Goal: Task Accomplishment & Management: Manage account settings

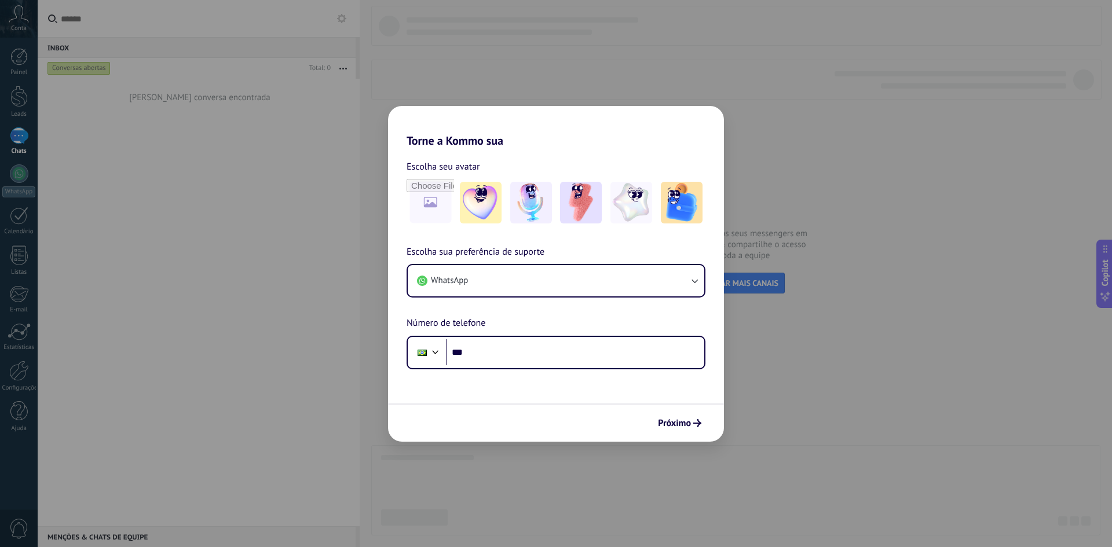
click at [543, 125] on h2 "Torne a Kommo sua" at bounding box center [556, 127] width 336 height 42
click at [495, 356] on input "***" at bounding box center [575, 352] width 258 height 27
click at [503, 350] on input "***" at bounding box center [575, 352] width 258 height 27
click at [236, 267] on div "Torne a Kommo sua Escolha seu avatar Escolha sua preferência de suporte WhatsAp…" at bounding box center [556, 273] width 1112 height 547
click at [518, 354] on input "***" at bounding box center [575, 352] width 258 height 27
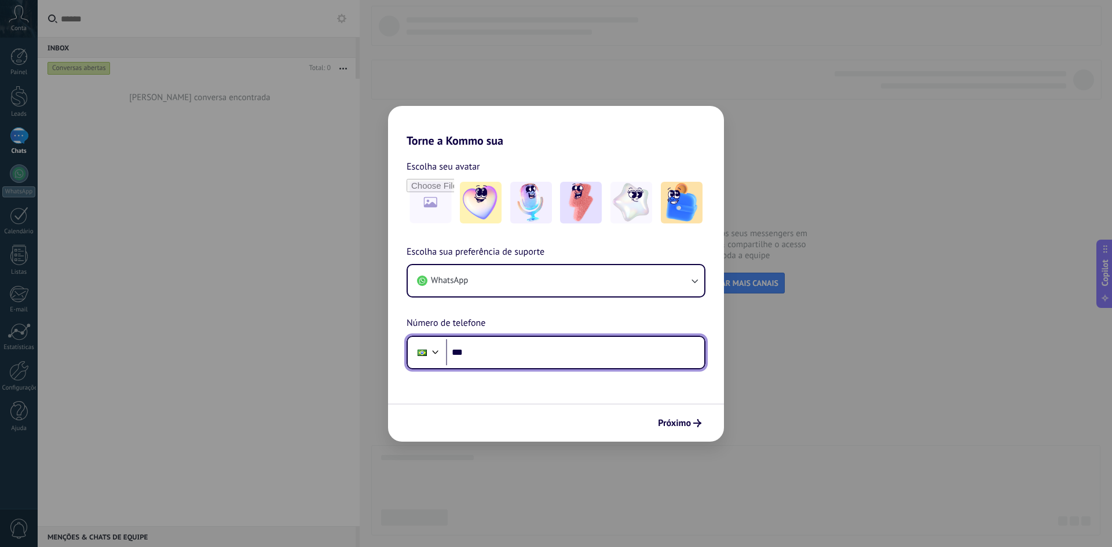
click at [532, 352] on input "***" at bounding box center [575, 352] width 258 height 27
click at [672, 422] on span "Próximo" at bounding box center [674, 423] width 33 height 8
click at [500, 360] on input "***" at bounding box center [575, 352] width 258 height 27
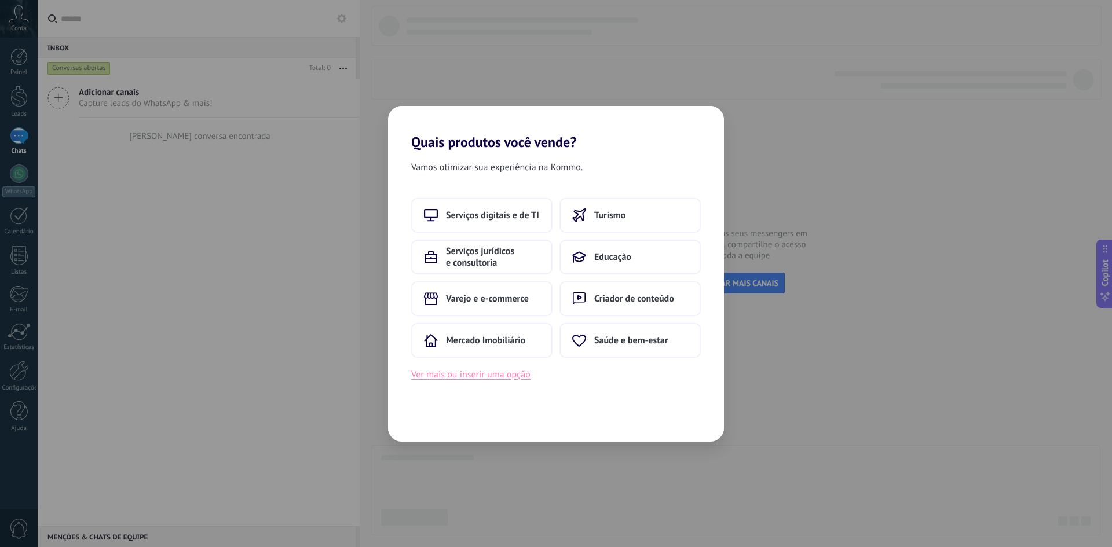
click at [495, 375] on button "Ver mais ou inserir uma opção" at bounding box center [470, 374] width 119 height 15
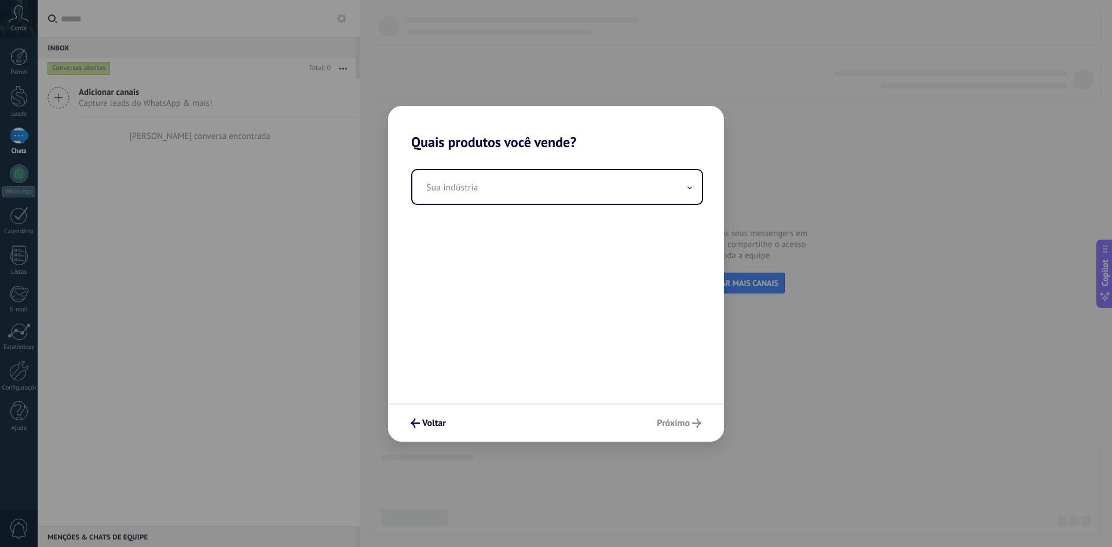
click at [679, 427] on div "Voltar Próximo" at bounding box center [556, 423] width 336 height 38
click at [653, 155] on div "Sua indústria" at bounding box center [556, 277] width 336 height 253
click at [513, 179] on input "text" at bounding box center [557, 187] width 290 height 34
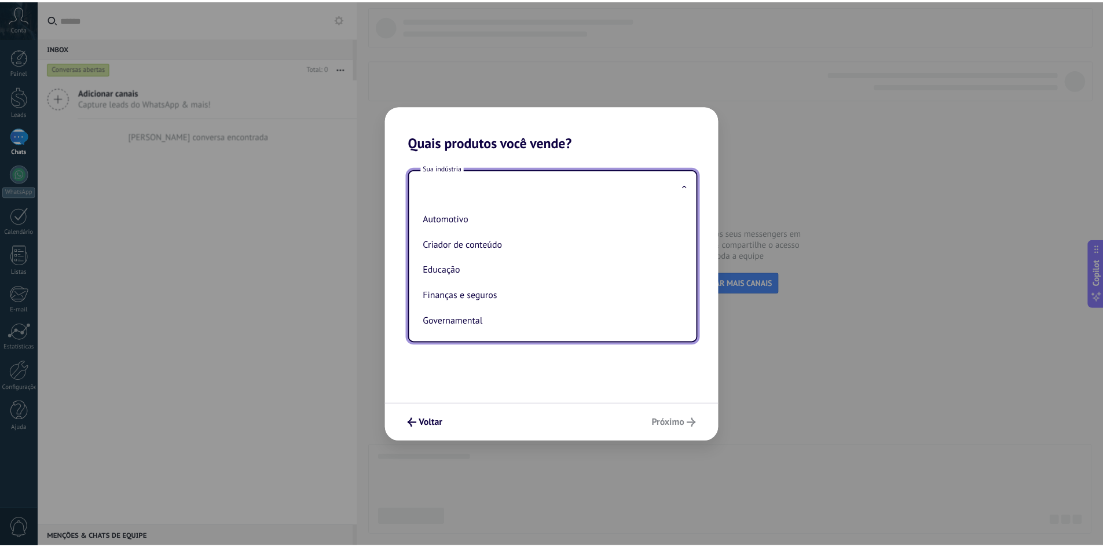
scroll to position [307, 0]
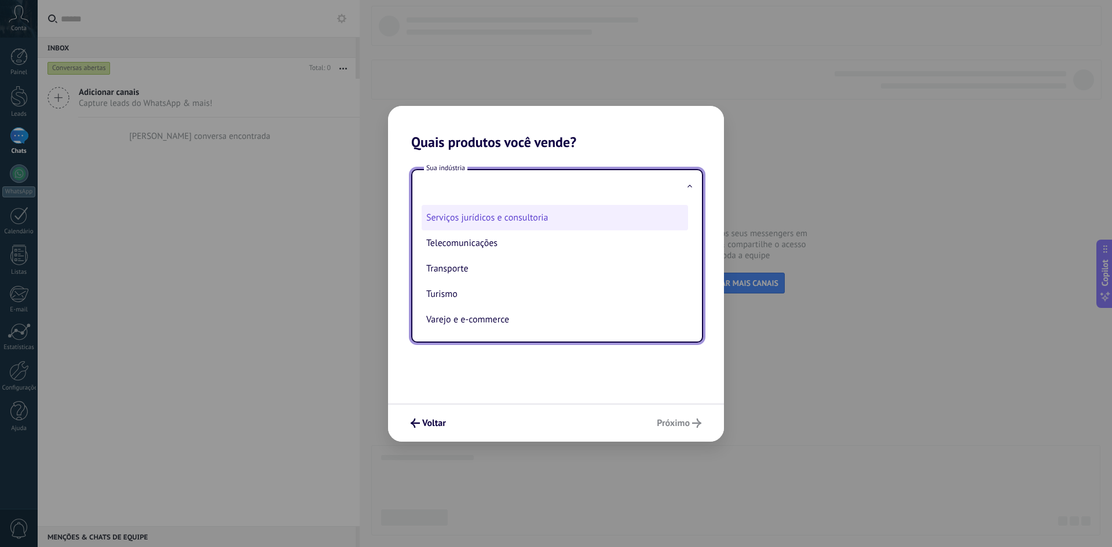
click at [499, 219] on li "Serviços jurídicos e consultoria" at bounding box center [555, 217] width 266 height 25
type input "**********"
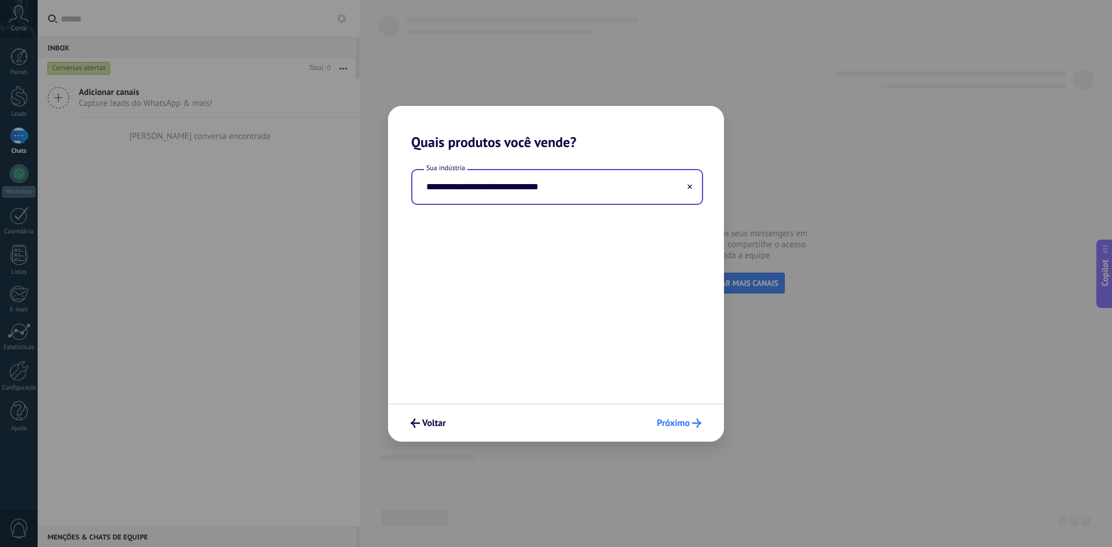
click at [678, 426] on span "Próximo" at bounding box center [673, 423] width 33 height 8
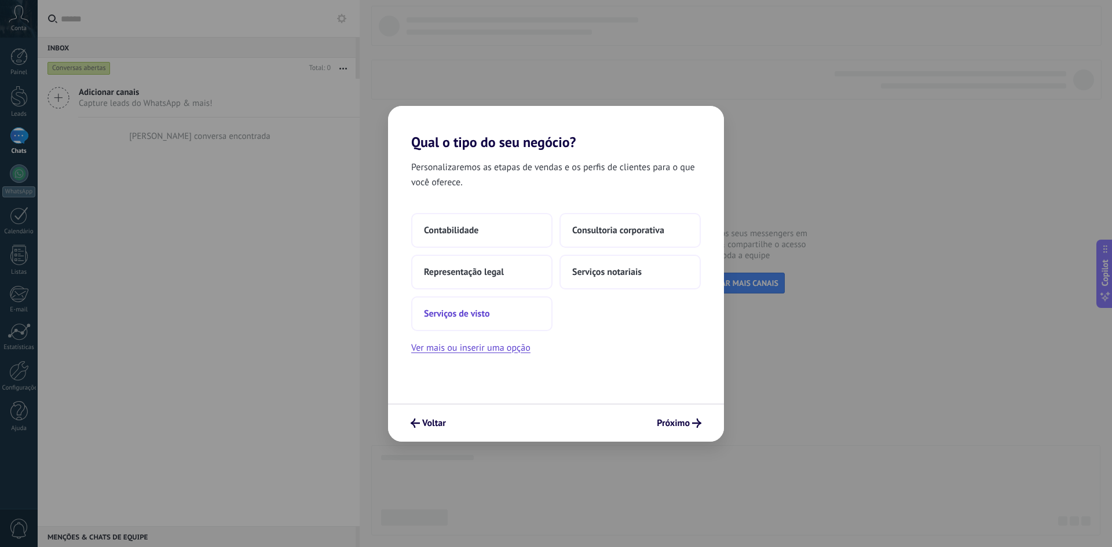
click at [506, 315] on button "Serviços de visto" at bounding box center [481, 314] width 141 height 35
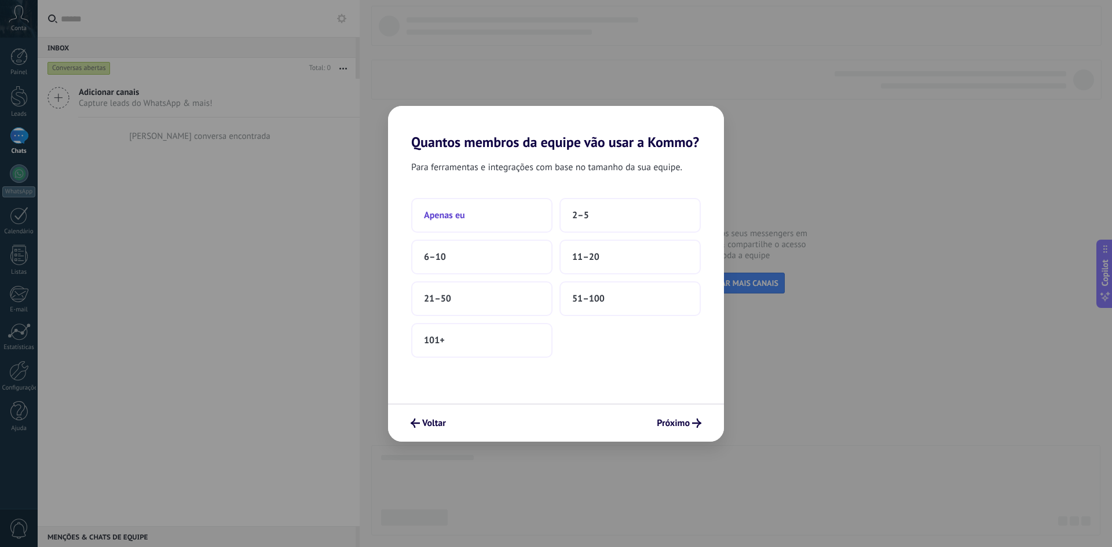
click at [466, 214] on button "Apenas eu" at bounding box center [481, 215] width 141 height 35
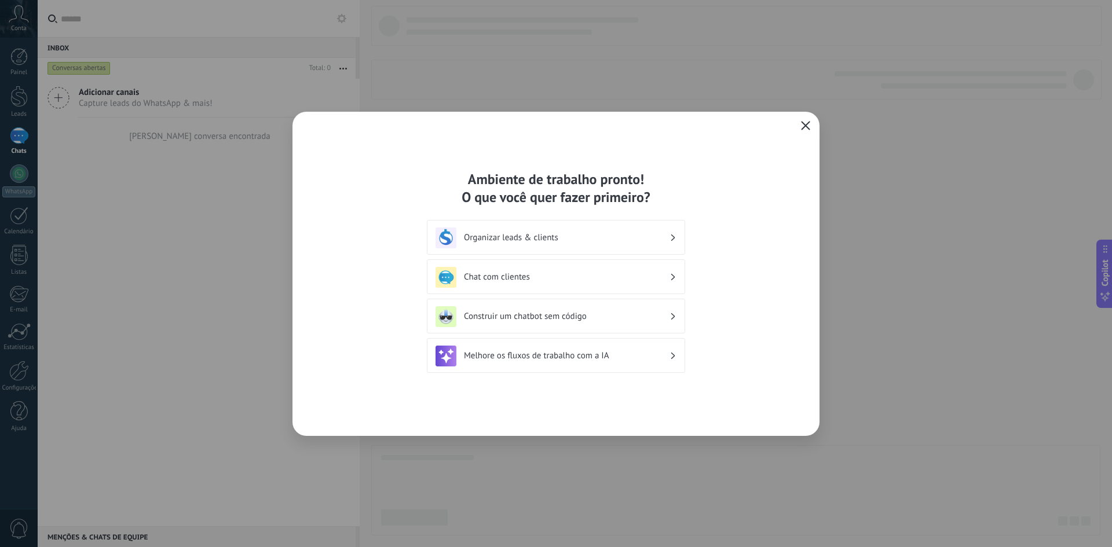
click at [807, 127] on icon "button" at bounding box center [805, 125] width 9 height 9
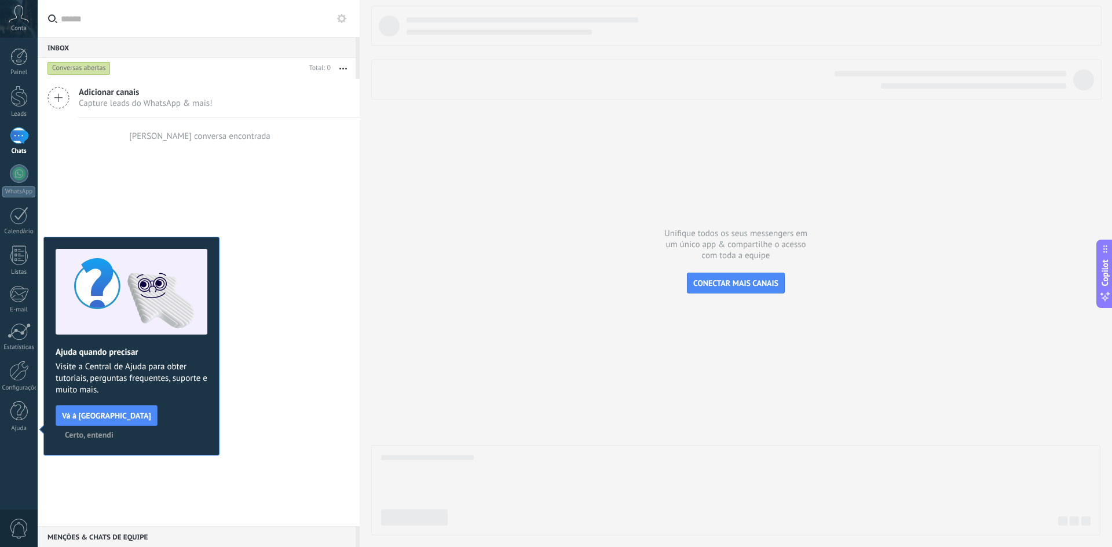
click at [114, 431] on span "Certo, entendi" at bounding box center [89, 435] width 49 height 8
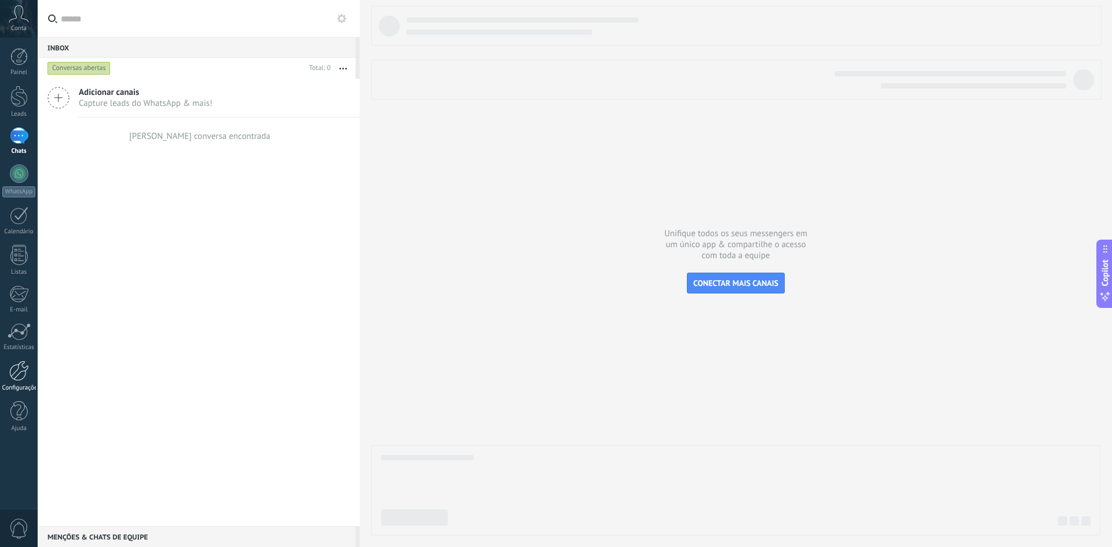
click at [18, 379] on div at bounding box center [19, 371] width 20 height 20
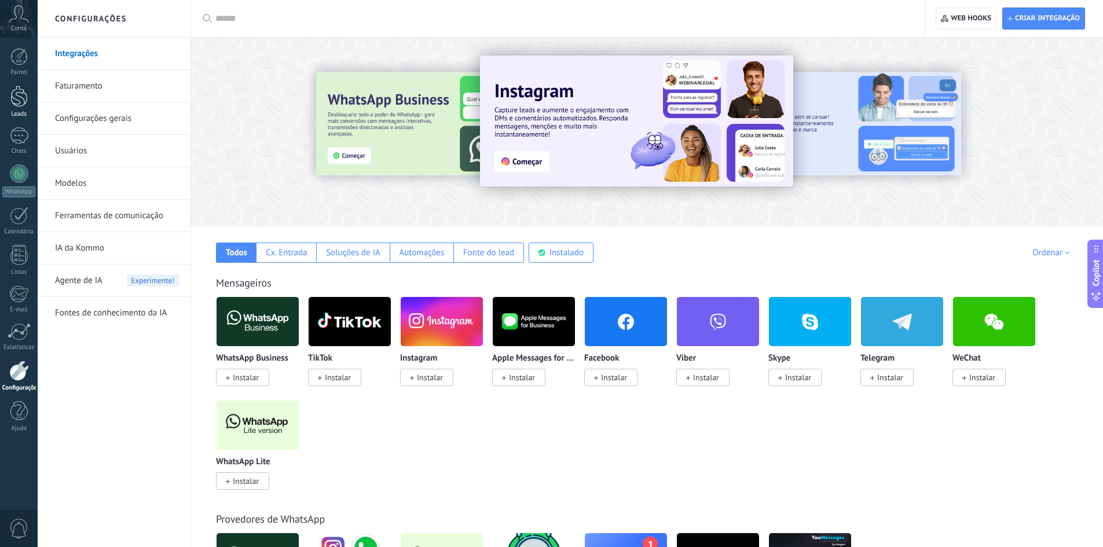
click at [26, 95] on div at bounding box center [18, 96] width 17 height 21
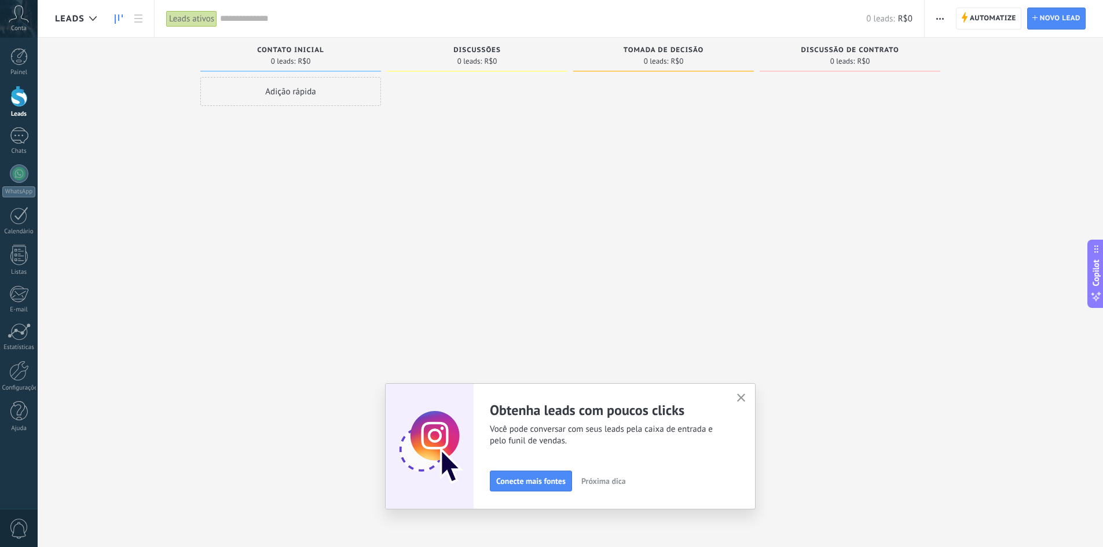
click at [746, 401] on icon "button" at bounding box center [741, 398] width 9 height 9
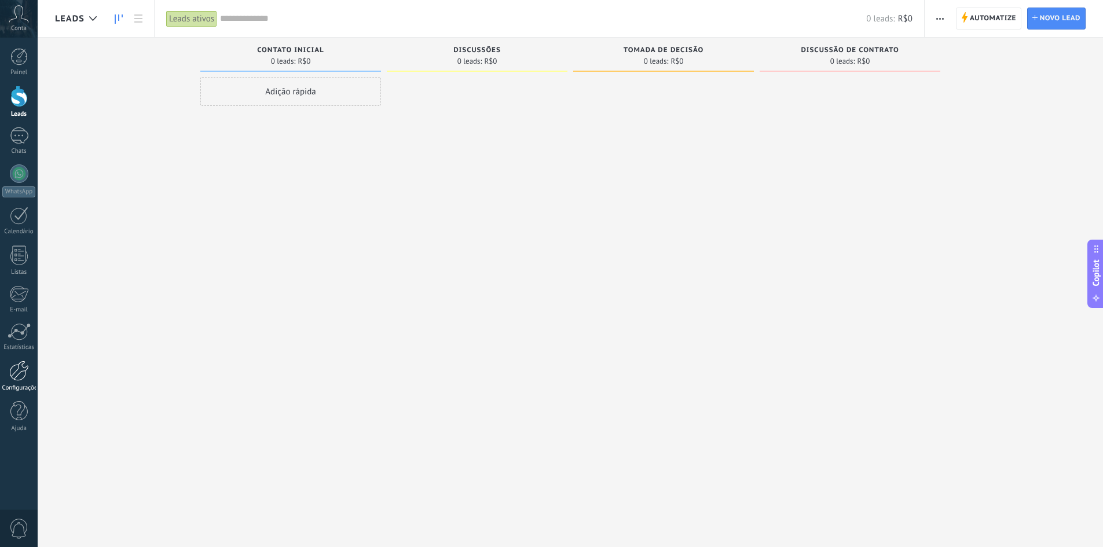
click at [11, 375] on div at bounding box center [19, 371] width 20 height 20
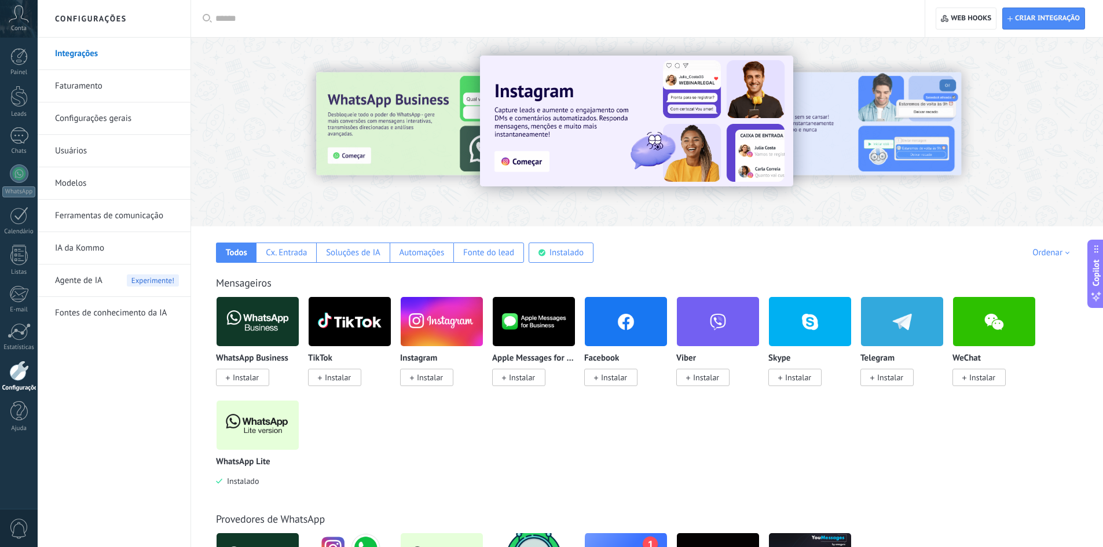
click at [261, 440] on img at bounding box center [258, 425] width 82 height 56
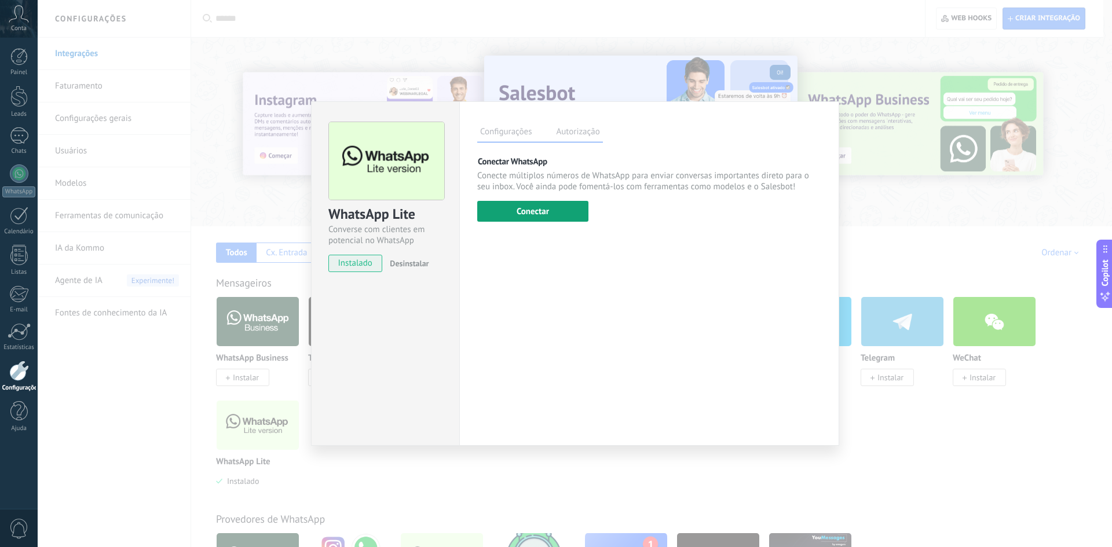
click at [560, 216] on button "Conectar" at bounding box center [532, 211] width 111 height 21
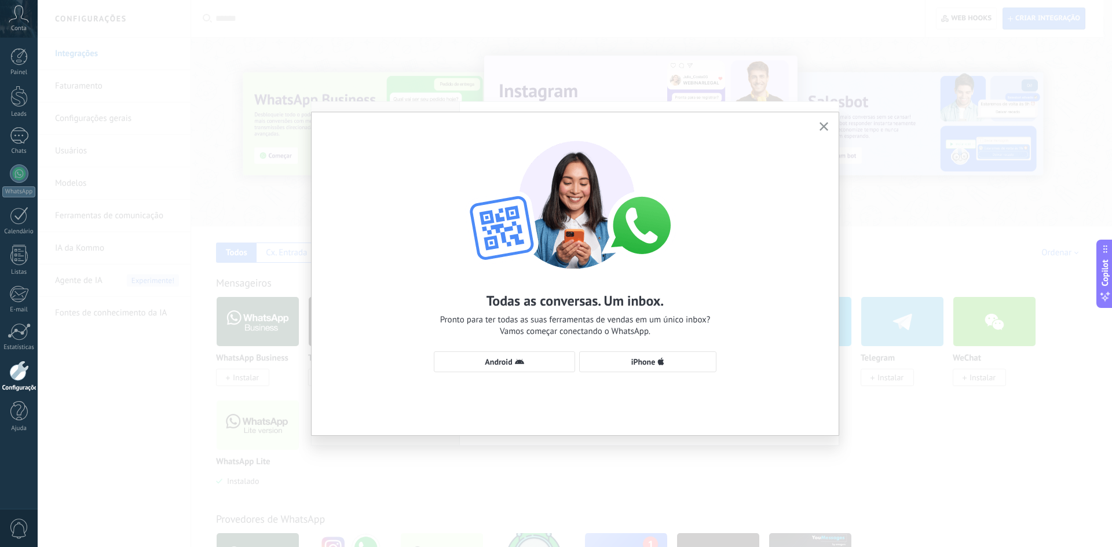
click at [86, 385] on div "Todas as conversas. Um inbox. Pronto para ter todas as suas ferramentas de vend…" at bounding box center [575, 273] width 1074 height 547
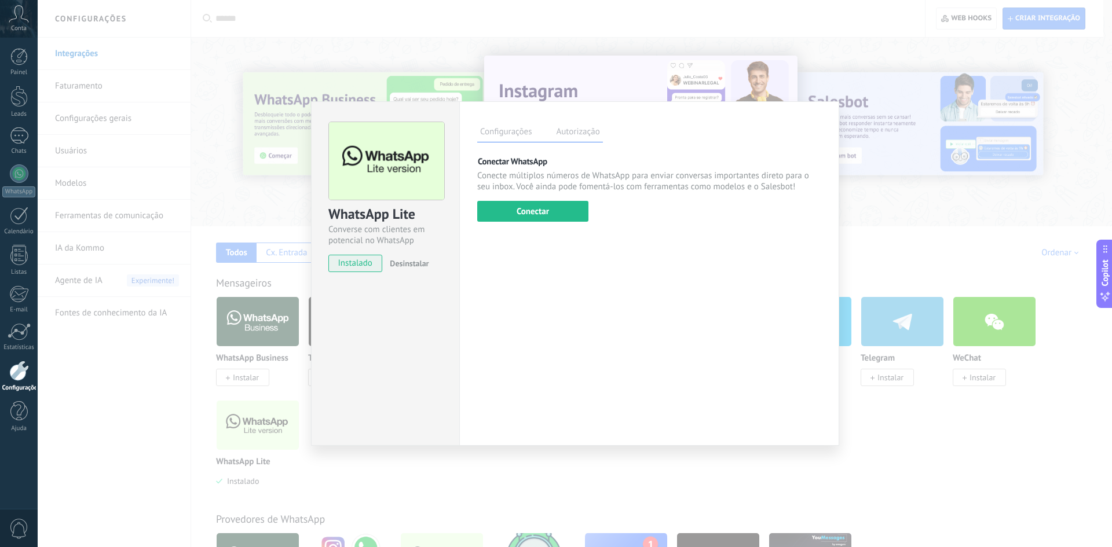
click at [512, 341] on div "Configurações Autorização Esta aba registra os usuários que permitiram acesso à…" at bounding box center [649, 273] width 380 height 345
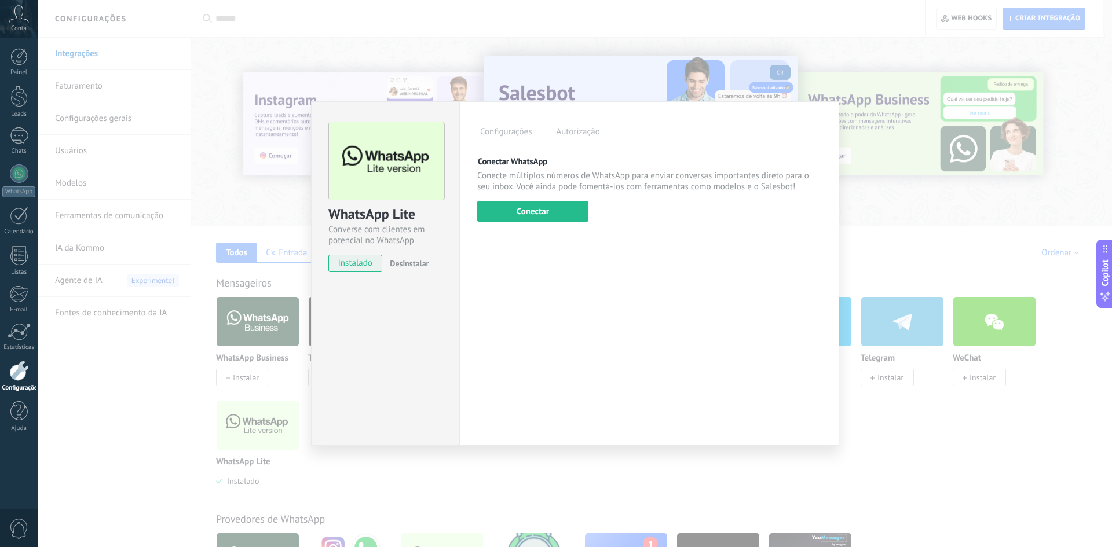
click at [168, 400] on div "WhatsApp Lite Converse com clientes em potencial no WhatsApp instalado Desinsta…" at bounding box center [575, 273] width 1074 height 547
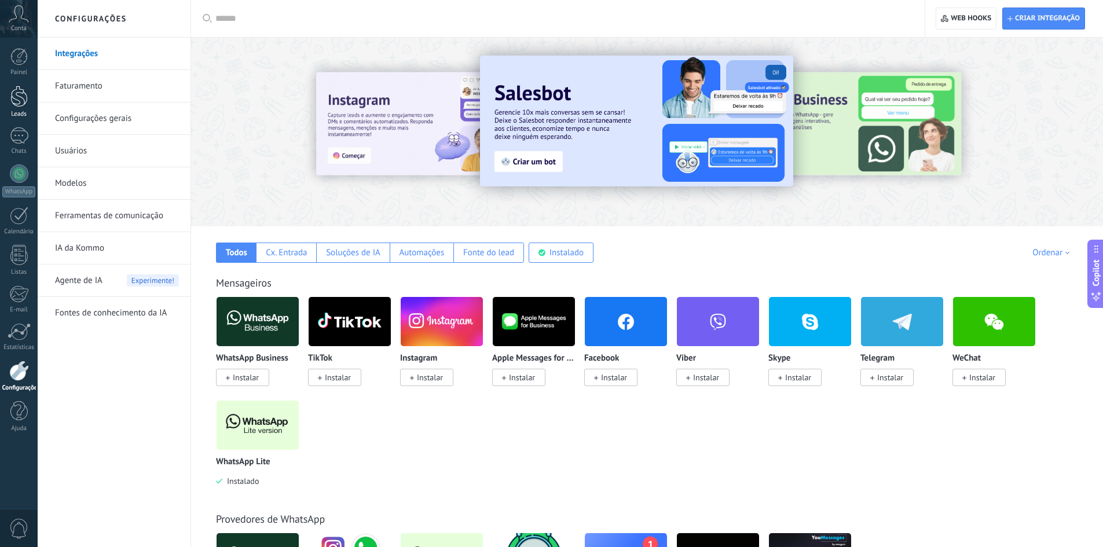
click at [16, 94] on div at bounding box center [18, 96] width 17 height 21
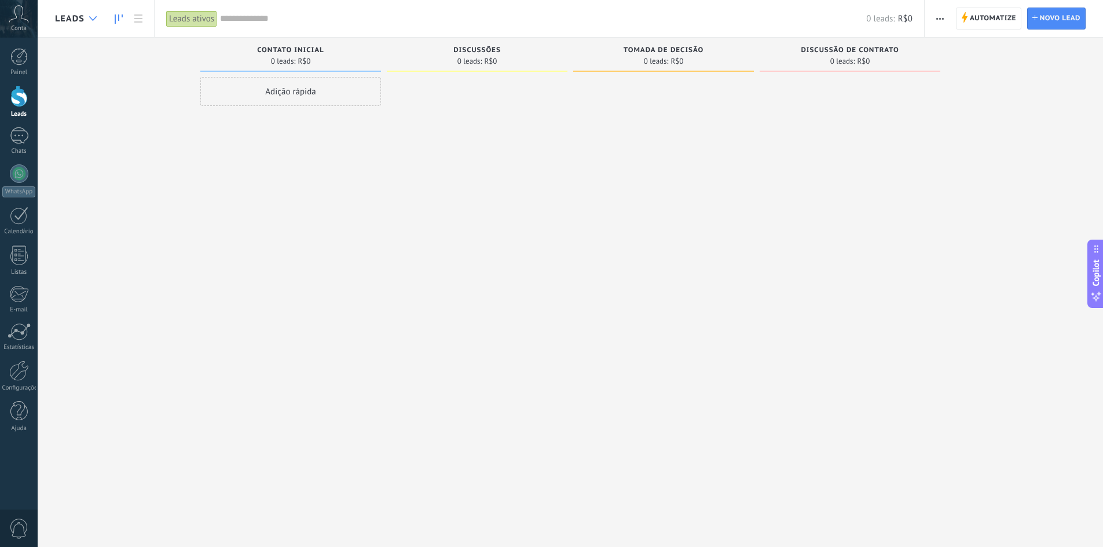
click at [89, 19] on icon at bounding box center [93, 18] width 8 height 5
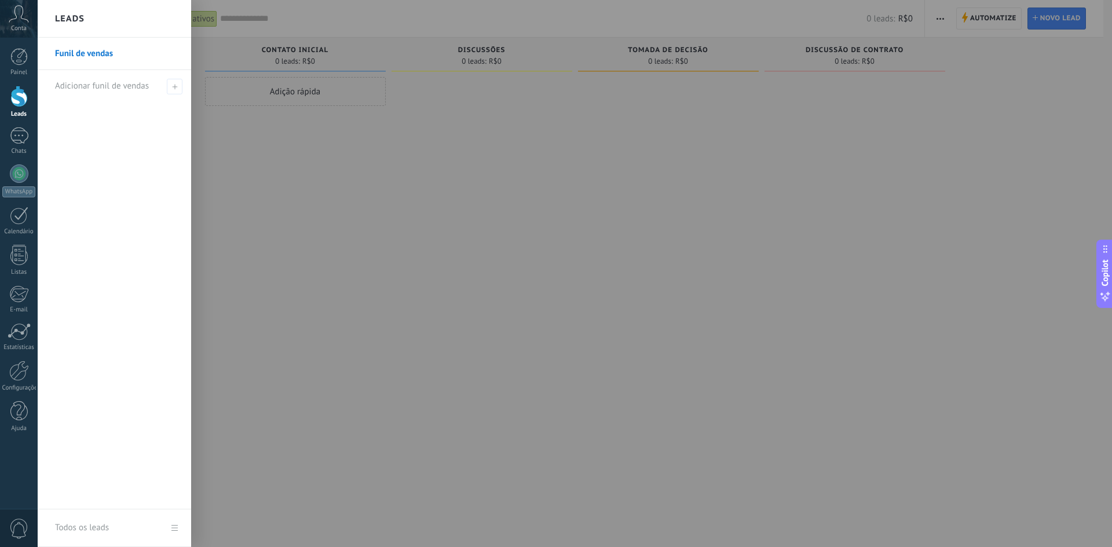
click at [276, 169] on div at bounding box center [594, 273] width 1112 height 547
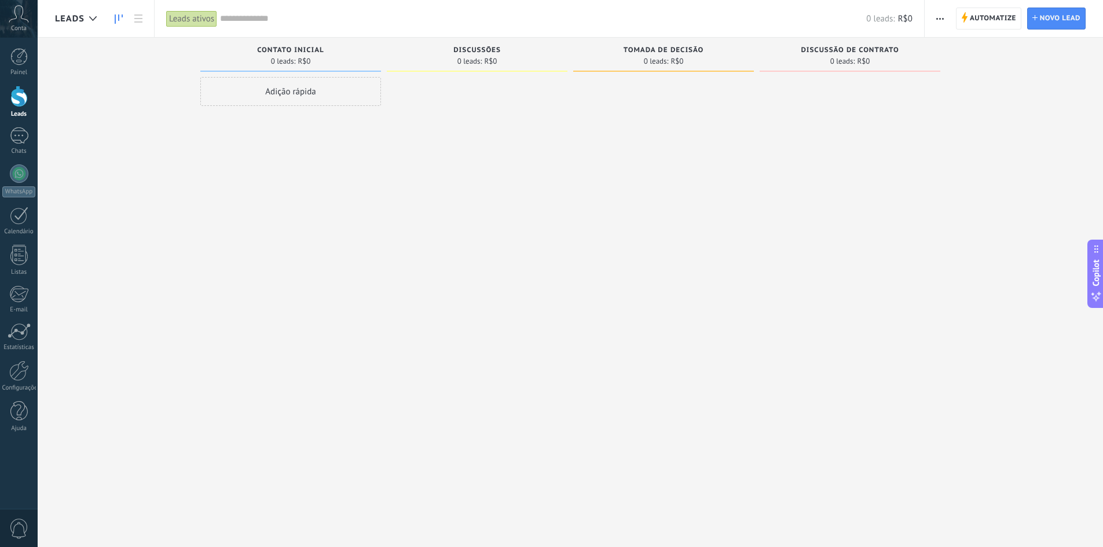
click at [941, 20] on span "button" at bounding box center [941, 19] width 8 height 22
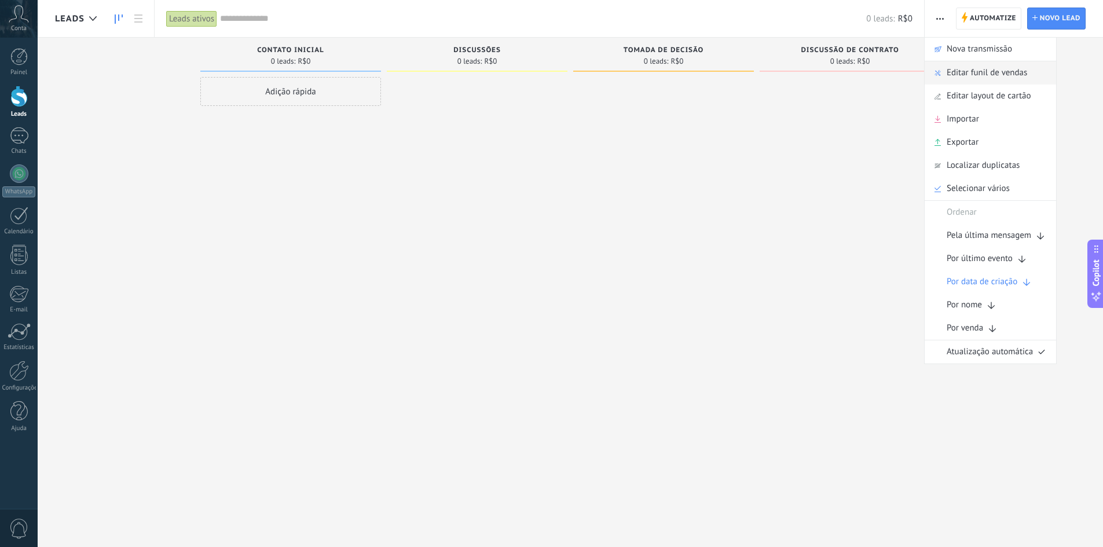
click at [973, 74] on span "Editar funil de vendas" at bounding box center [987, 72] width 81 height 23
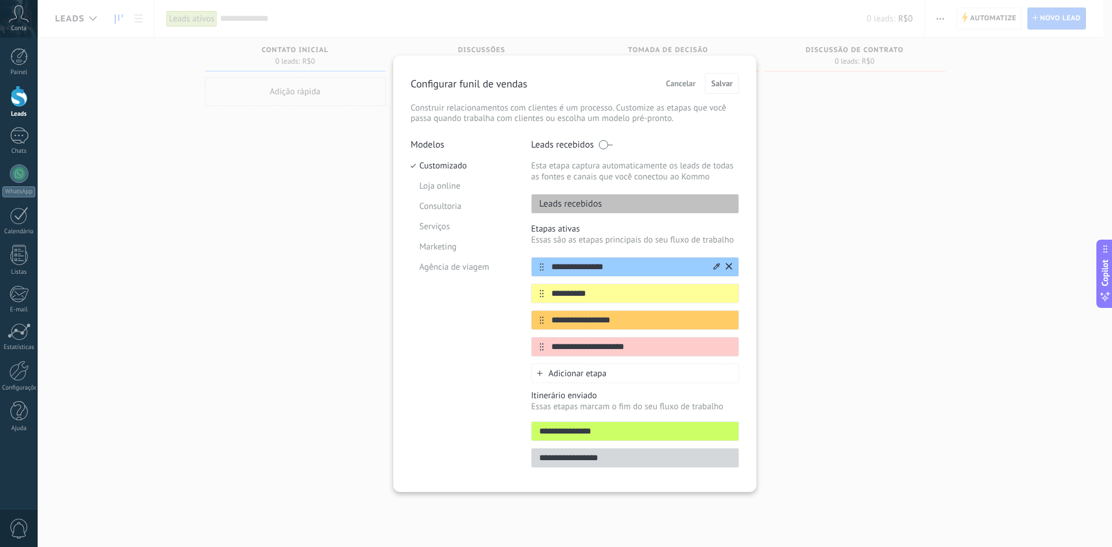
click at [624, 275] on div "**********" at bounding box center [635, 267] width 208 height 20
click at [623, 275] on div "**********" at bounding box center [635, 267] width 208 height 20
click at [621, 269] on input "**********" at bounding box center [628, 267] width 168 height 12
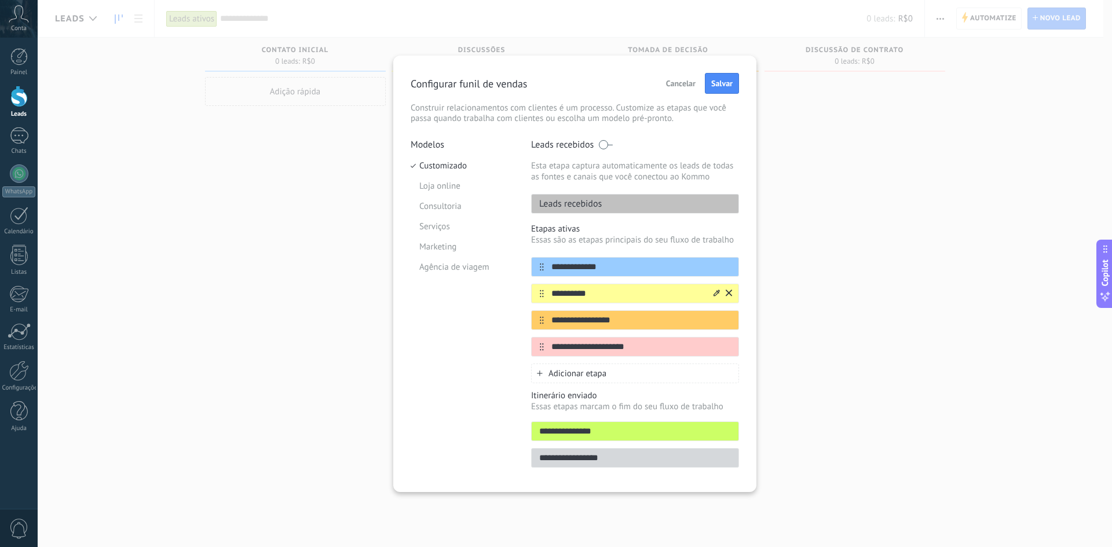
type input "**********"
click at [613, 291] on input "**********" at bounding box center [628, 294] width 168 height 12
type input "**********"
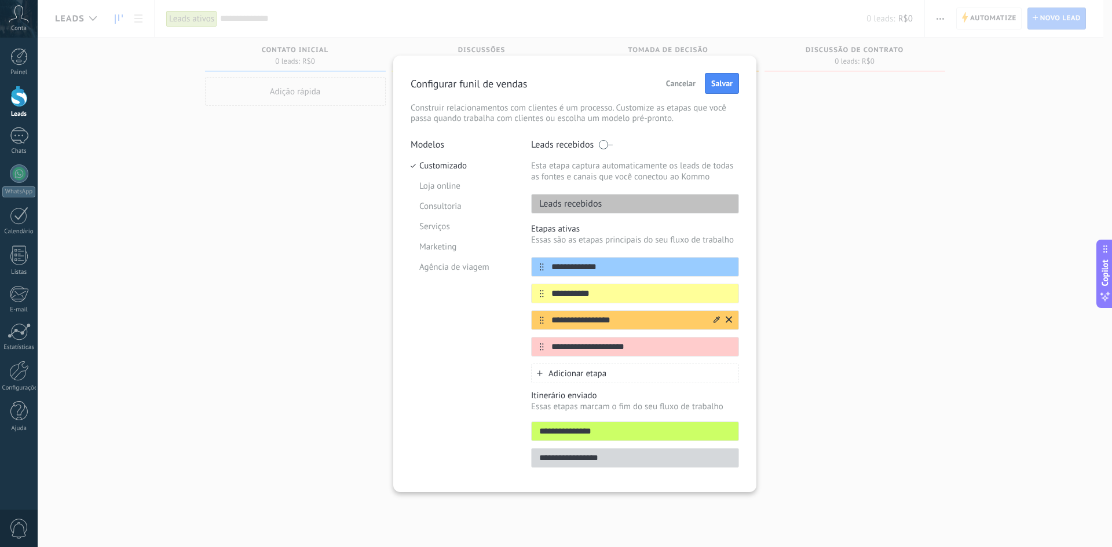
click at [609, 315] on input "**********" at bounding box center [628, 321] width 168 height 12
type input "*******"
click at [599, 349] on input "**********" at bounding box center [628, 347] width 168 height 12
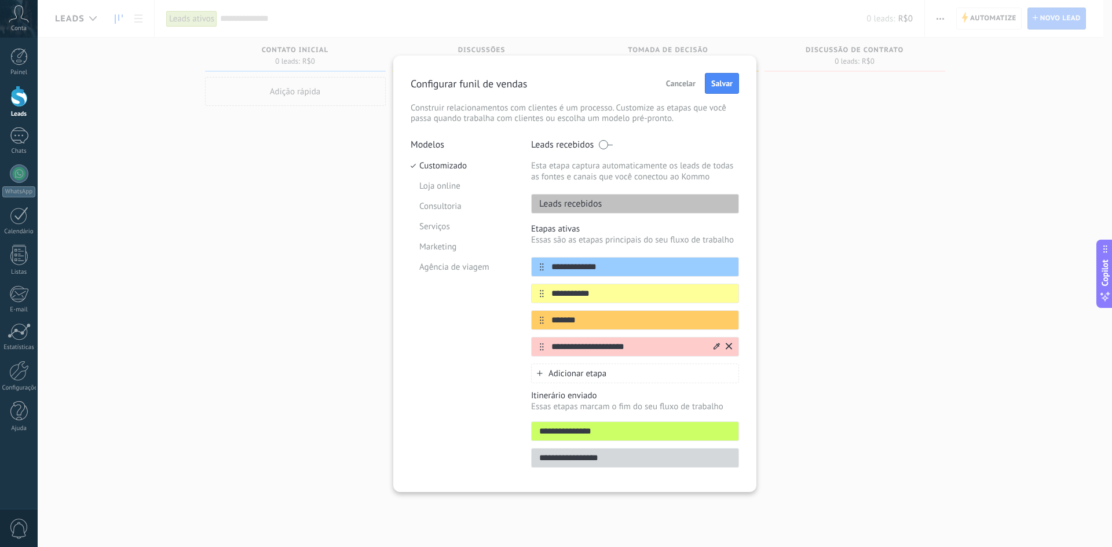
click at [599, 349] on input "**********" at bounding box center [628, 347] width 168 height 12
type input "**********"
click at [591, 321] on input "*******" at bounding box center [628, 321] width 168 height 12
click at [615, 347] on input "**********" at bounding box center [628, 347] width 168 height 12
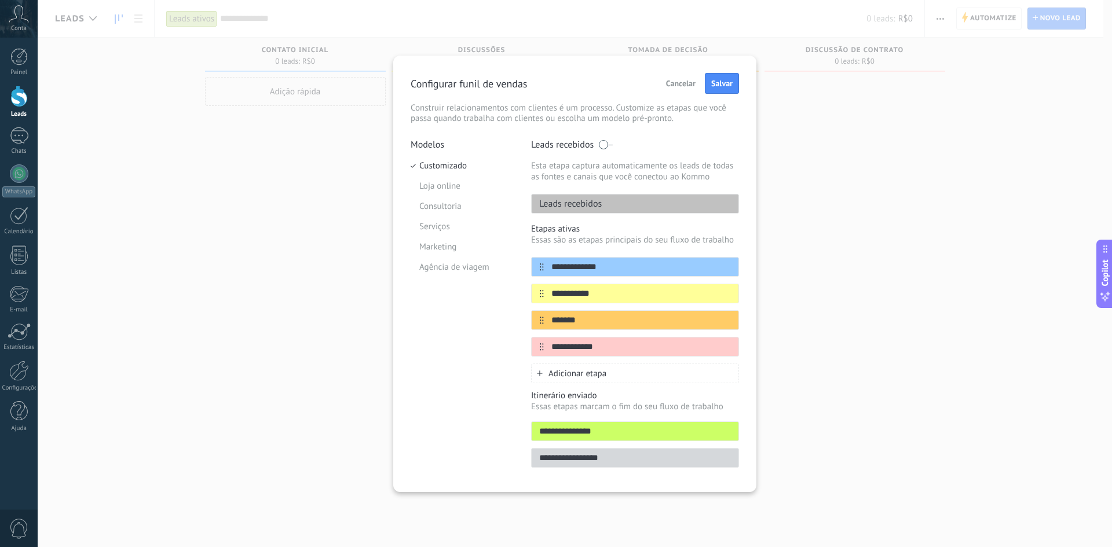
click at [586, 378] on span "Adicionar etapa" at bounding box center [578, 373] width 58 height 11
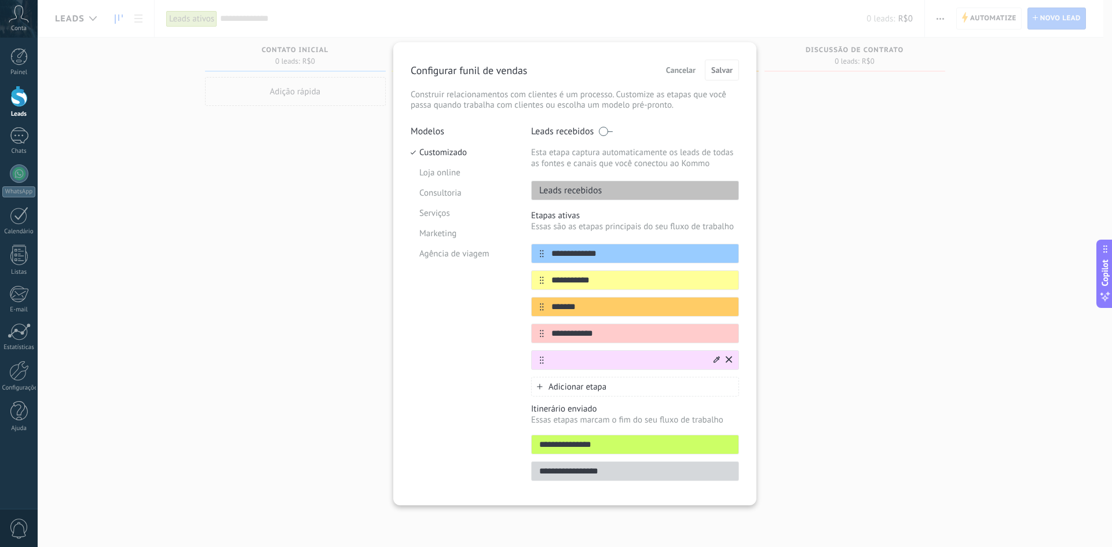
click at [575, 365] on input "text" at bounding box center [628, 360] width 168 height 12
drag, startPoint x: 554, startPoint y: 359, endPoint x: 609, endPoint y: 360, distance: 55.6
click at [609, 360] on input "**********" at bounding box center [628, 360] width 168 height 12
type input "**********"
click at [584, 395] on div "Adicionar etapa" at bounding box center [635, 387] width 208 height 20
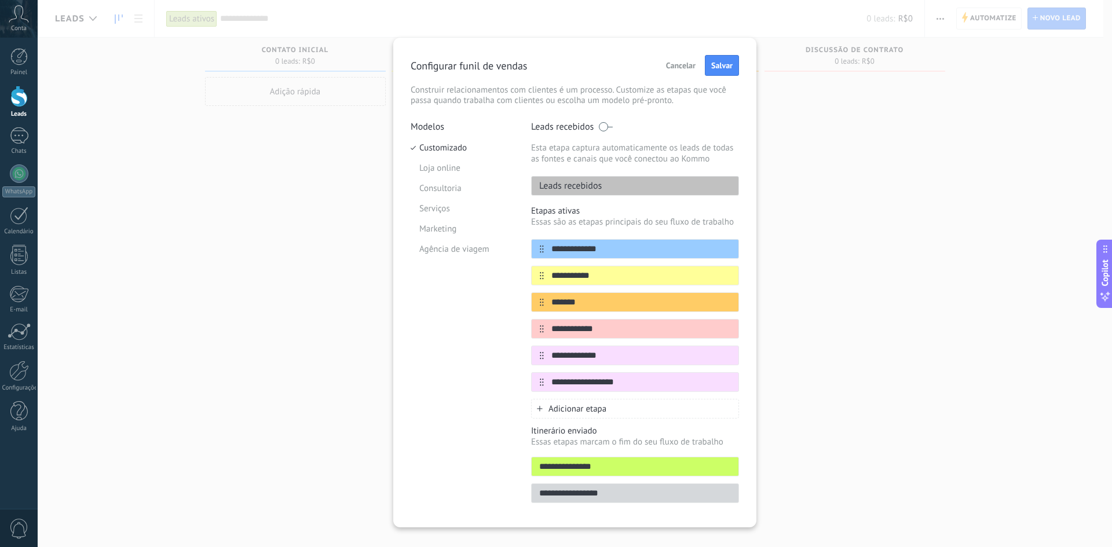
type input "**********"
click at [558, 408] on span "Adicionar etapa" at bounding box center [578, 409] width 58 height 11
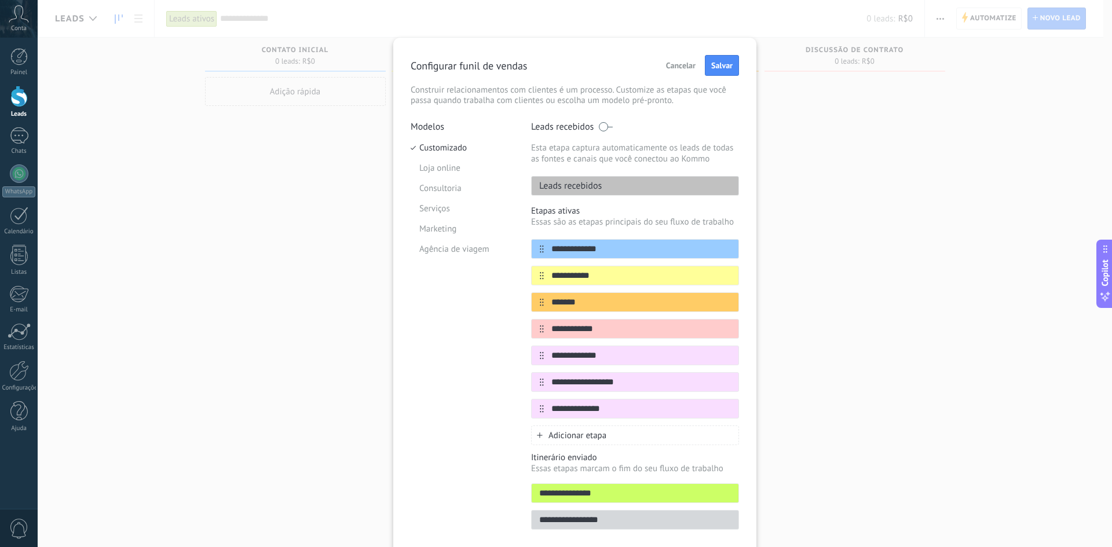
type input "**********"
click at [595, 428] on div "Adicionar etapa" at bounding box center [635, 436] width 208 height 20
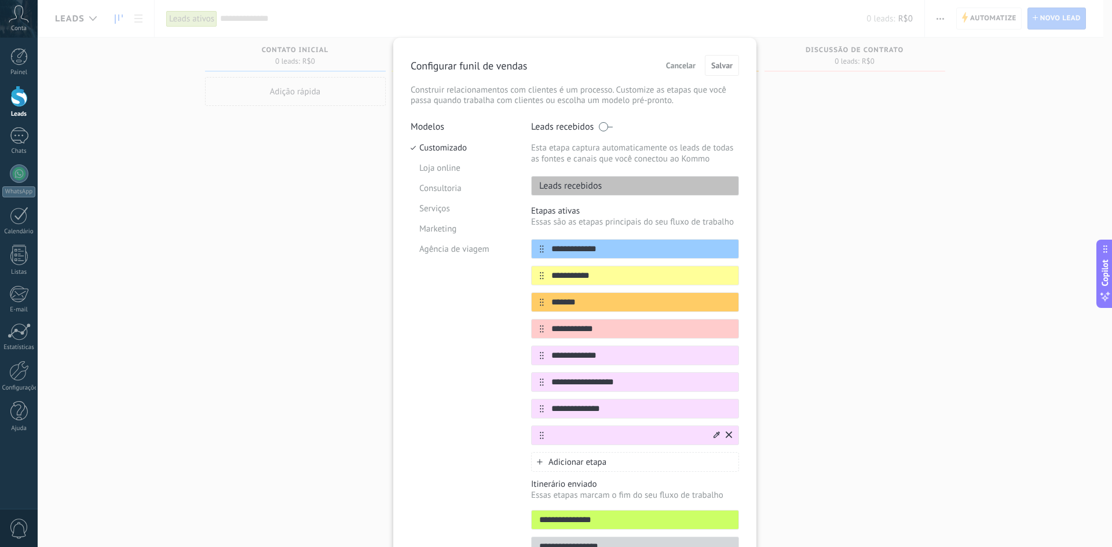
click at [731, 435] on div at bounding box center [635, 436] width 208 height 20
click at [722, 432] on div at bounding box center [722, 435] width 20 height 19
click at [726, 434] on icon at bounding box center [729, 435] width 6 height 7
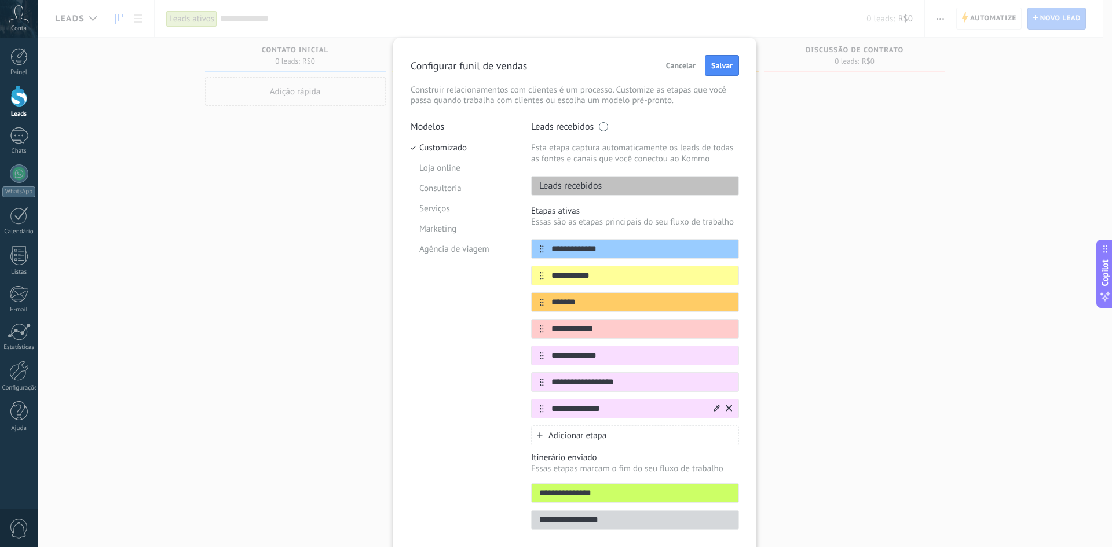
click at [717, 408] on icon at bounding box center [717, 408] width 6 height 7
click at [677, 448] on span at bounding box center [679, 446] width 11 height 11
click at [714, 383] on icon at bounding box center [717, 381] width 6 height 6
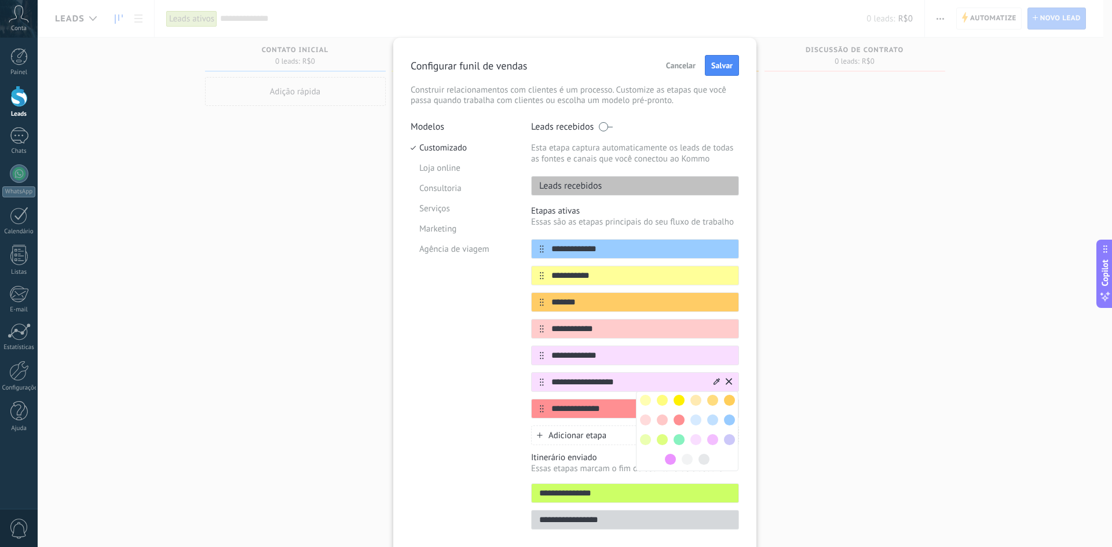
click at [697, 439] on span at bounding box center [695, 439] width 11 height 11
click at [719, 380] on div at bounding box center [722, 382] width 20 height 19
click at [718, 380] on div at bounding box center [722, 382] width 20 height 19
click at [0, 0] on icon at bounding box center [0, 0] width 0 height 0
click at [710, 440] on span at bounding box center [712, 439] width 11 height 11
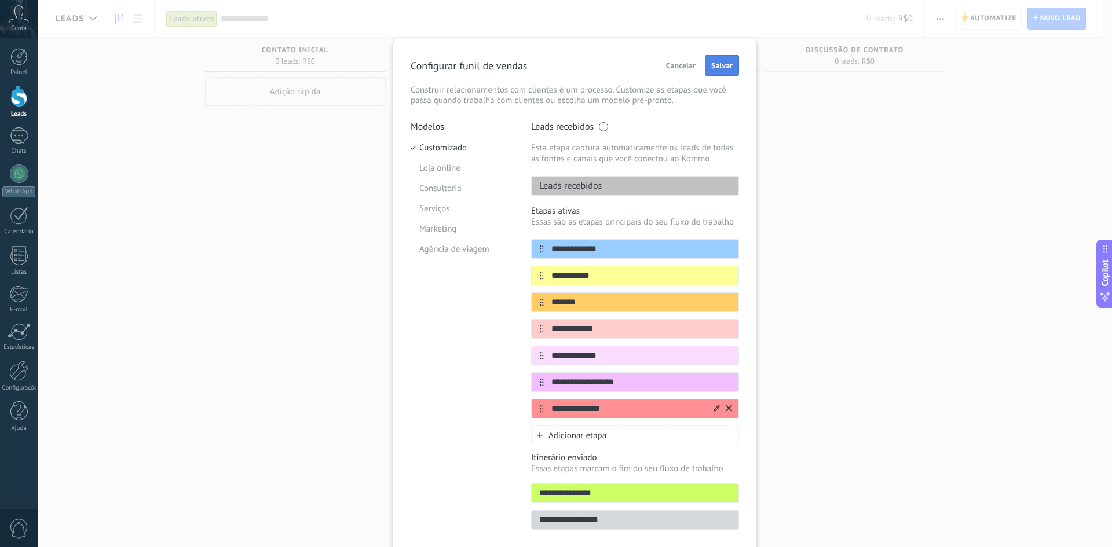
click at [732, 70] on button "Salvar" at bounding box center [722, 65] width 34 height 21
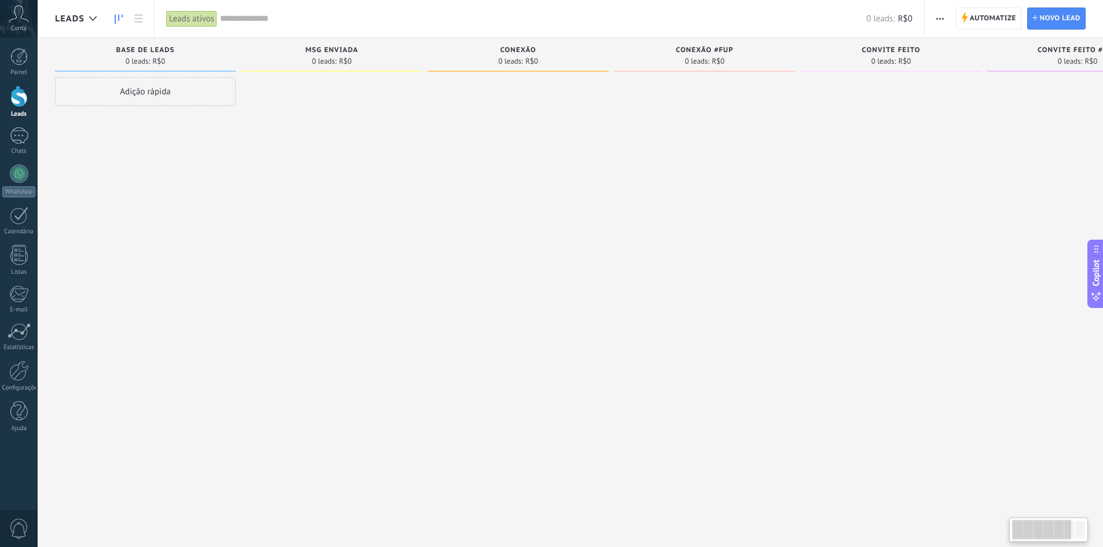
scroll to position [0, 11]
click at [1032, 533] on div at bounding box center [1041, 530] width 59 height 20
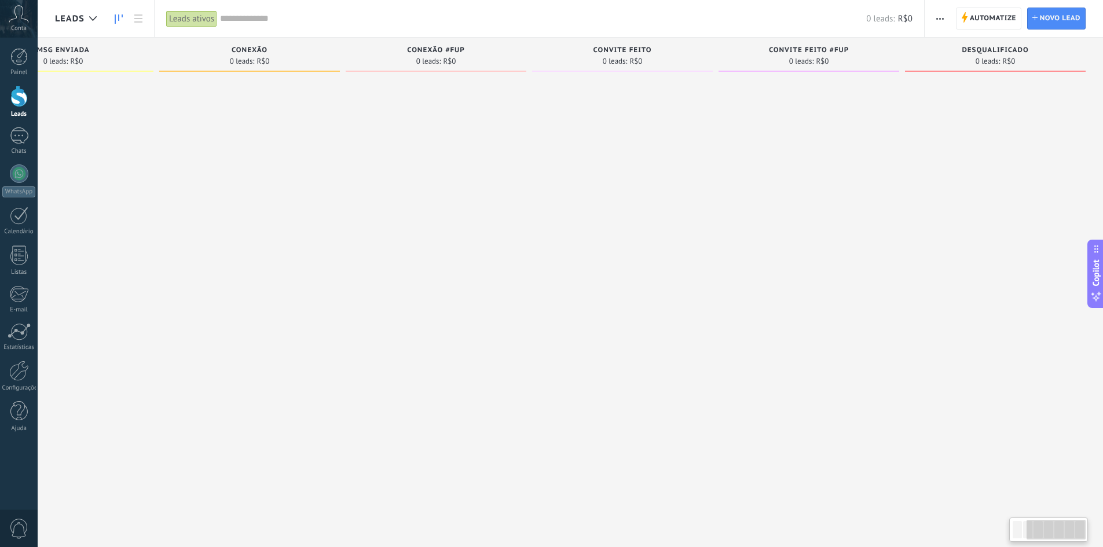
scroll to position [0, 0]
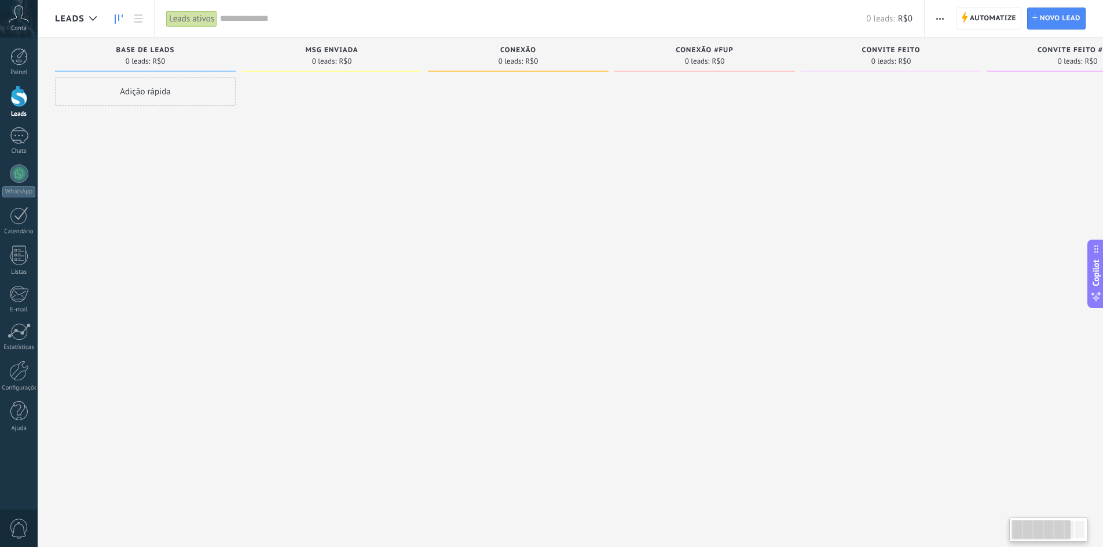
drag, startPoint x: 1041, startPoint y: 529, endPoint x: 839, endPoint y: 480, distance: 208.2
click at [927, 523] on body ".abccls-1,.abccls-2{fill-rule:evenodd}.abccls-2{fill:#fff} .abfcls-1{fill:none}…" at bounding box center [551, 273] width 1103 height 547
click at [92, 17] on icon at bounding box center [93, 18] width 8 height 5
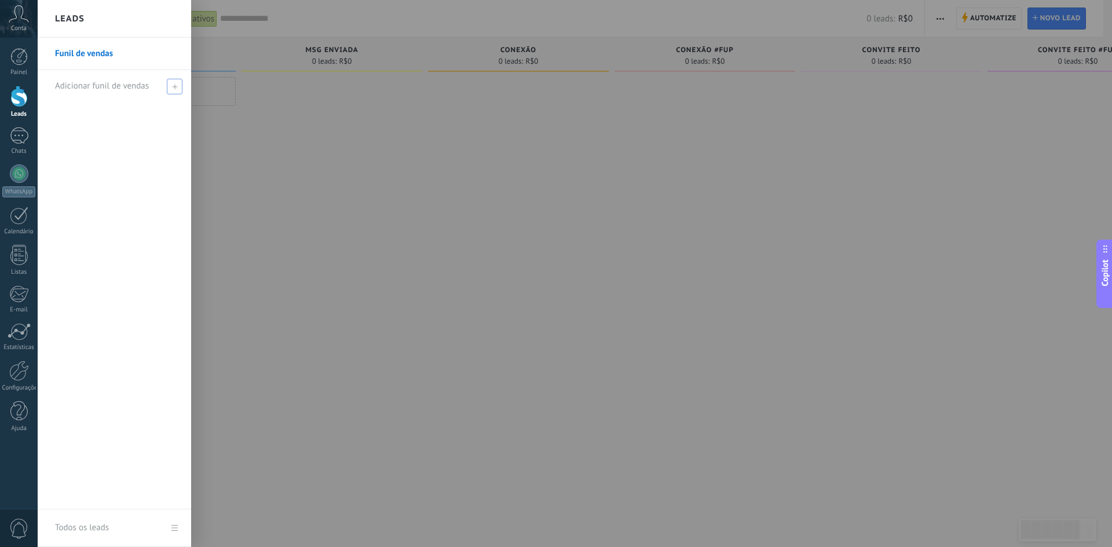
click at [177, 87] on span at bounding box center [175, 87] width 16 height 16
click at [106, 82] on input "text" at bounding box center [109, 86] width 109 height 19
type input "******"
click at [171, 88] on span at bounding box center [176, 86] width 10 height 8
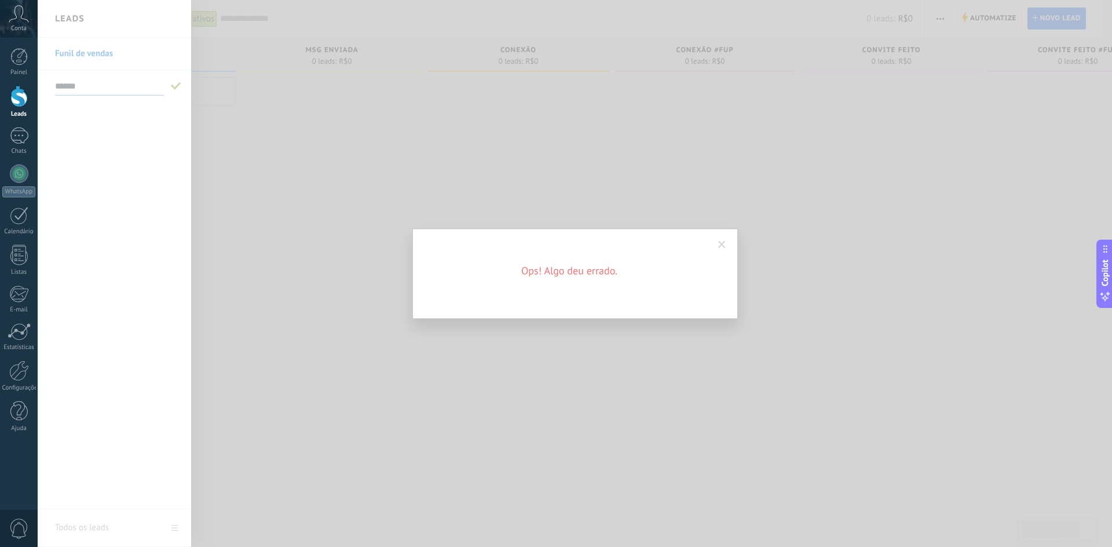
click at [221, 120] on div "Ops! Algo deu errado." at bounding box center [575, 273] width 1074 height 547
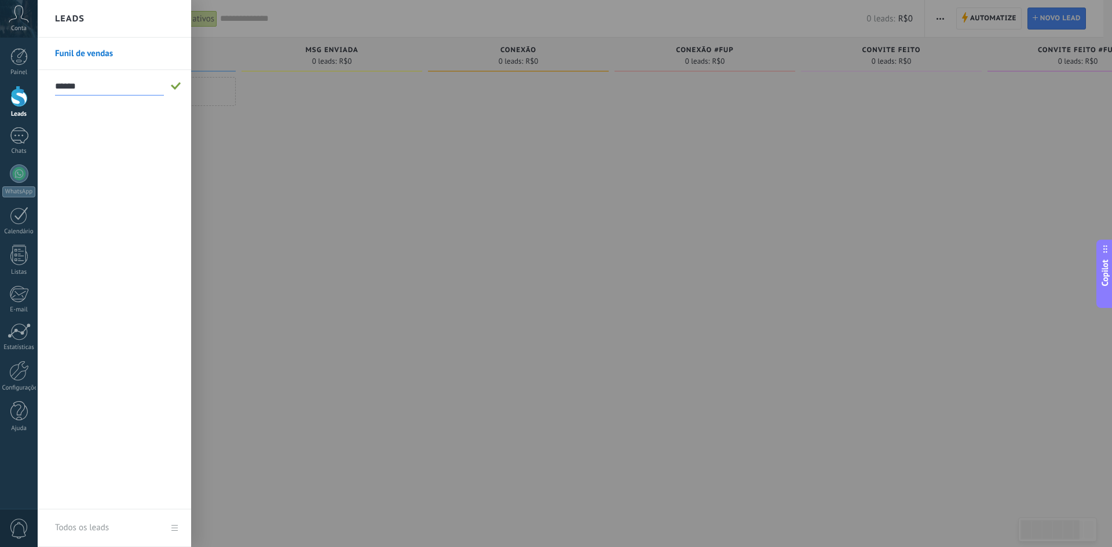
click at [174, 86] on span at bounding box center [176, 86] width 10 height 8
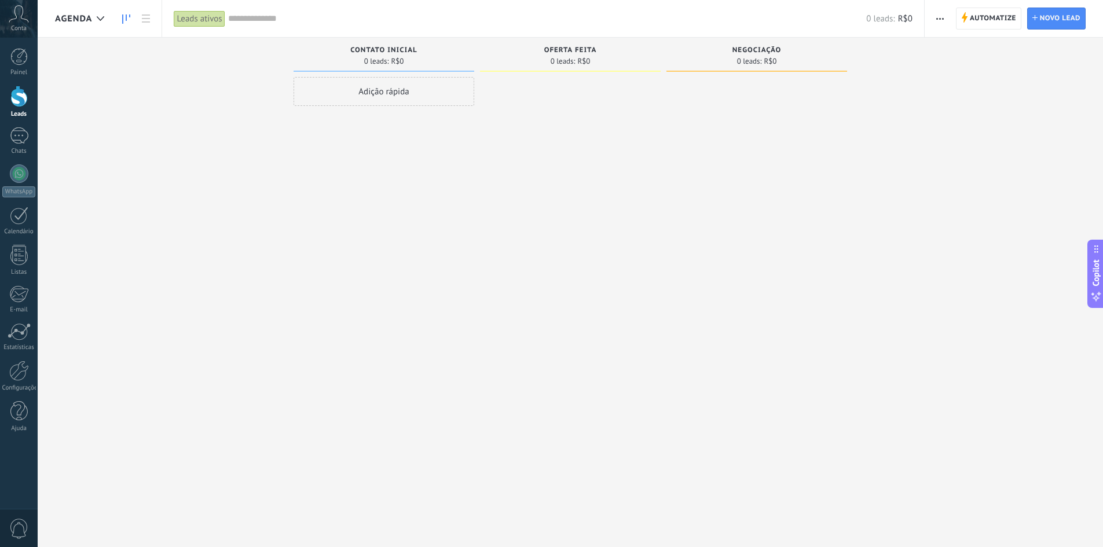
click at [936, 20] on button "button" at bounding box center [940, 19] width 17 height 22
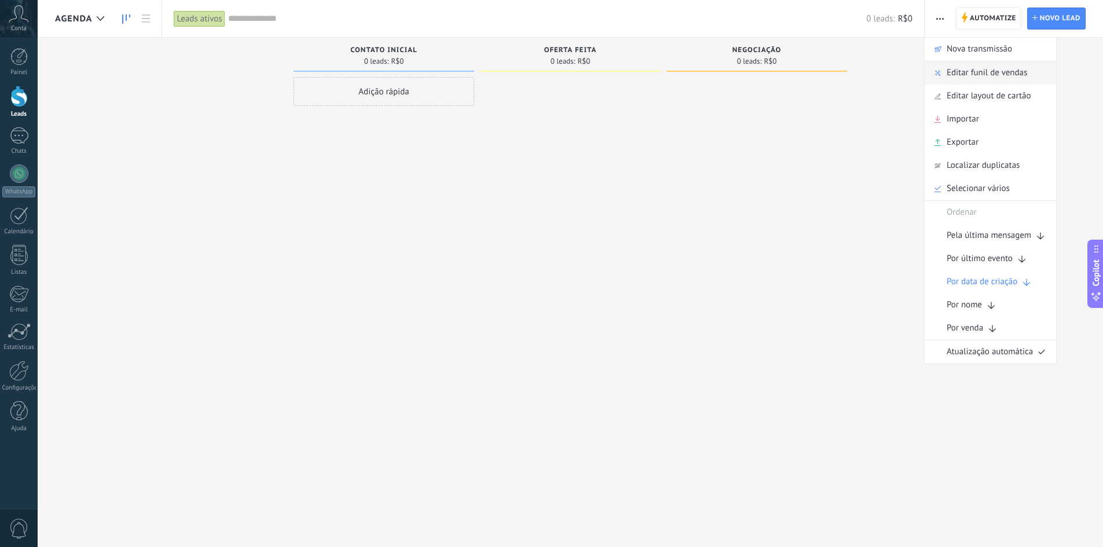
click at [957, 75] on span "Editar funil de vendas" at bounding box center [987, 72] width 81 height 23
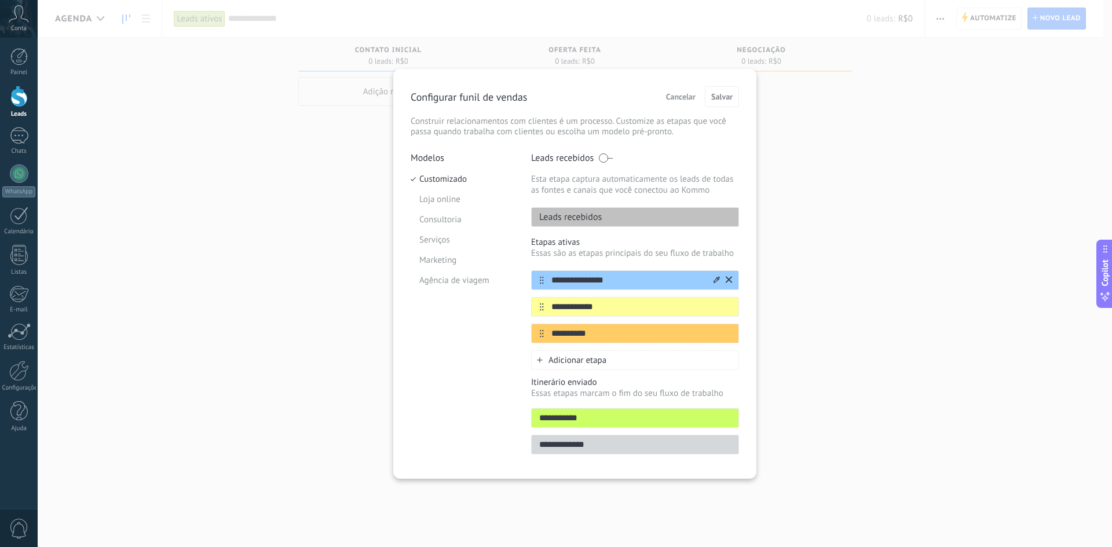
click at [607, 289] on div "**********" at bounding box center [635, 280] width 208 height 20
click at [624, 284] on input "**********" at bounding box center [628, 281] width 168 height 12
type input "*******"
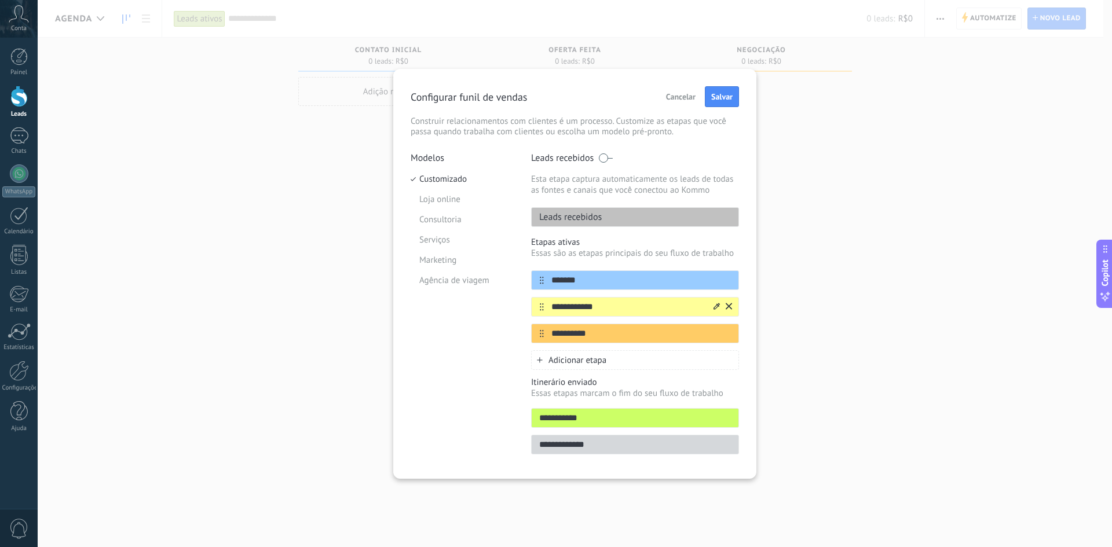
click at [615, 304] on input "**********" at bounding box center [628, 307] width 168 height 12
click at [614, 302] on input "**********" at bounding box center [628, 307] width 168 height 12
type input "**********"
click at [598, 335] on input "**********" at bounding box center [628, 334] width 168 height 12
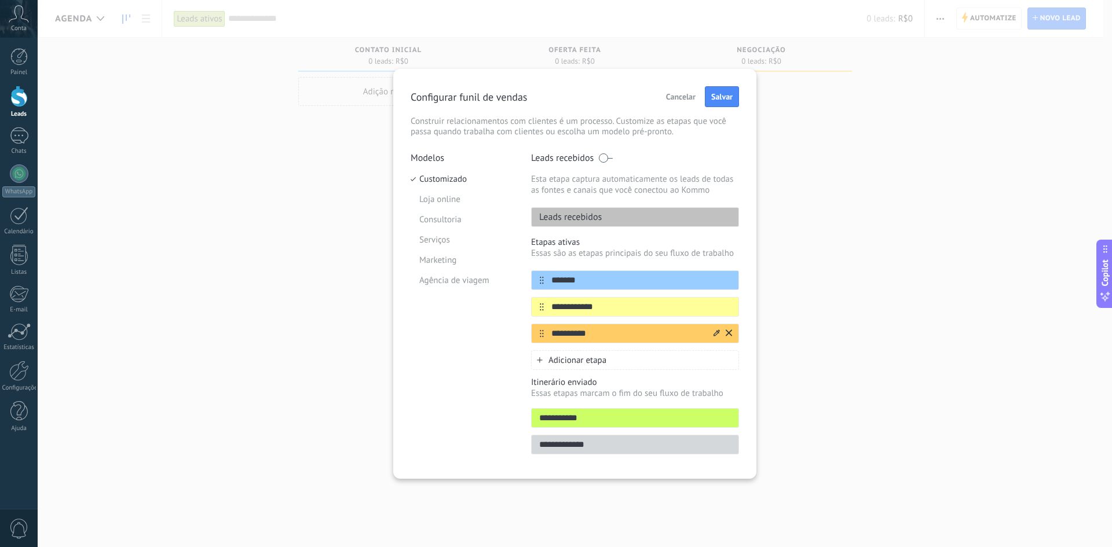
click at [598, 335] on input "**********" at bounding box center [628, 334] width 168 height 12
type input "**********"
click at [605, 359] on span "Adicionar etapa" at bounding box center [578, 360] width 58 height 11
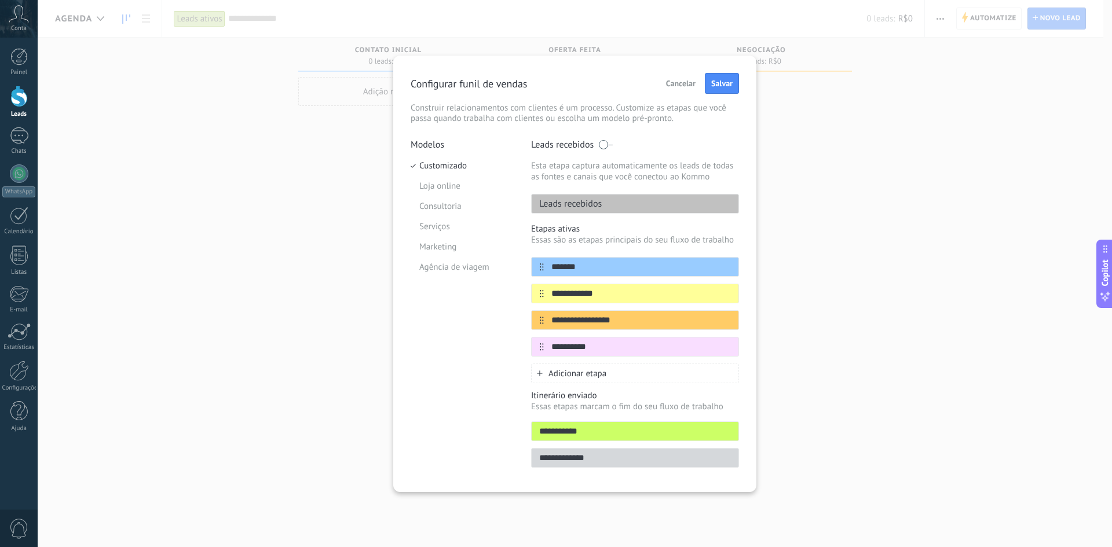
type input "**********"
click at [614, 371] on div "Adicionar etapa" at bounding box center [635, 374] width 208 height 20
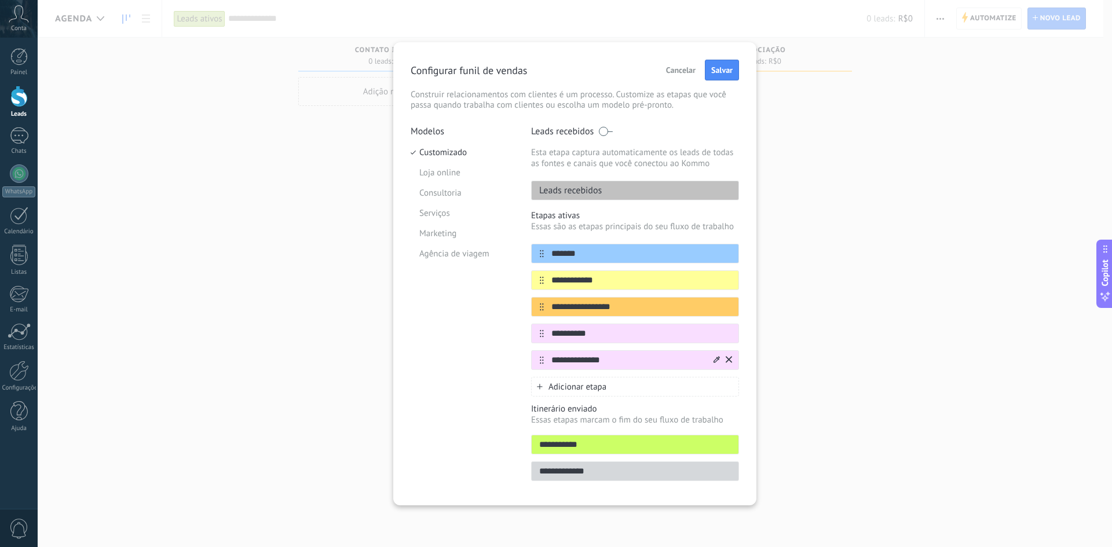
type input "**********"
click at [718, 360] on icon at bounding box center [717, 359] width 6 height 6
click at [679, 402] on span at bounding box center [679, 398] width 11 height 11
click at [716, 74] on span "Salvar" at bounding box center [721, 70] width 21 height 8
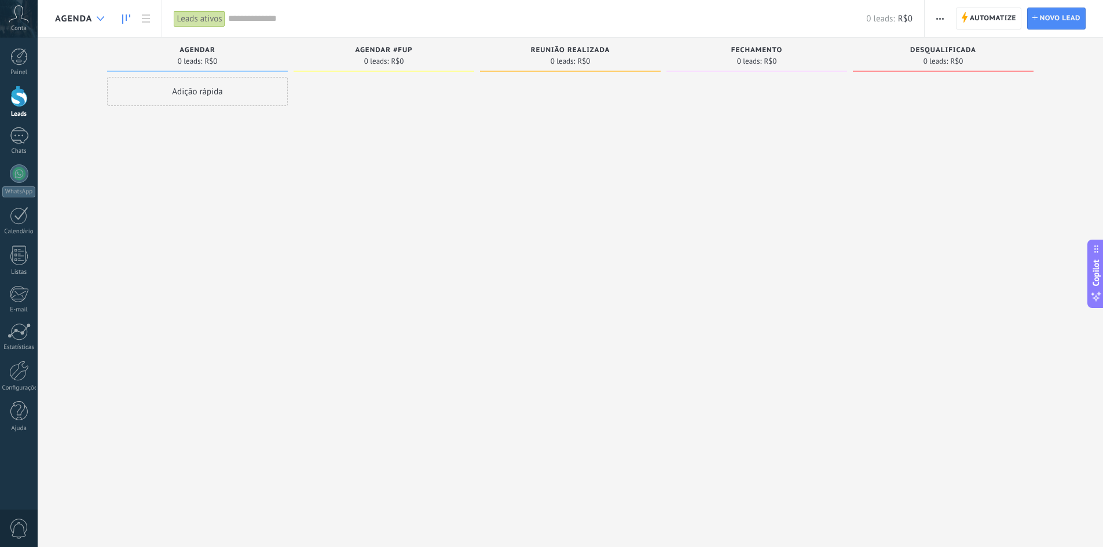
click at [103, 19] on icon at bounding box center [101, 18] width 8 height 5
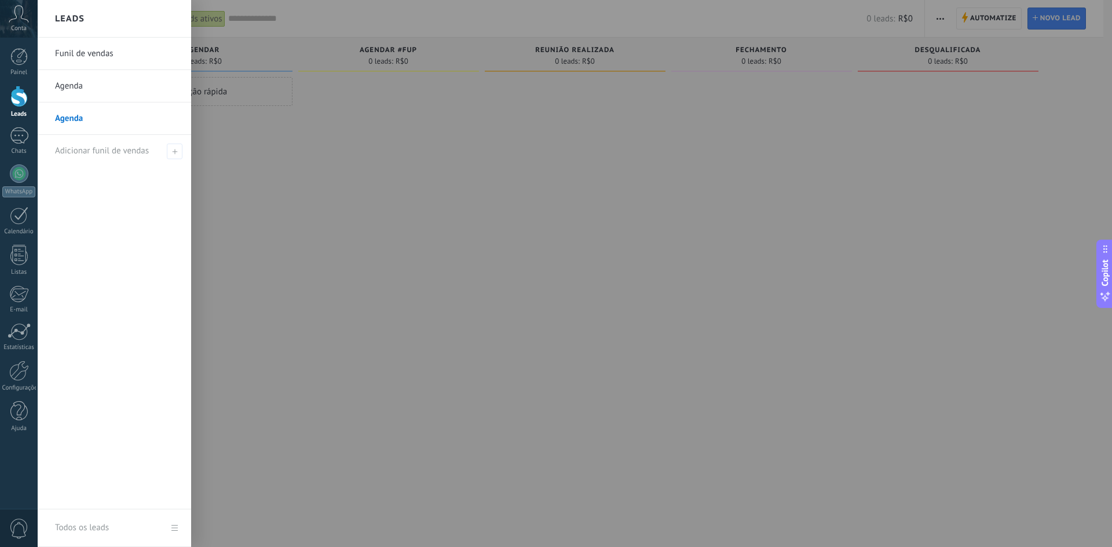
click at [80, 85] on link "Agenda" at bounding box center [117, 86] width 125 height 32
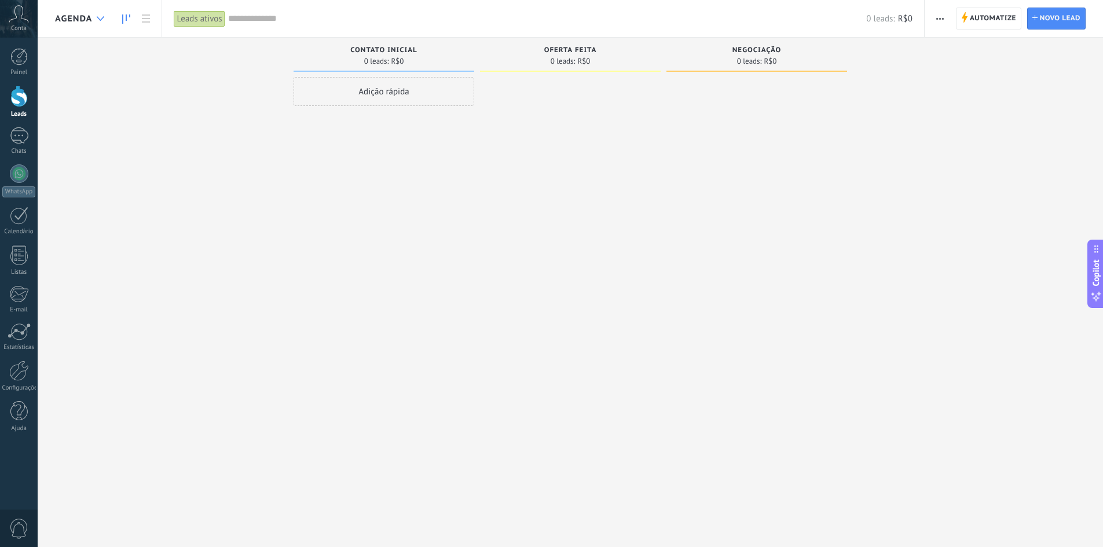
click at [92, 17] on div at bounding box center [100, 19] width 19 height 23
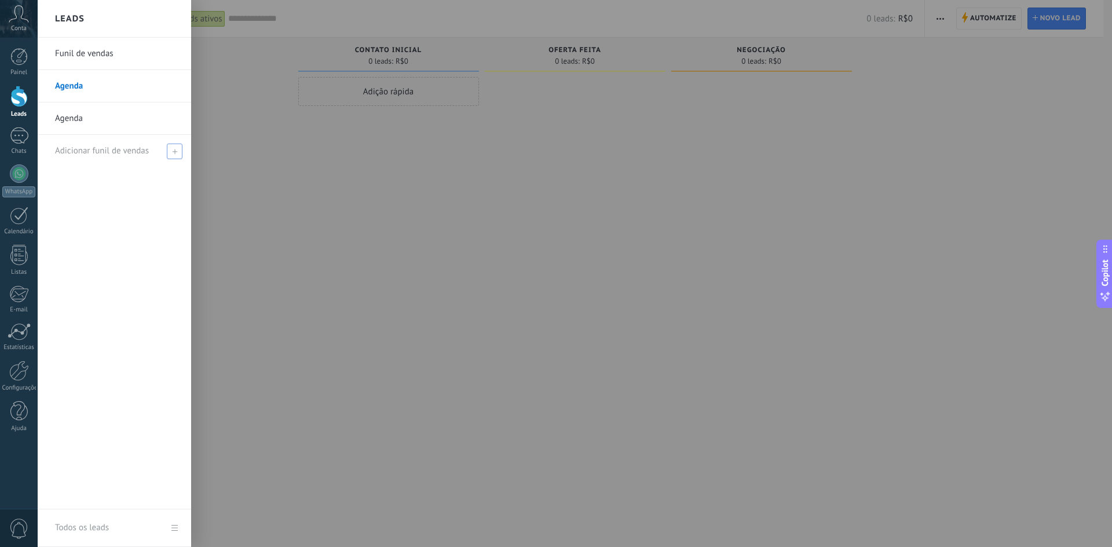
click at [173, 154] on span at bounding box center [175, 152] width 16 height 16
click at [263, 187] on div at bounding box center [594, 273] width 1112 height 547
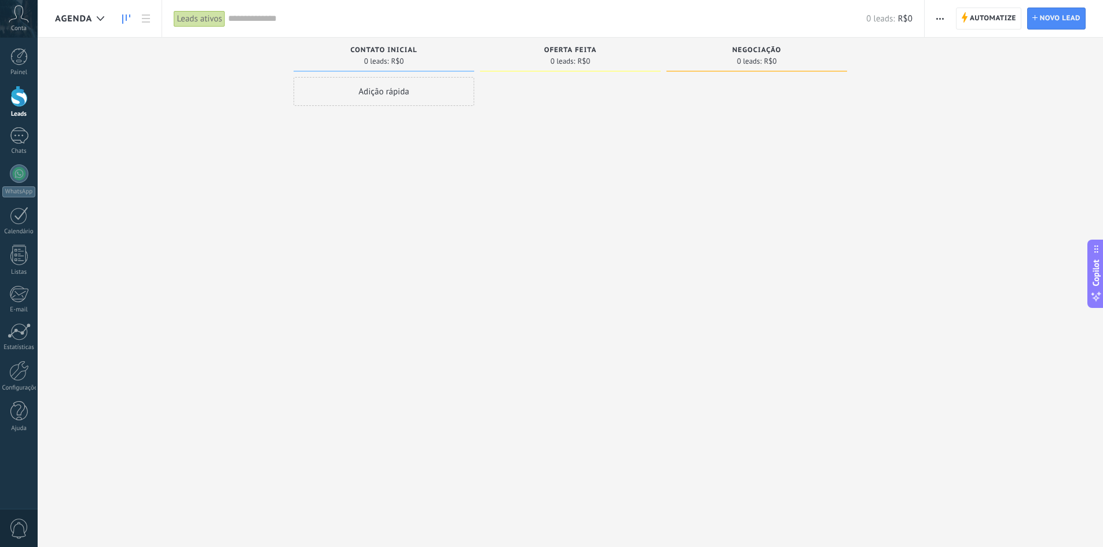
click at [942, 18] on icon "button" at bounding box center [941, 19] width 8 height 2
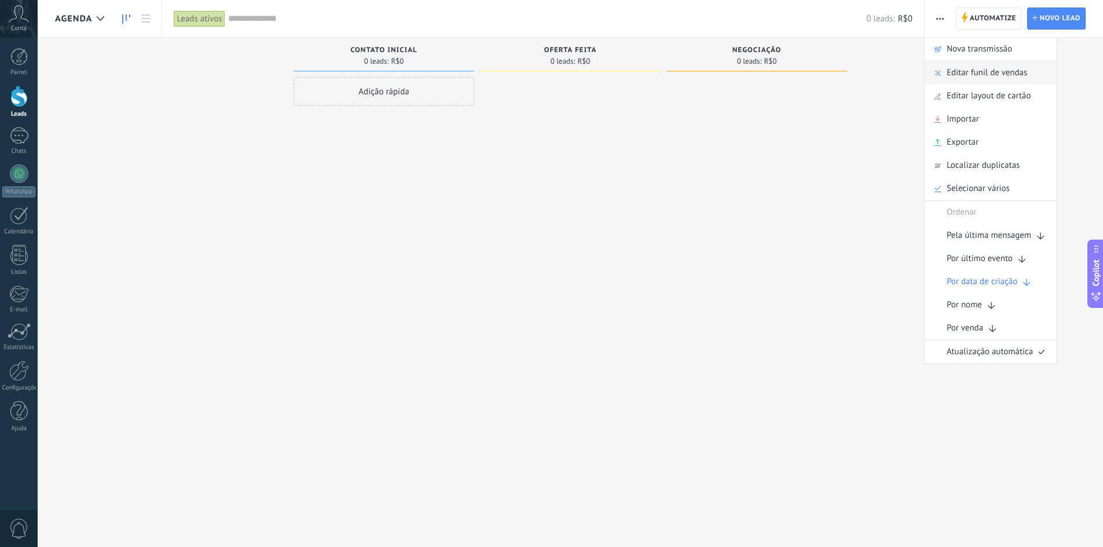
click at [959, 77] on span "Editar funil de vendas" at bounding box center [987, 72] width 81 height 23
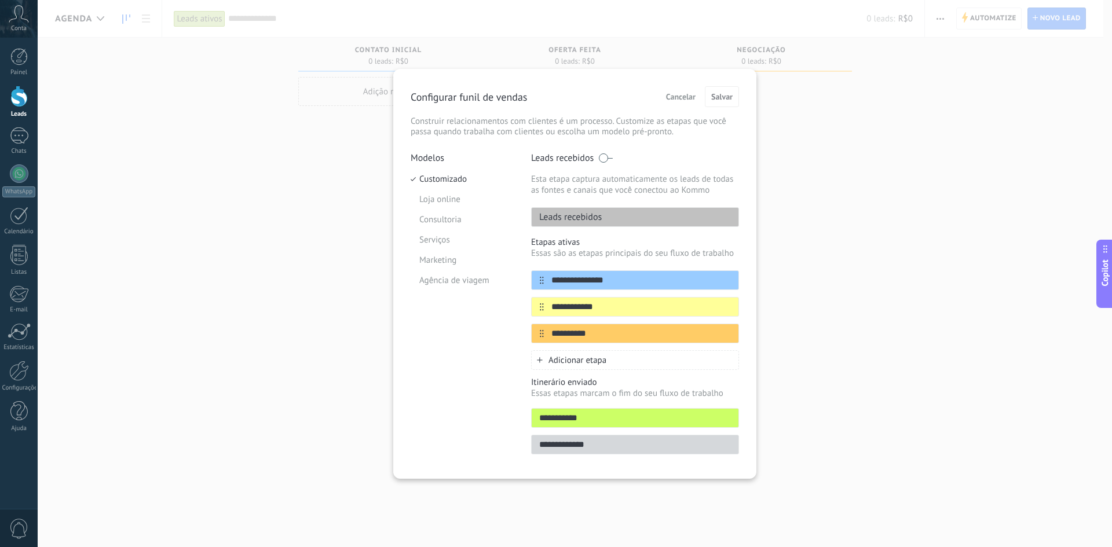
click at [674, 96] on span "Cancelar" at bounding box center [681, 97] width 30 height 8
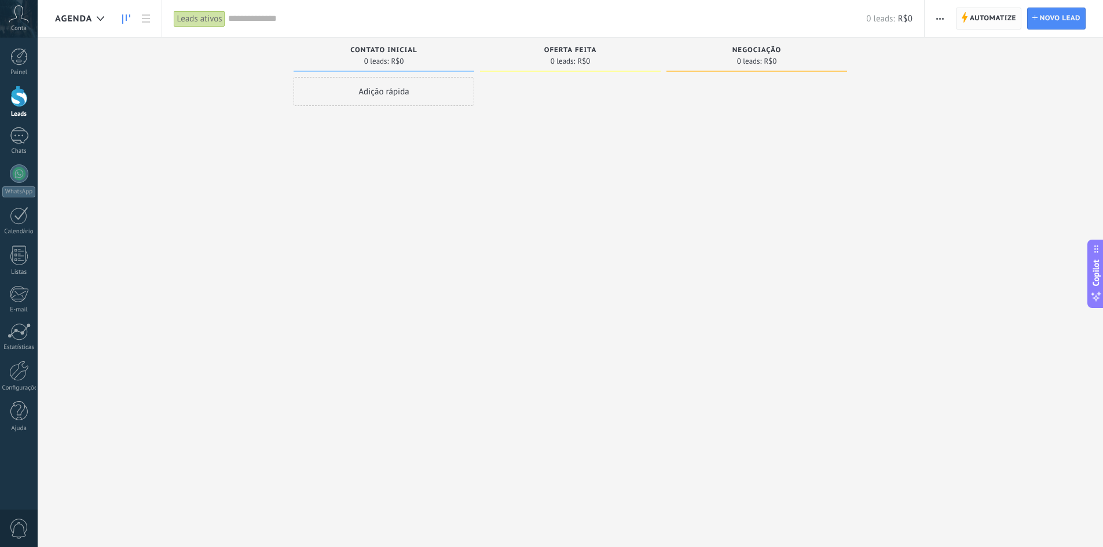
click at [991, 23] on span "Automatize" at bounding box center [993, 18] width 46 height 21
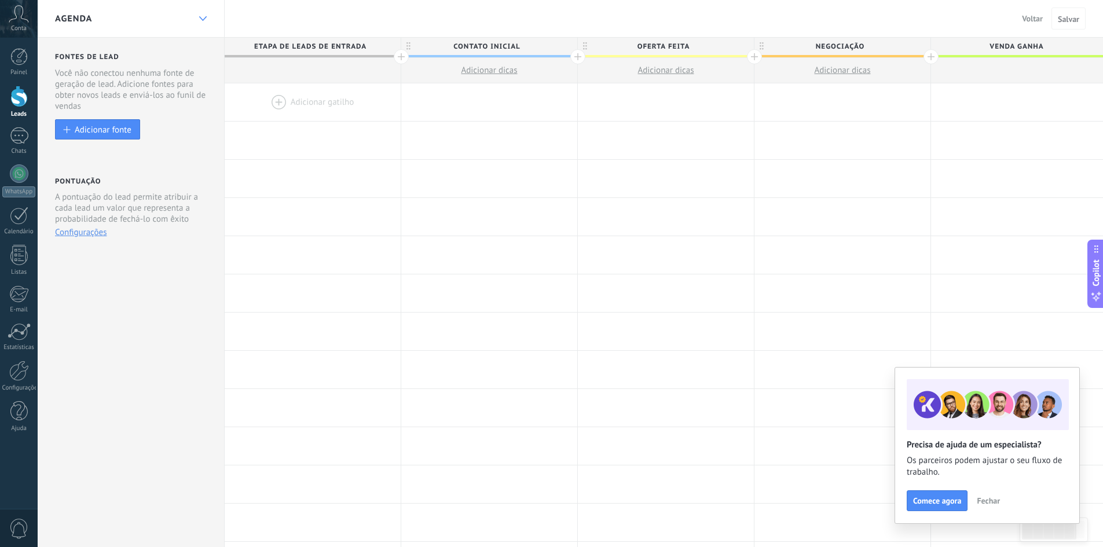
click at [202, 19] on use at bounding box center [203, 18] width 8 height 5
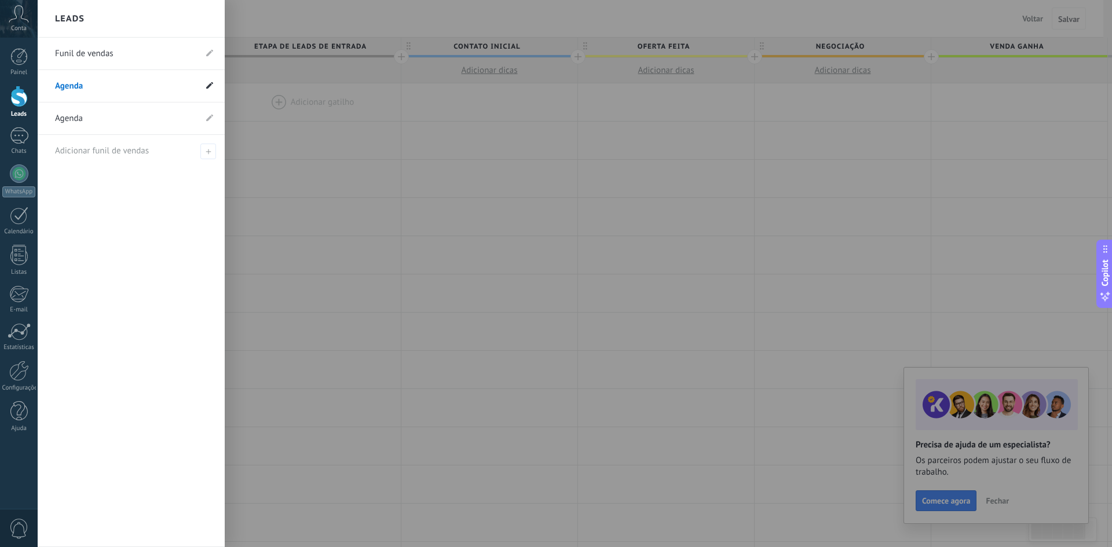
click at [209, 86] on use at bounding box center [209, 85] width 7 height 7
click at [198, 85] on icon at bounding box center [196, 86] width 13 height 7
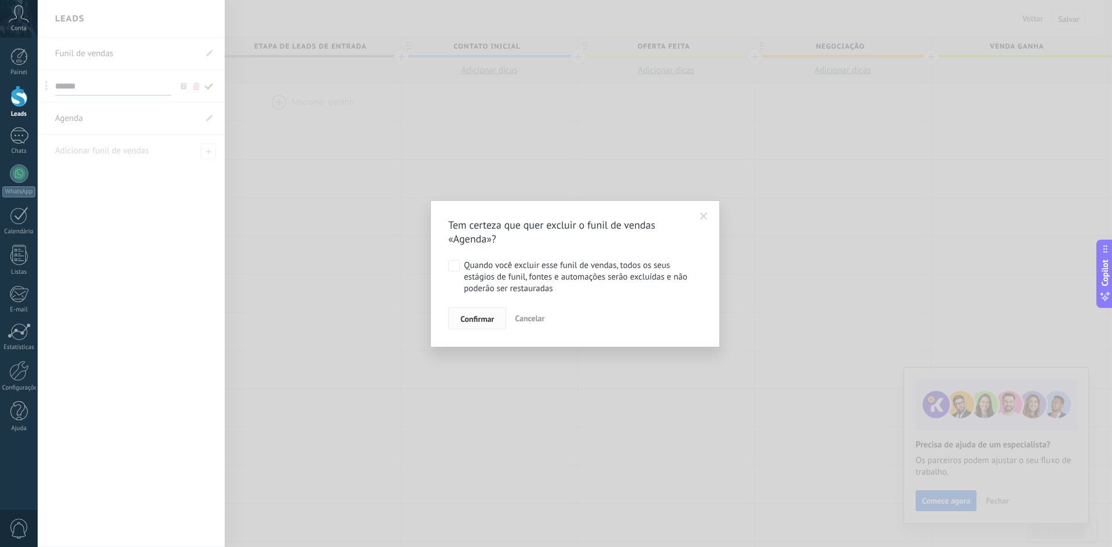
click at [481, 321] on span "Confirmar" at bounding box center [477, 319] width 34 height 8
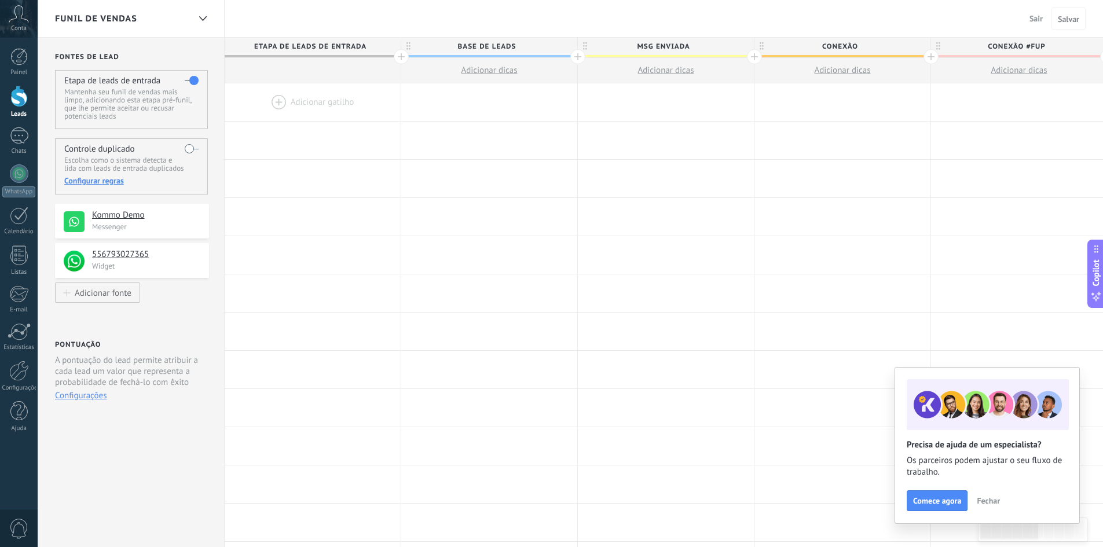
click at [1033, 20] on span "Sair" at bounding box center [1036, 18] width 13 height 10
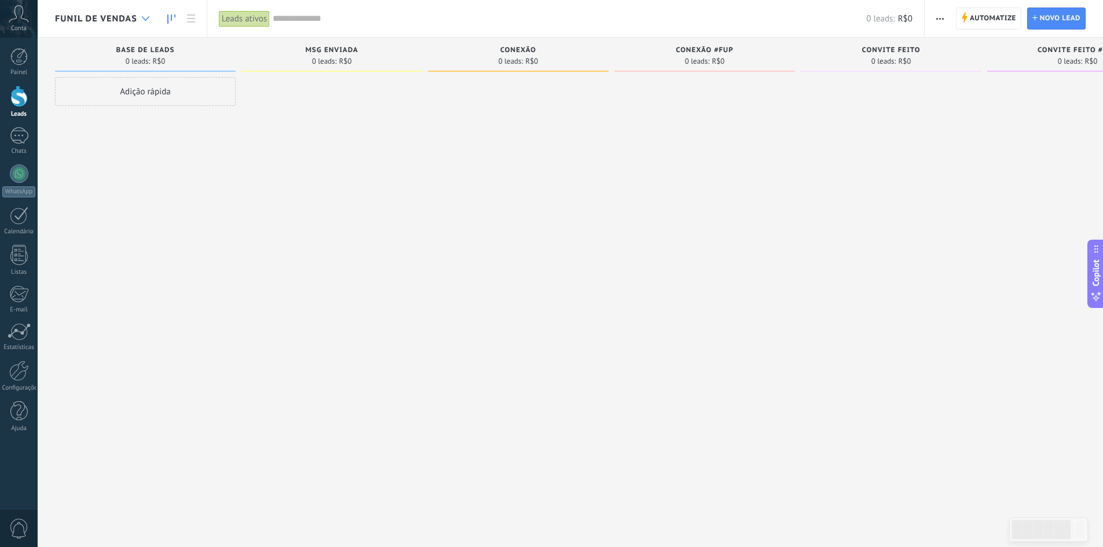
click at [142, 18] on icon at bounding box center [146, 18] width 8 height 5
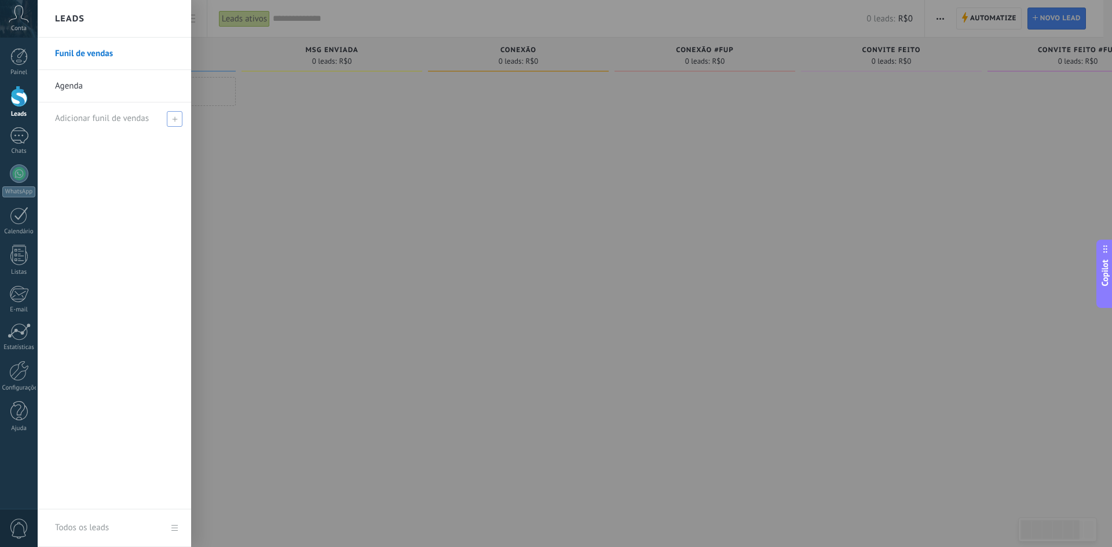
click at [178, 117] on span at bounding box center [175, 119] width 16 height 16
type input "********"
click at [174, 121] on span at bounding box center [176, 119] width 10 height 8
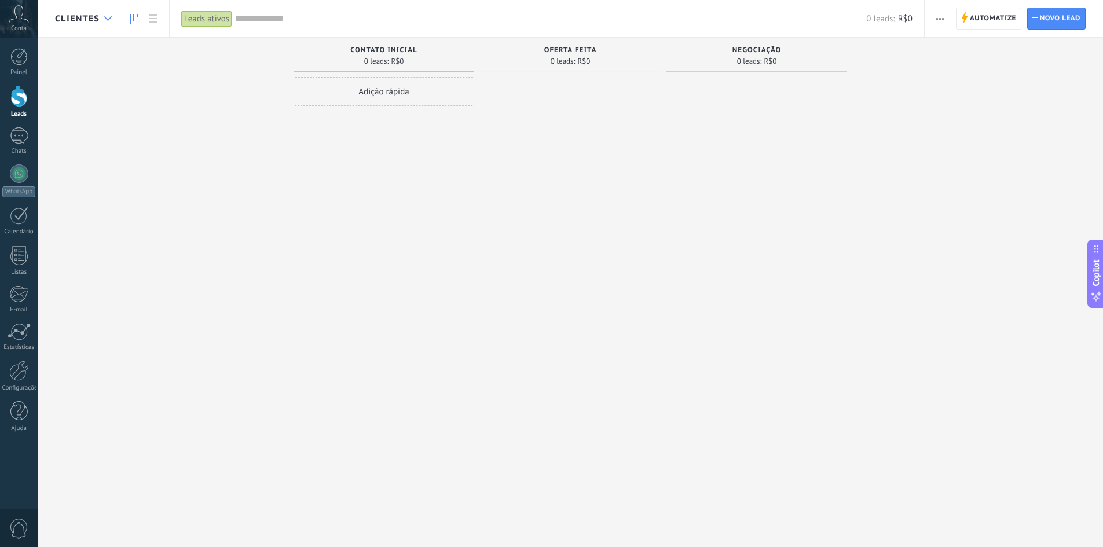
click at [108, 21] on div at bounding box center [107, 19] width 19 height 23
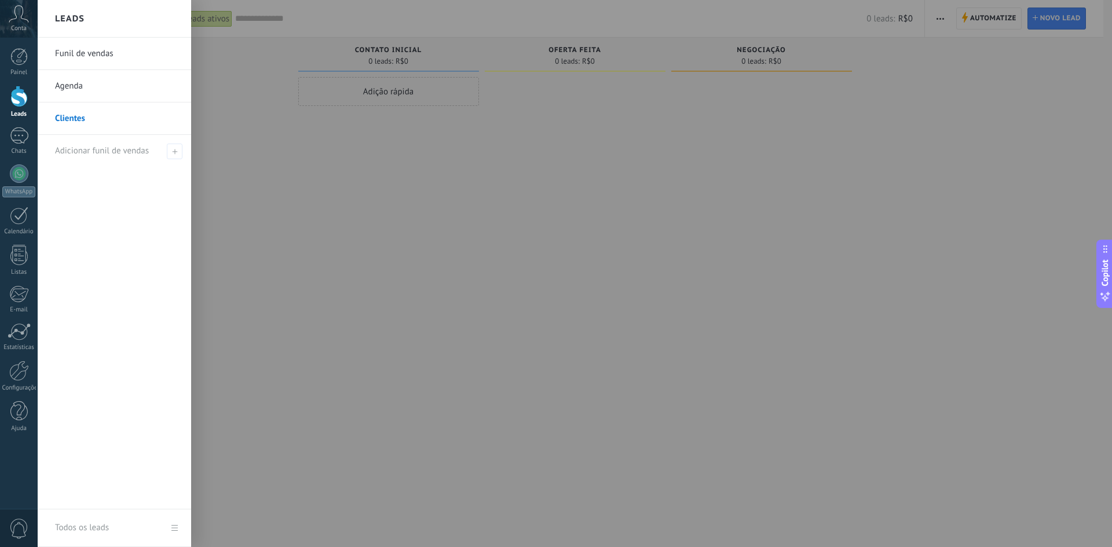
click at [111, 55] on link "Funil de vendas" at bounding box center [117, 54] width 125 height 32
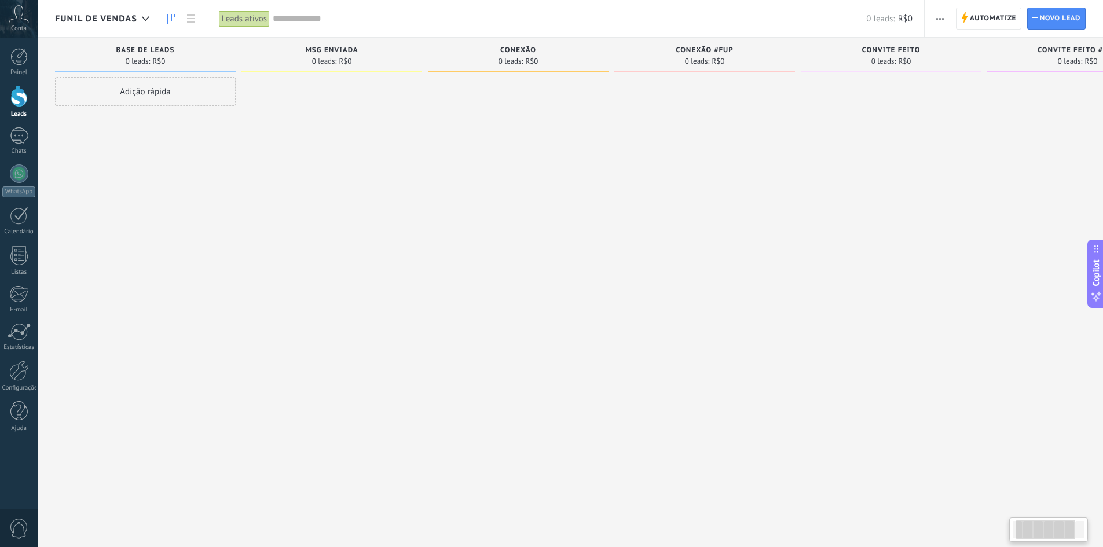
drag, startPoint x: 1034, startPoint y: 528, endPoint x: 1007, endPoint y: 530, distance: 27.9
click at [1017, 531] on div at bounding box center [1046, 530] width 59 height 20
click at [136, 17] on div at bounding box center [145, 19] width 19 height 23
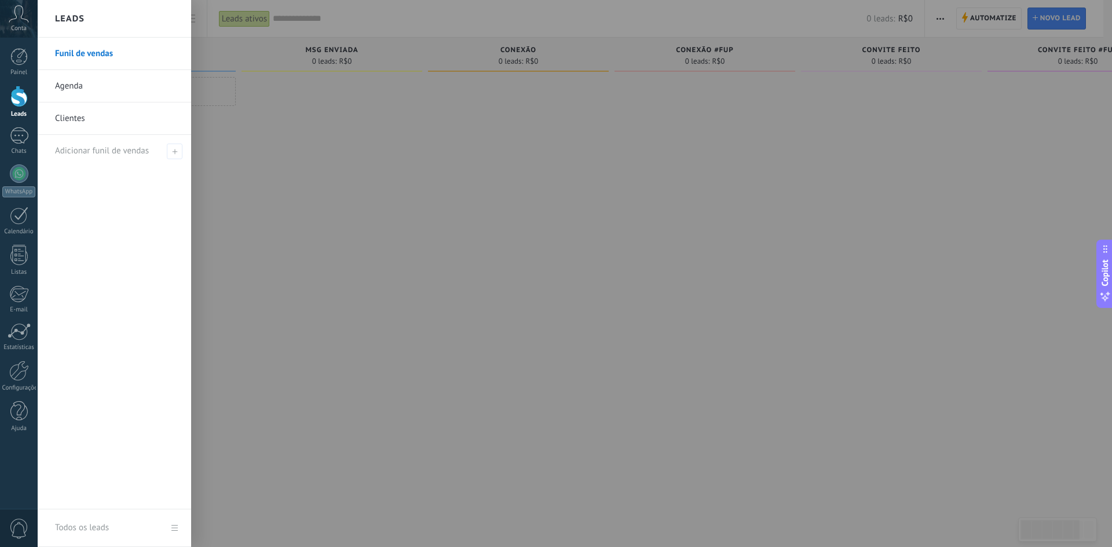
click at [345, 207] on div at bounding box center [594, 273] width 1112 height 547
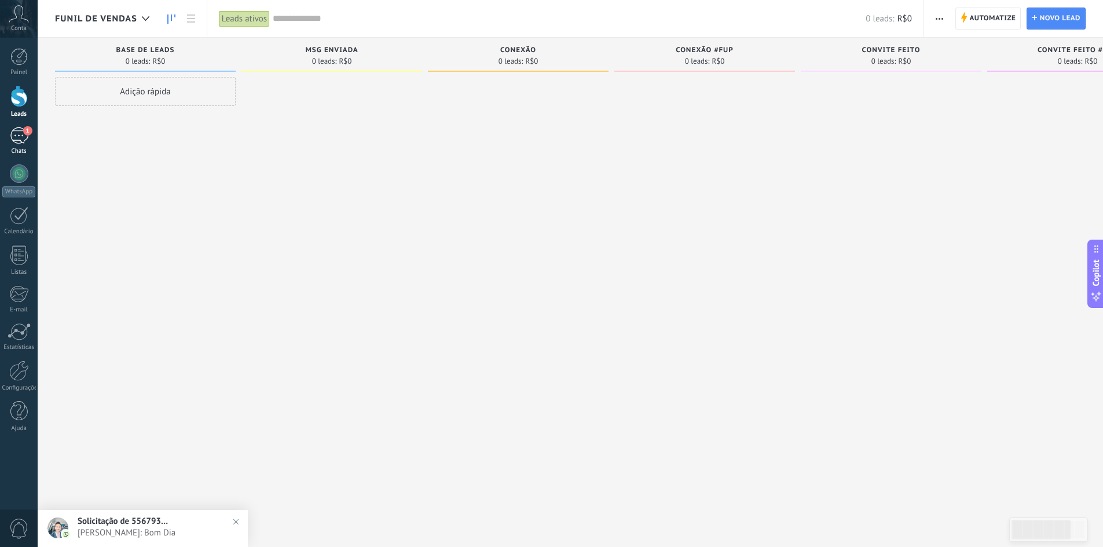
click at [22, 128] on div "1" at bounding box center [19, 135] width 19 height 17
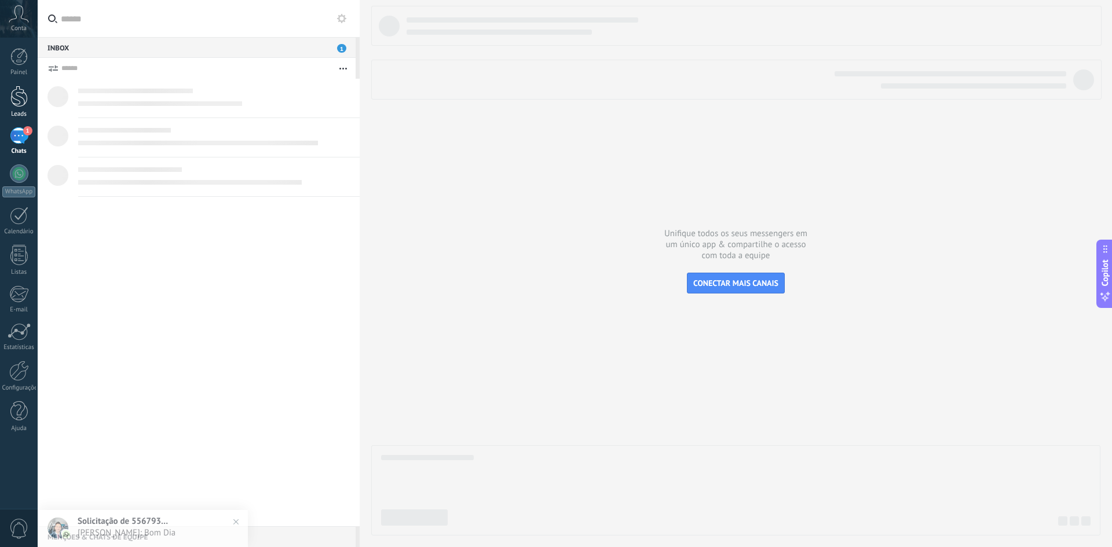
click at [20, 103] on div at bounding box center [18, 96] width 17 height 21
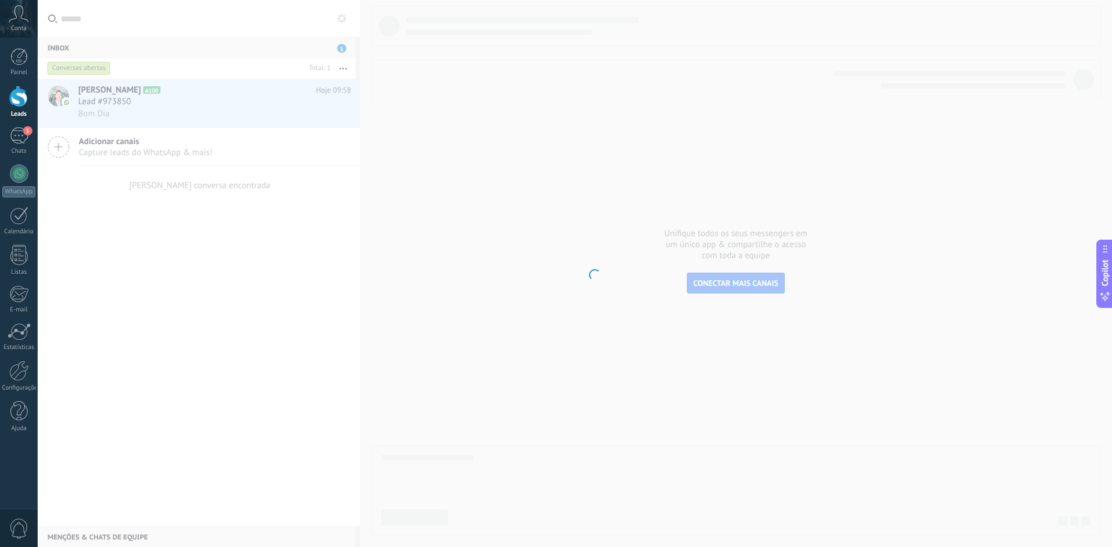
click at [417, 172] on body ".abccls-1,.abccls-2{fill-rule:evenodd}.abccls-2{fill:#fff} .abfcls-1{fill:none}…" at bounding box center [556, 273] width 1112 height 547
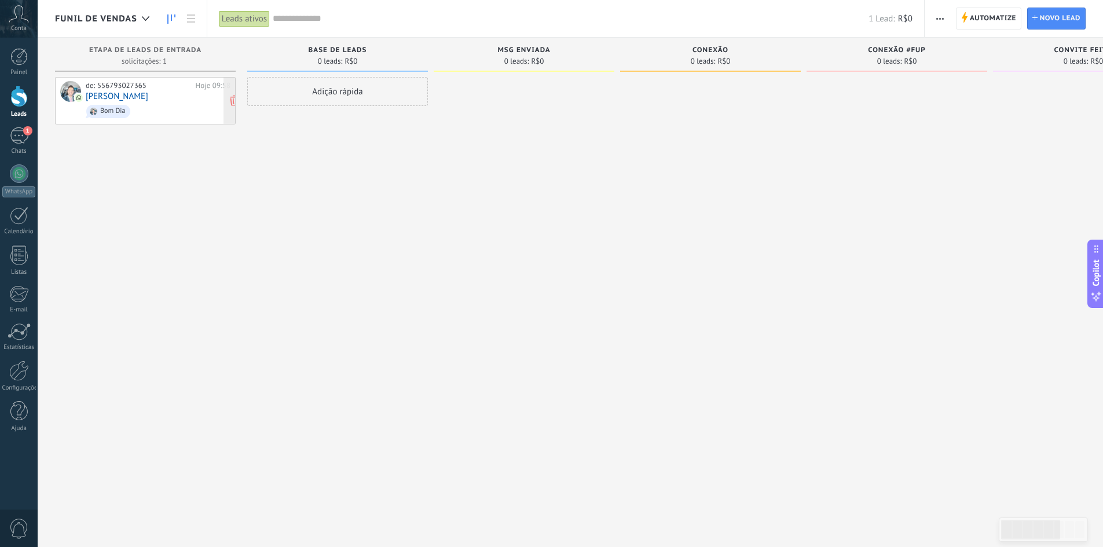
click at [131, 96] on link "[PERSON_NAME]" at bounding box center [117, 97] width 63 height 10
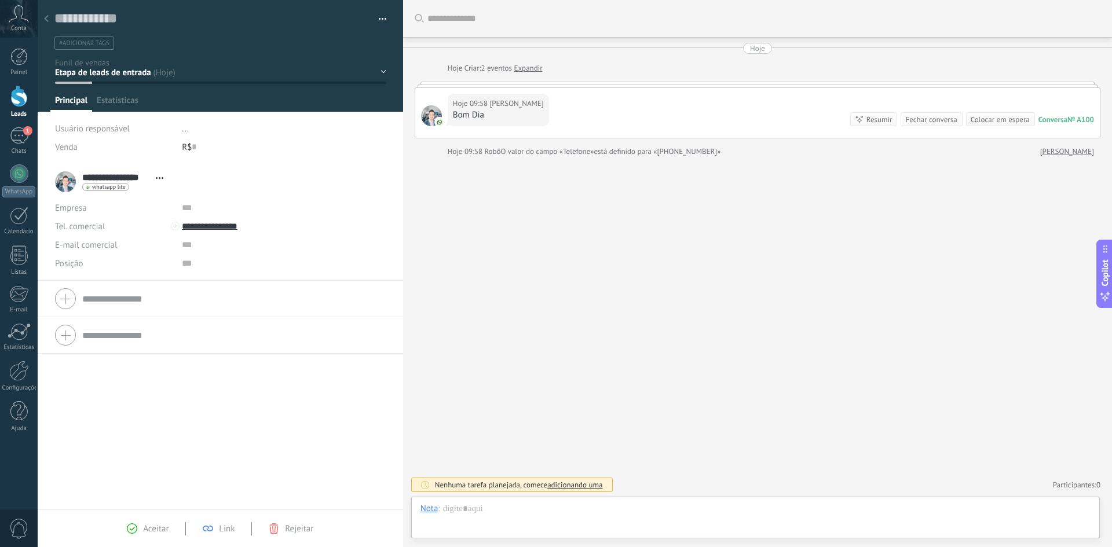
scroll to position [17, 0]
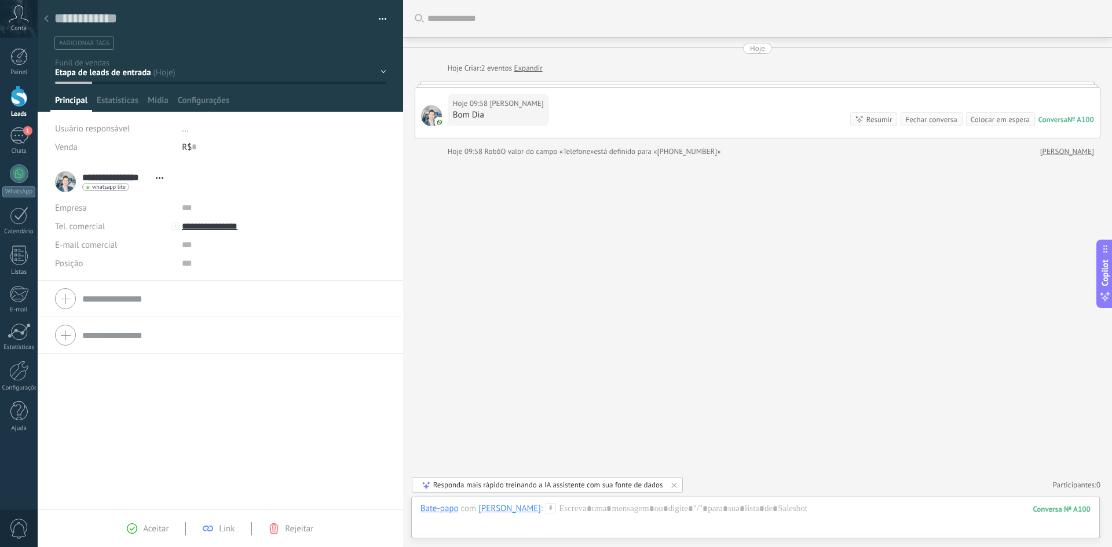
click at [45, 20] on use at bounding box center [46, 18] width 5 height 7
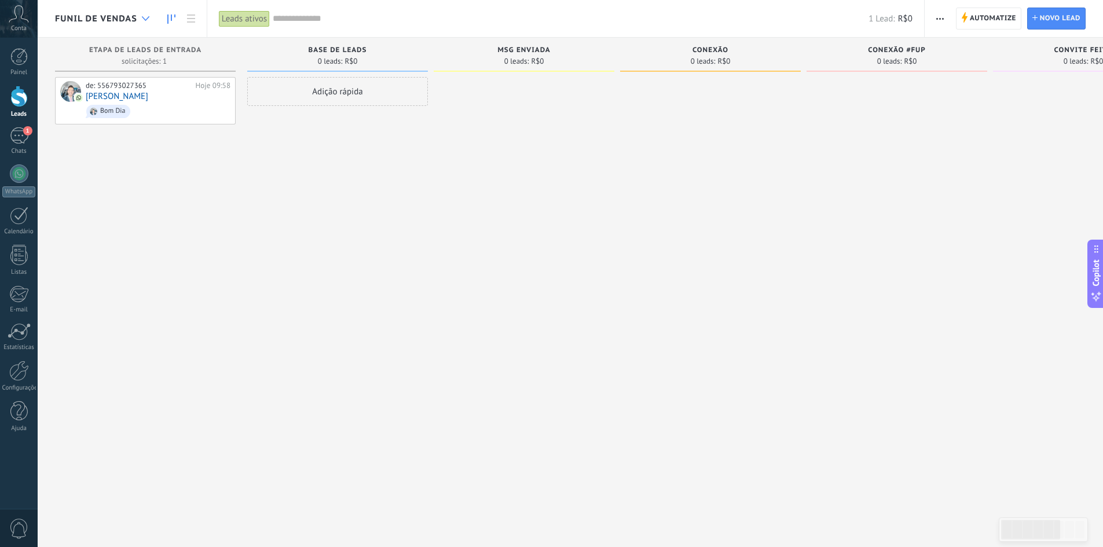
click at [147, 20] on icon at bounding box center [146, 18] width 8 height 5
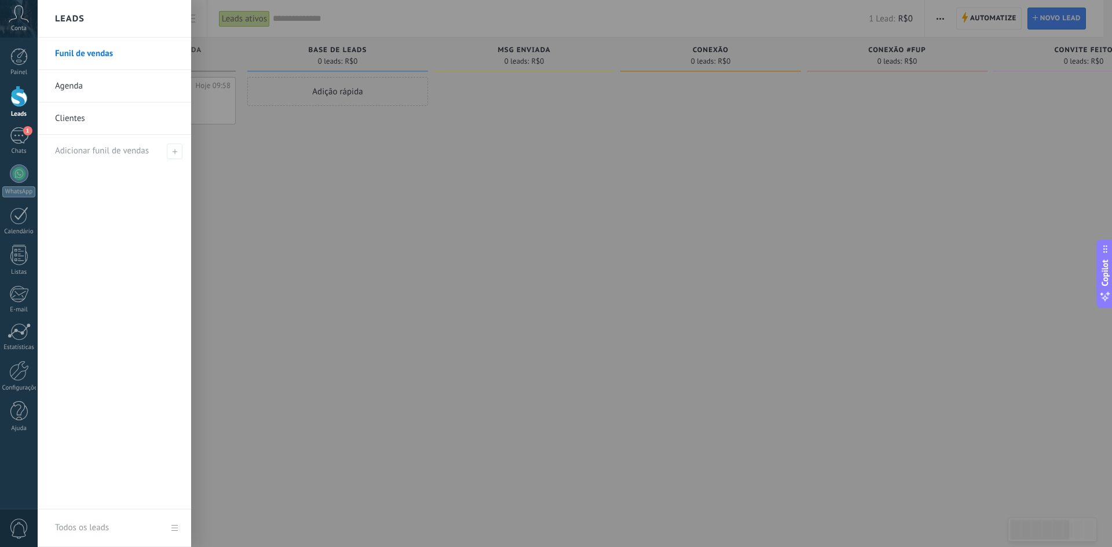
click at [91, 122] on link "Clientes" at bounding box center [117, 119] width 125 height 32
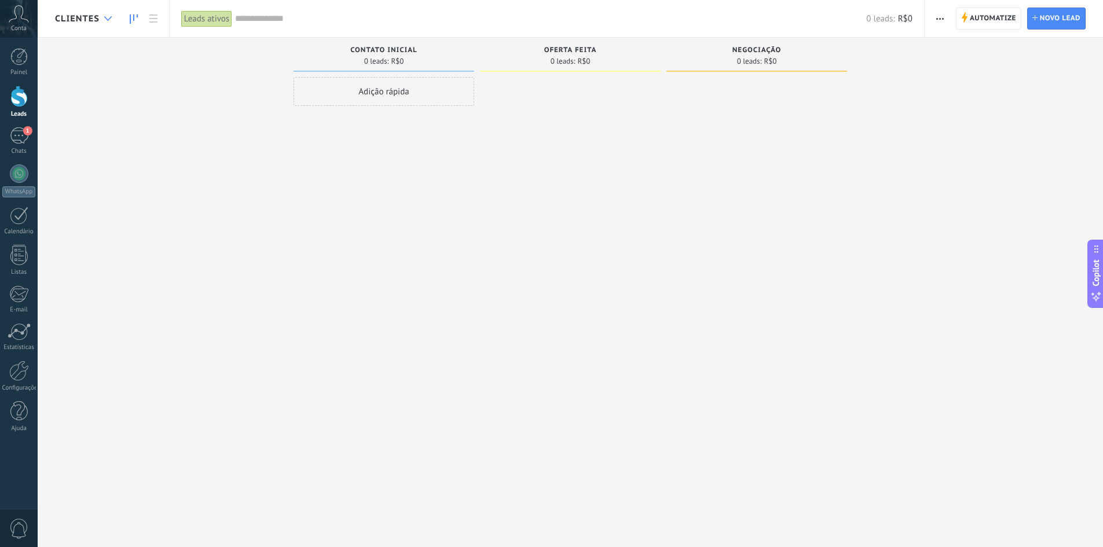
click at [105, 20] on icon at bounding box center [108, 18] width 8 height 5
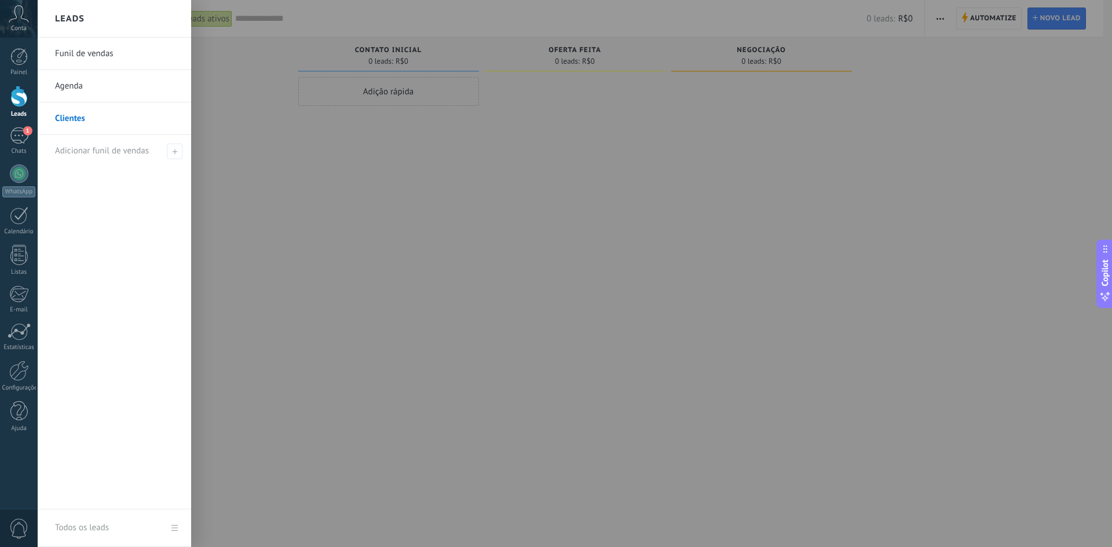
click at [243, 122] on div at bounding box center [594, 273] width 1112 height 547
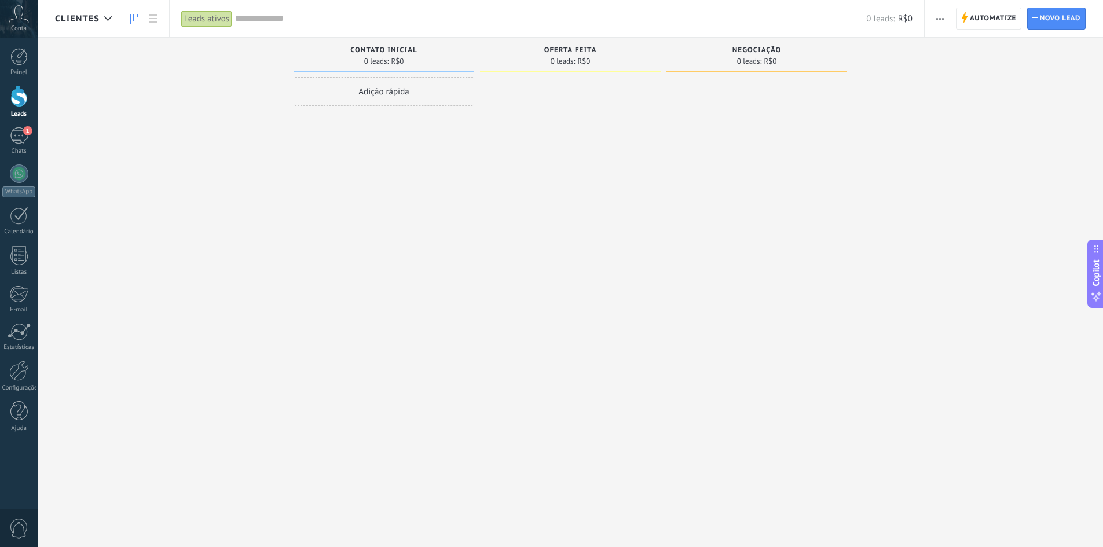
click at [257, 15] on input "text" at bounding box center [550, 19] width 631 height 12
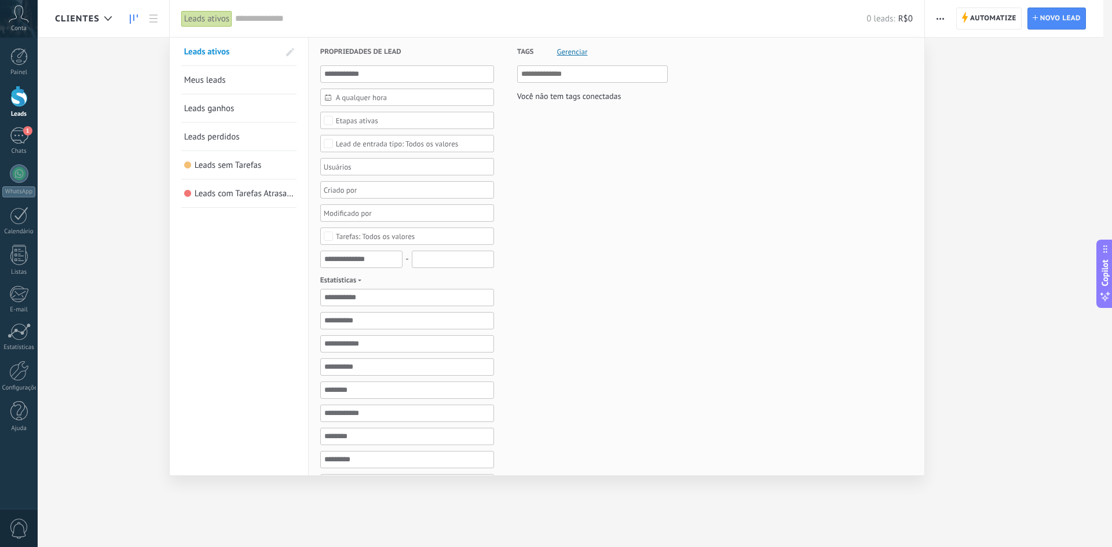
click at [576, 79] on input "text" at bounding box center [593, 74] width 144 height 14
type input "*"
click at [615, 76] on input "**********" at bounding box center [593, 74] width 144 height 14
type input "**********"
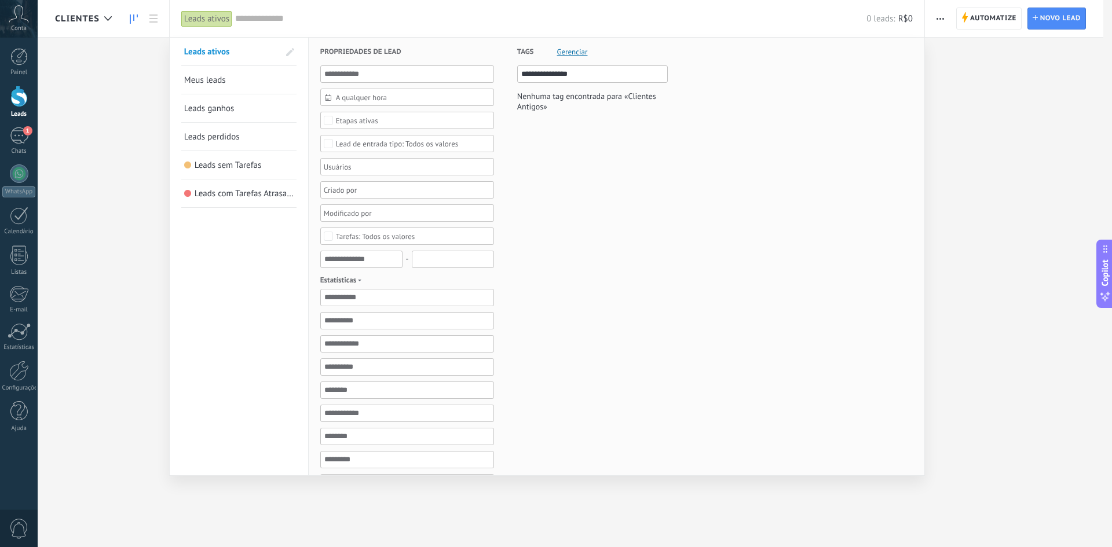
click at [576, 45] on h3 "Tags Gerenciar" at bounding box center [592, 52] width 151 height 28
click at [576, 50] on span "Gerenciar" at bounding box center [572, 52] width 31 height 8
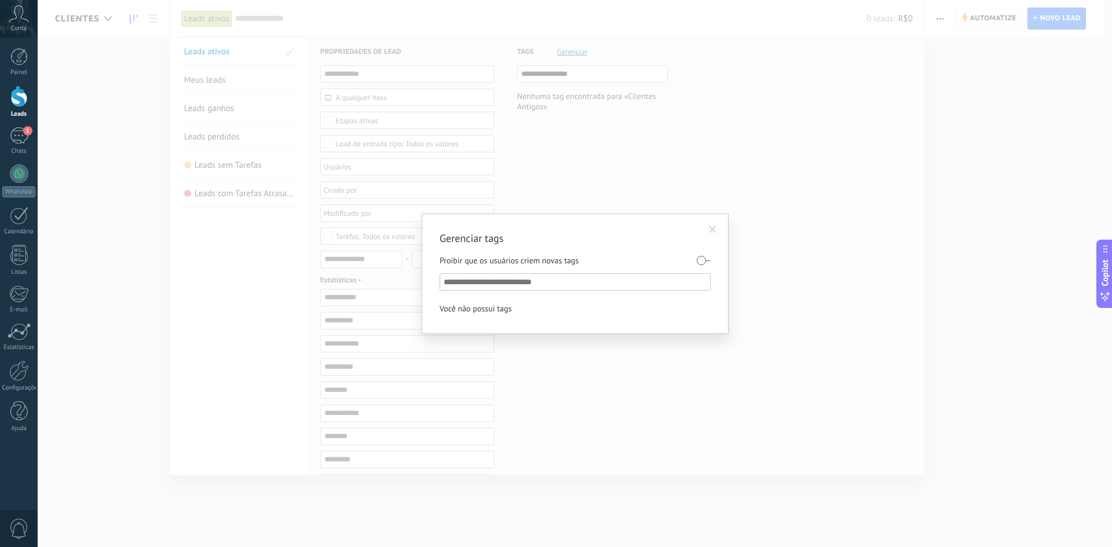
type input "**********"
click at [524, 313] on span "Clientes Antigos" at bounding box center [513, 311] width 60 height 15
click at [518, 311] on div at bounding box center [516, 309] width 8 height 8
click at [519, 326] on span at bounding box center [519, 325] width 8 height 8
click at [517, 308] on div at bounding box center [516, 309] width 8 height 8
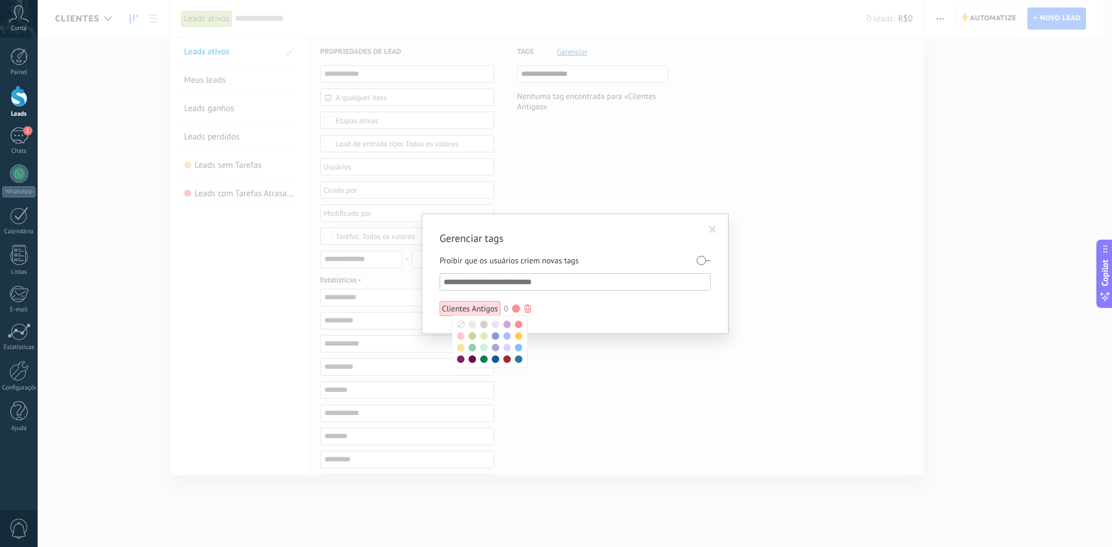
click at [557, 322] on div at bounding box center [556, 273] width 1112 height 547
click at [714, 229] on span at bounding box center [713, 230] width 8 height 8
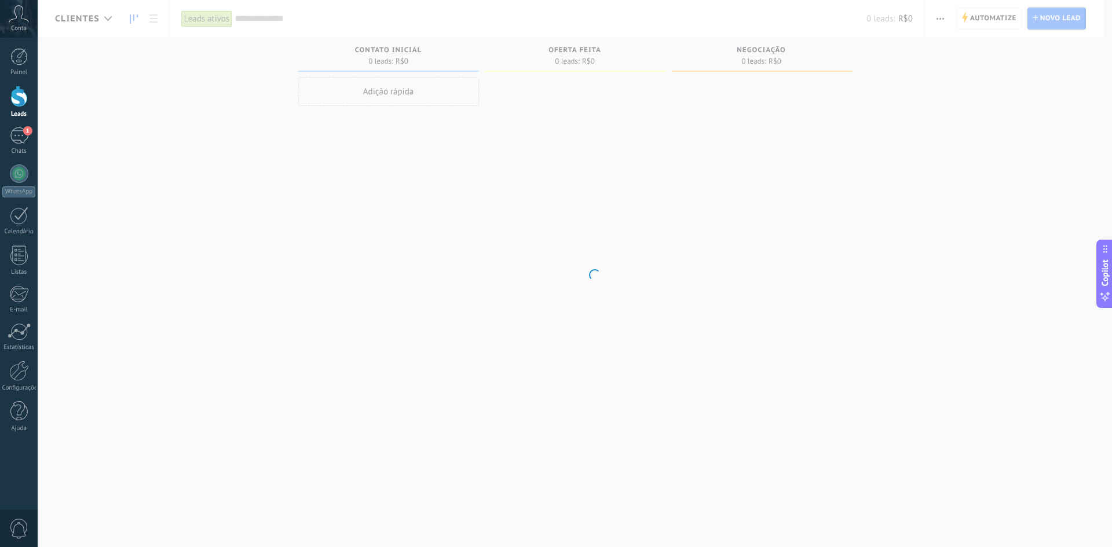
click at [731, 152] on body ".abccls-1,.abccls-2{fill-rule:evenodd}.abccls-2{fill:#fff} .abfcls-1{fill:none}…" at bounding box center [556, 273] width 1112 height 547
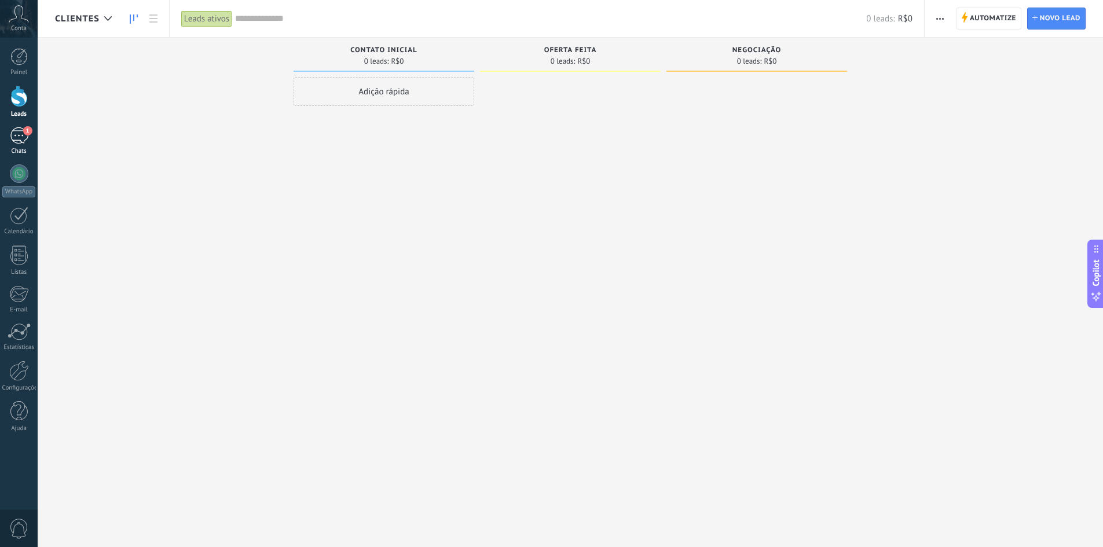
click at [19, 130] on div "1" at bounding box center [19, 135] width 19 height 17
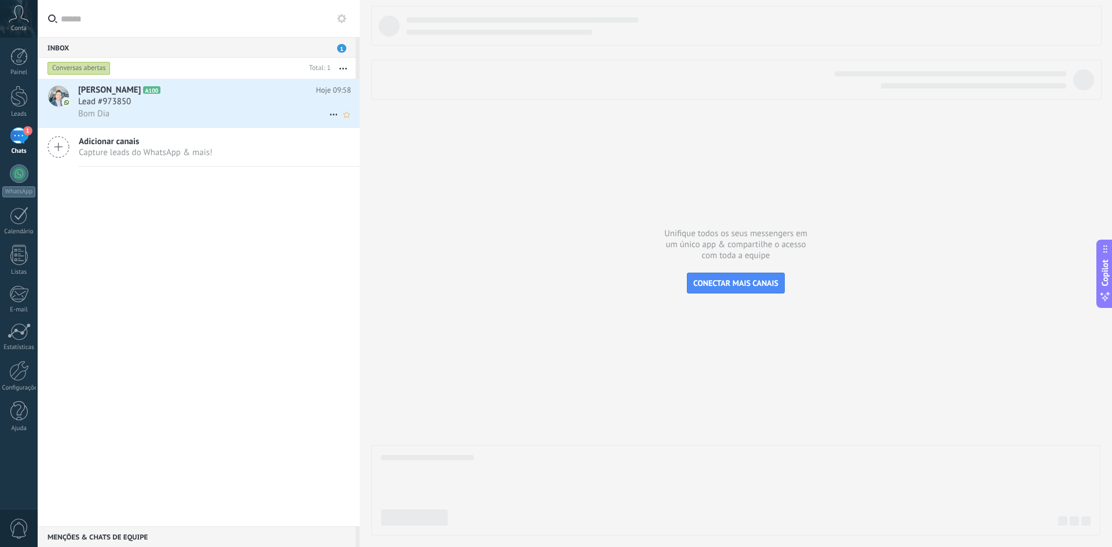
click at [97, 95] on span "[PERSON_NAME]" at bounding box center [109, 91] width 63 height 12
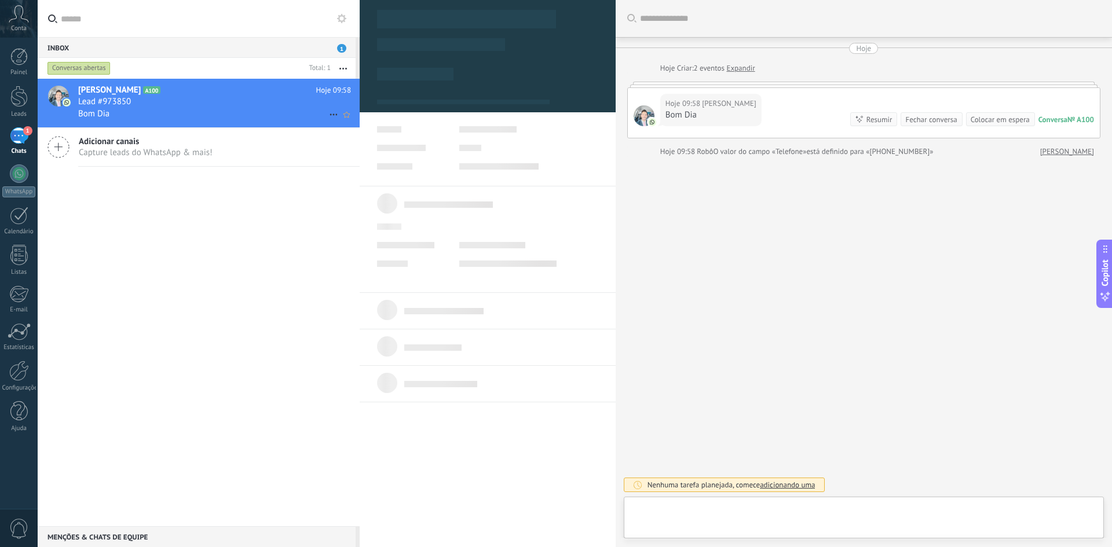
type textarea "**********"
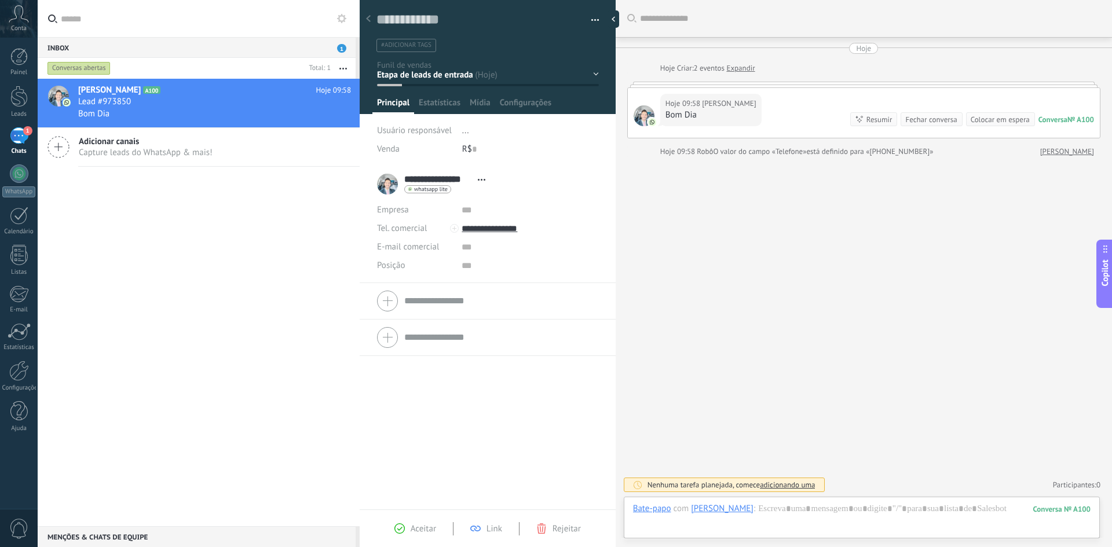
scroll to position [17, 0]
click at [415, 45] on span "#adicionar tags" at bounding box center [406, 45] width 50 height 8
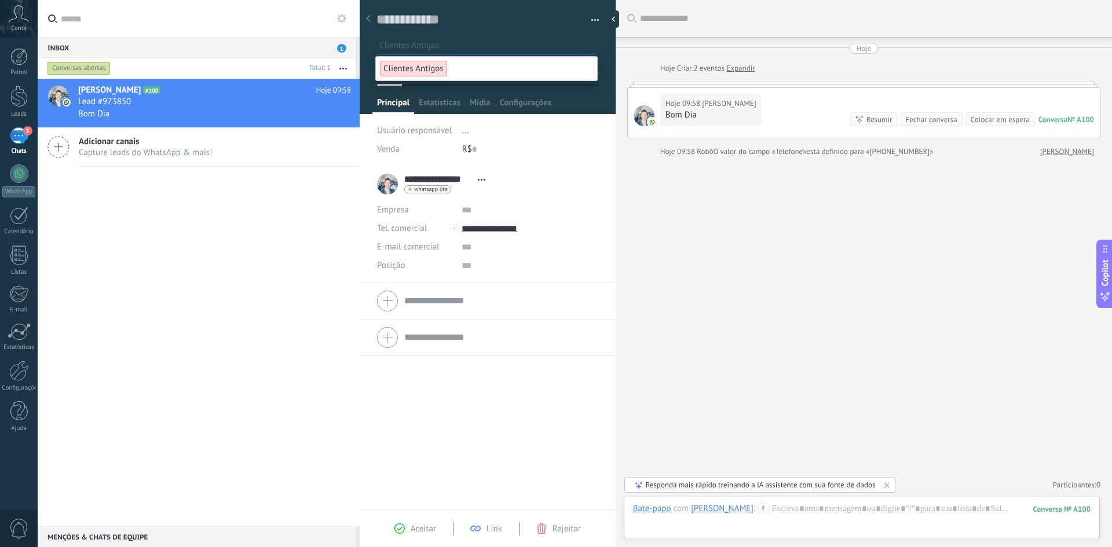
click at [414, 71] on span "Clientes Antigos" at bounding box center [413, 69] width 67 height 16
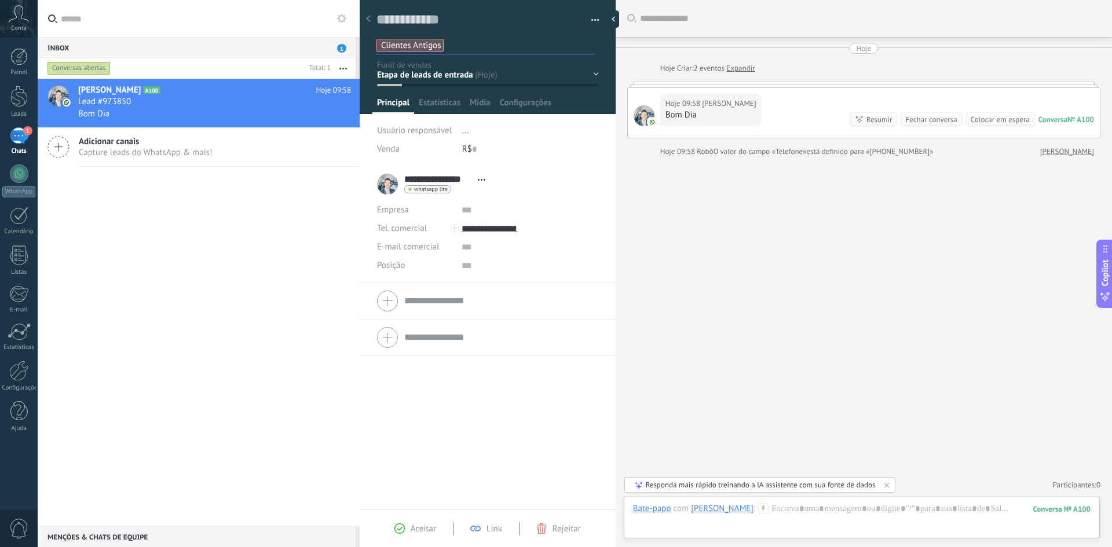
click at [473, 44] on input "text" at bounding box center [521, 45] width 145 height 12
click at [474, 38] on ul "Clientes Antigos" at bounding box center [485, 46] width 221 height 16
click at [462, 44] on input "text" at bounding box center [521, 45] width 145 height 12
click at [695, 244] on div "Buscar Carregar mais Hoje Hoje Criar: 2 eventos Expandir Hoje 09:58 Guilherme G…" at bounding box center [864, 273] width 496 height 547
drag, startPoint x: 405, startPoint y: 268, endPoint x: 376, endPoint y: 213, distance: 62.7
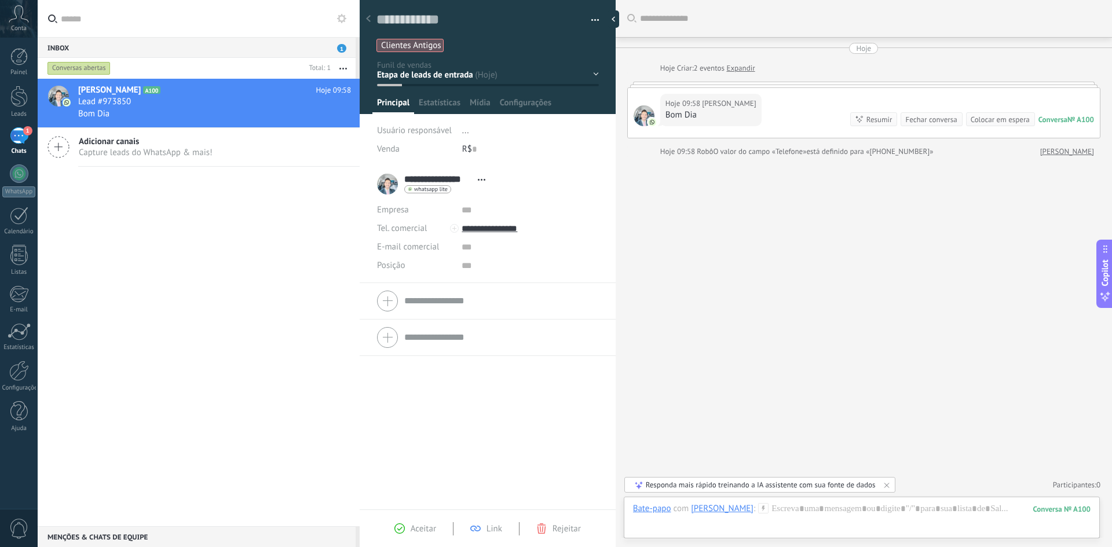
click at [376, 213] on li "**********" at bounding box center [488, 224] width 256 height 117
click at [410, 258] on div "Posição" at bounding box center [415, 266] width 76 height 19
click at [538, 103] on span "Configurações" at bounding box center [526, 105] width 52 height 17
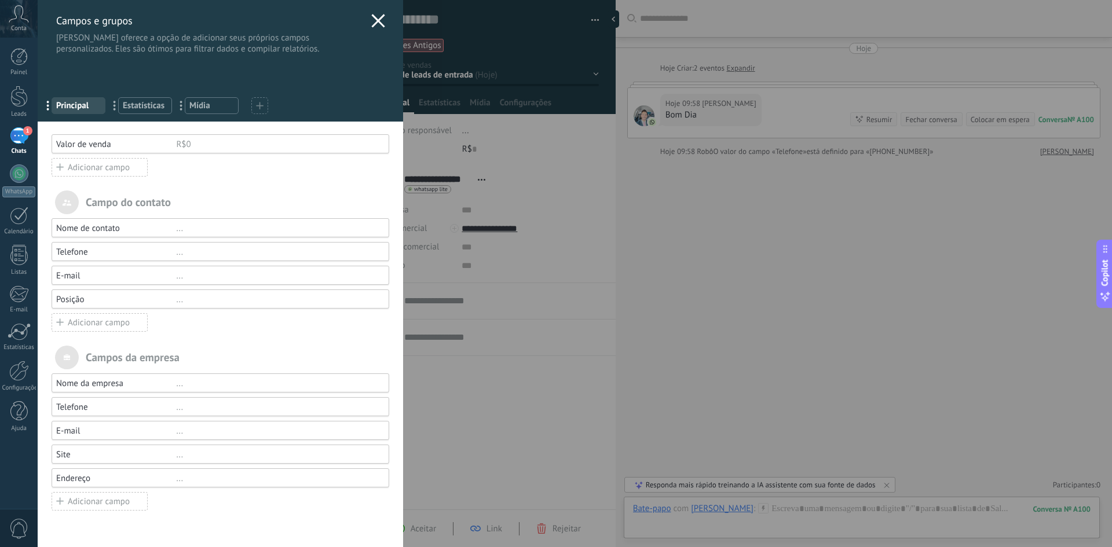
click at [86, 323] on div "Adicionar campo" at bounding box center [100, 322] width 96 height 19
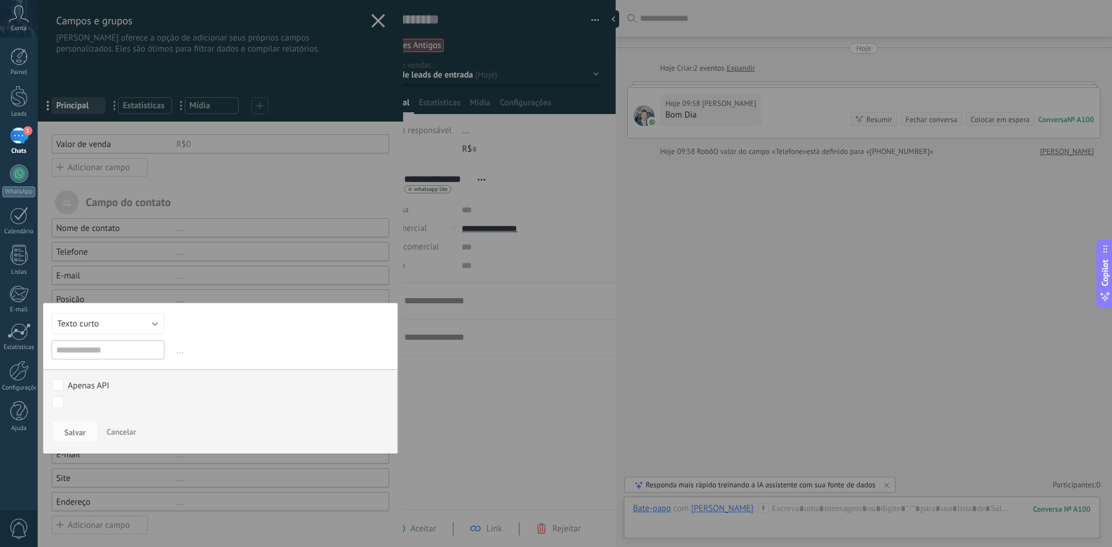
click at [120, 433] on span "Cancelar" at bounding box center [122, 432] width 30 height 10
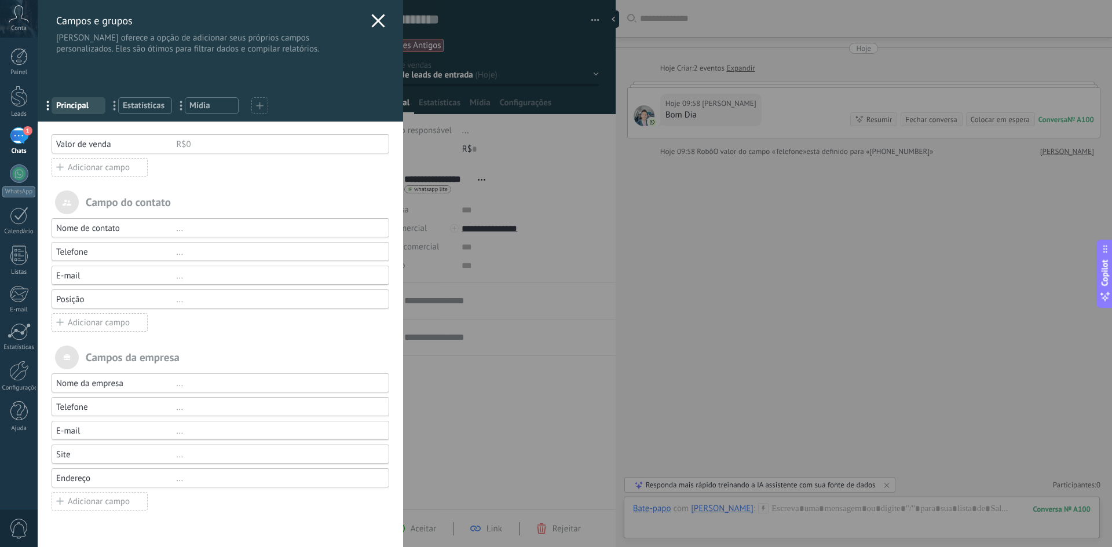
click at [79, 327] on div "Adicionar campo" at bounding box center [100, 322] width 96 height 19
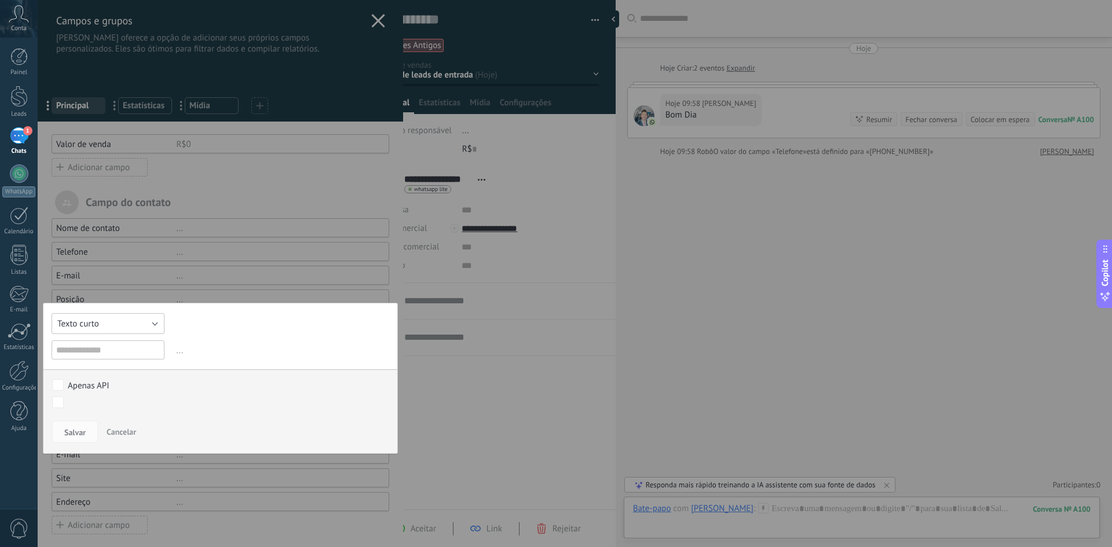
click at [99, 333] on button "Texto curto" at bounding box center [108, 323] width 113 height 21
click at [112, 406] on span "Texto longo" at bounding box center [103, 404] width 116 height 11
click at [105, 352] on input "text" at bounding box center [108, 350] width 113 height 19
type input "**********"
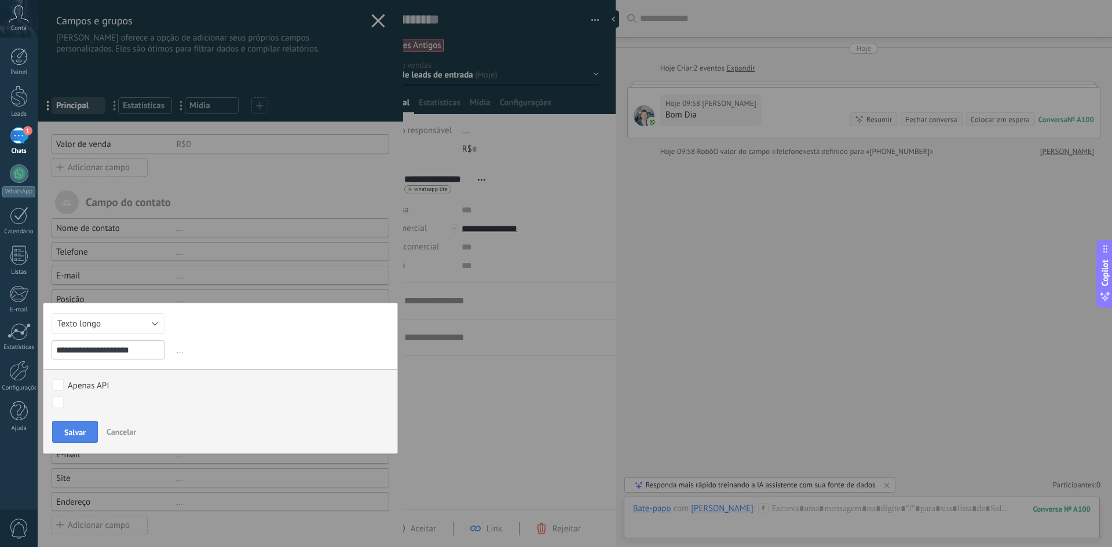
click at [65, 433] on span "Salvar" at bounding box center [74, 433] width 21 height 8
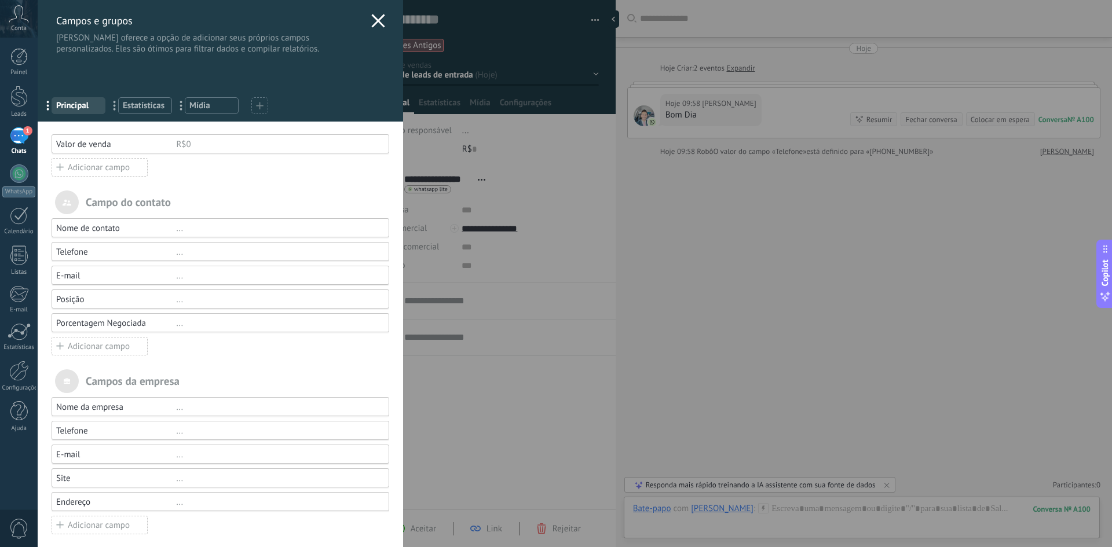
click at [181, 327] on div "..." at bounding box center [277, 323] width 202 height 11
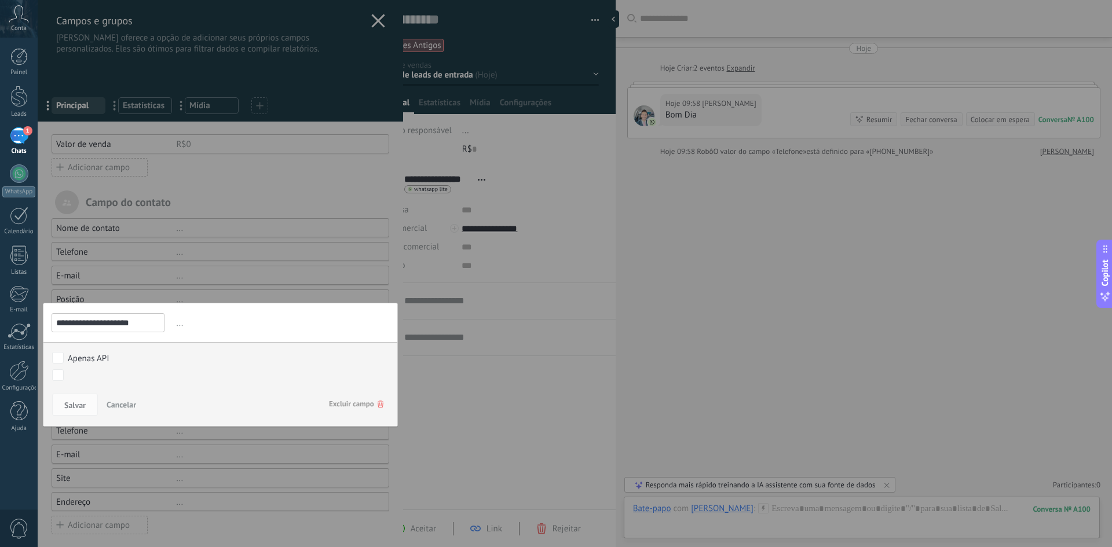
click at [122, 413] on button "Cancelar" at bounding box center [121, 405] width 39 height 22
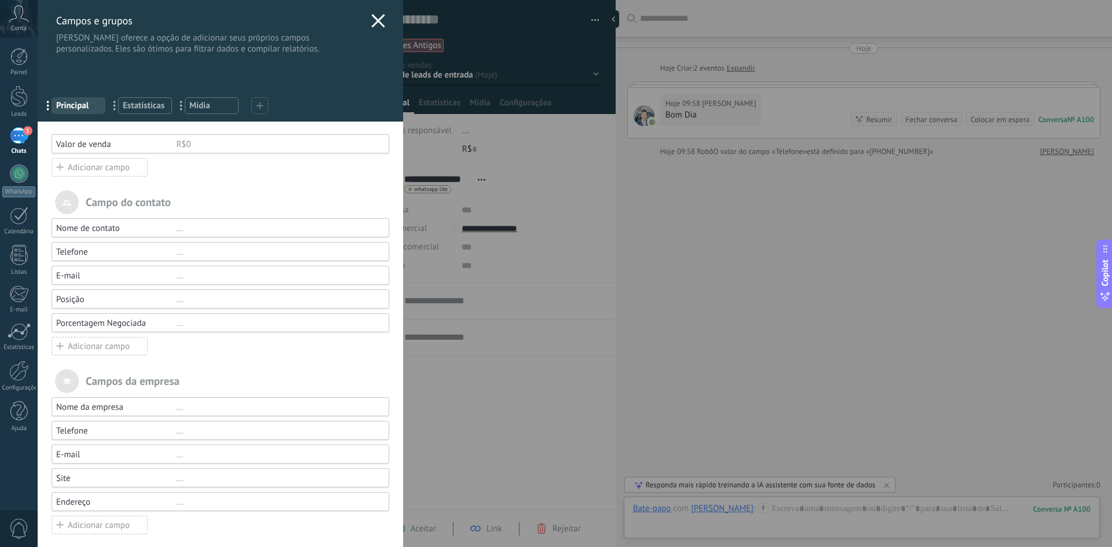
click at [371, 21] on icon at bounding box center [378, 21] width 14 height 14
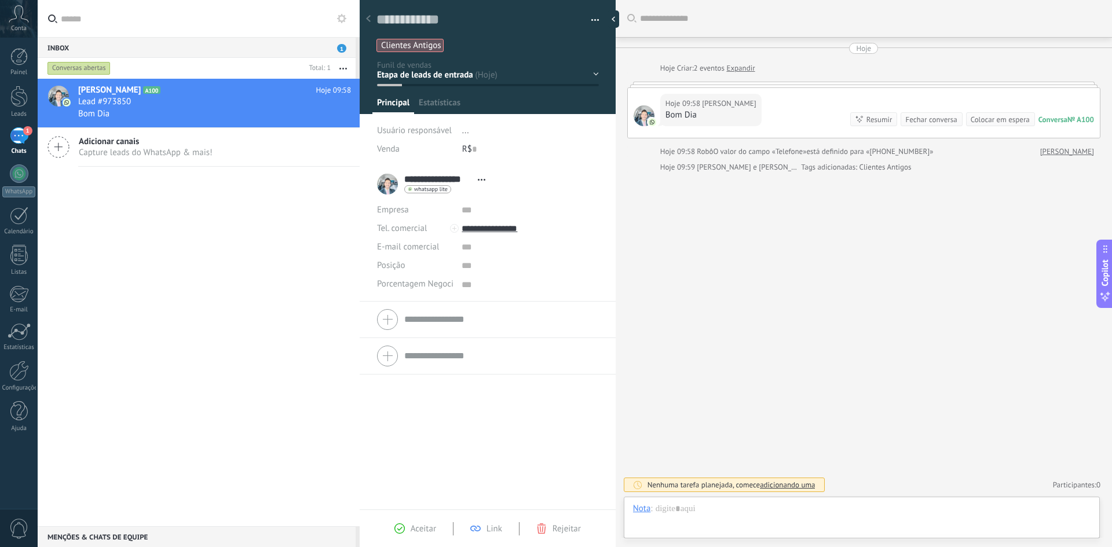
scroll to position [12, 0]
click at [473, 285] on textarea at bounding box center [530, 284] width 136 height 19
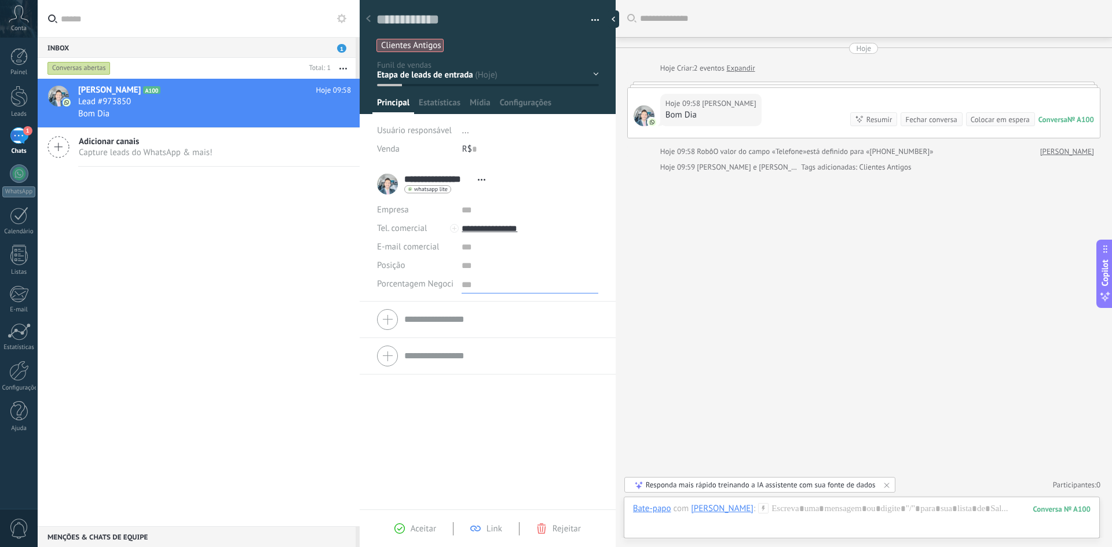
type textarea "*"
type textarea "**"
type textarea "***"
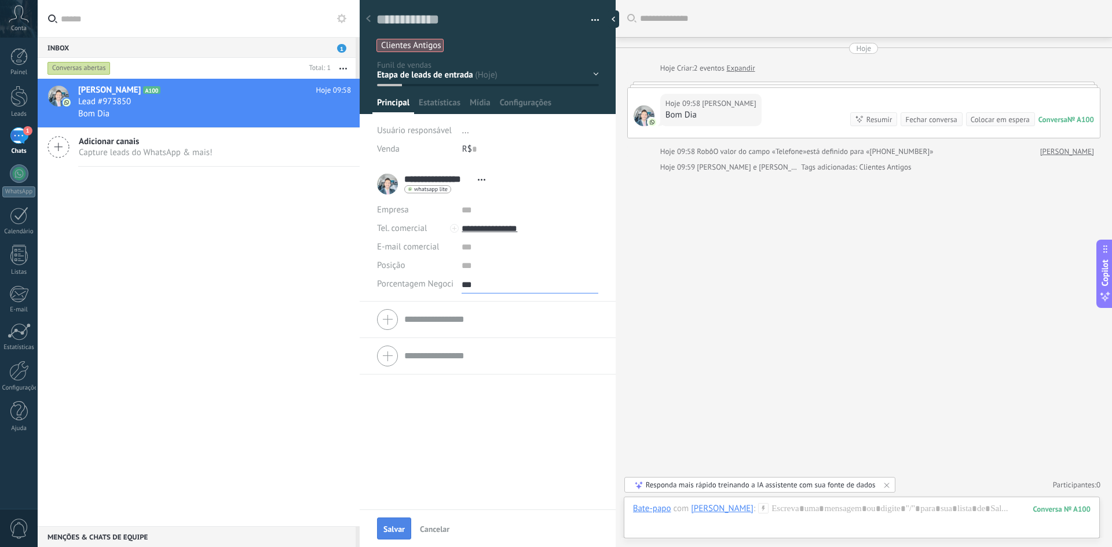
type textarea "***"
click at [398, 529] on span "Salvar" at bounding box center [393, 529] width 21 height 8
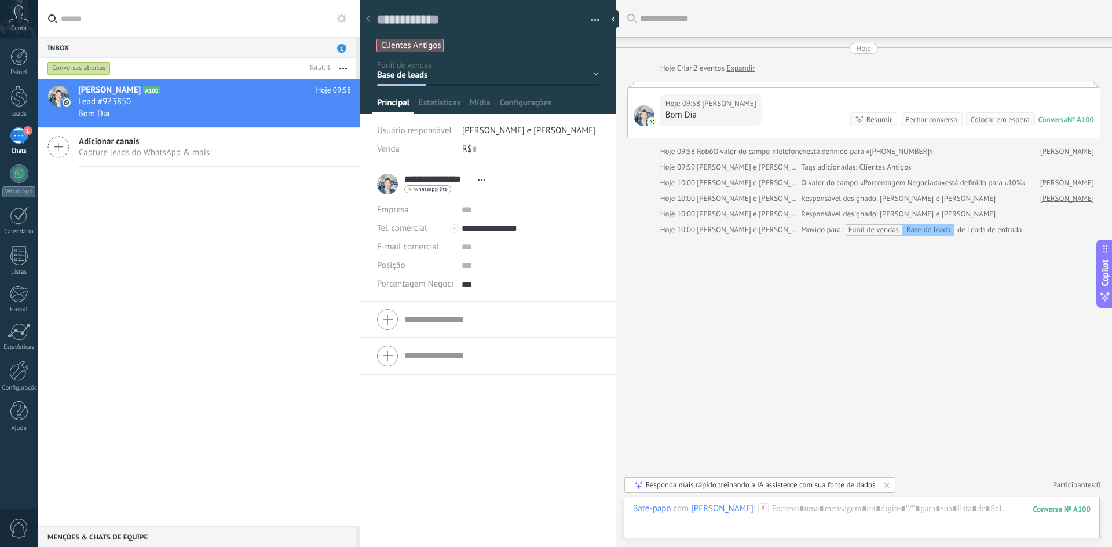
click at [455, 357] on input "text" at bounding box center [501, 356] width 194 height 19
click at [443, 224] on input "text" at bounding box center [501, 220] width 194 height 19
click at [368, 21] on icon at bounding box center [368, 18] width 5 height 7
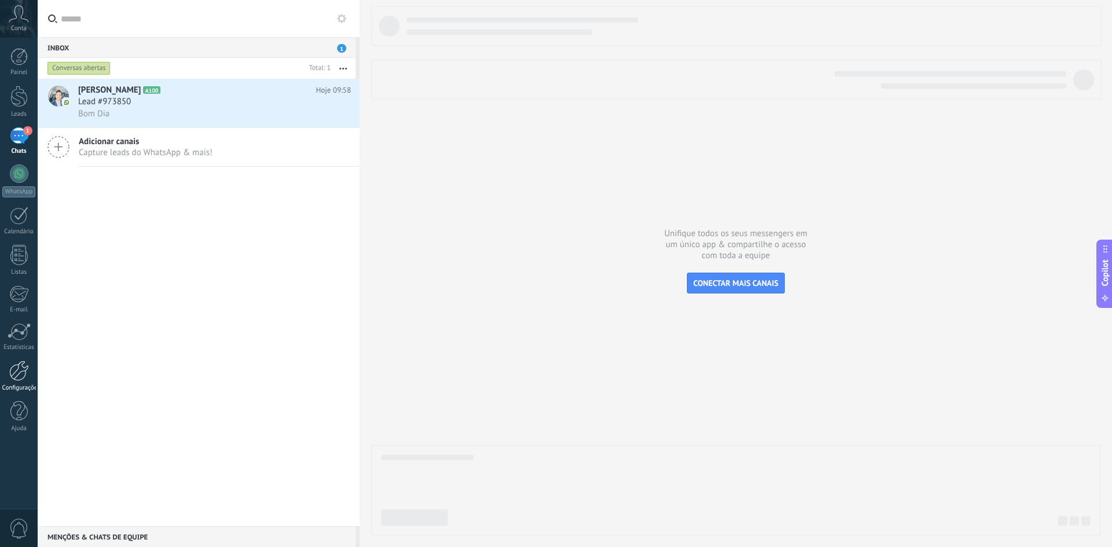
click at [30, 381] on link "Configurações" at bounding box center [19, 376] width 38 height 31
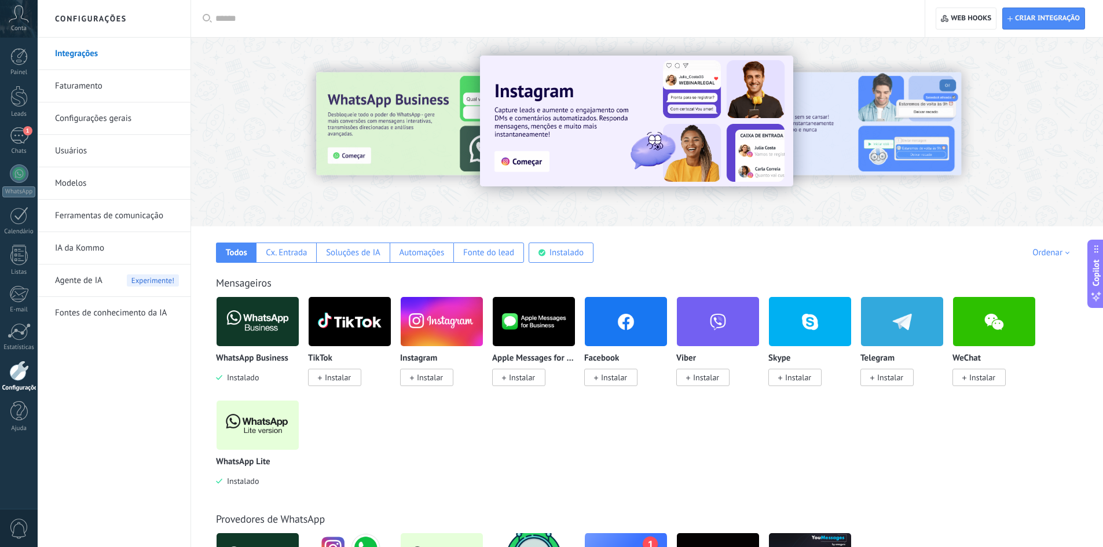
click at [120, 222] on link "Ferramentas de comunicação" at bounding box center [117, 216] width 124 height 32
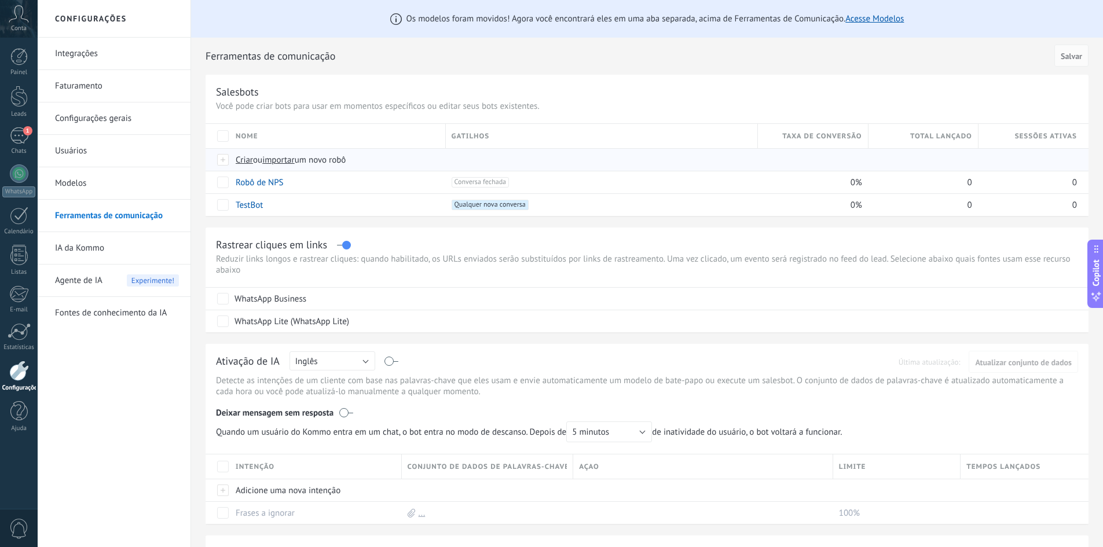
click at [247, 162] on span "Criar" at bounding box center [244, 160] width 17 height 11
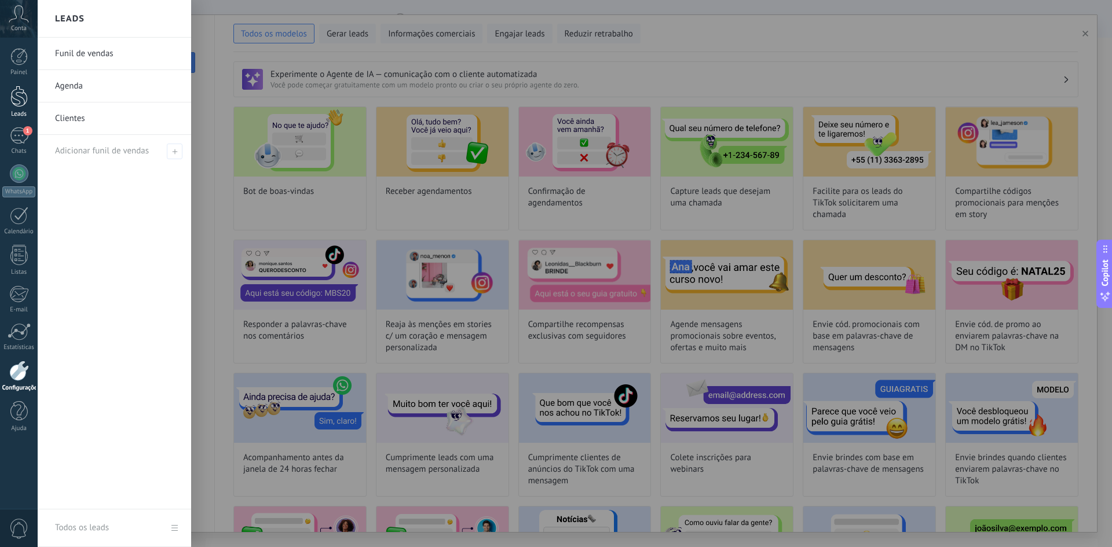
click at [21, 102] on div at bounding box center [18, 96] width 17 height 21
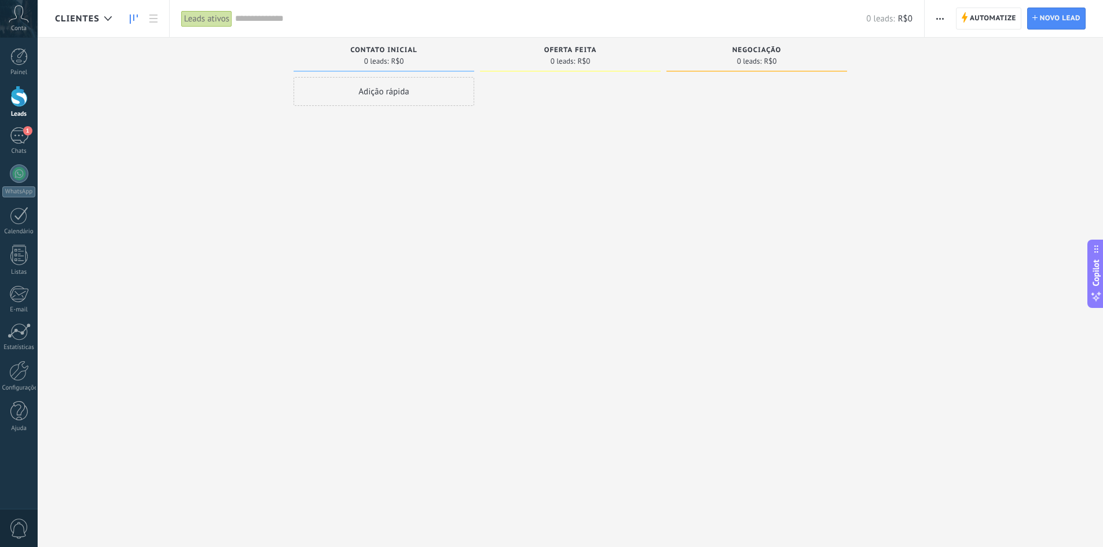
click at [933, 21] on button "button" at bounding box center [940, 19] width 17 height 22
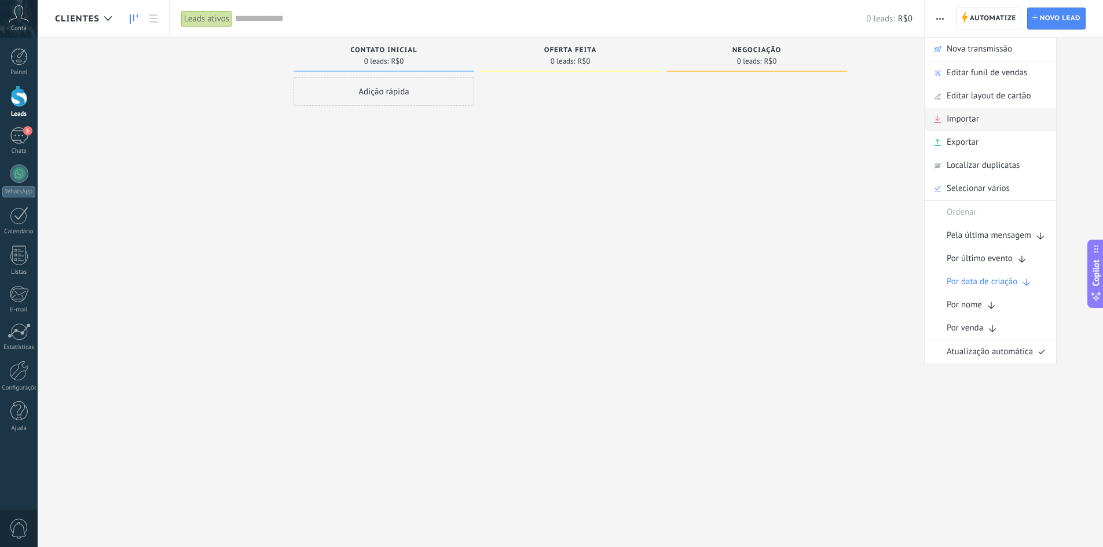
click at [948, 124] on span "Importar" at bounding box center [963, 119] width 32 height 23
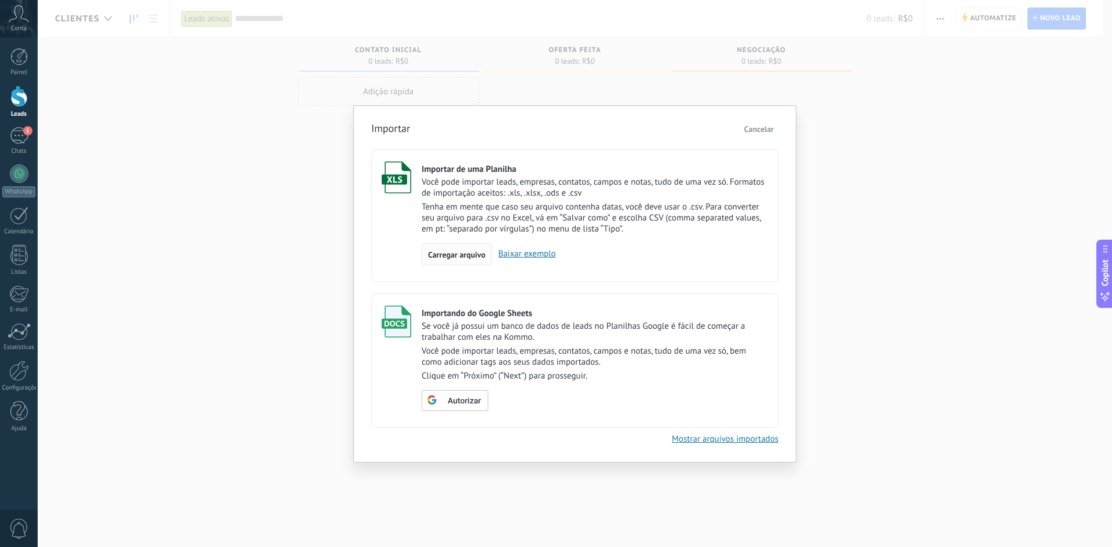
click at [454, 253] on span "Carregar arquivo" at bounding box center [456, 255] width 57 height 8
click at [0, 0] on input "Importar de uma Planilha Você pode importar leads, empresas, contatos, campos e…" at bounding box center [0, 0] width 0 height 0
click at [301, 202] on div "Importar Cancelar Importar de uma Planilha Você pode importar leads, empresas, …" at bounding box center [575, 273] width 1074 height 547
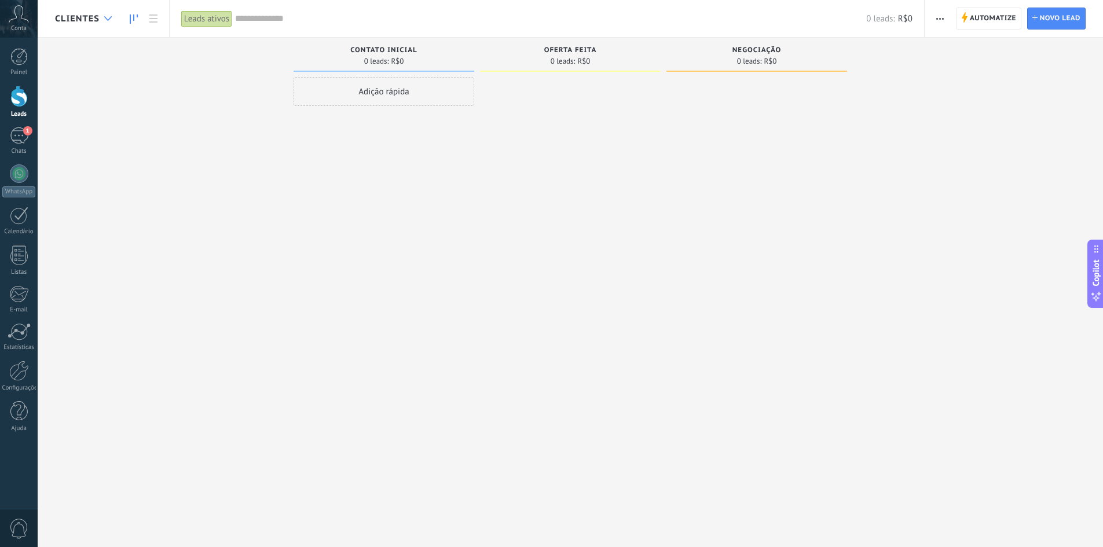
click at [104, 20] on icon at bounding box center [108, 18] width 8 height 5
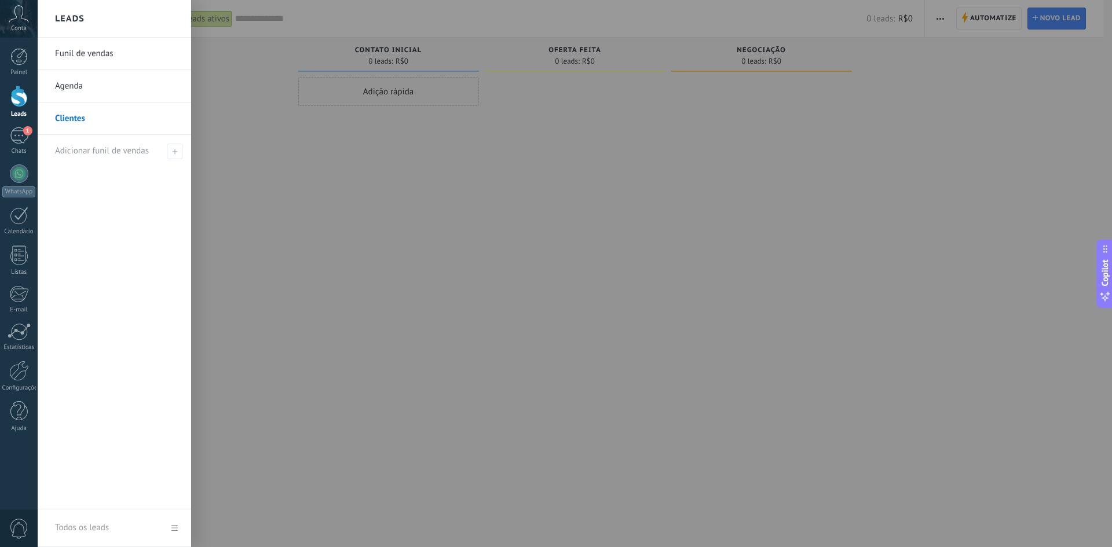
click at [103, 50] on link "Funil de vendas" at bounding box center [117, 54] width 125 height 32
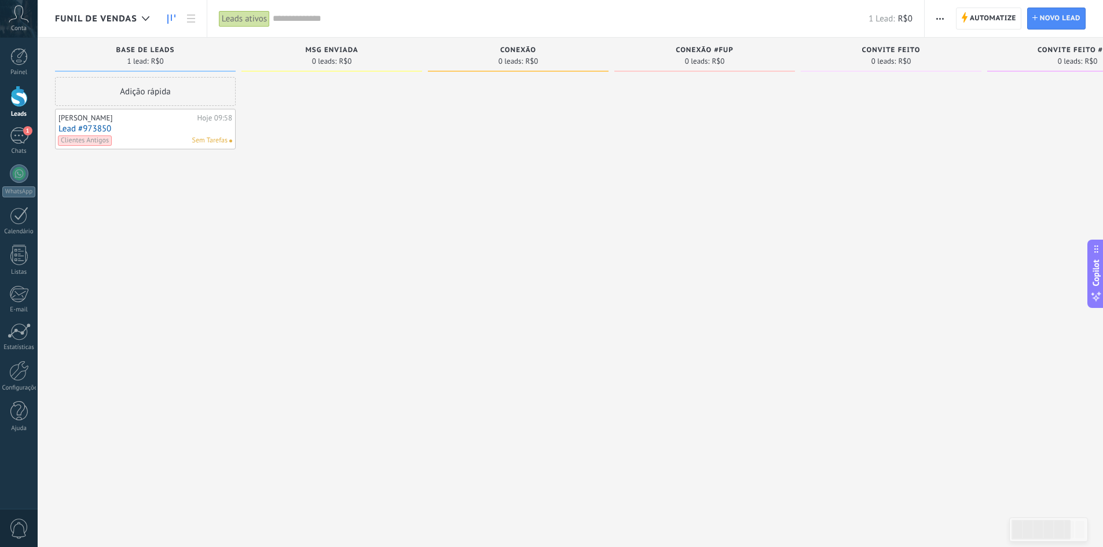
click at [935, 16] on button "button" at bounding box center [940, 19] width 17 height 22
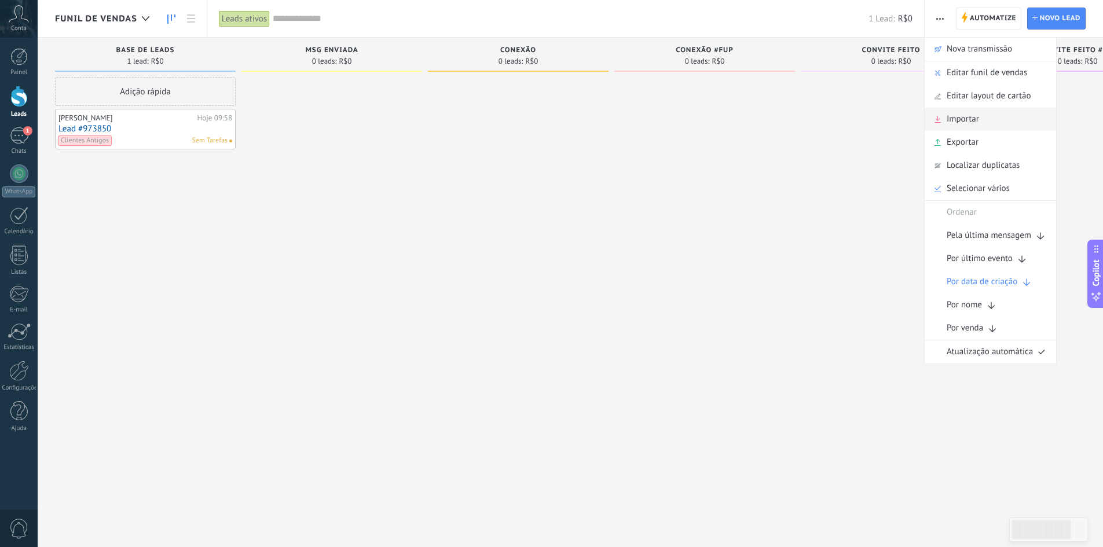
click at [975, 114] on span "Importar" at bounding box center [963, 119] width 32 height 23
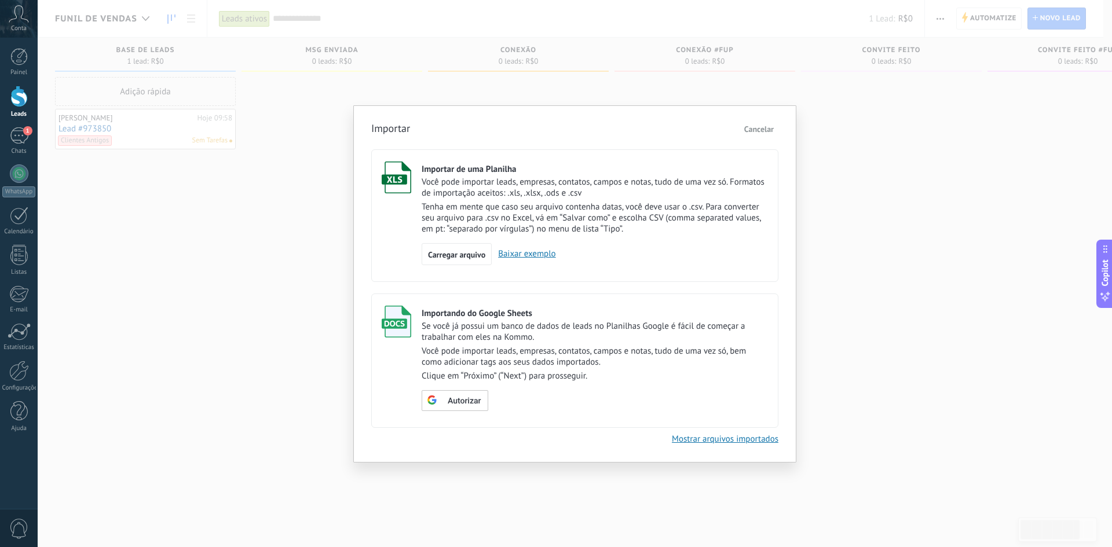
click at [763, 129] on span "Cancelar" at bounding box center [759, 129] width 30 height 10
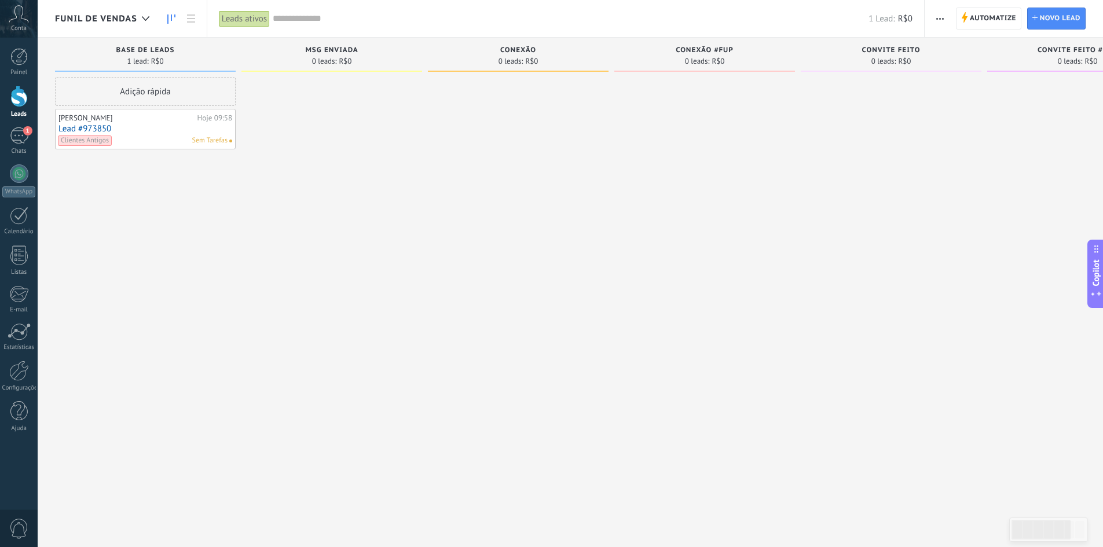
click at [265, 226] on div at bounding box center [332, 275] width 181 height 396
click at [100, 129] on link "Lead #973850" at bounding box center [146, 129] width 174 height 10
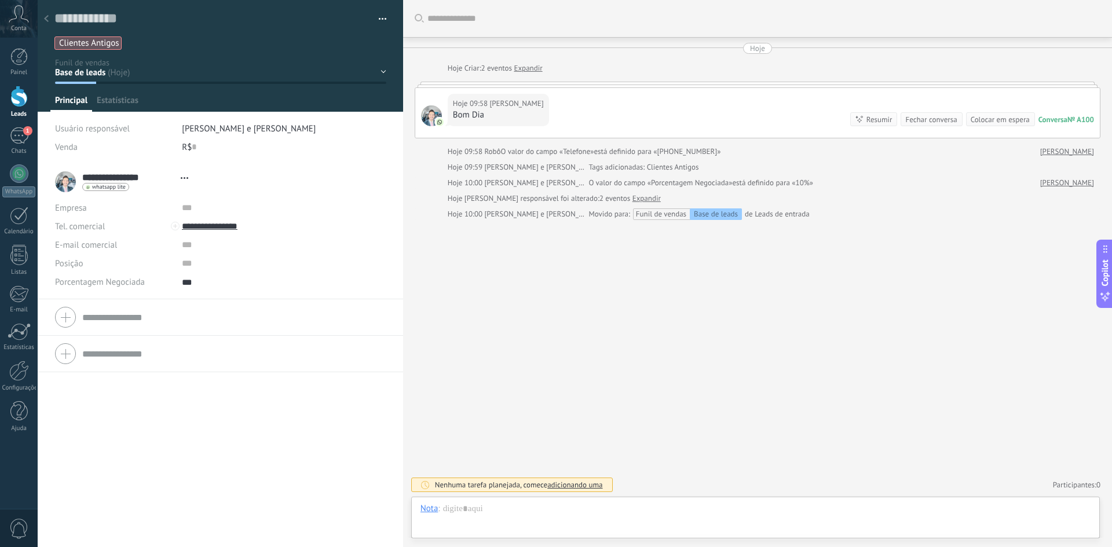
scroll to position [12, 0]
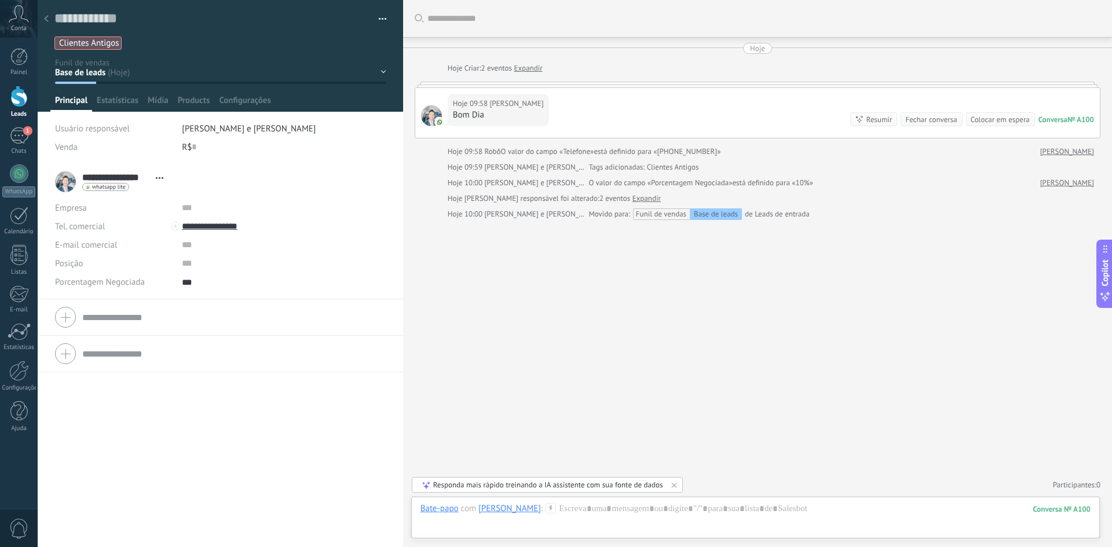
click at [119, 168] on div "**********" at bounding box center [112, 181] width 114 height 29
click at [119, 171] on div "**********" at bounding box center [112, 181] width 114 height 29
click at [126, 180] on input "**********" at bounding box center [116, 177] width 68 height 12
click at [138, 415] on div "**********" at bounding box center [220, 355] width 365 height 383
click at [602, 517] on div at bounding box center [756, 520] width 670 height 35
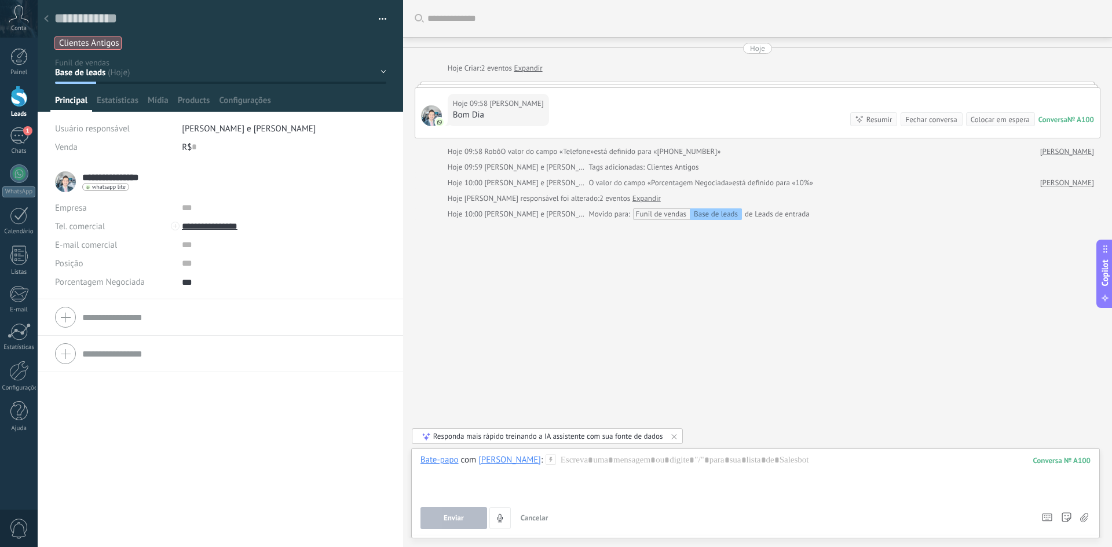
drag, startPoint x: 125, startPoint y: 176, endPoint x: 80, endPoint y: 175, distance: 44.6
click at [80, 175] on div "**********" at bounding box center [220, 181] width 331 height 29
click at [94, 175] on input "**********" at bounding box center [116, 177] width 68 height 12
click at [203, 422] on div "**********" at bounding box center [220, 355] width 365 height 383
click at [47, 19] on icon at bounding box center [46, 18] width 5 height 7
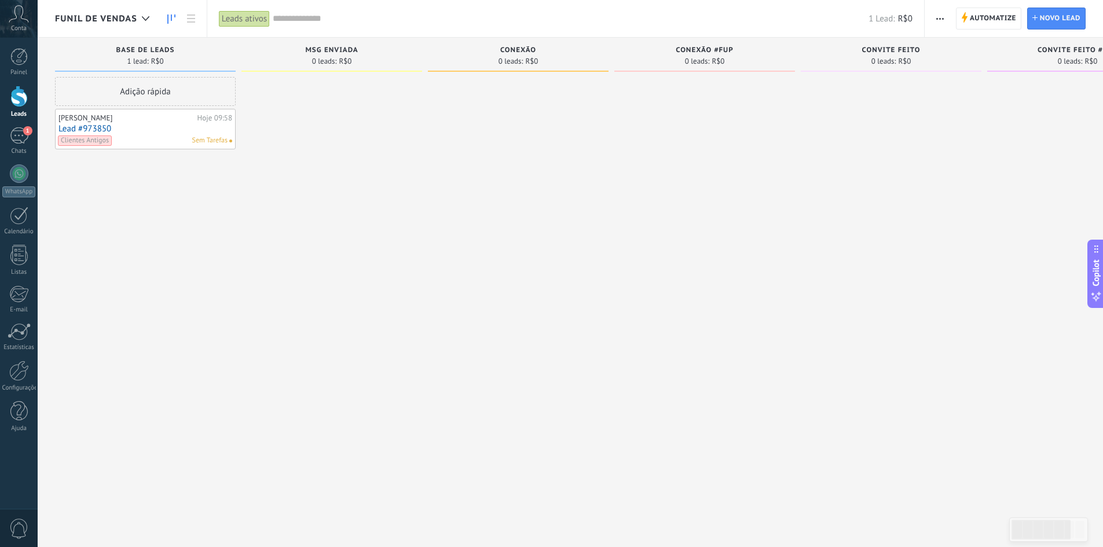
click at [100, 129] on link "Lead #973850" at bounding box center [146, 129] width 174 height 10
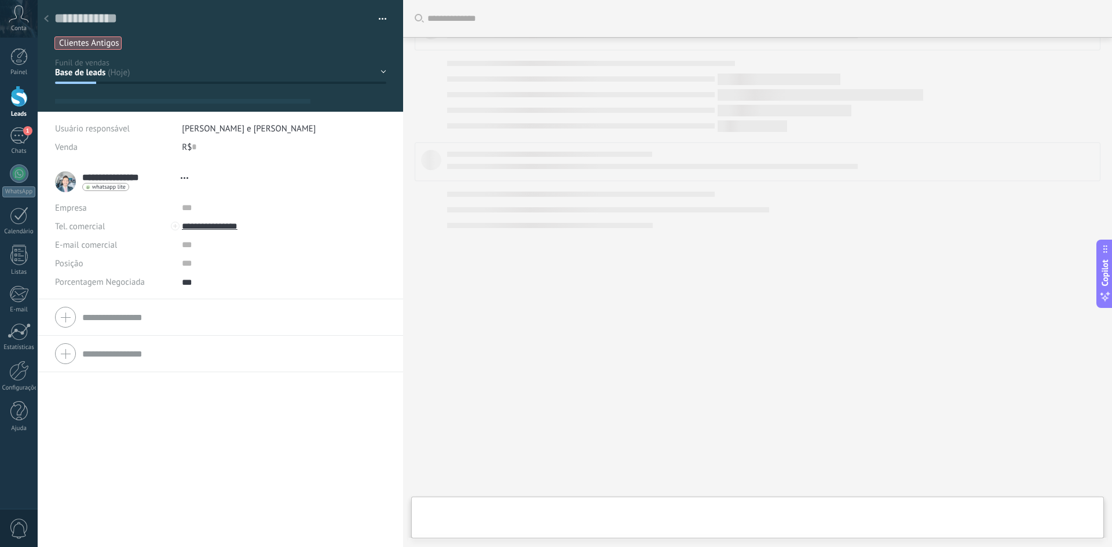
type textarea "***"
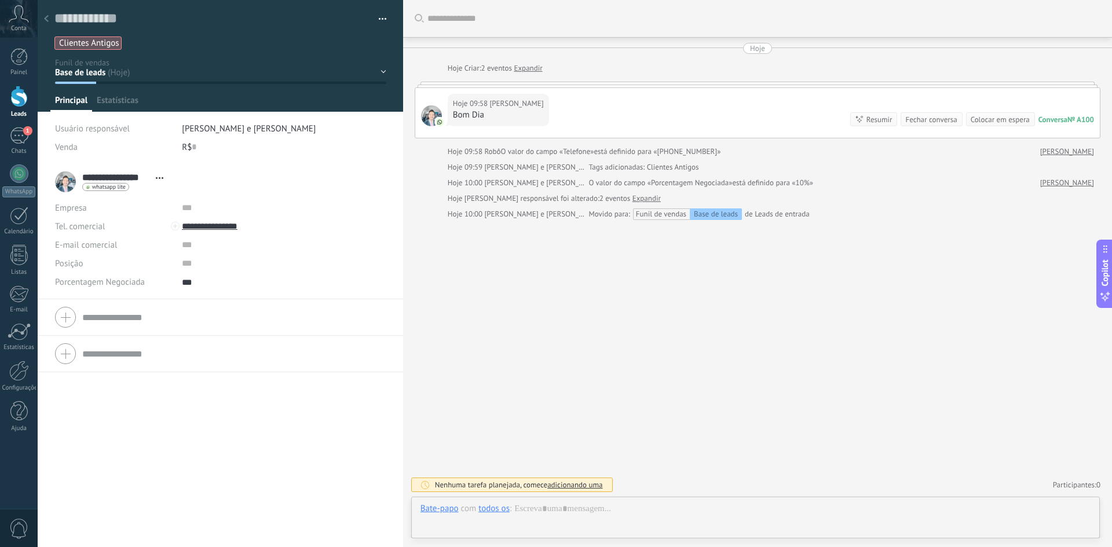
scroll to position [12, 0]
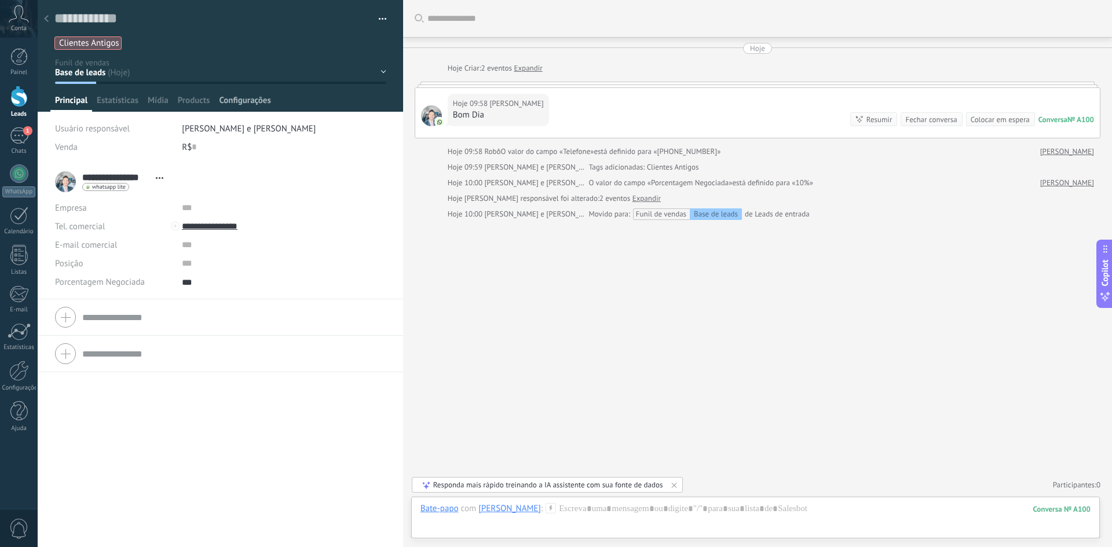
click at [254, 104] on span "Configurações" at bounding box center [245, 103] width 52 height 17
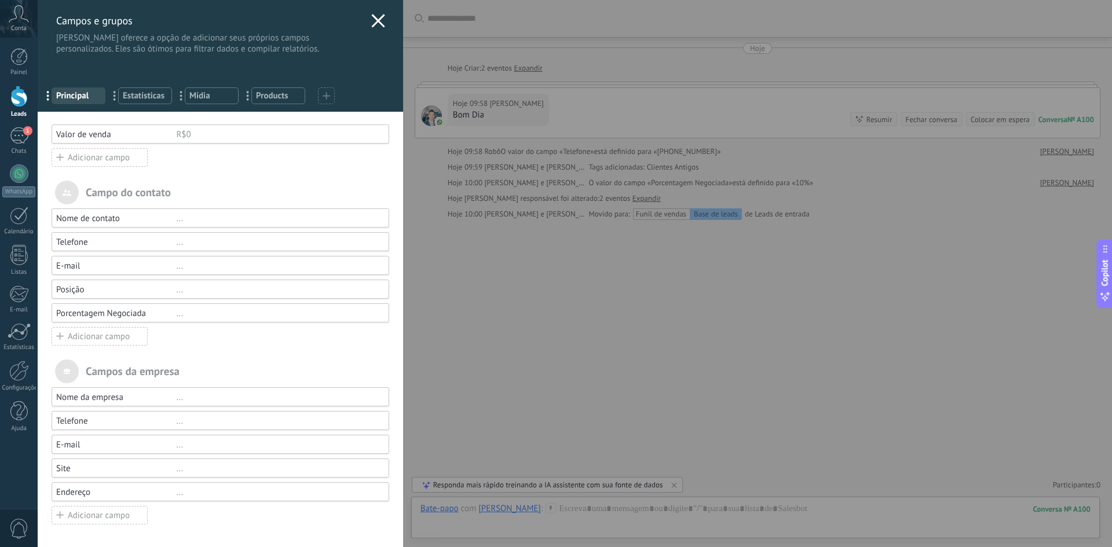
click at [79, 341] on div "Adicionar campo" at bounding box center [100, 336] width 96 height 19
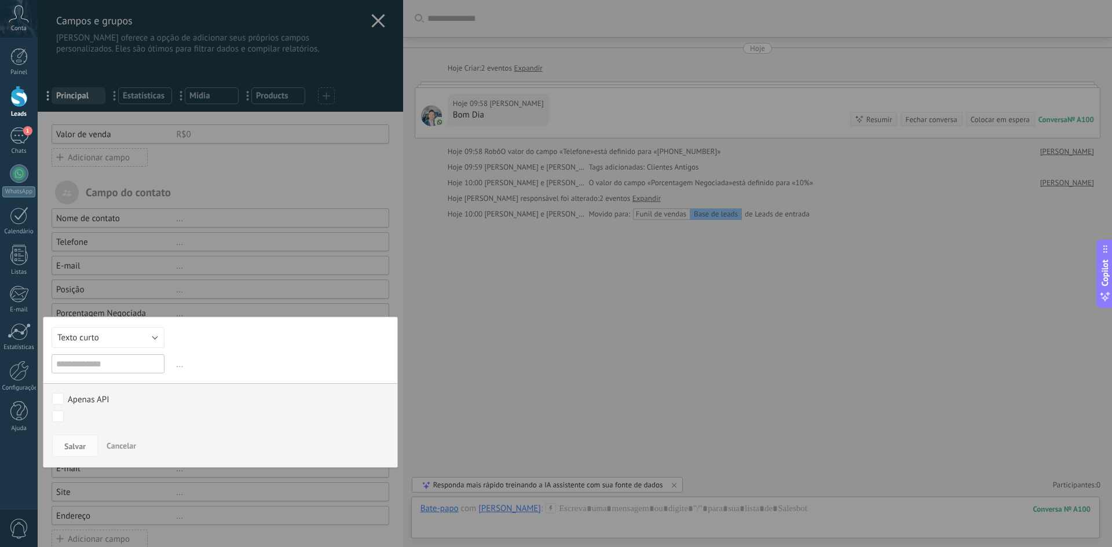
click at [122, 446] on span "Cancelar" at bounding box center [122, 446] width 30 height 10
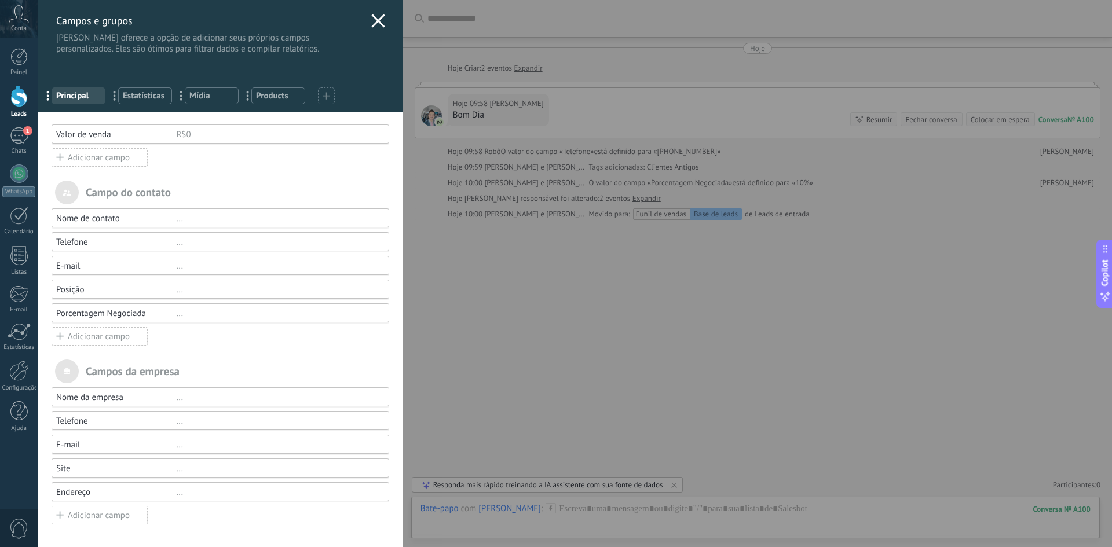
click at [90, 311] on div "Porcentagem Negociada" at bounding box center [116, 313] width 120 height 11
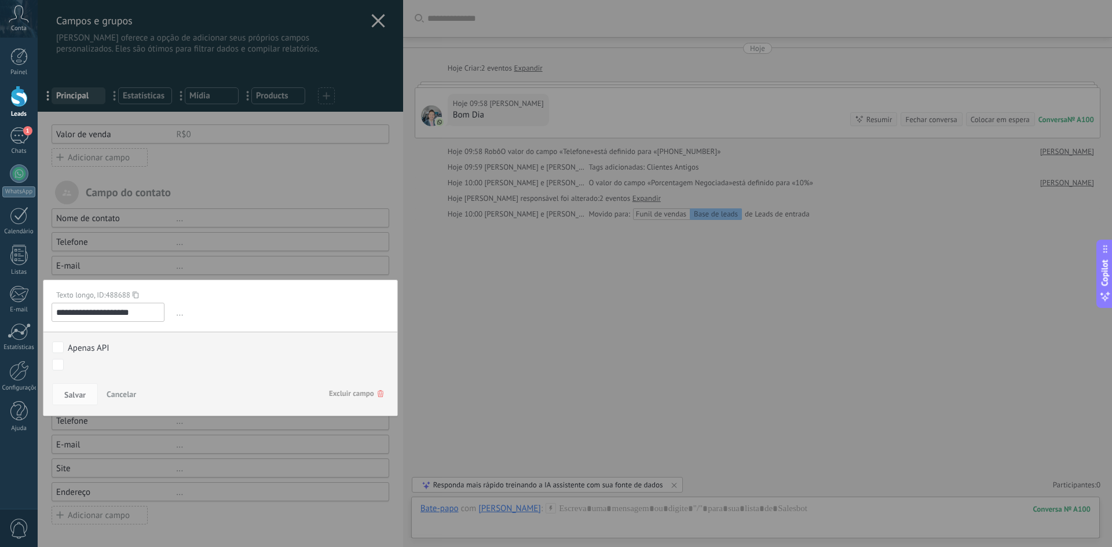
click at [106, 313] on input "**********" at bounding box center [108, 312] width 113 height 19
click at [118, 396] on span "Cancelar" at bounding box center [122, 394] width 30 height 10
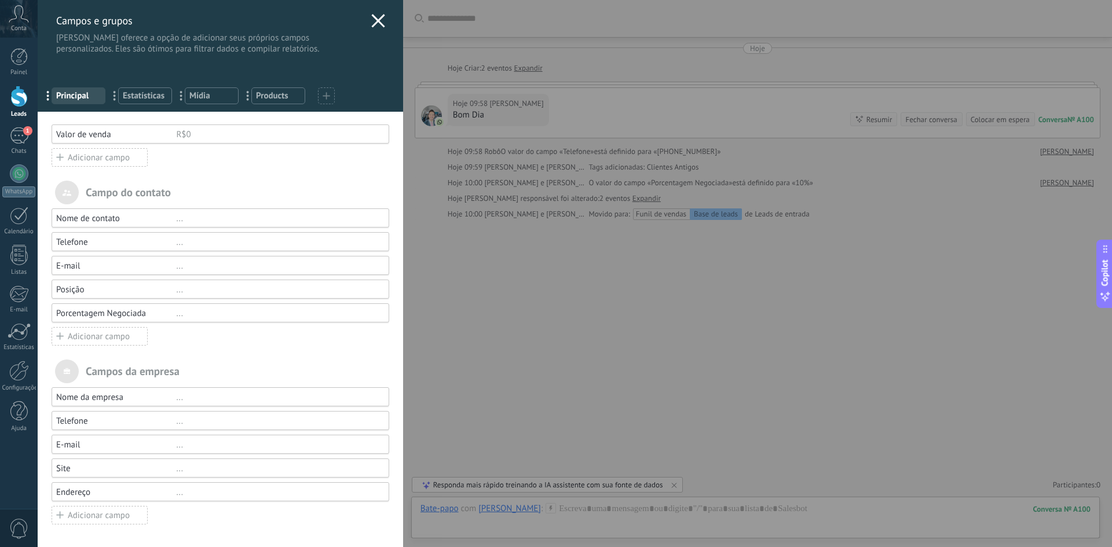
click at [378, 17] on use at bounding box center [377, 20] width 13 height 13
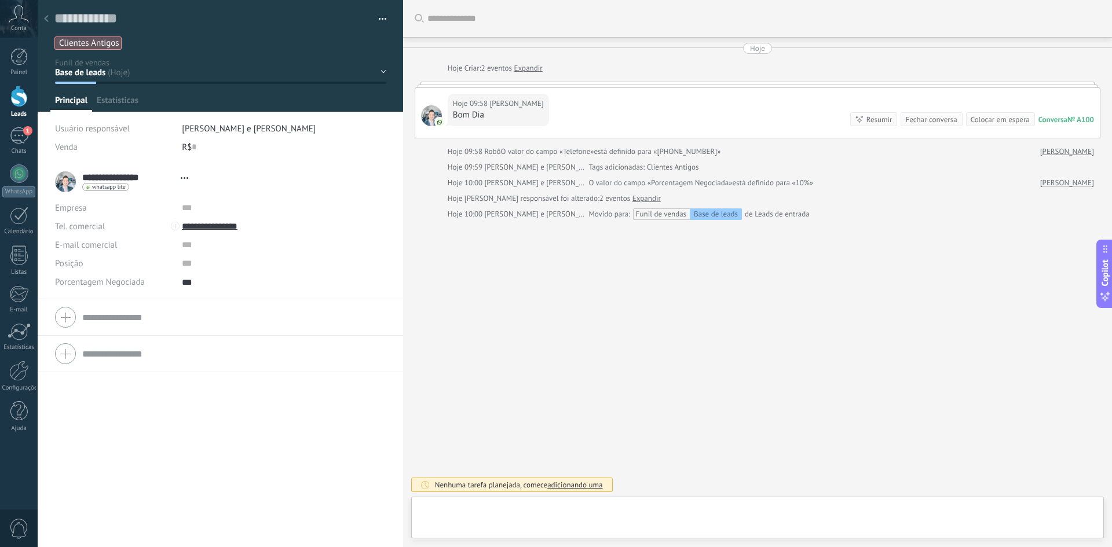
type textarea "***"
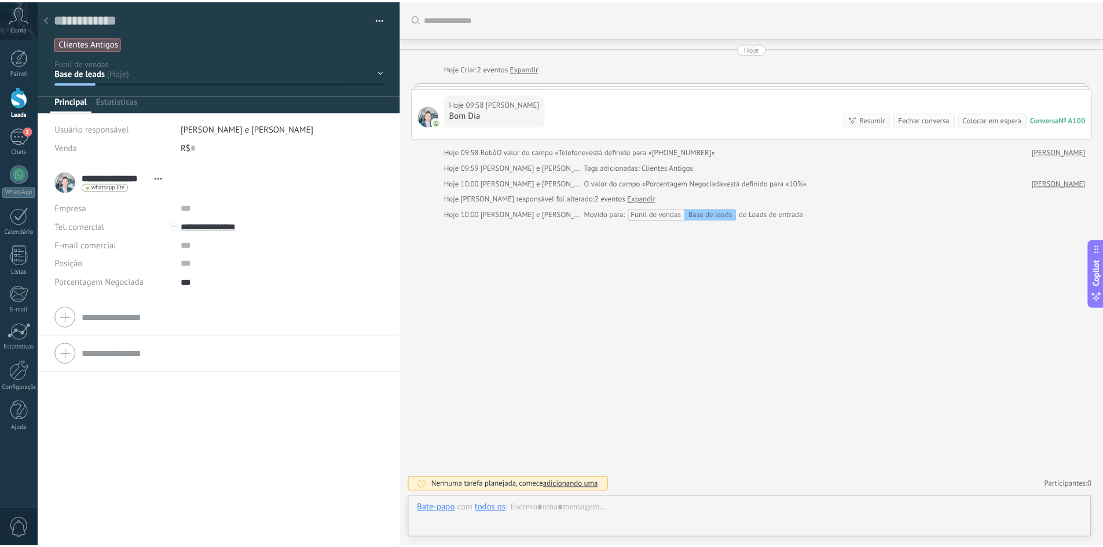
scroll to position [12, 0]
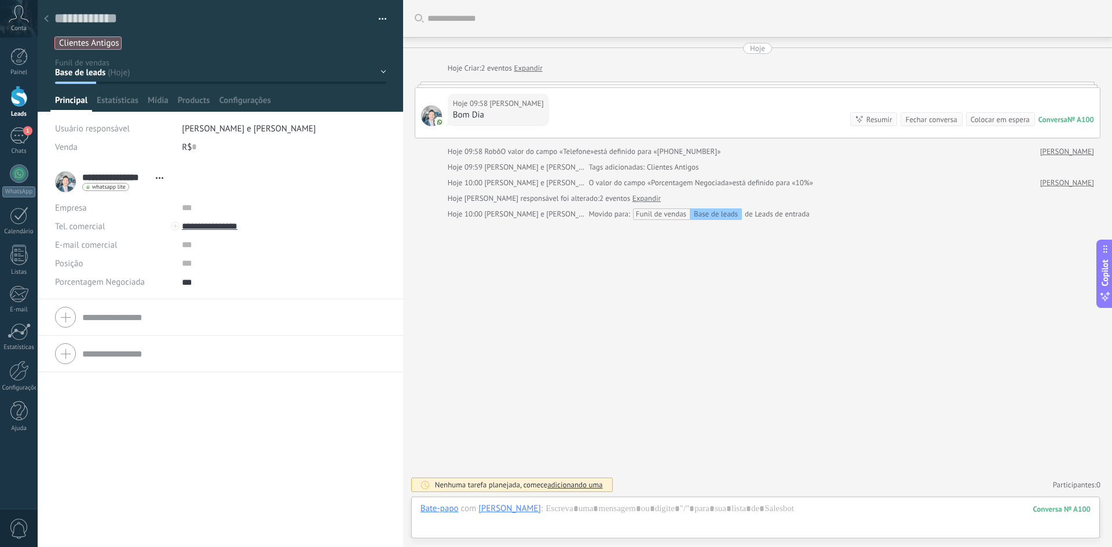
click at [44, 19] on icon at bounding box center [46, 18] width 5 height 7
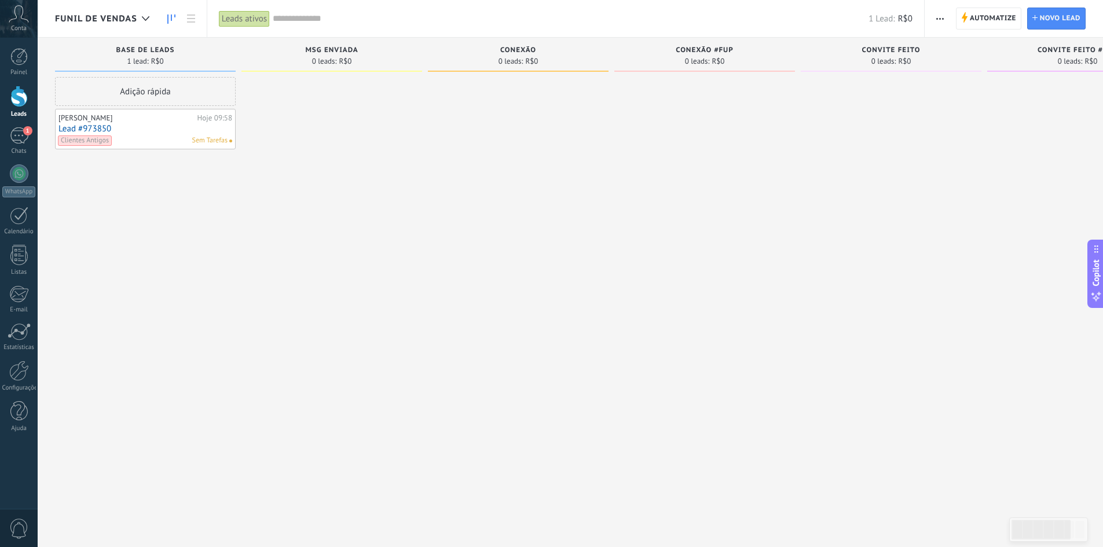
click at [134, 20] on span "Funil de vendas" at bounding box center [96, 18] width 82 height 11
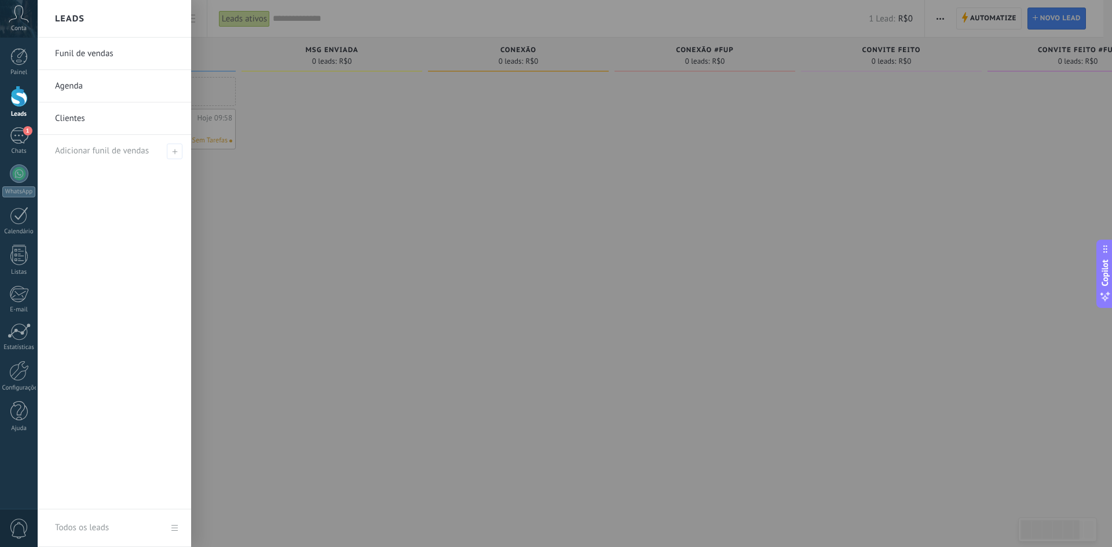
click at [131, 50] on link "Funil de vendas" at bounding box center [117, 54] width 125 height 32
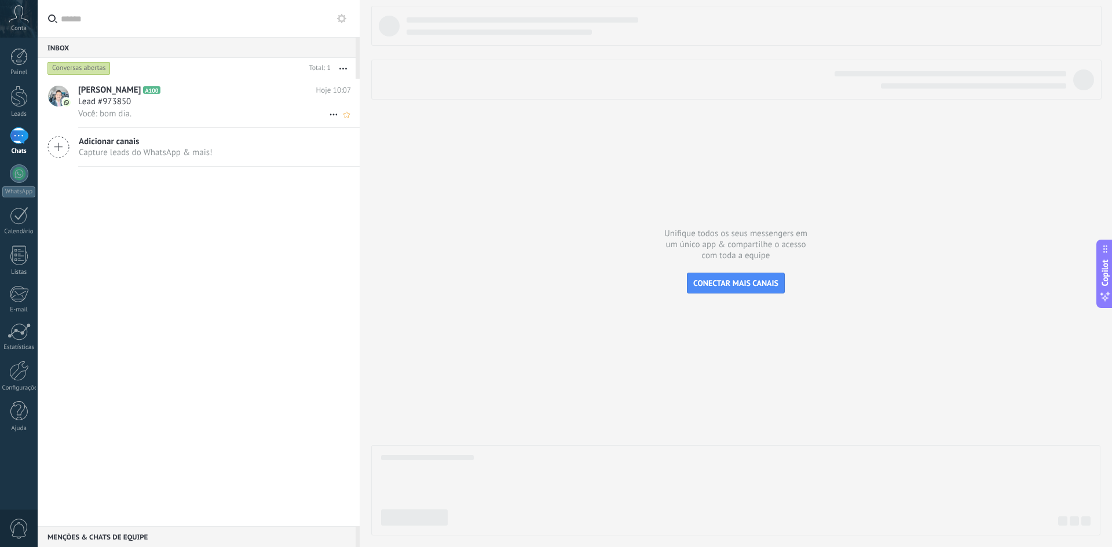
click at [327, 116] on icon at bounding box center [334, 115] width 14 height 14
click at [272, 204] on div at bounding box center [556, 273] width 1112 height 547
click at [3, 379] on link "Configurações" at bounding box center [19, 376] width 38 height 31
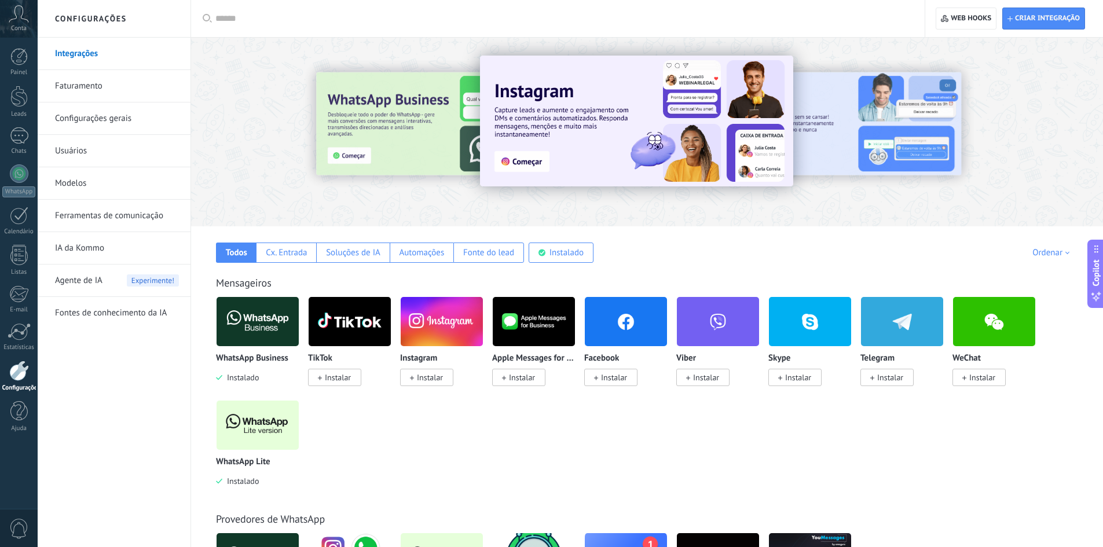
click at [96, 213] on link "Ferramentas de comunicação" at bounding box center [117, 216] width 124 height 32
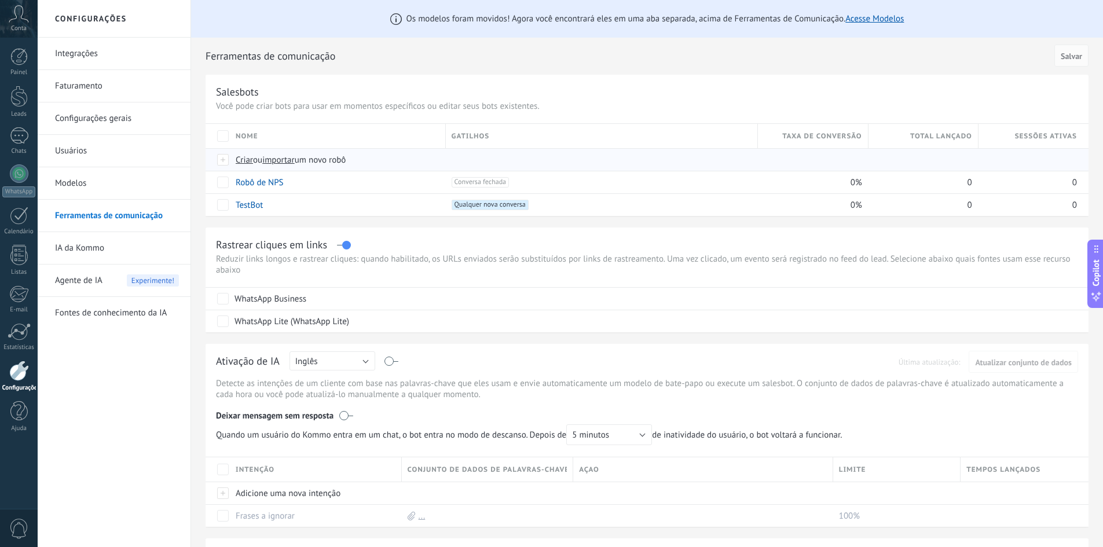
click at [242, 159] on span "Criar" at bounding box center [244, 160] width 17 height 11
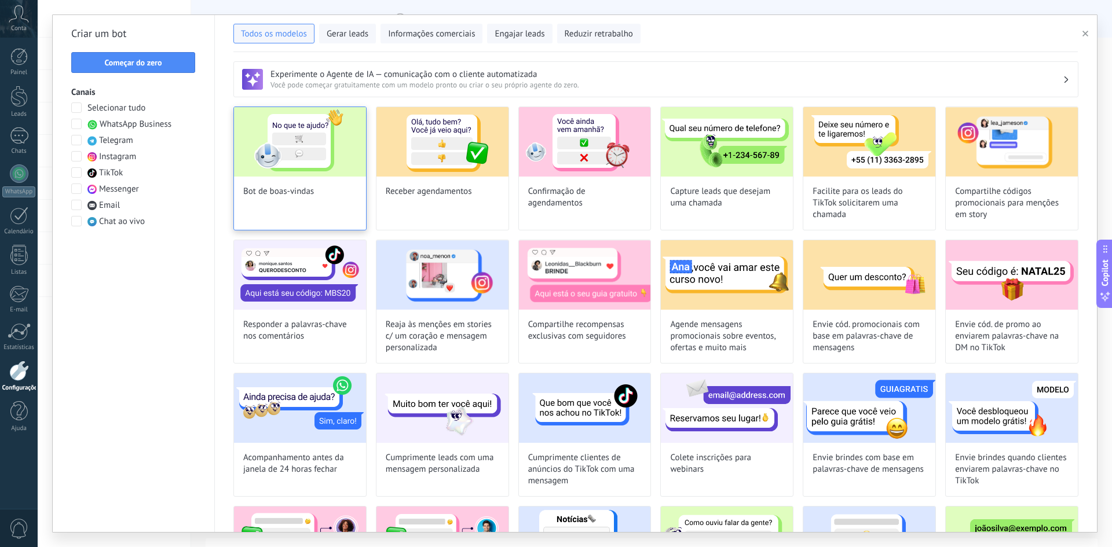
type input "**********"
click at [144, 62] on span "Começar do zero" at bounding box center [132, 63] width 57 height 8
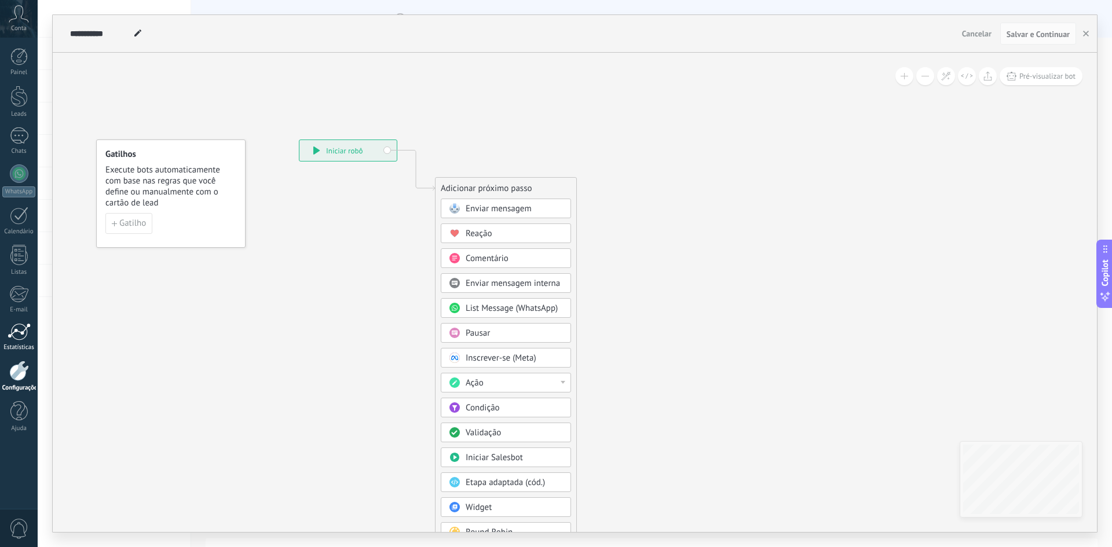
click at [19, 339] on div at bounding box center [19, 331] width 23 height 17
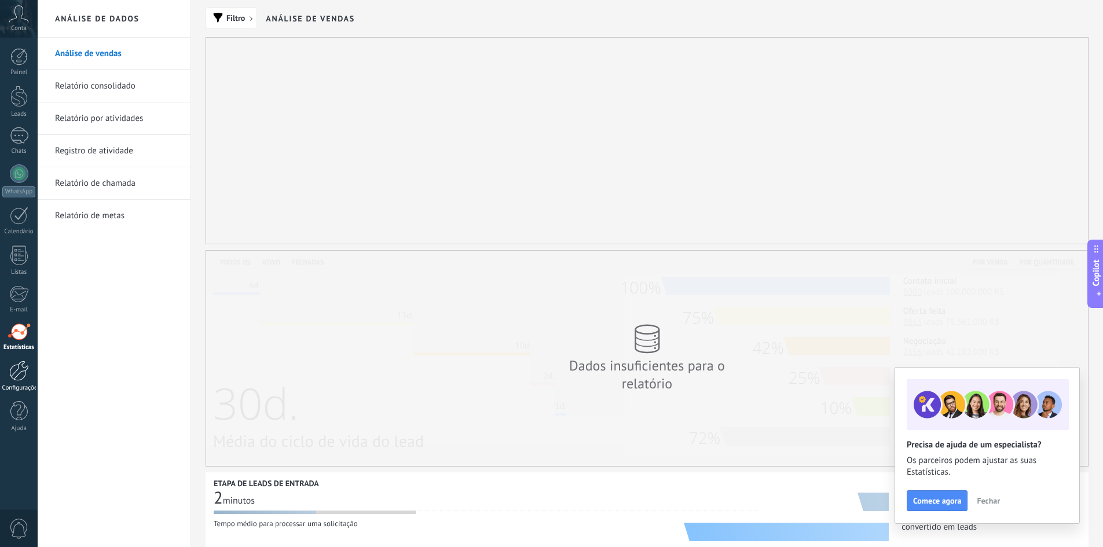
click at [19, 370] on div at bounding box center [19, 371] width 20 height 20
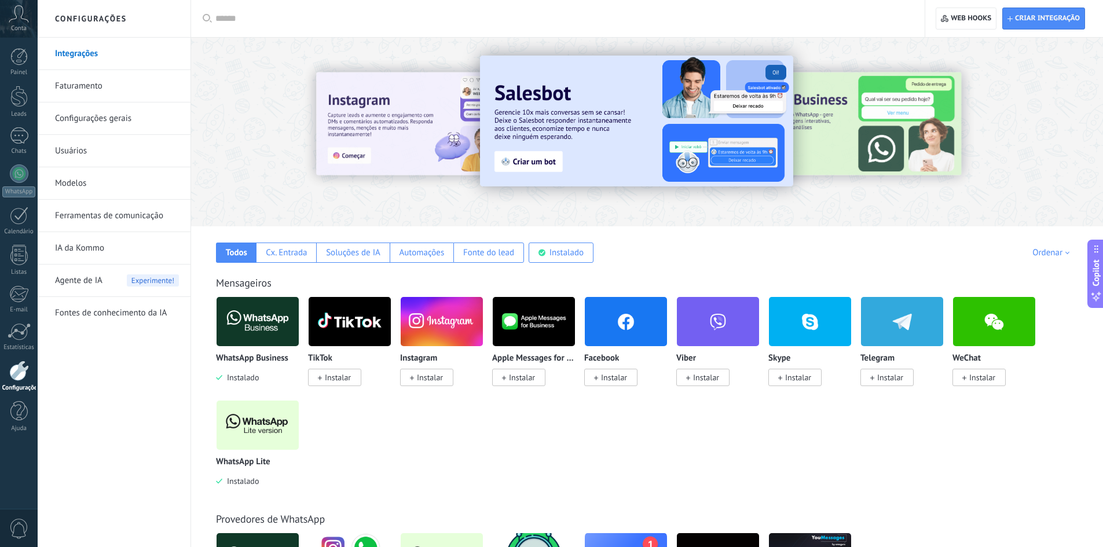
click at [98, 214] on link "Ferramentas de comunicação" at bounding box center [117, 216] width 124 height 32
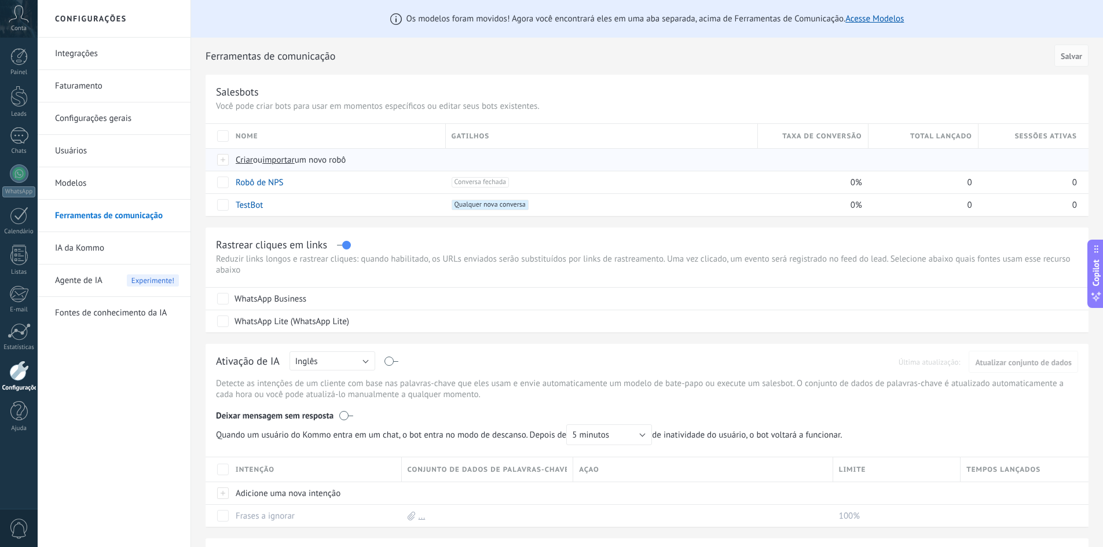
click at [240, 160] on span "Criar" at bounding box center [244, 160] width 17 height 11
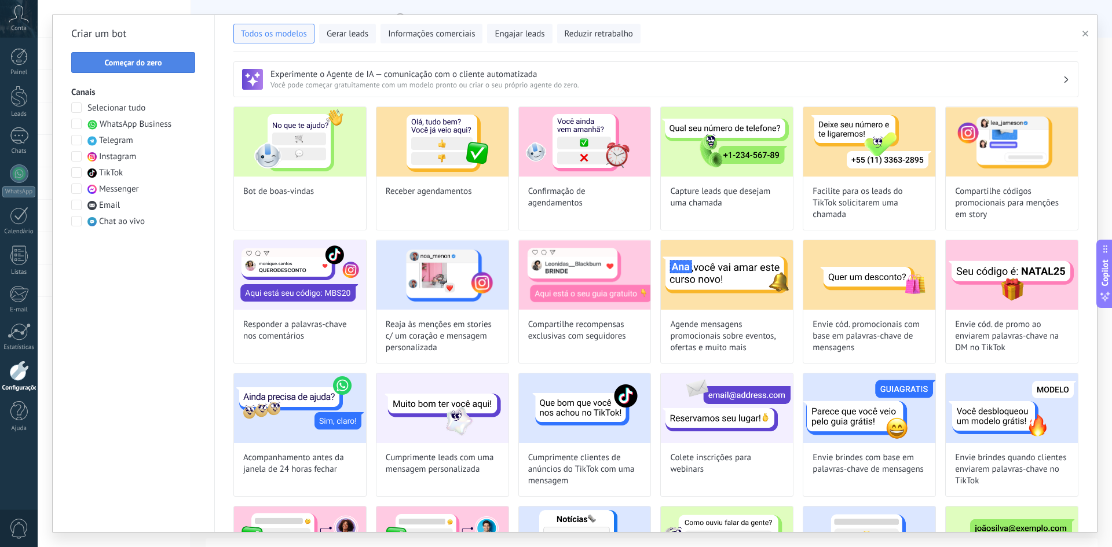
click at [129, 62] on span "Começar do zero" at bounding box center [132, 63] width 57 height 8
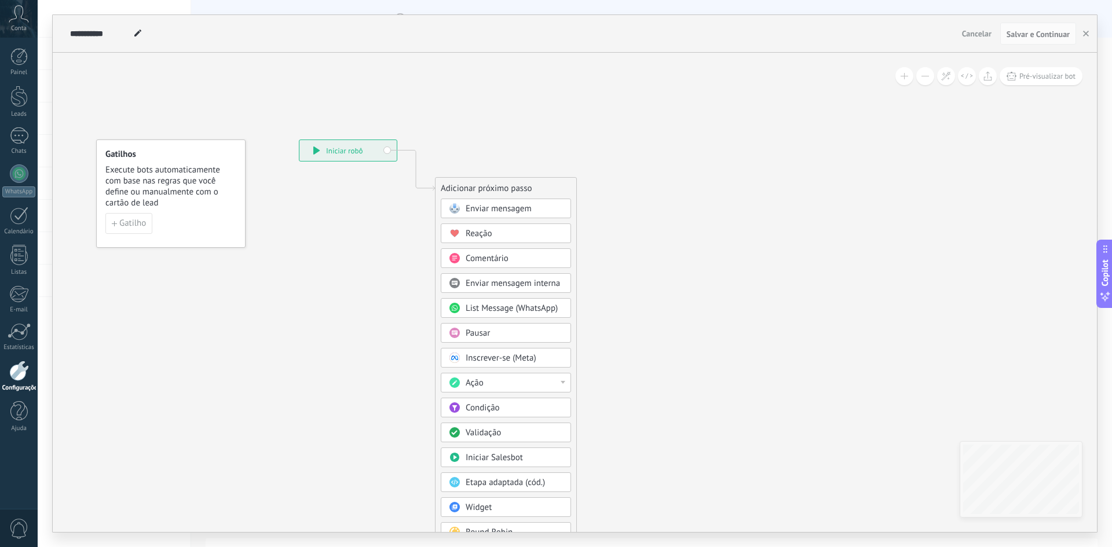
click at [140, 33] on icon at bounding box center [137, 33] width 7 height 7
click at [109, 31] on input "**********" at bounding box center [100, 33] width 60 height 9
type input "**********"
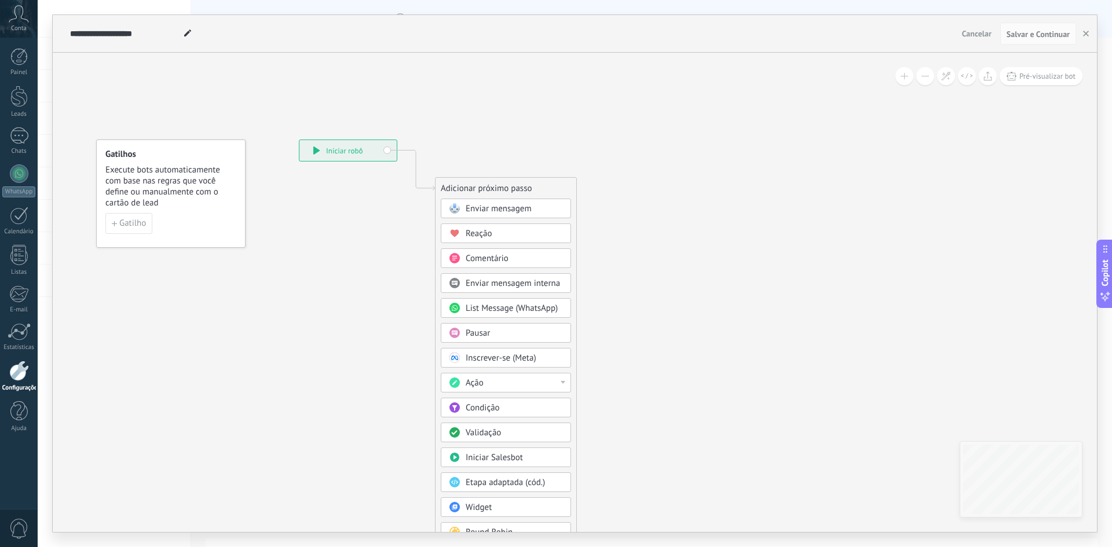
click at [246, 101] on icon at bounding box center [398, 344] width 778 height 988
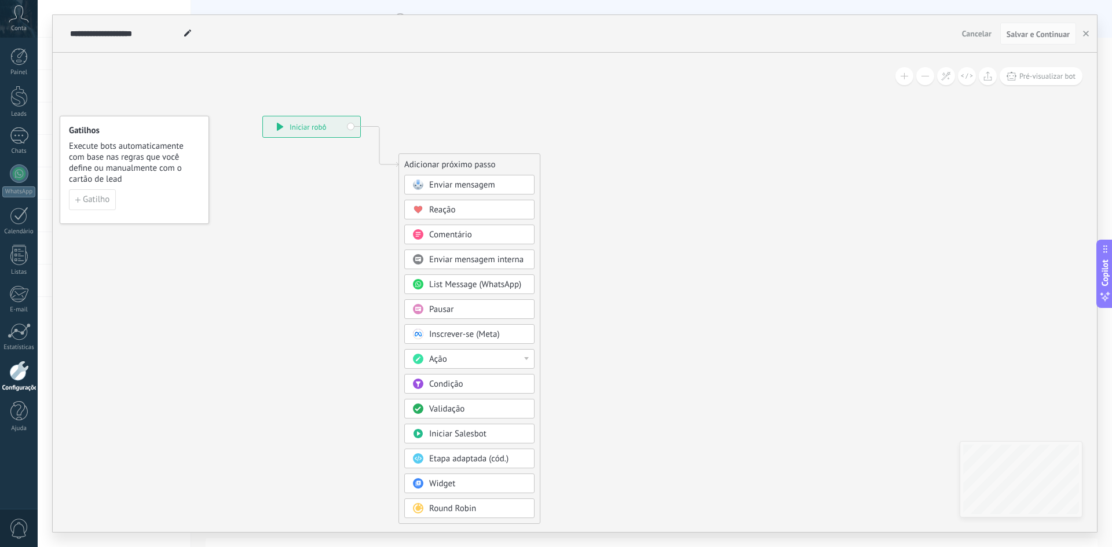
drag, startPoint x: 359, startPoint y: 374, endPoint x: 326, endPoint y: 352, distance: 39.7
click at [326, 352] on icon at bounding box center [362, 320] width 778 height 988
drag, startPoint x: 289, startPoint y: 308, endPoint x: 278, endPoint y: 303, distance: 11.9
click at [278, 303] on icon at bounding box center [355, 318] width 778 height 988
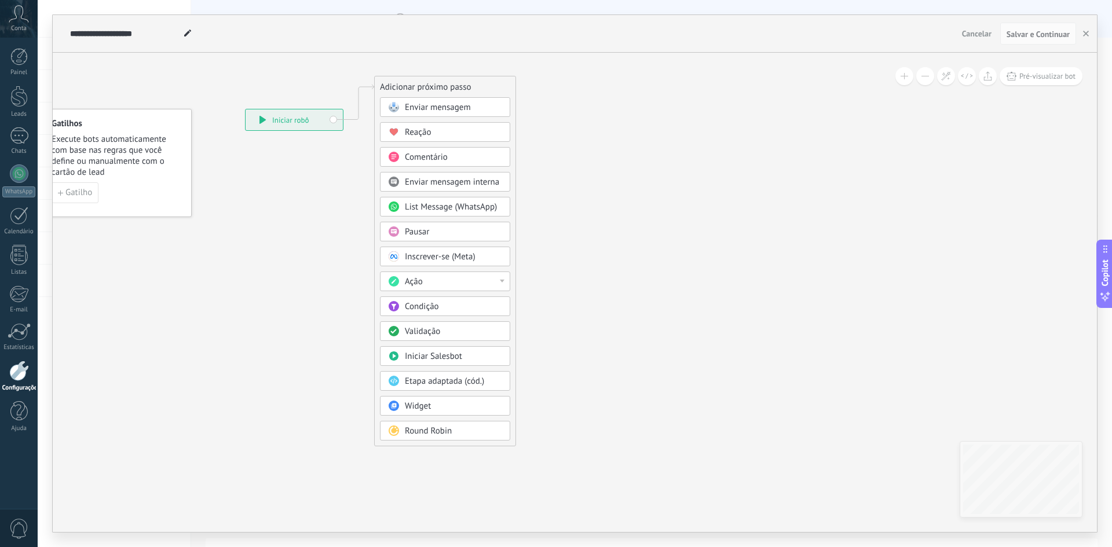
drag, startPoint x: 433, startPoint y: 155, endPoint x: 426, endPoint y: 85, distance: 71.0
click at [426, 85] on div "Adicionar próximo passo" at bounding box center [445, 87] width 141 height 19
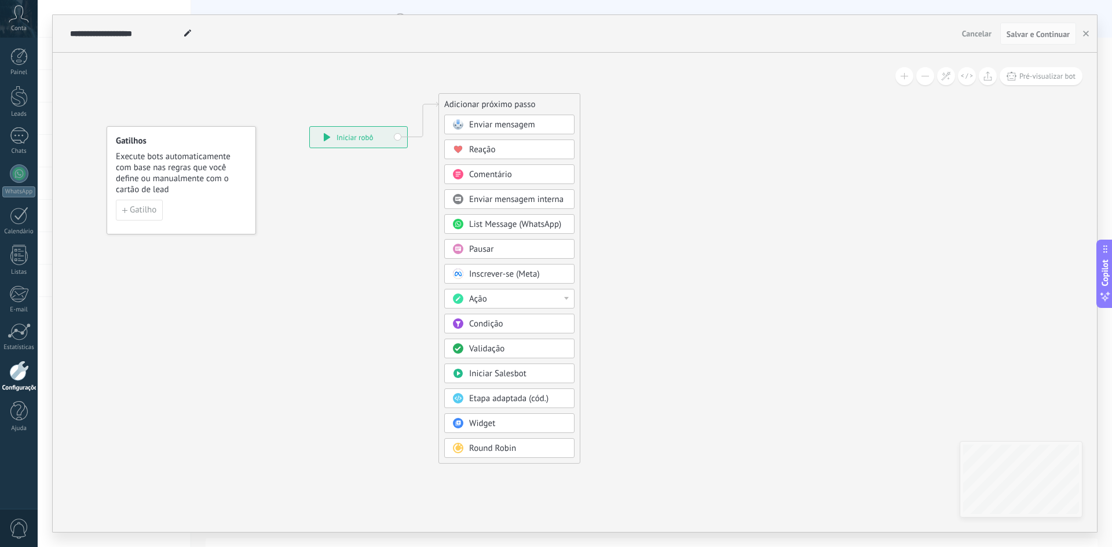
drag, startPoint x: 329, startPoint y: 268, endPoint x: 379, endPoint y: 272, distance: 50.5
click at [379, 272] on icon at bounding box center [406, 279] width 772 height 950
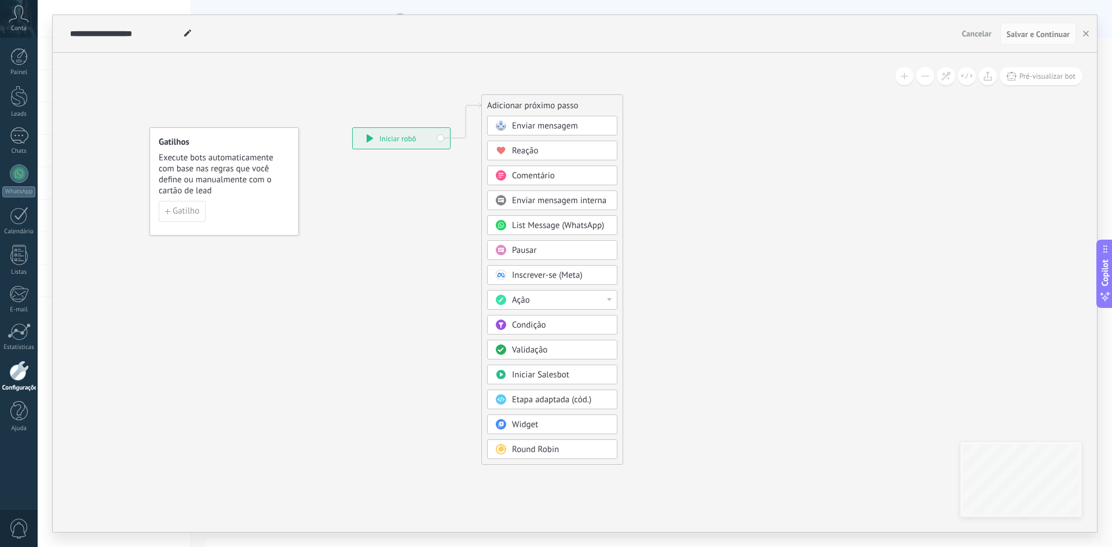
click at [187, 222] on div "Gatilhos Execute bots automaticamente com base nas regras que você define ou ma…" at bounding box center [223, 181] width 149 height 108
click at [184, 210] on span "Gatilho" at bounding box center [186, 211] width 27 height 8
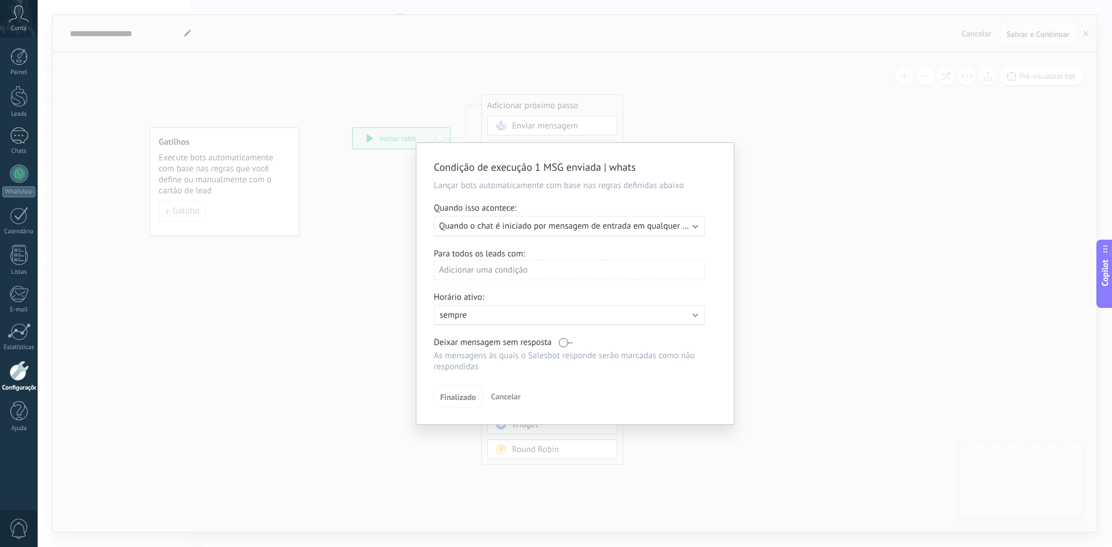
click at [557, 222] on span "Quando o chat é iniciado por mensagem de entrada em qualquer canal" at bounding box center [570, 226] width 263 height 11
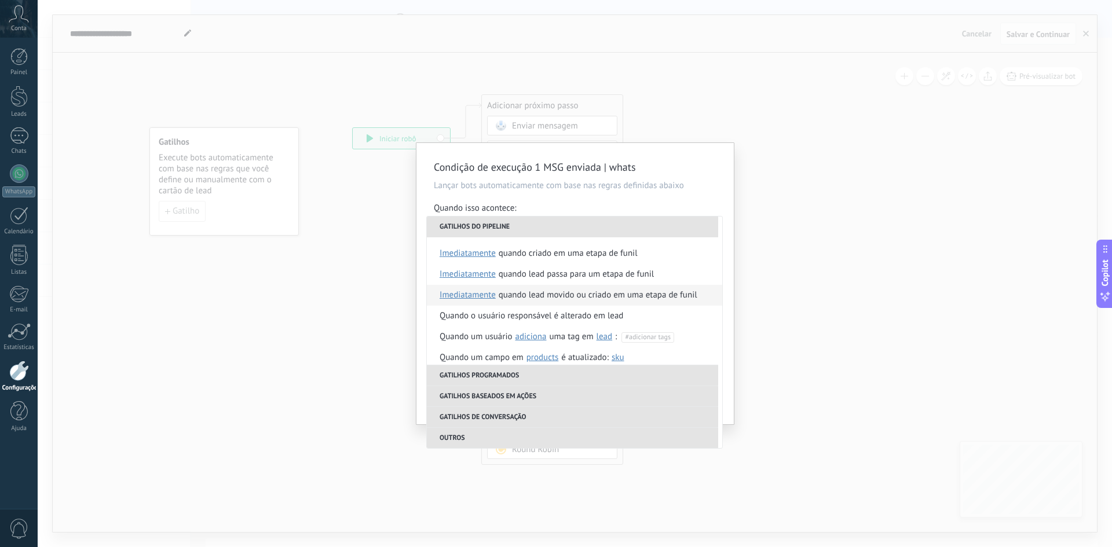
click at [546, 294] on div "Quando lead movido ou criado em uma etapa de funil" at bounding box center [598, 295] width 199 height 21
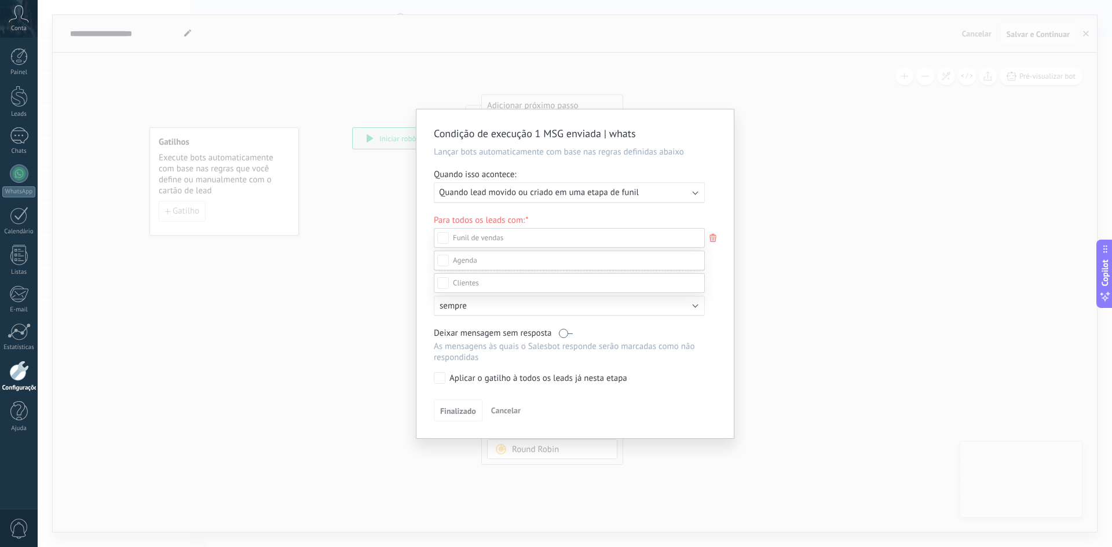
click at [717, 285] on div at bounding box center [575, 273] width 1074 height 547
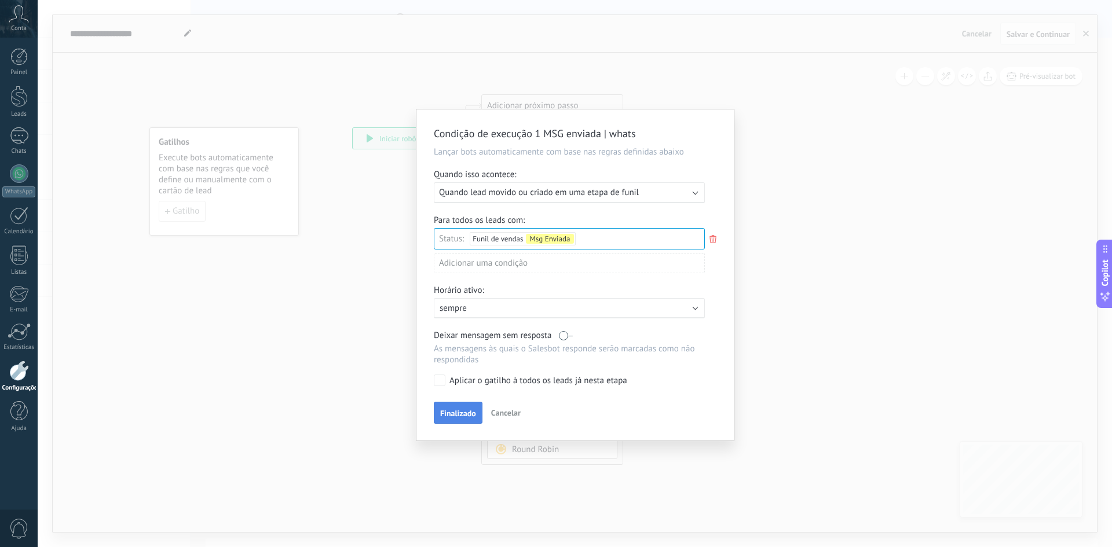
click at [452, 414] on span "Finalizado" at bounding box center [458, 414] width 36 height 8
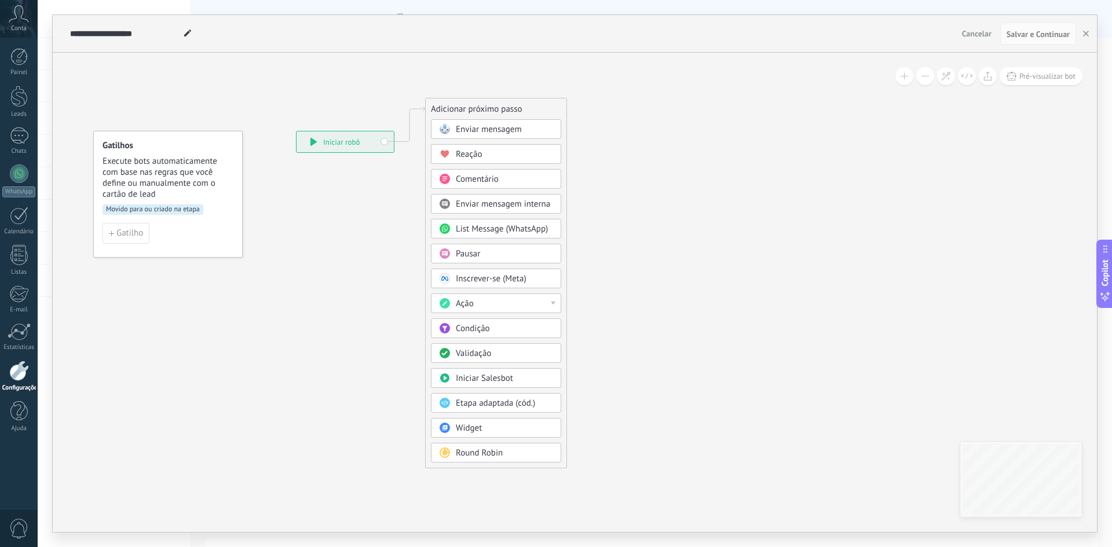
drag, startPoint x: 341, startPoint y: 220, endPoint x: 248, endPoint y: 219, distance: 93.3
click at [248, 219] on icon at bounding box center [392, 284] width 772 height 950
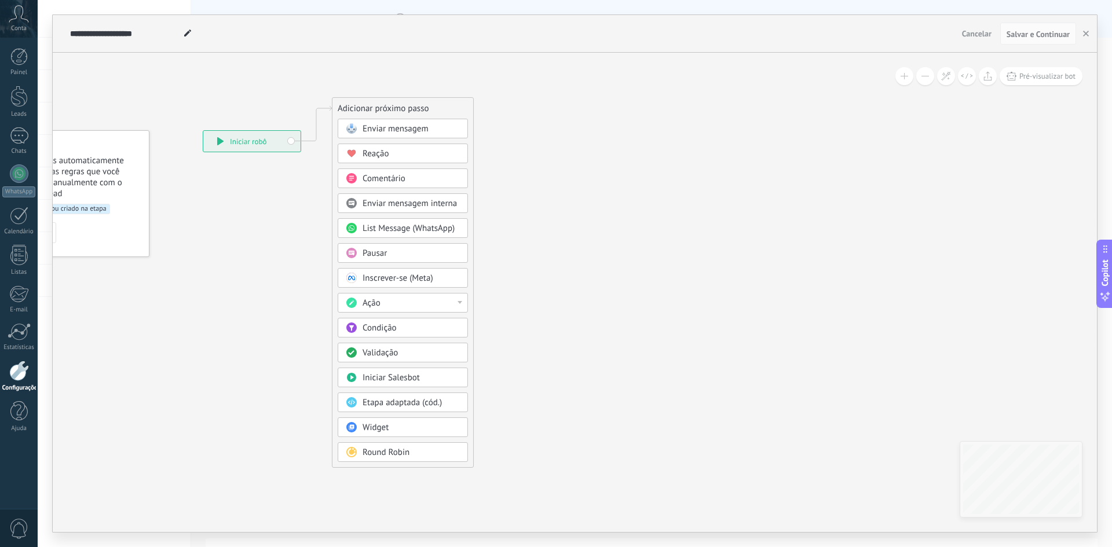
click at [371, 122] on div "Enviar mensagem" at bounding box center [403, 129] width 130 height 20
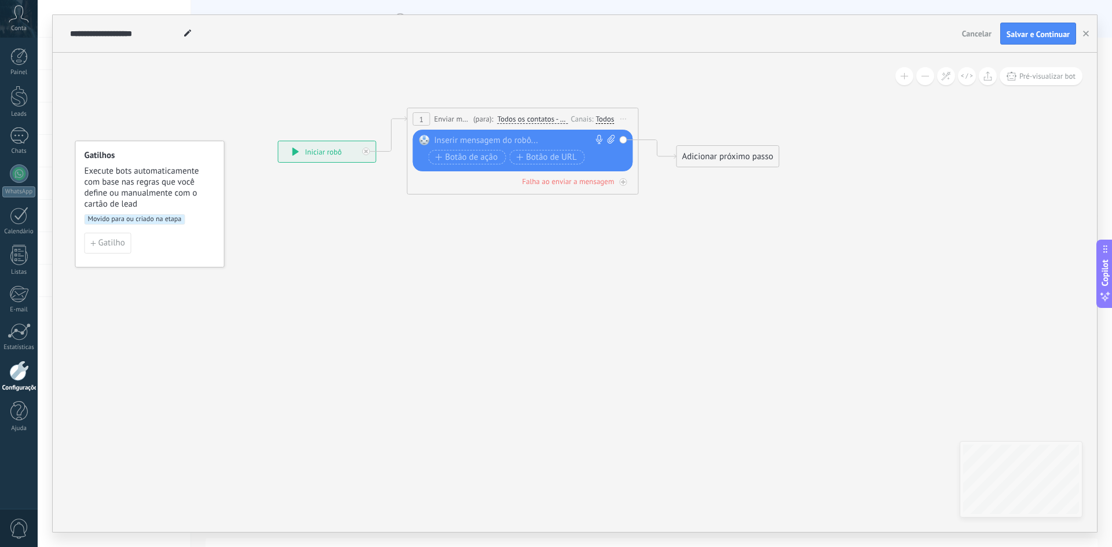
drag, startPoint x: 544, startPoint y: 253, endPoint x: 478, endPoint y: 239, distance: 67.5
click at [491, 265] on icon at bounding box center [508, 143] width 1041 height 650
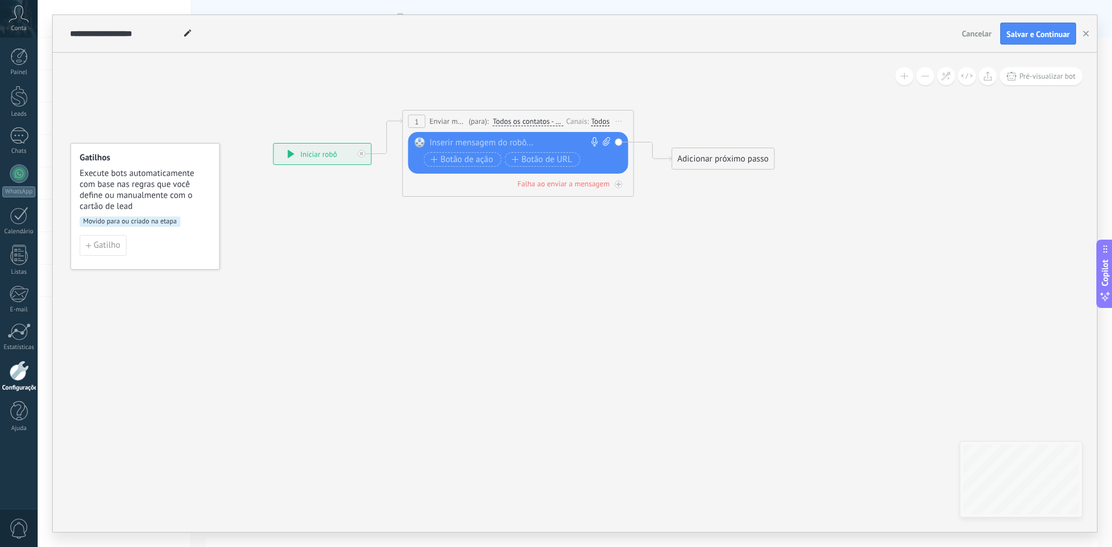
click at [598, 124] on div "Todos" at bounding box center [600, 121] width 19 height 9
click at [603, 217] on label "556793027365" at bounding box center [665, 209] width 149 height 21
click at [605, 141] on label at bounding box center [602, 144] width 14 height 8
click at [520, 252] on icon at bounding box center [504, 145] width 1041 height 650
click at [1047, 35] on span "Salvar e Continuar" at bounding box center [1038, 34] width 63 height 8
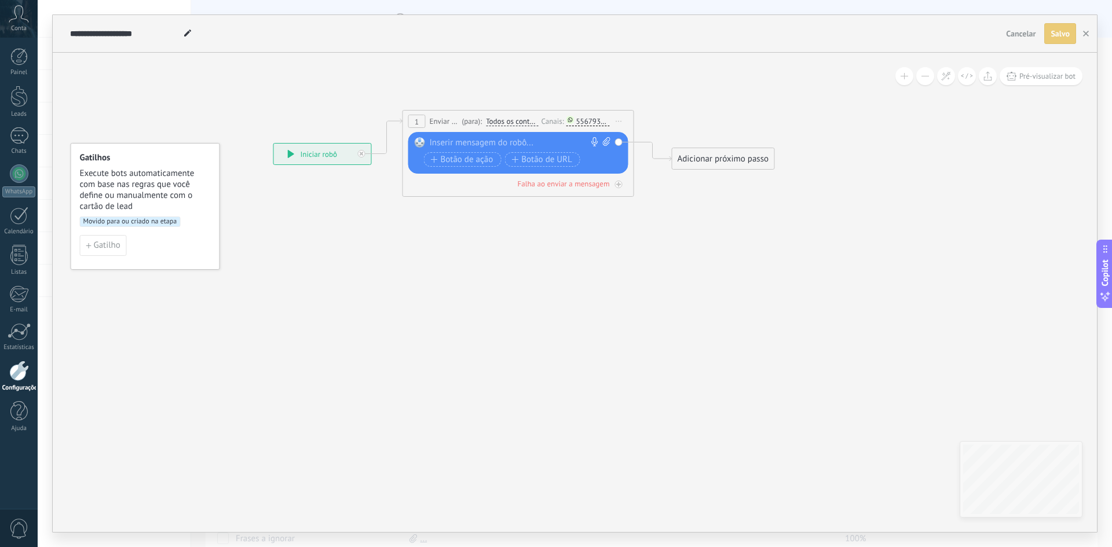
click at [530, 143] on div at bounding box center [516, 143] width 172 height 12
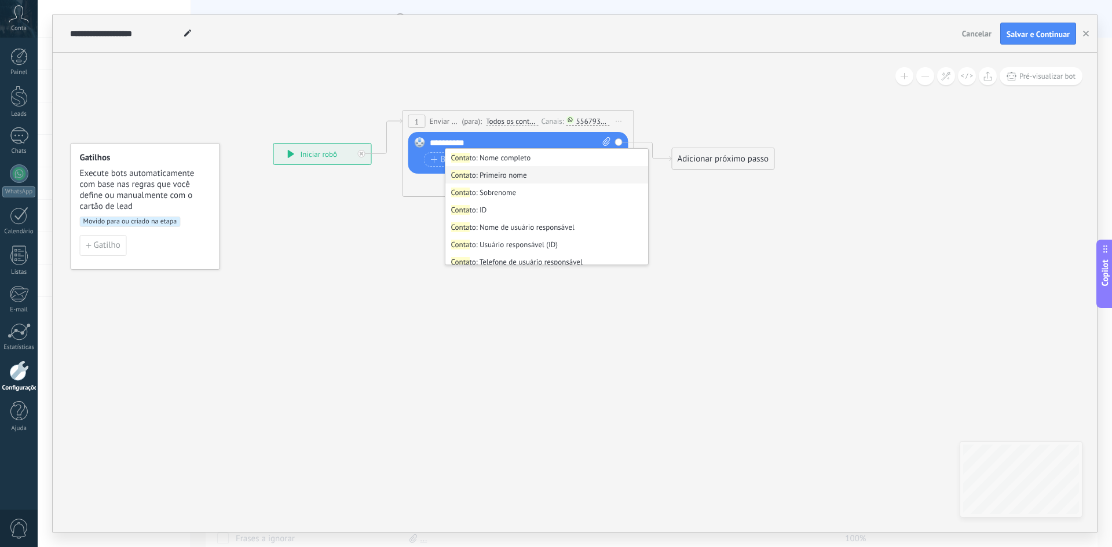
click at [499, 176] on li "Conta to: Primeiro nome" at bounding box center [546, 174] width 203 height 17
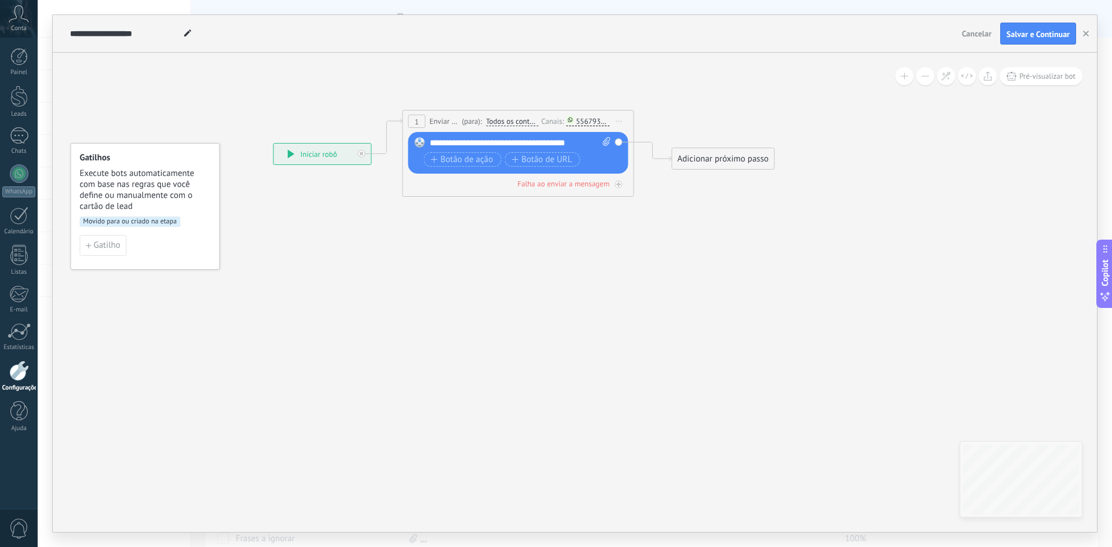
click at [487, 266] on icon at bounding box center [504, 145] width 1041 height 650
click at [582, 140] on div "**********" at bounding box center [520, 143] width 181 height 12
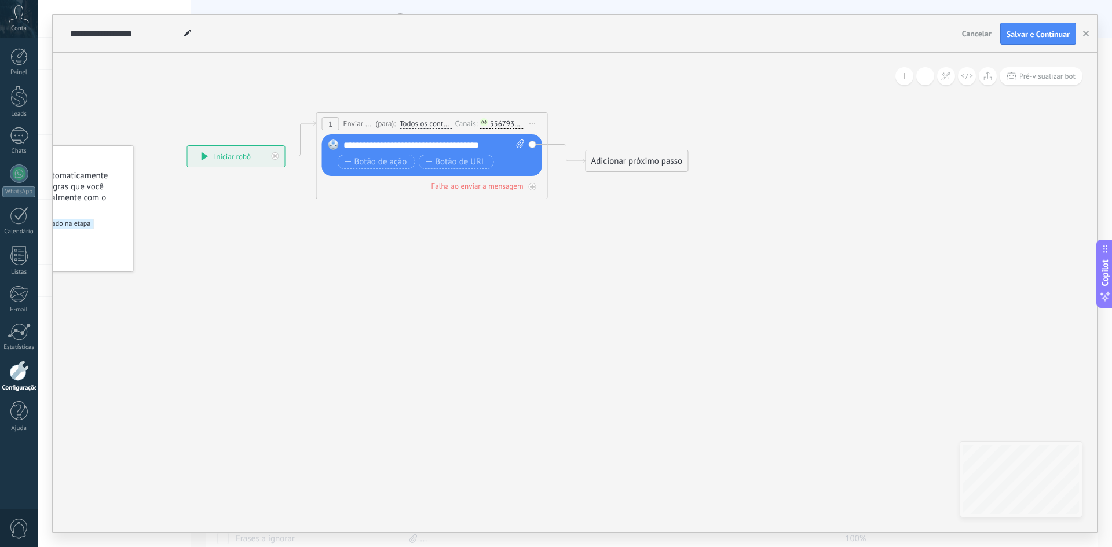
drag, startPoint x: 492, startPoint y: 266, endPoint x: 421, endPoint y: 277, distance: 72.0
click at [421, 277] on icon at bounding box center [417, 148] width 1041 height 650
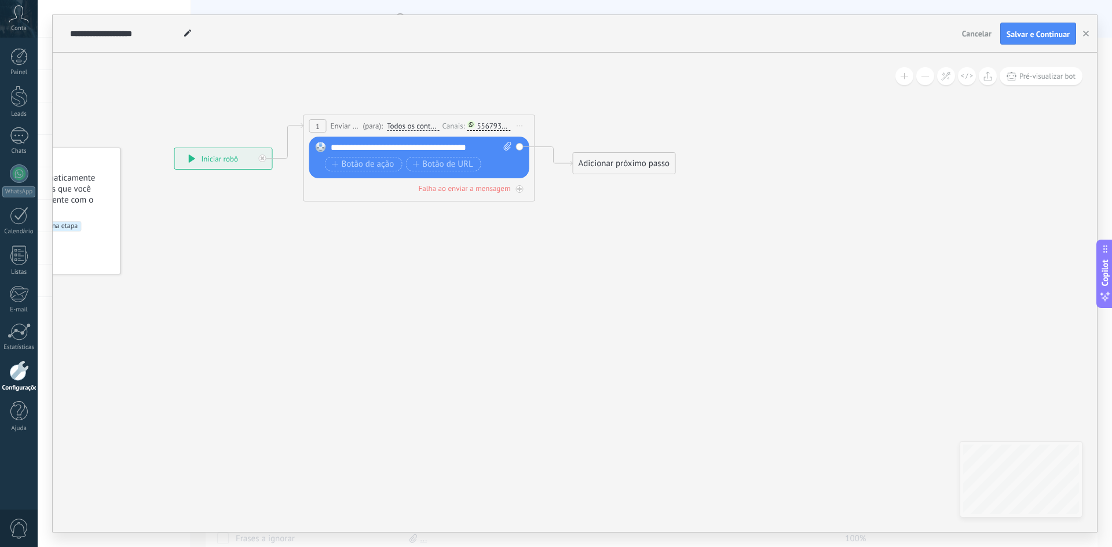
click at [622, 156] on div "Adicionar próximo passo" at bounding box center [624, 163] width 102 height 19
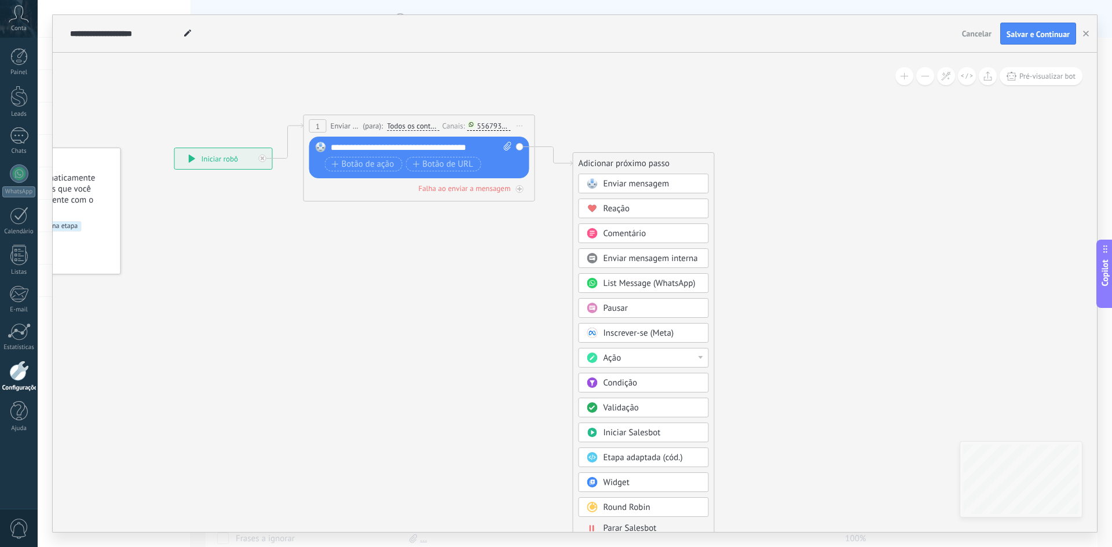
click at [641, 302] on div "Pausar" at bounding box center [644, 308] width 130 height 20
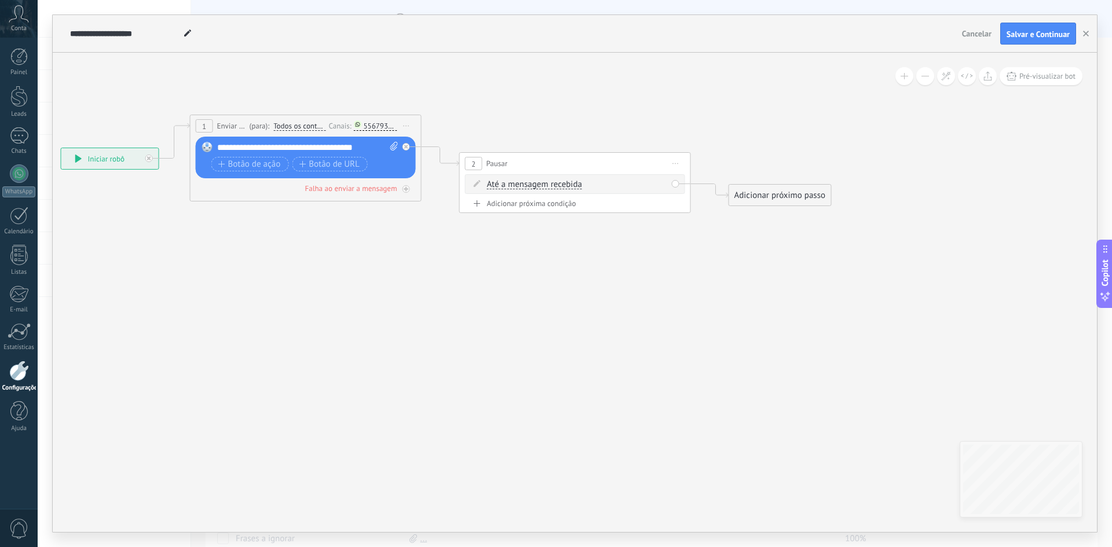
click at [506, 180] on div "Até a mensagem recebida Até a mensagem recebida Cronômetro Exceto durante o exp…" at bounding box center [577, 185] width 180 height 12
click at [509, 183] on span "Até a mensagem recebida" at bounding box center [534, 184] width 95 height 9
click at [509, 183] on button "Até a mensagem recebida" at bounding box center [553, 184] width 145 height 21
click at [508, 200] on span "Cronômetro" at bounding box center [544, 206] width 140 height 12
click at [577, 182] on span ": * horas * min * seg" at bounding box center [568, 184] width 74 height 11
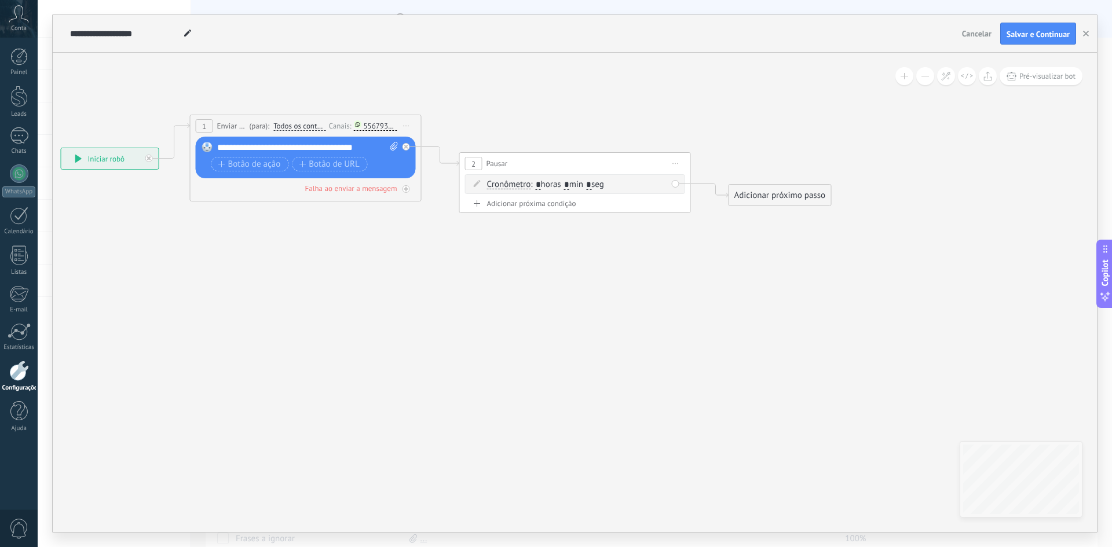
click at [576, 185] on span ": * horas * min * seg" at bounding box center [568, 184] width 74 height 11
click at [569, 185] on input "*" at bounding box center [566, 185] width 5 height 9
type input "*"
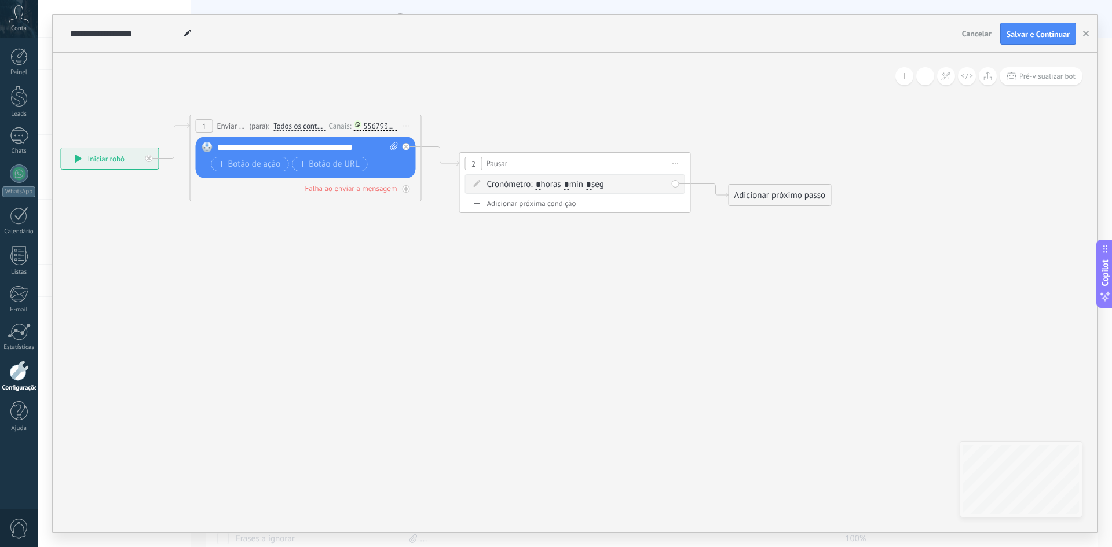
click at [591, 187] on input "*" at bounding box center [588, 185] width 5 height 9
click at [591, 184] on input "*" at bounding box center [588, 185] width 5 height 9
type input "**"
click at [623, 270] on icon at bounding box center [426, 164] width 1310 height 678
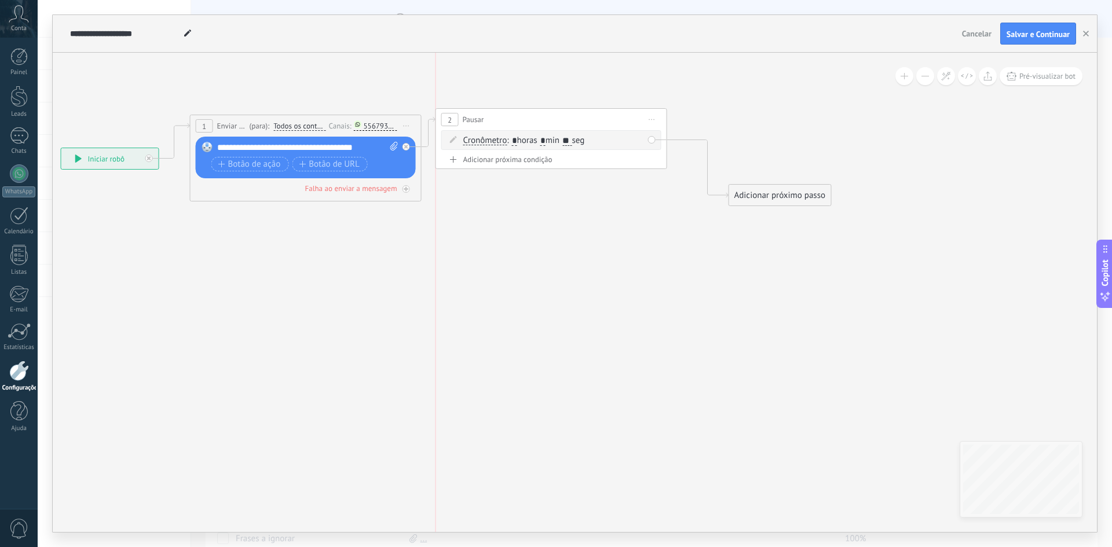
drag, startPoint x: 569, startPoint y: 153, endPoint x: 554, endPoint y: 112, distance: 43.5
click at [554, 112] on div "2 Pausar ****** Iniciar pré-visualização aqui Renomear Duplicar Excluir" at bounding box center [551, 119] width 231 height 21
click at [778, 188] on div "Adicionar próximo passo" at bounding box center [780, 195] width 102 height 19
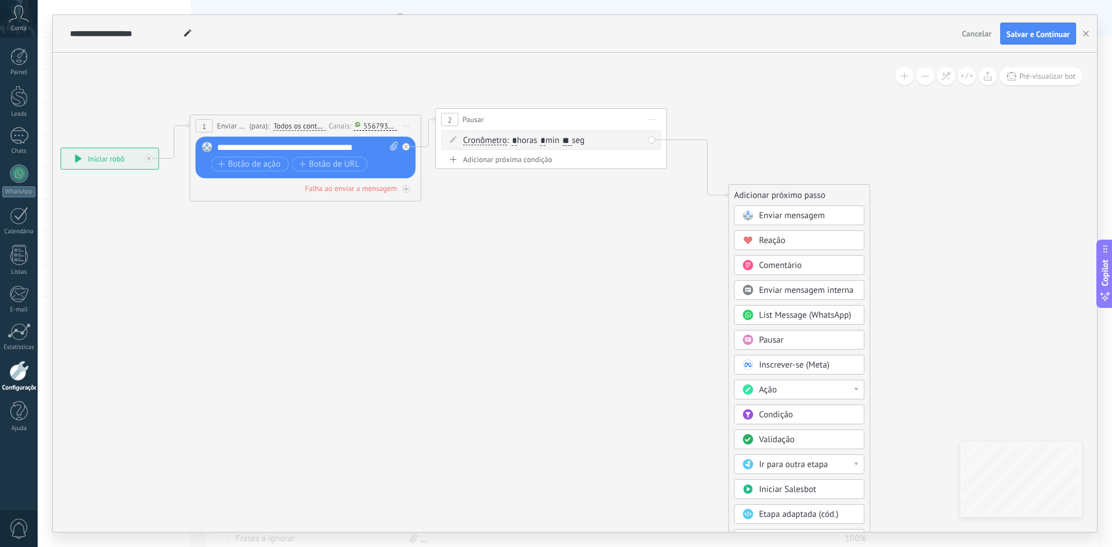
click at [766, 218] on span "Enviar mensagem" at bounding box center [792, 215] width 66 height 11
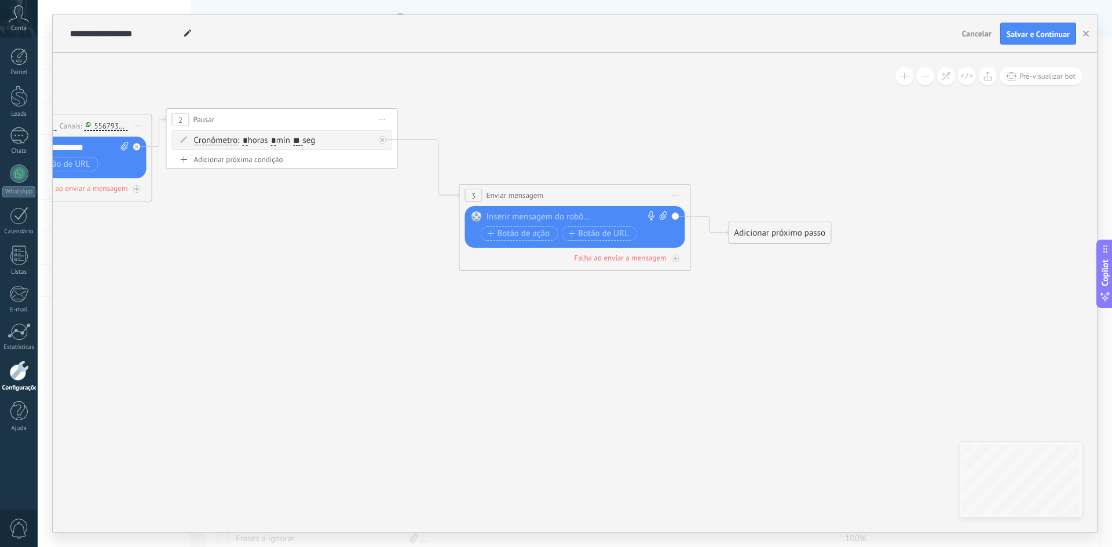
click at [534, 215] on div at bounding box center [573, 217] width 172 height 12
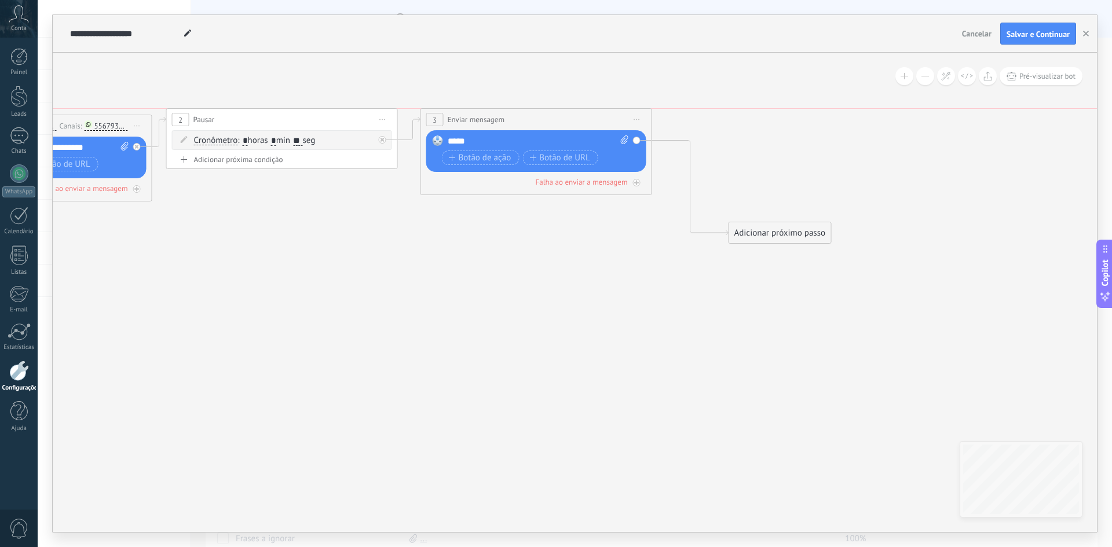
drag, startPoint x: 548, startPoint y: 201, endPoint x: 509, endPoint y: 124, distance: 86.3
click at [509, 124] on div "**********" at bounding box center [536, 119] width 231 height 21
drag, startPoint x: 769, startPoint y: 229, endPoint x: 699, endPoint y: 198, distance: 76.7
click at [699, 198] on div "Adicionar próximo passo" at bounding box center [712, 201] width 102 height 19
click at [521, 246] on icon at bounding box center [256, 160] width 1509 height 683
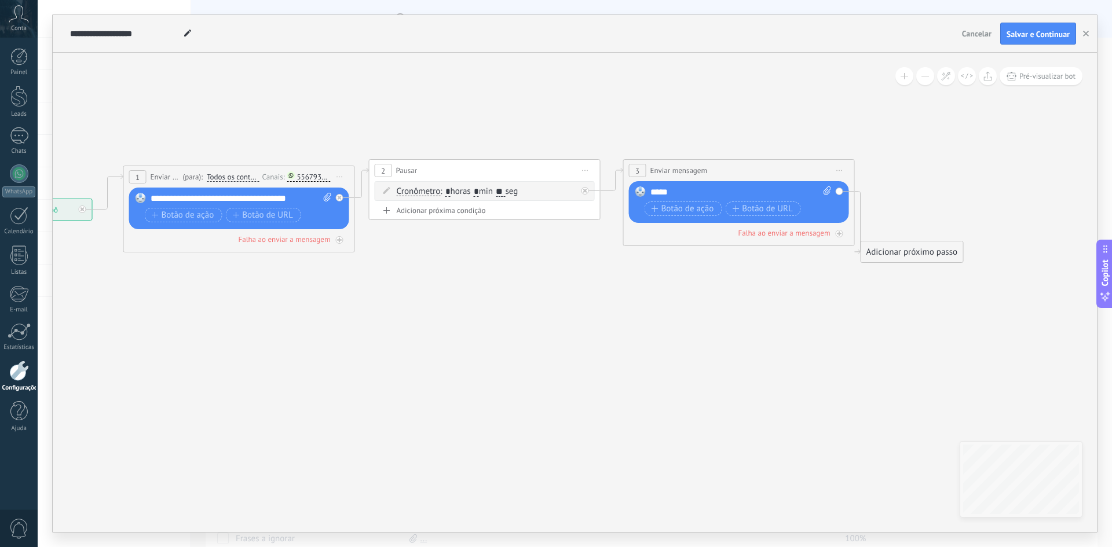
drag, startPoint x: 300, startPoint y: 279, endPoint x: 488, endPoint y: 311, distance: 191.0
click at [488, 311] on icon at bounding box center [459, 211] width 1509 height 683
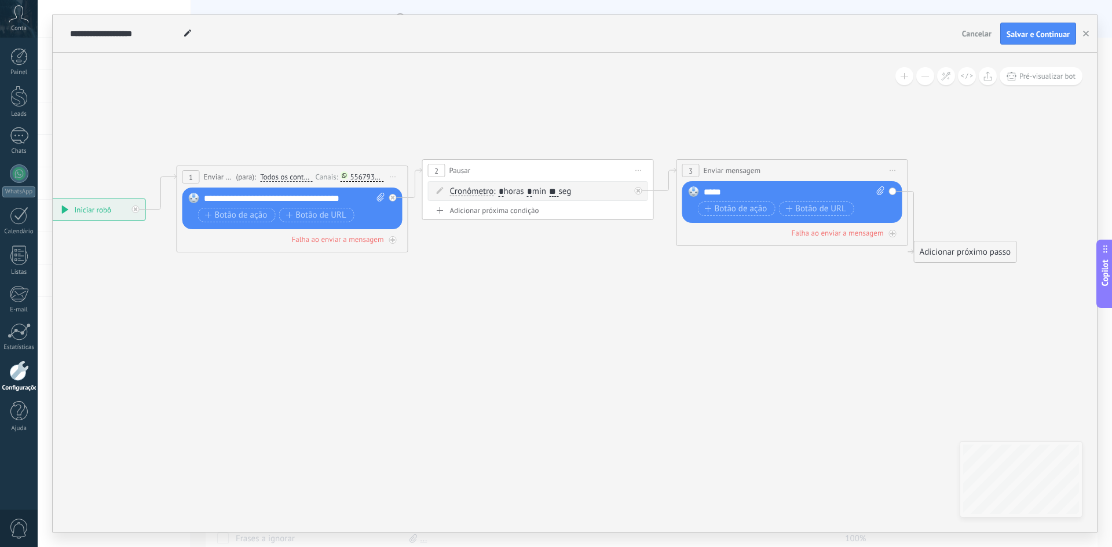
drag, startPoint x: 248, startPoint y: 360, endPoint x: 297, endPoint y: 360, distance: 48.7
click at [297, 360] on icon at bounding box center [512, 211] width 1509 height 683
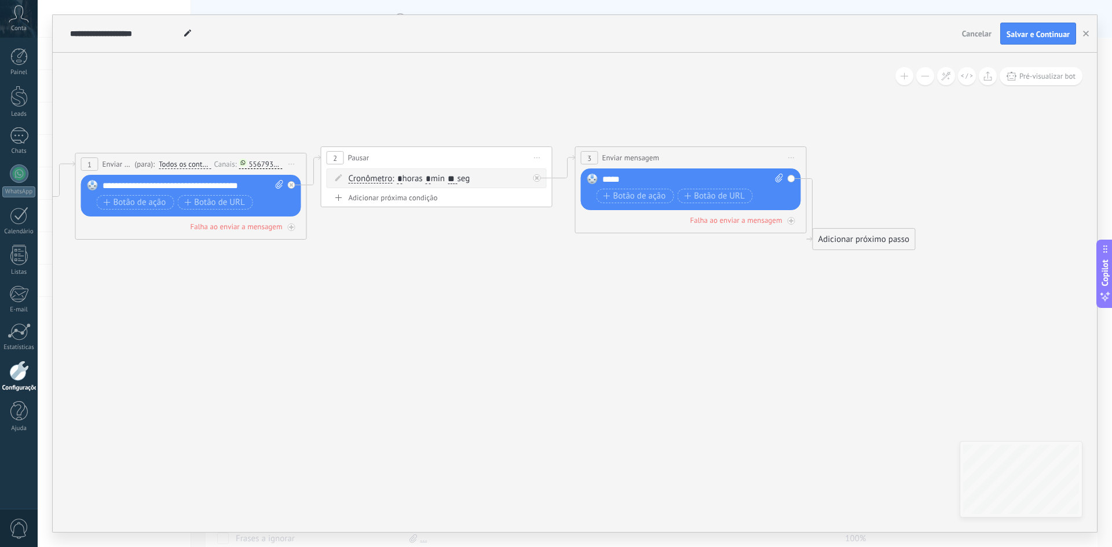
drag, startPoint x: 502, startPoint y: 401, endPoint x: 425, endPoint y: 392, distance: 77.1
click at [425, 392] on icon at bounding box center [411, 198] width 1509 height 683
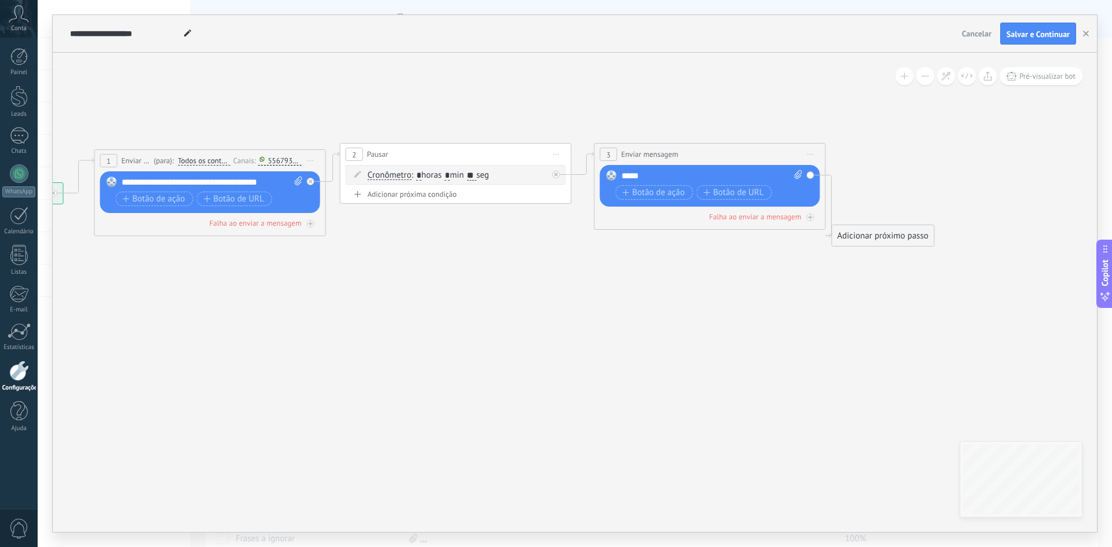
drag, startPoint x: 457, startPoint y: 297, endPoint x: 480, endPoint y: 291, distance: 23.9
click at [480, 291] on icon at bounding box center [430, 194] width 1509 height 683
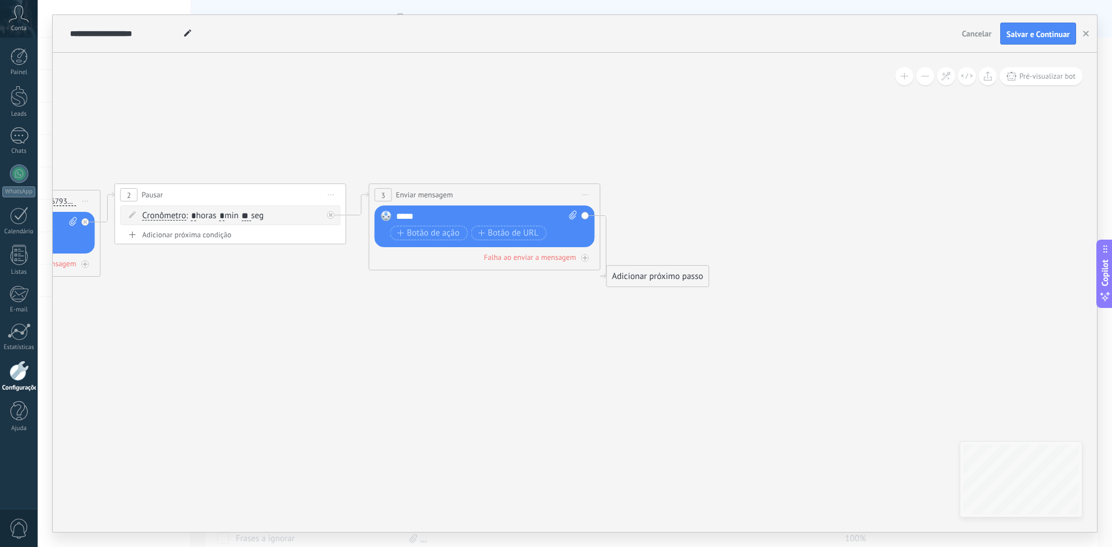
drag, startPoint x: 875, startPoint y: 280, endPoint x: 637, endPoint y: 321, distance: 241.6
click at [637, 321] on icon at bounding box center [204, 235] width 1509 height 683
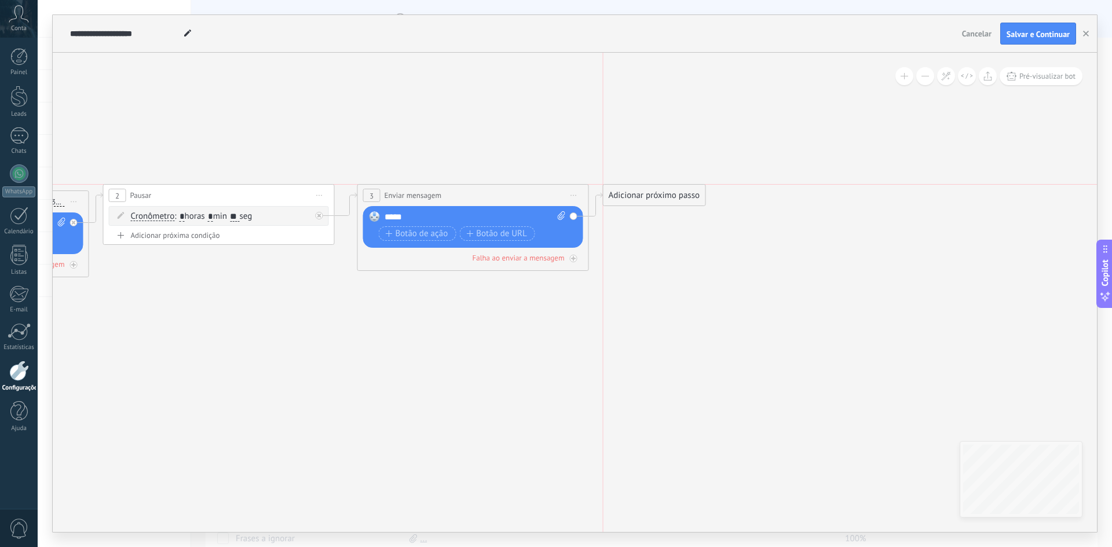
drag, startPoint x: 634, startPoint y: 277, endPoint x: 644, endPoint y: 200, distance: 78.2
click at [644, 200] on div "Adicionar próximo passo" at bounding box center [655, 195] width 102 height 19
click at [644, 196] on div "Adicionar próximo passo" at bounding box center [655, 195] width 102 height 19
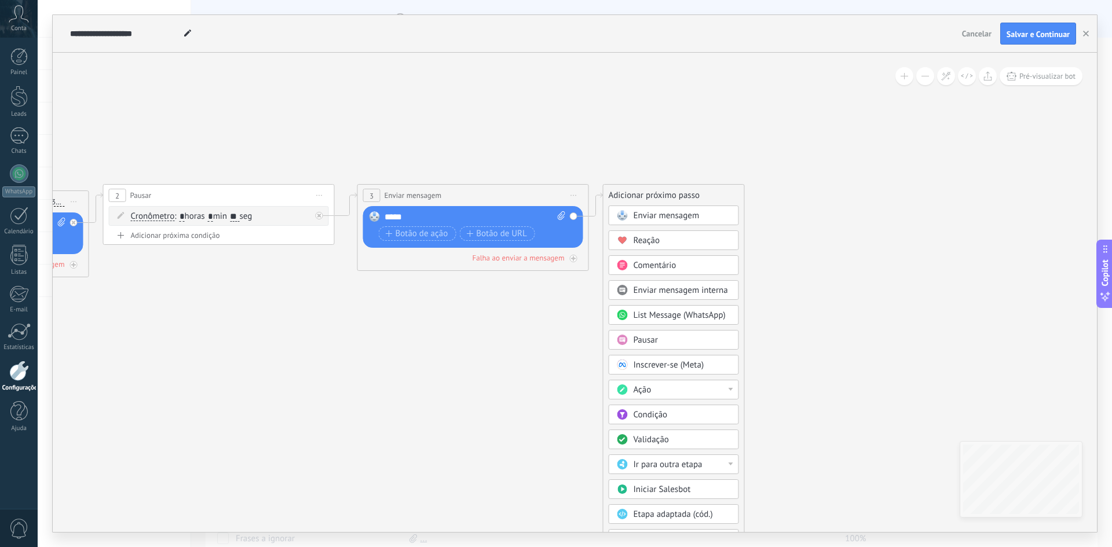
click at [444, 329] on icon at bounding box center [197, 231] width 1517 height 672
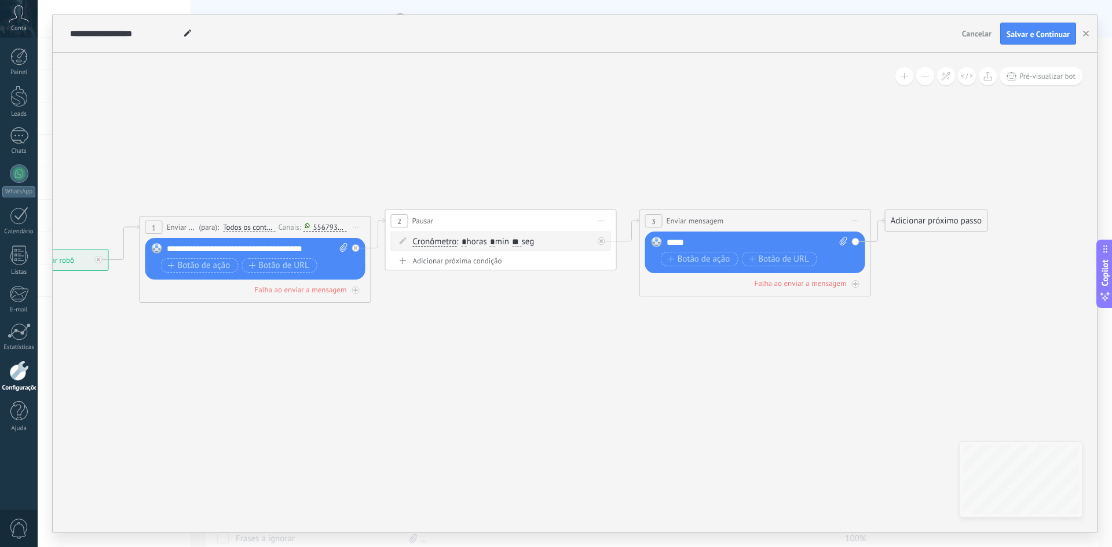
drag, startPoint x: 345, startPoint y: 345, endPoint x: 575, endPoint y: 354, distance: 230.7
click at [575, 354] on icon at bounding box center [479, 256] width 1517 height 672
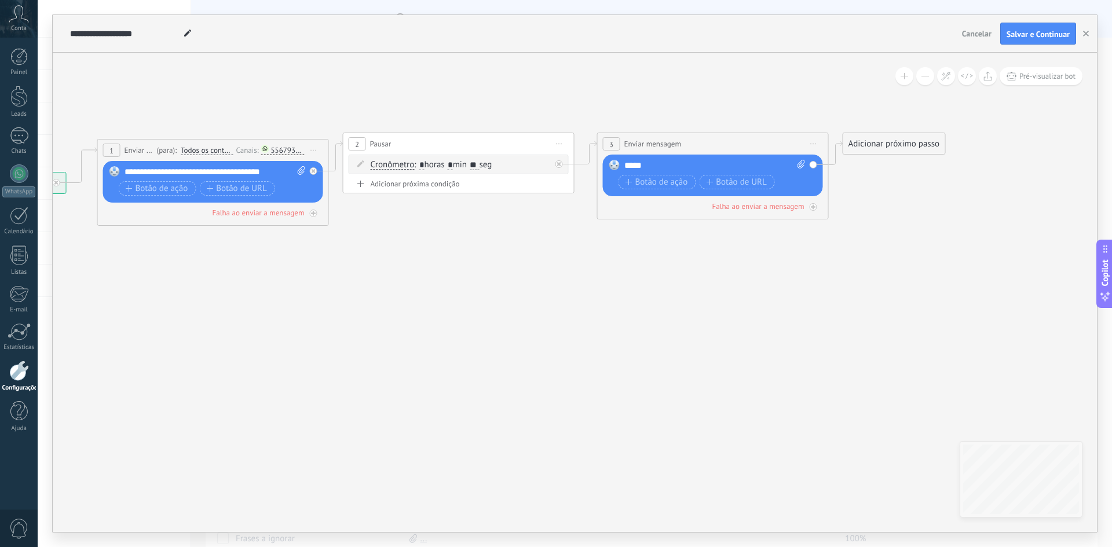
drag, startPoint x: 287, startPoint y: 398, endPoint x: 246, endPoint y: 324, distance: 84.5
click at [246, 324] on icon at bounding box center [437, 179] width 1517 height 672
click at [1054, 31] on span "Salvar e Continuar" at bounding box center [1038, 34] width 63 height 8
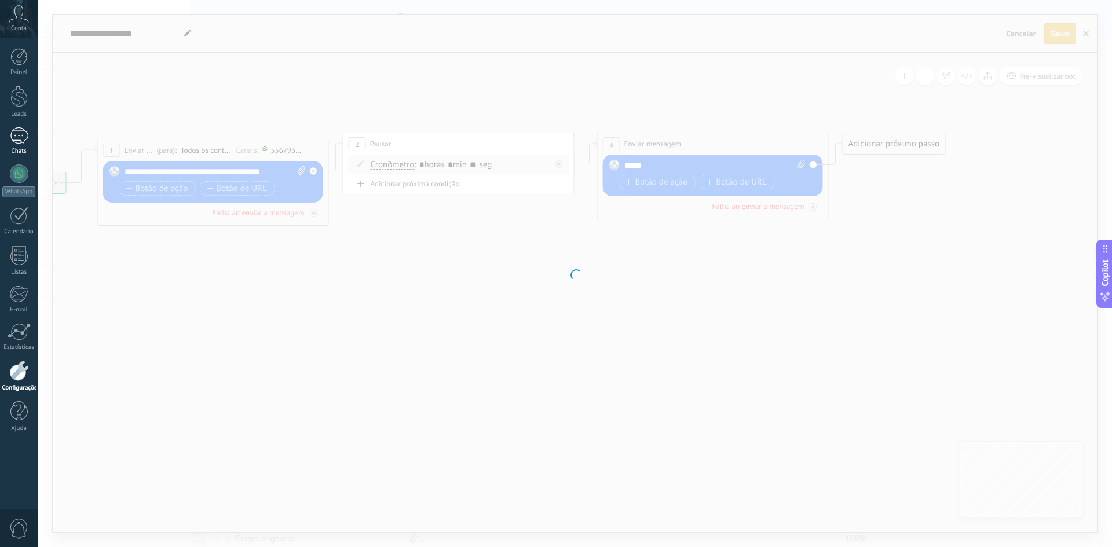
click at [24, 145] on link "Chats" at bounding box center [19, 141] width 38 height 28
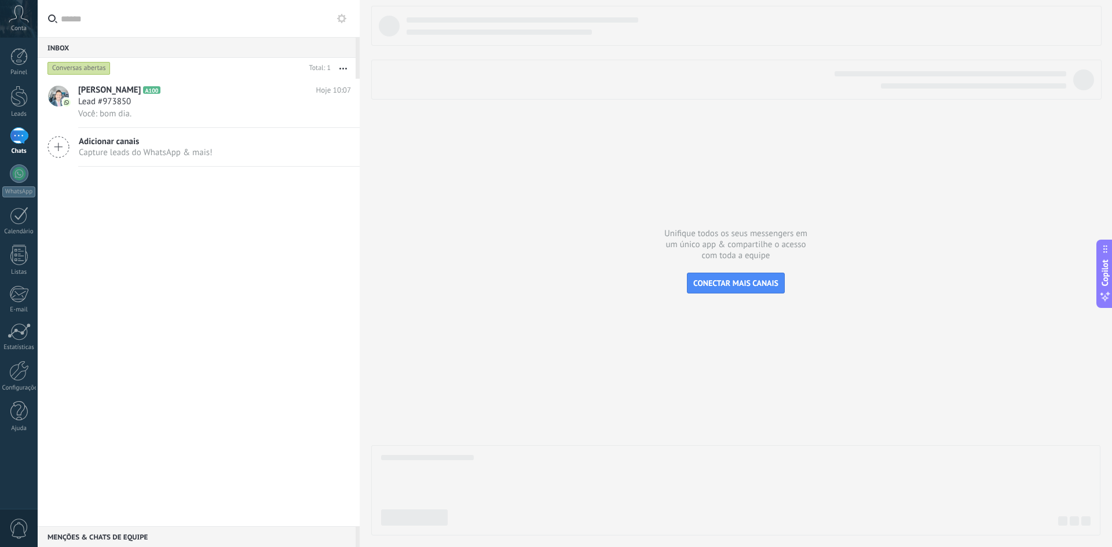
click at [200, 212] on div "Guilherme Garcia A100 Hoje 10:07 Lead #973850 Você: bom dia. Adicionar canais C…" at bounding box center [199, 303] width 322 height 448
click at [177, 111] on div "Você: bom dia." at bounding box center [214, 114] width 273 height 12
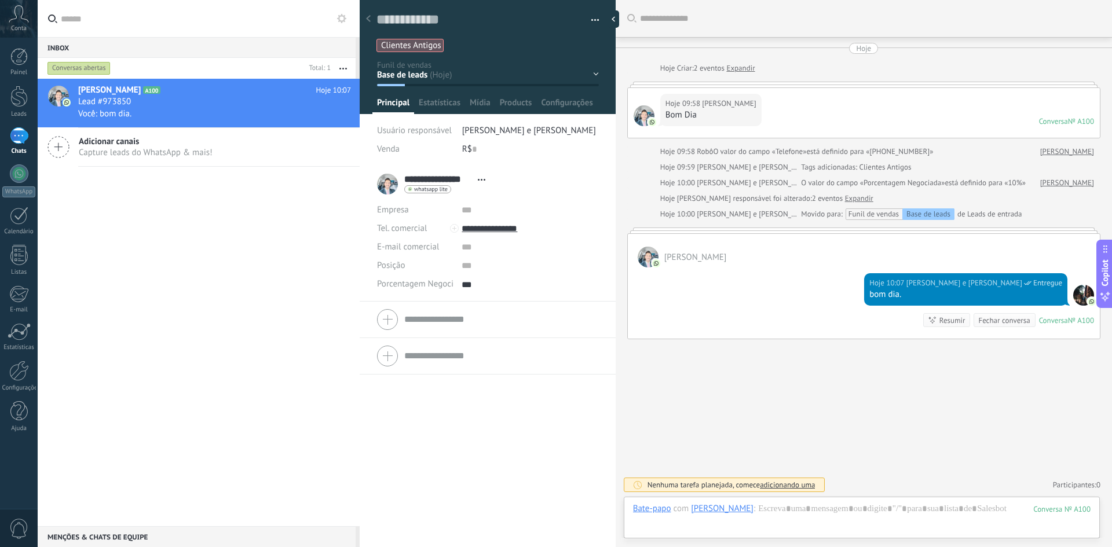
scroll to position [12, 0]
click at [371, 15] on div at bounding box center [368, 19] width 16 height 23
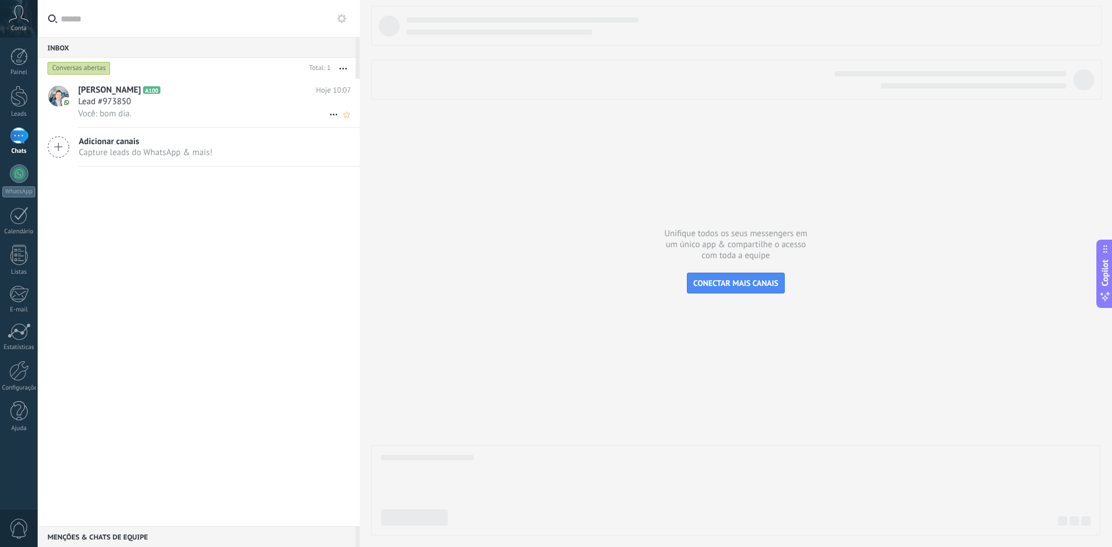
click at [129, 100] on span "Lead #973850" at bounding box center [104, 102] width 53 height 12
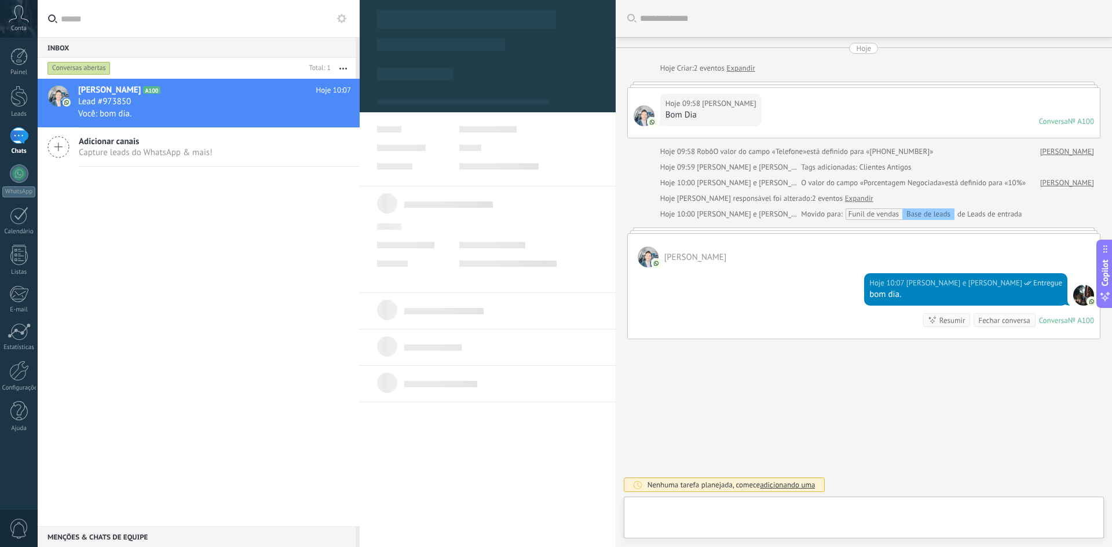
type textarea "***"
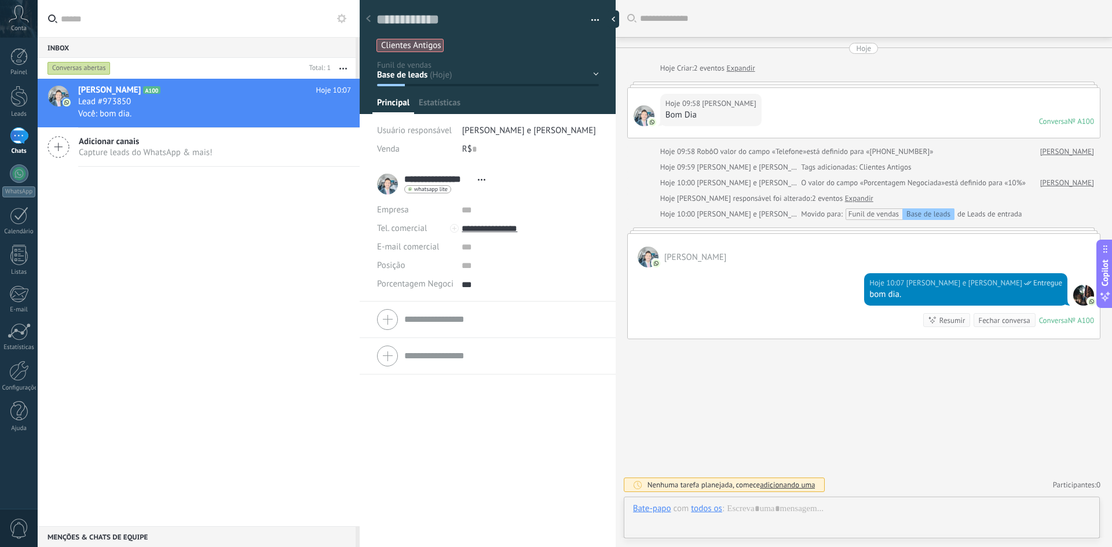
scroll to position [12, 0]
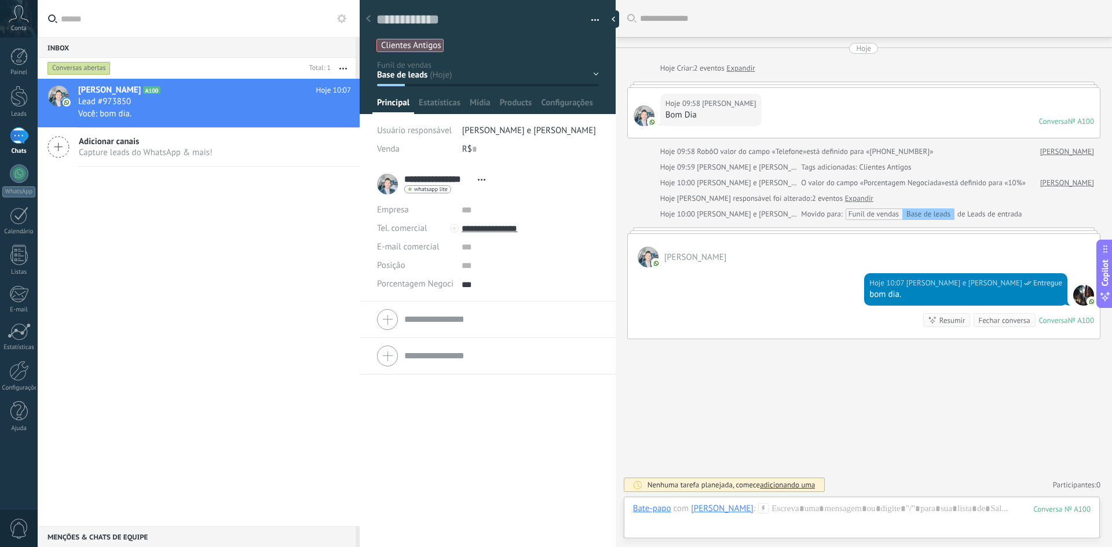
click at [661, 392] on div "Buscar Carregar mais Hoje Hoje Criar: 2 eventos Expandir Hoje 09:58 Guilherme G…" at bounding box center [864, 273] width 496 height 547
click at [0, 0] on div "Base de leads Msg Enviada Conexão Conexão #Fup Convite Feito Convite Feito #Fup" at bounding box center [0, 0] width 0 height 0
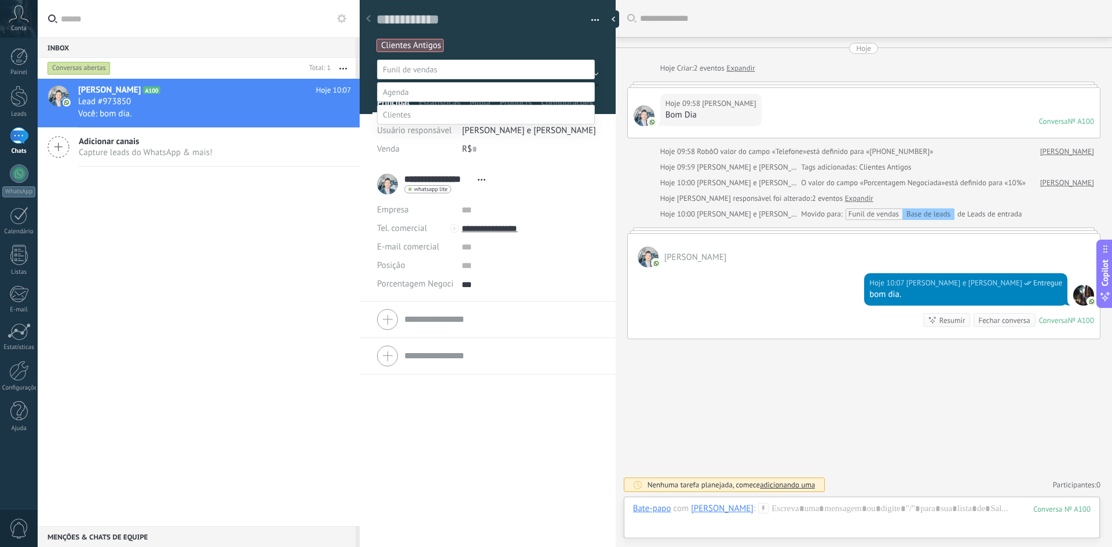
click at [0, 0] on label "Convite Feito" at bounding box center [0, 0] width 0 height 0
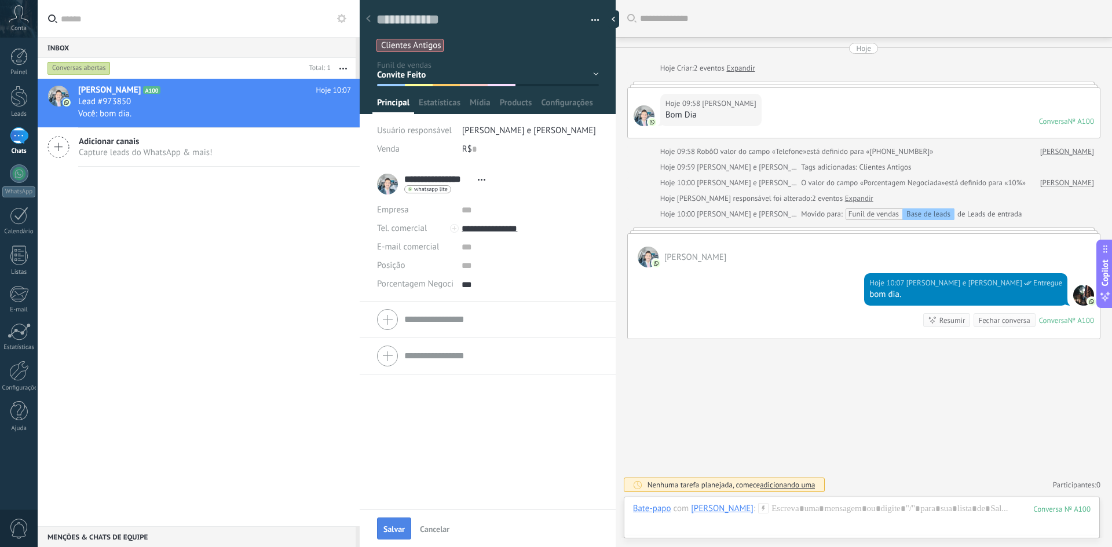
click at [387, 527] on span "Salvar" at bounding box center [393, 529] width 21 height 8
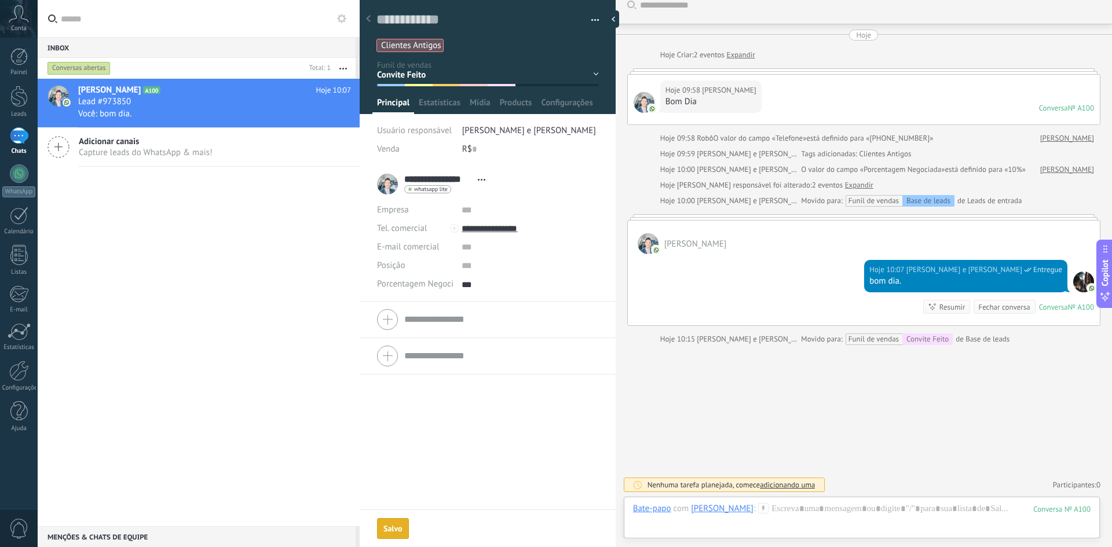
click at [0, 0] on div "Base de leads Msg Enviada Conexão Conexão #Fup Convite Feito Convite Feito #Fup" at bounding box center [0, 0] width 0 height 0
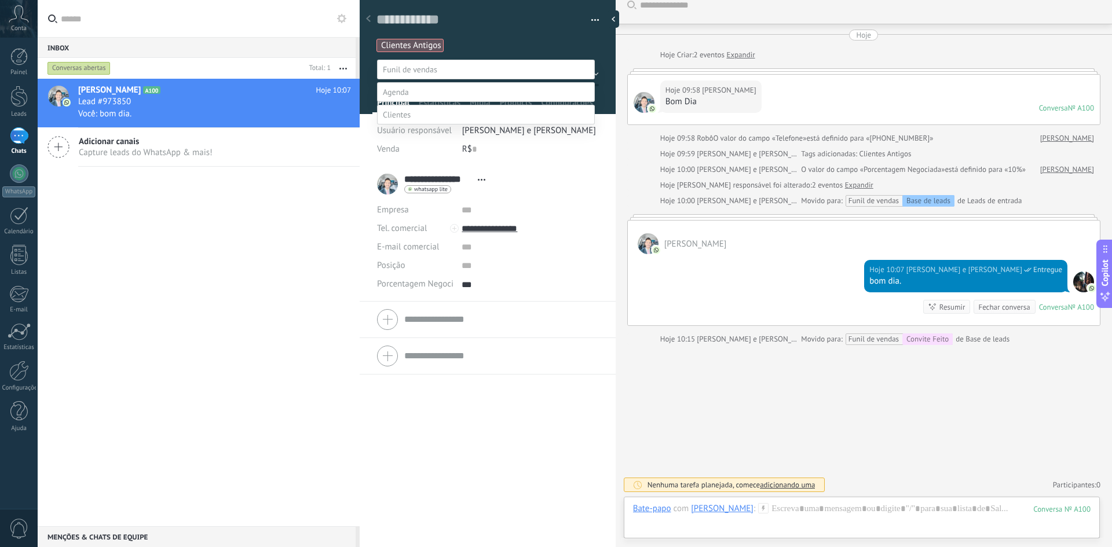
click at [798, 460] on div at bounding box center [575, 273] width 1074 height 547
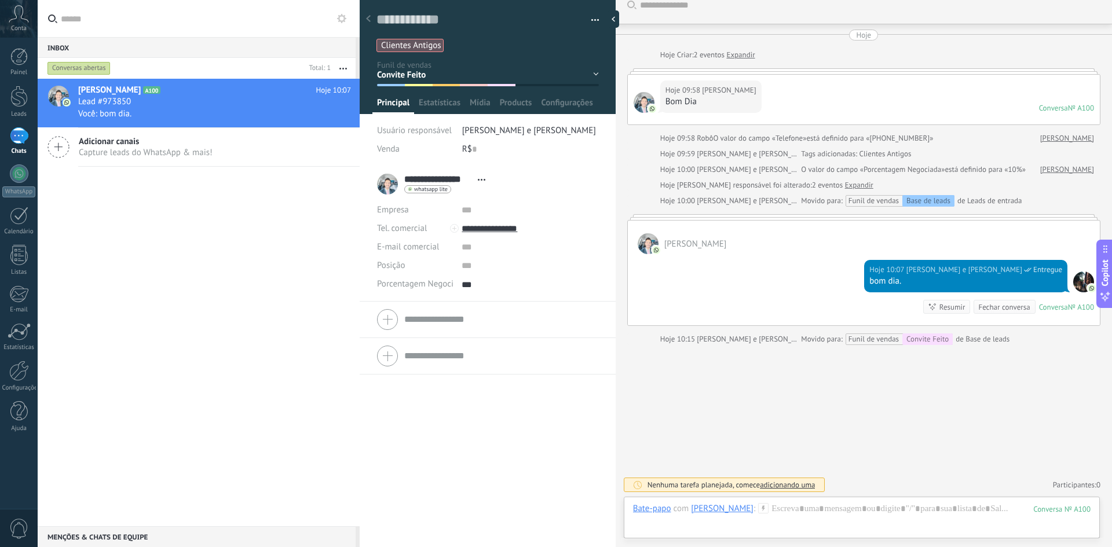
click at [0, 0] on div "Base de leads Msg Enviada Conexão Conexão #Fup Convite Feito Convite Feito #Fup" at bounding box center [0, 0] width 0 height 0
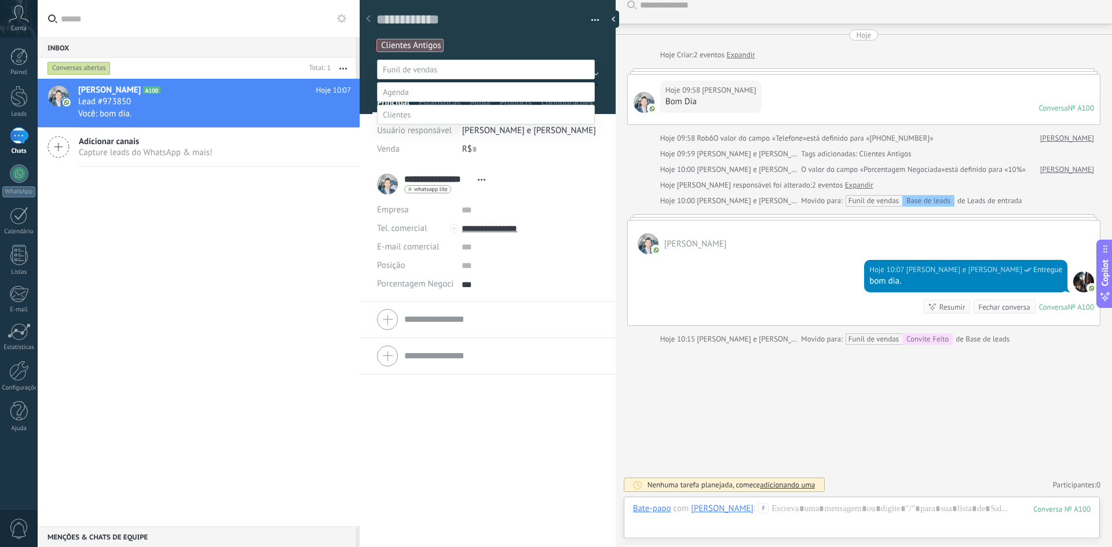
click at [419, 102] on label at bounding box center [486, 92] width 218 height 20
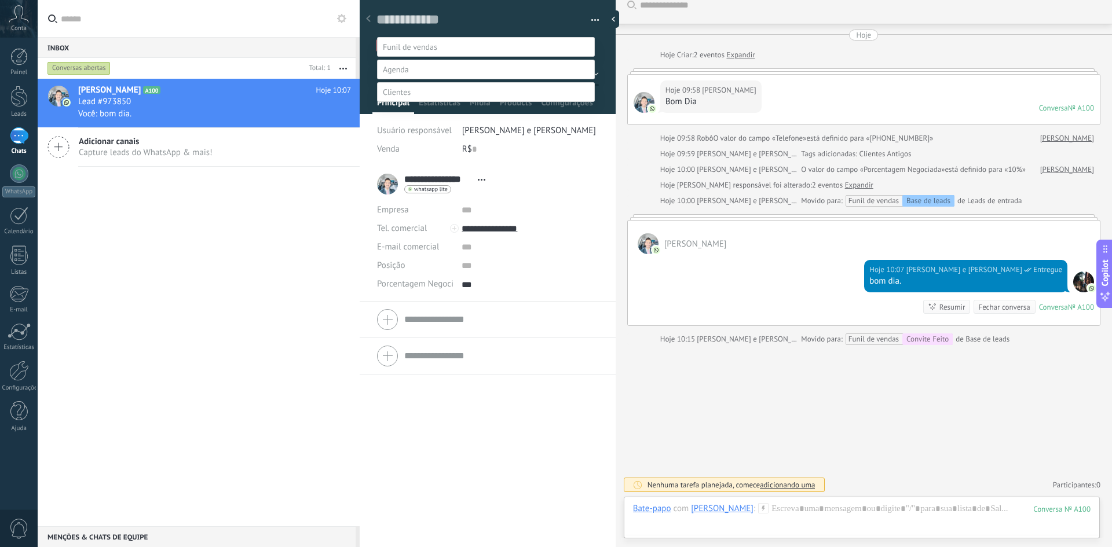
click at [0, 0] on label "Agendar" at bounding box center [0, 0] width 0 height 0
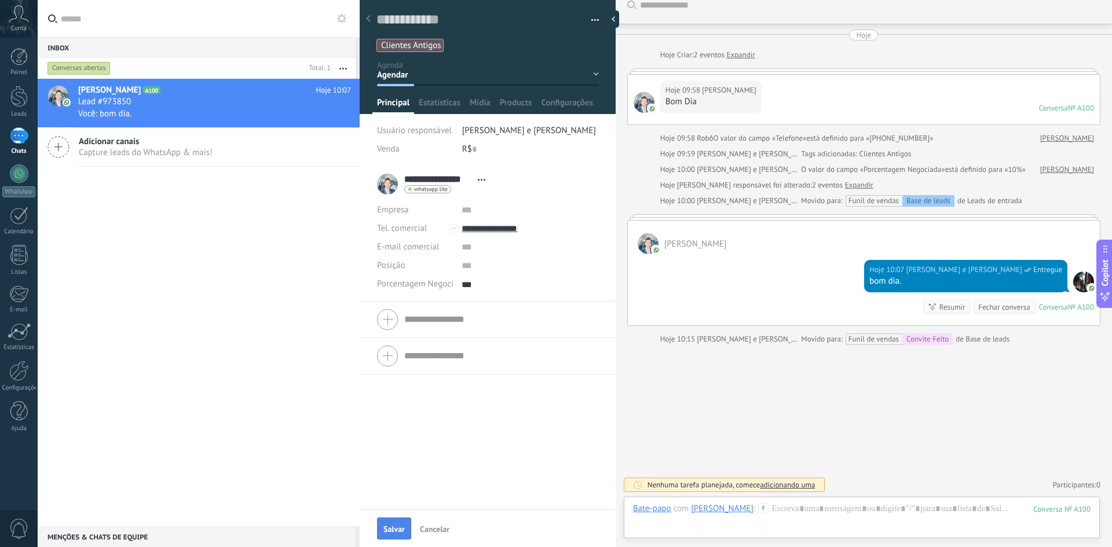
click at [396, 538] on button "Salvar" at bounding box center [394, 529] width 34 height 22
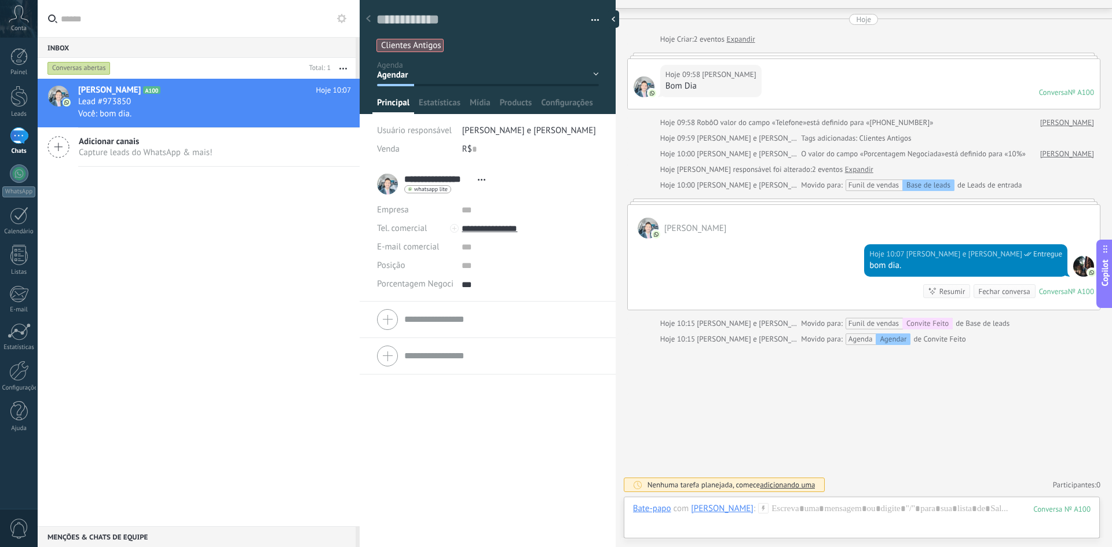
click at [0, 0] on div "Agendar Agendar #Fup Reunião Realizada Fechamento Desqualificada Venda ganha Ve…" at bounding box center [0, 0] width 0 height 0
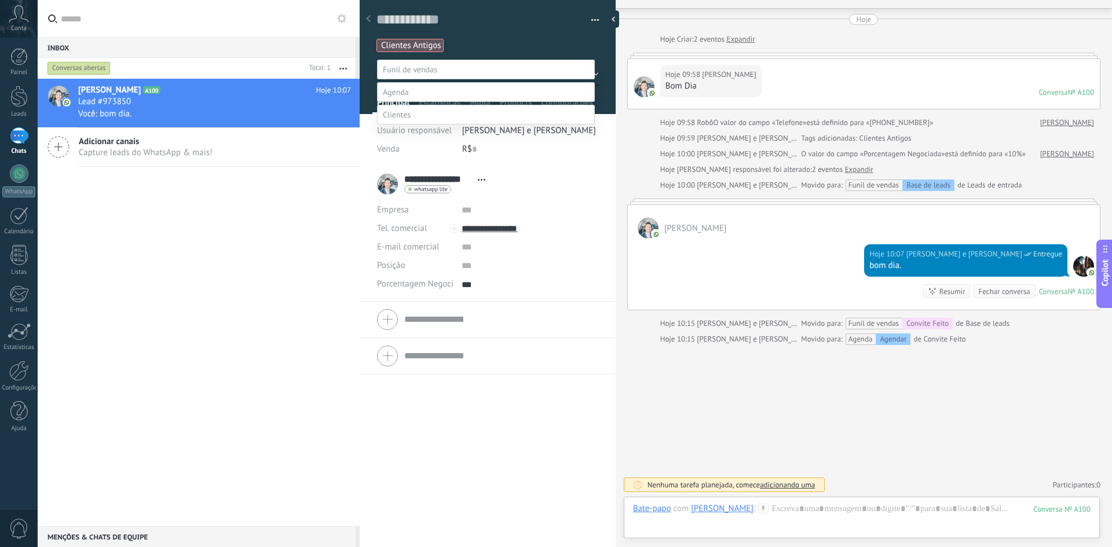
scroll to position [23, 0]
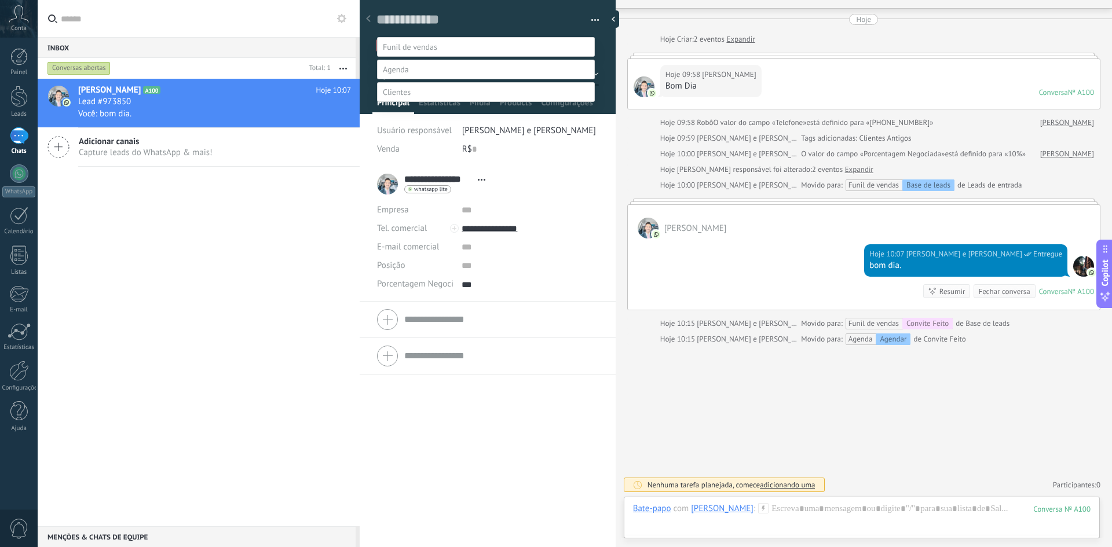
click at [298, 289] on div at bounding box center [575, 250] width 1074 height 547
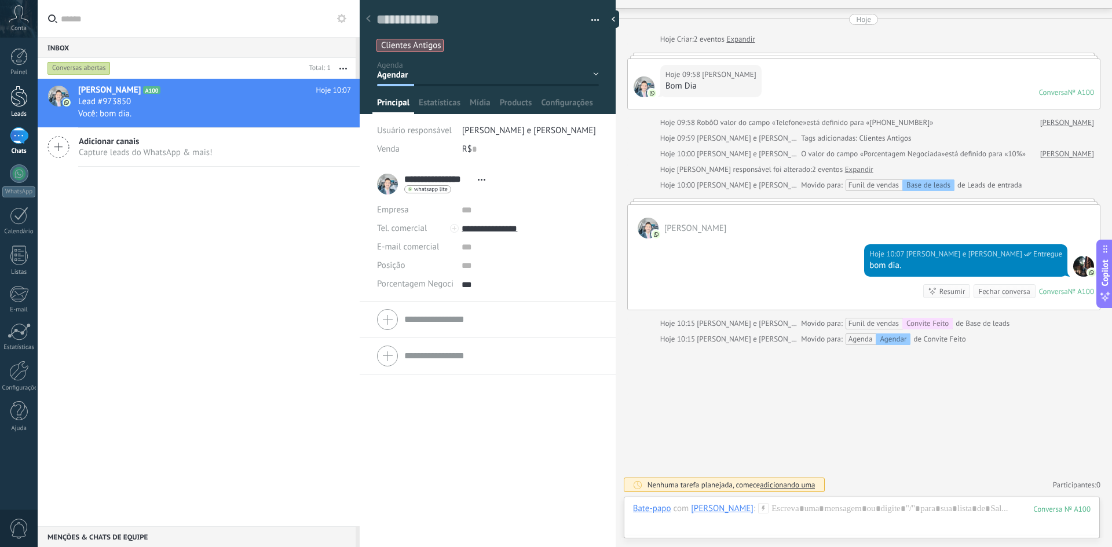
click at [22, 99] on div at bounding box center [18, 96] width 17 height 21
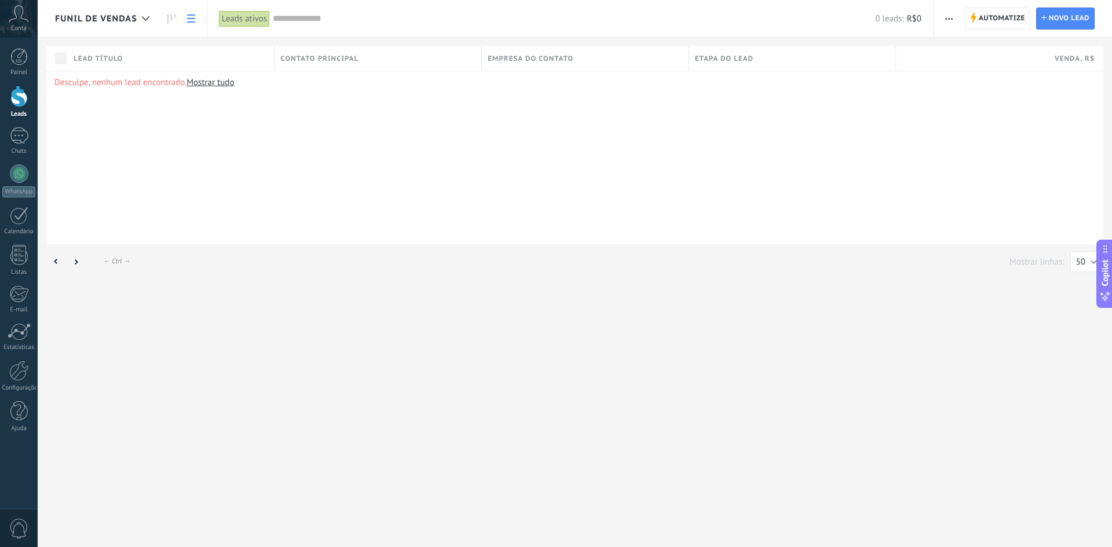
click at [135, 20] on span "Funil de vendas" at bounding box center [96, 18] width 82 height 11
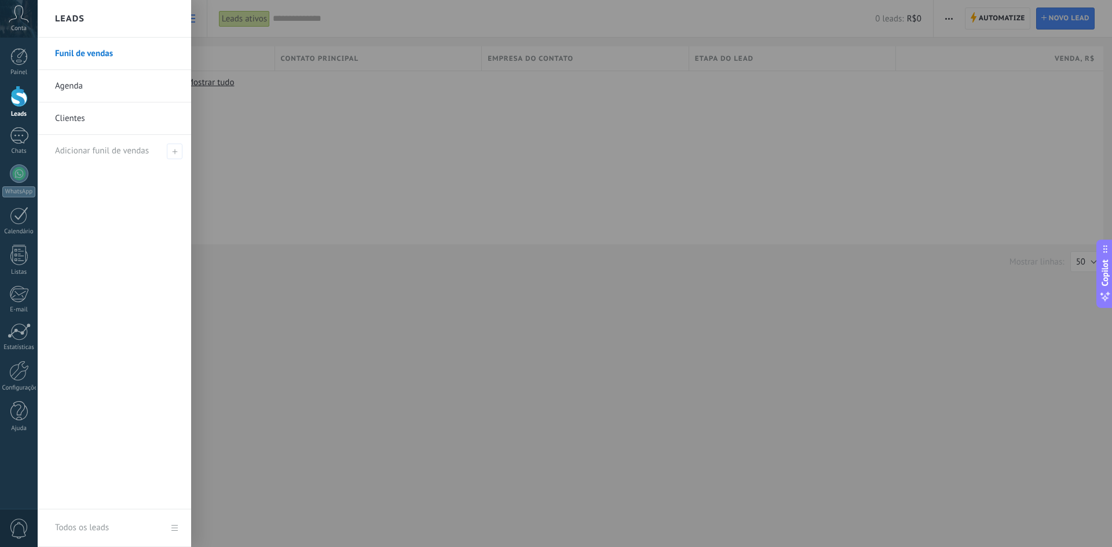
click at [103, 88] on link "Agenda" at bounding box center [117, 86] width 125 height 32
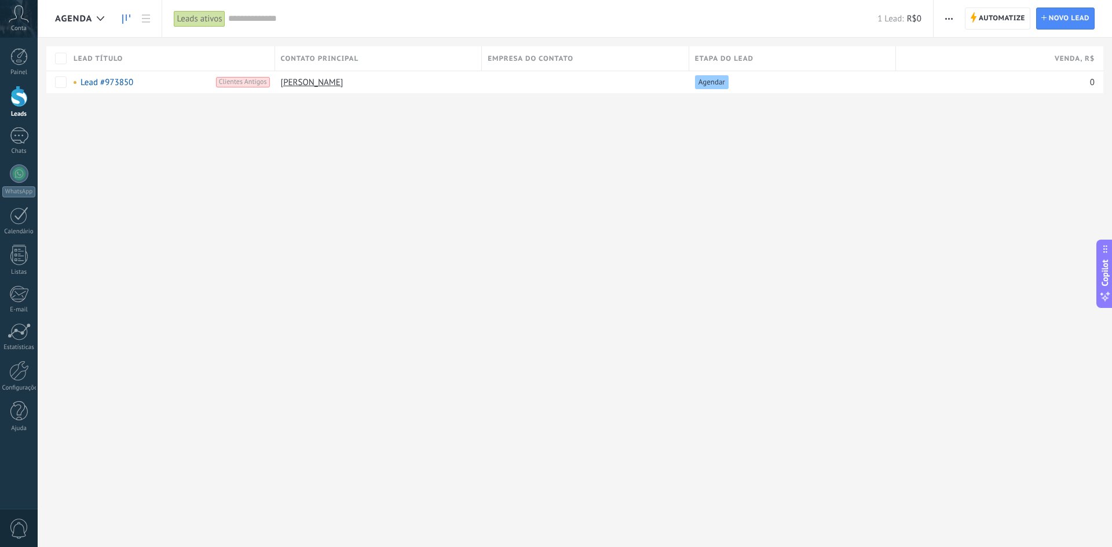
click at [136, 17] on link at bounding box center [126, 19] width 20 height 23
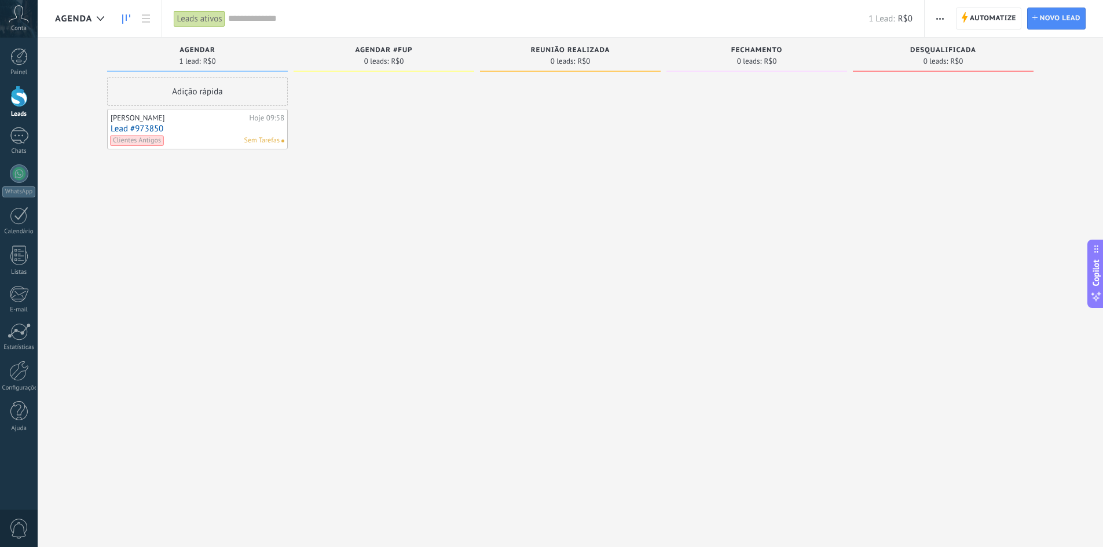
click at [944, 19] on use "button" at bounding box center [941, 19] width 8 height 2
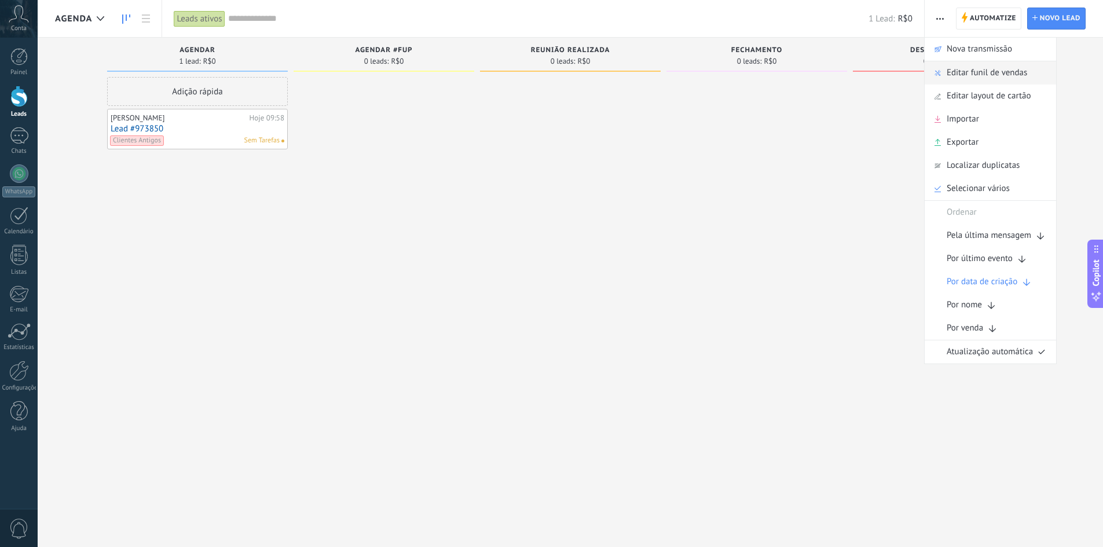
click at [957, 76] on span "Editar funil de vendas" at bounding box center [987, 72] width 81 height 23
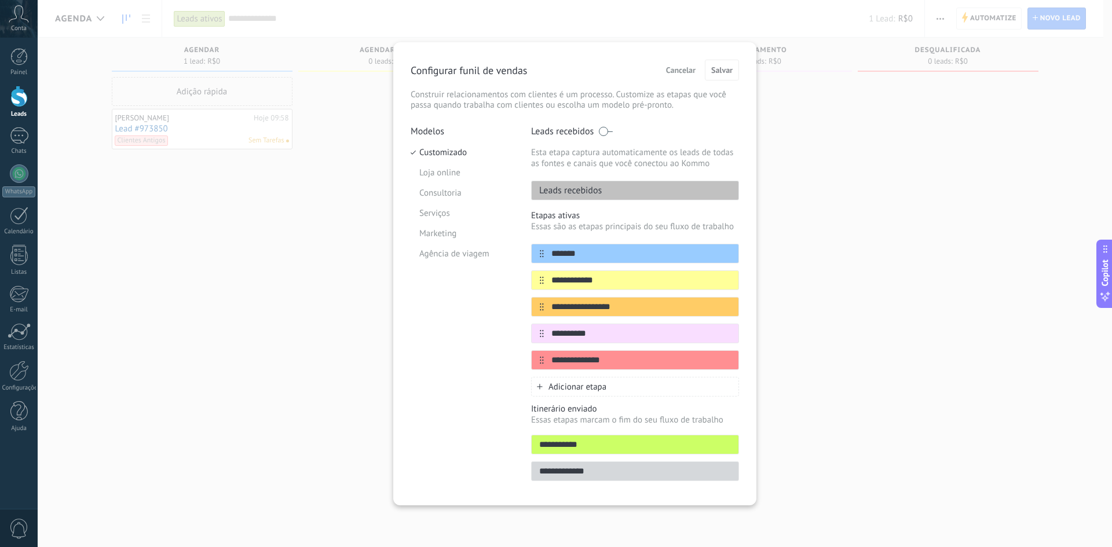
click at [579, 391] on span "Adicionar etapa" at bounding box center [578, 387] width 58 height 11
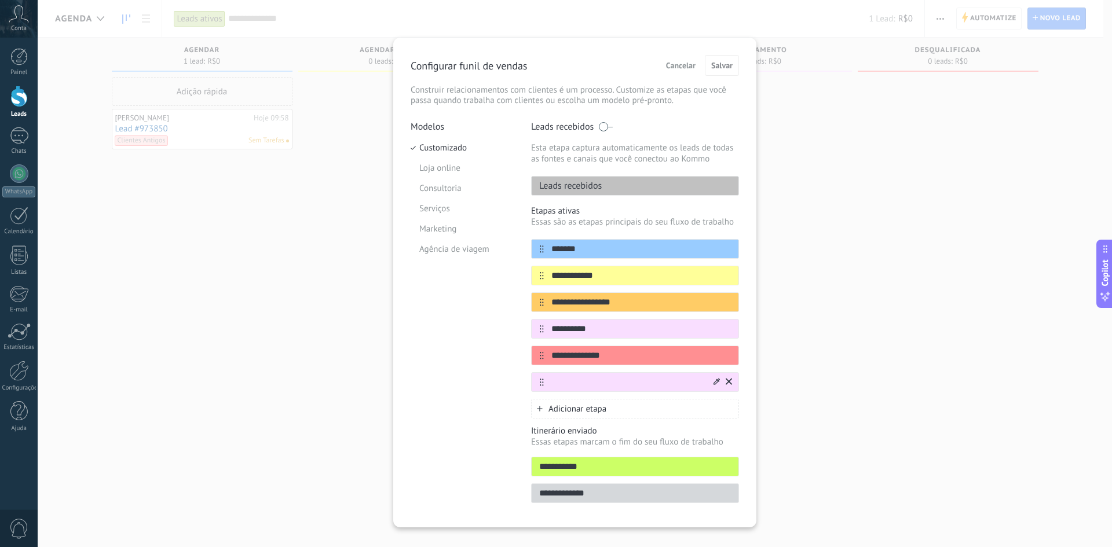
click at [538, 385] on div at bounding box center [635, 382] width 208 height 20
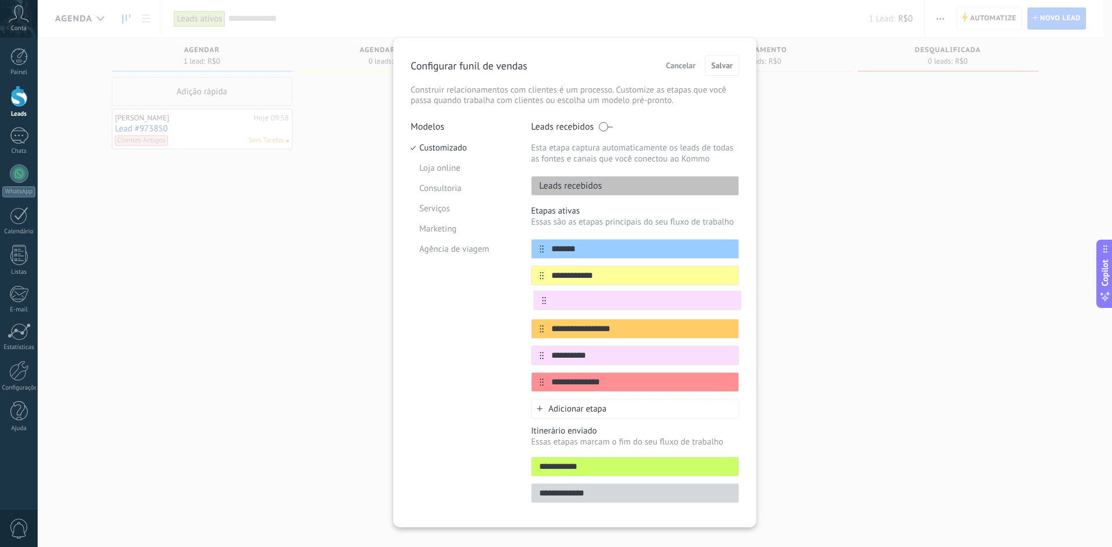
drag, startPoint x: 538, startPoint y: 382, endPoint x: 542, endPoint y: 297, distance: 85.2
click at [542, 297] on div "**********" at bounding box center [635, 315] width 208 height 153
click at [576, 299] on input "text" at bounding box center [639, 303] width 195 height 12
type input "********"
click at [714, 303] on icon at bounding box center [717, 301] width 6 height 6
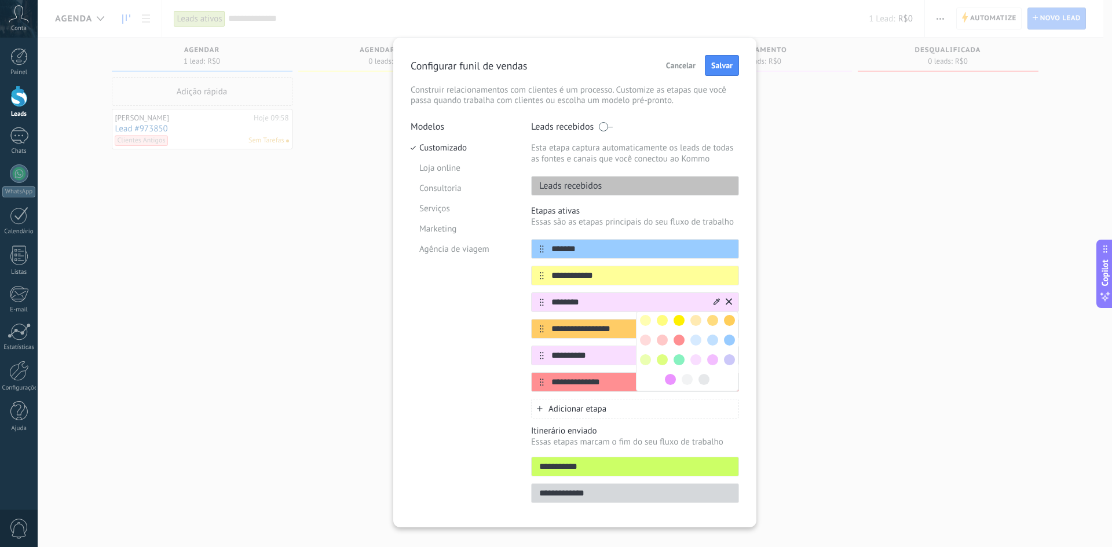
click at [663, 358] on span at bounding box center [662, 359] width 11 height 11
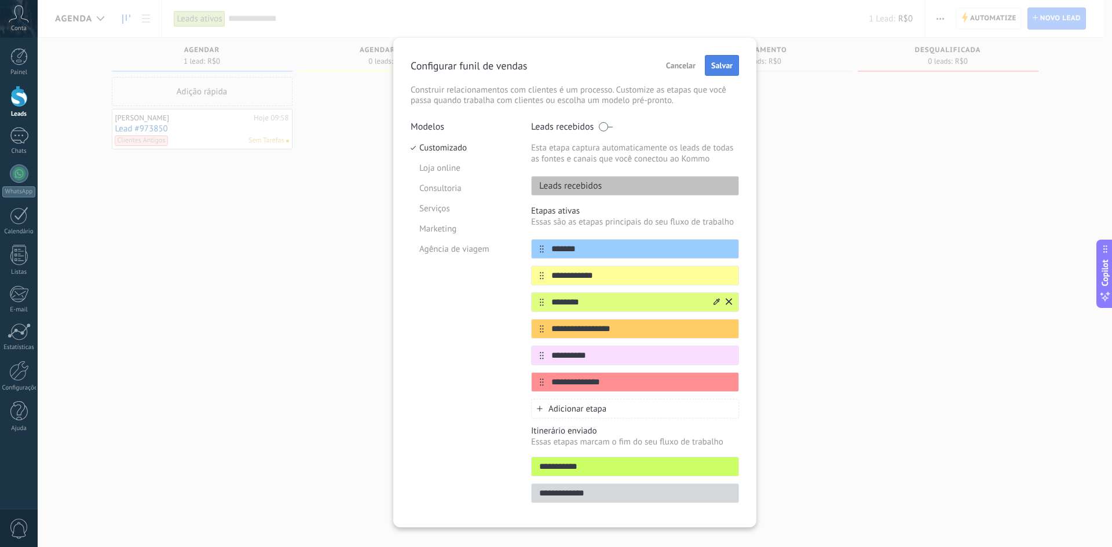
click at [720, 68] on span "Salvar" at bounding box center [721, 65] width 21 height 8
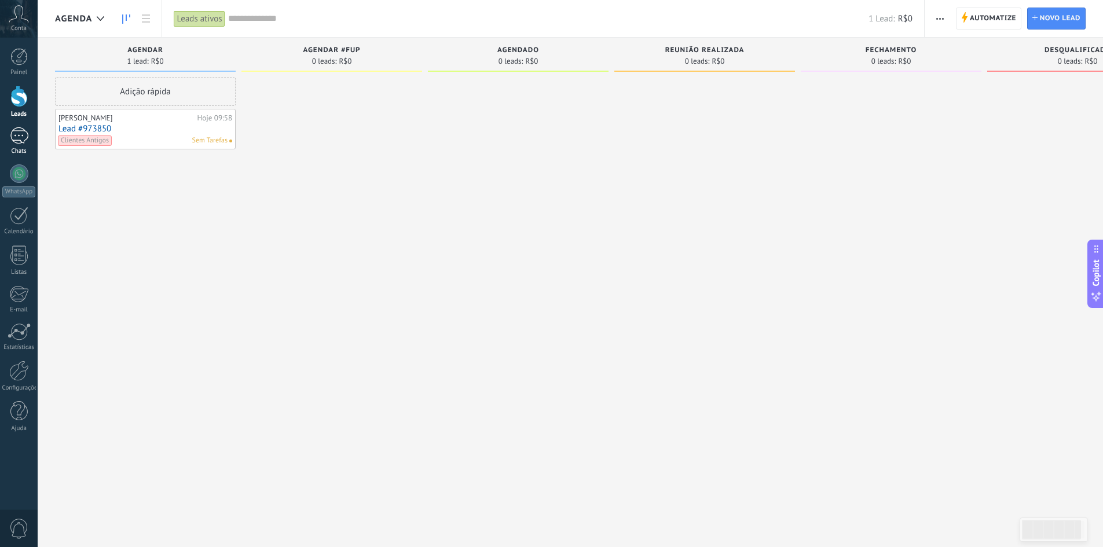
click at [19, 142] on div at bounding box center [19, 135] width 19 height 17
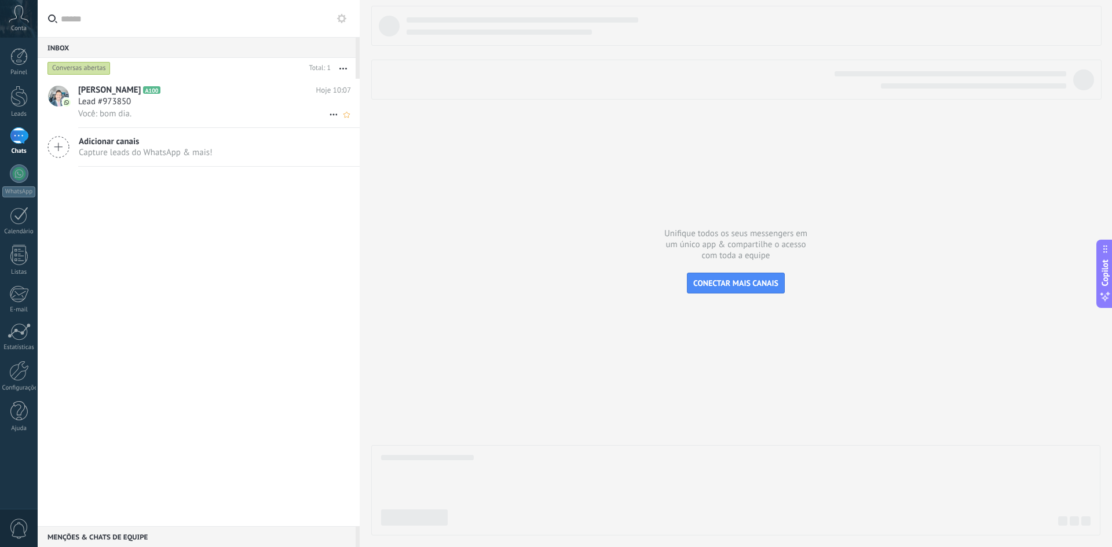
click at [194, 82] on div "[PERSON_NAME] A100 Hoje 10:07 Lead #973850 Você: bom dia." at bounding box center [218, 103] width 281 height 49
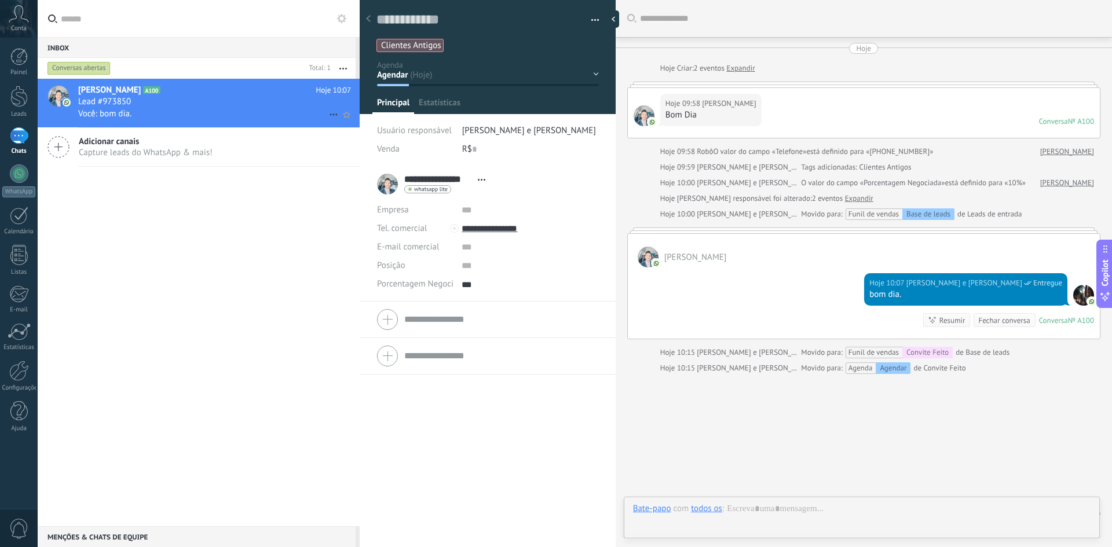
type textarea "***"
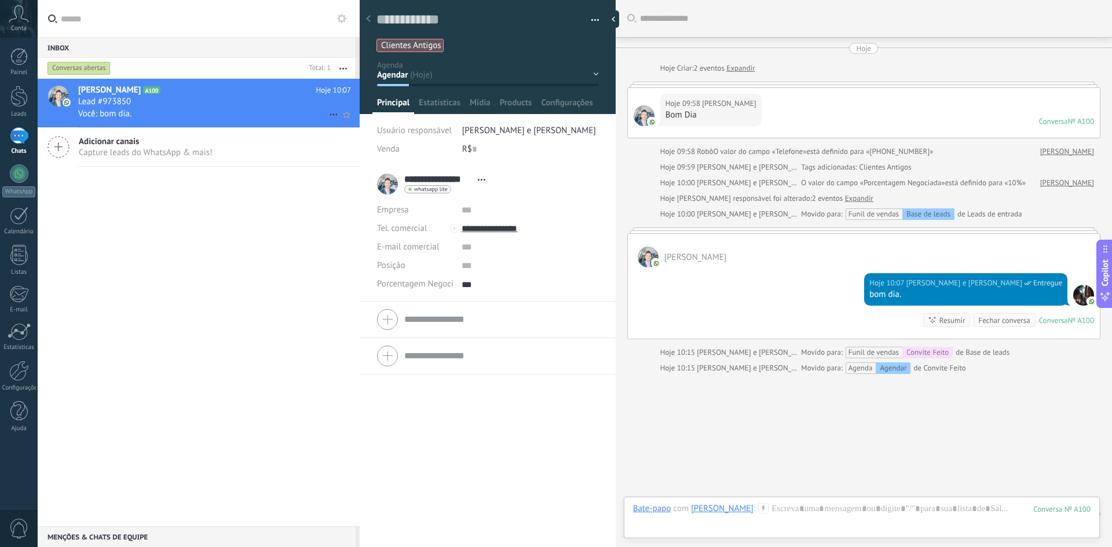
scroll to position [29, 0]
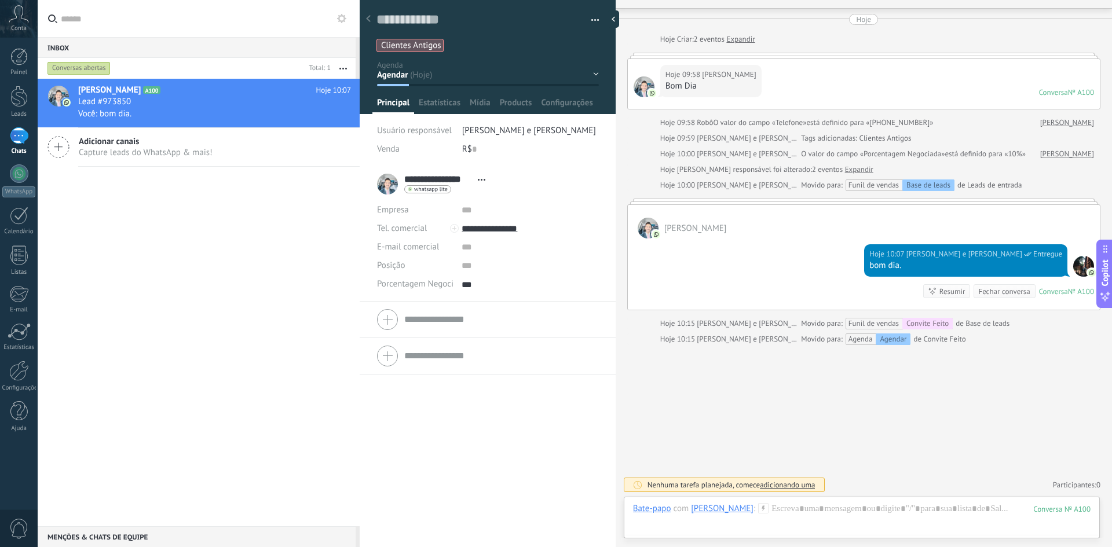
click at [0, 0] on div "Agendar Agendar #Fup [GEOGRAPHIC_DATA] Reunião Realizada [GEOGRAPHIC_DATA] Desq…" at bounding box center [0, 0] width 0 height 0
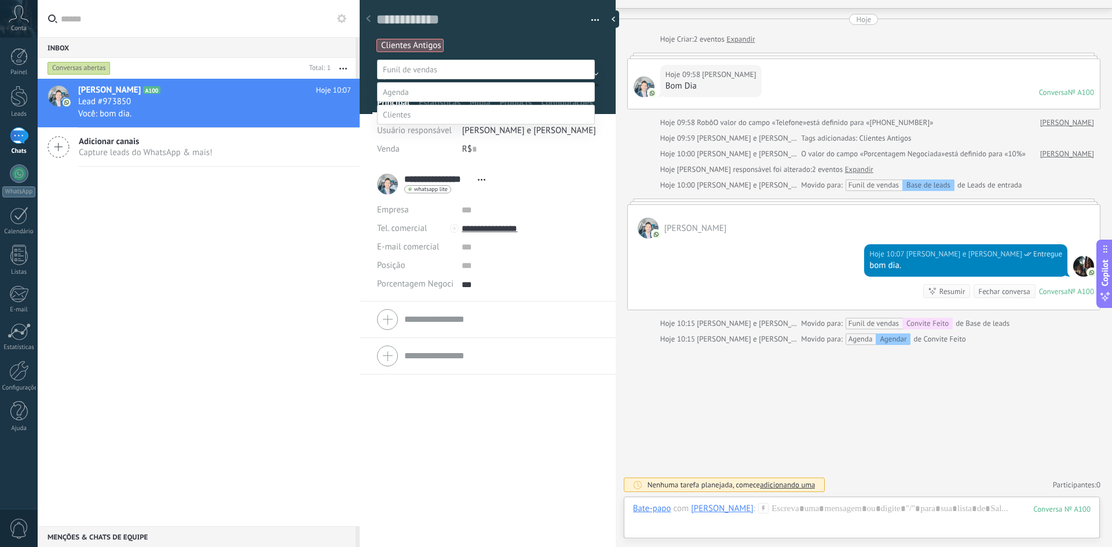
scroll to position [23, 0]
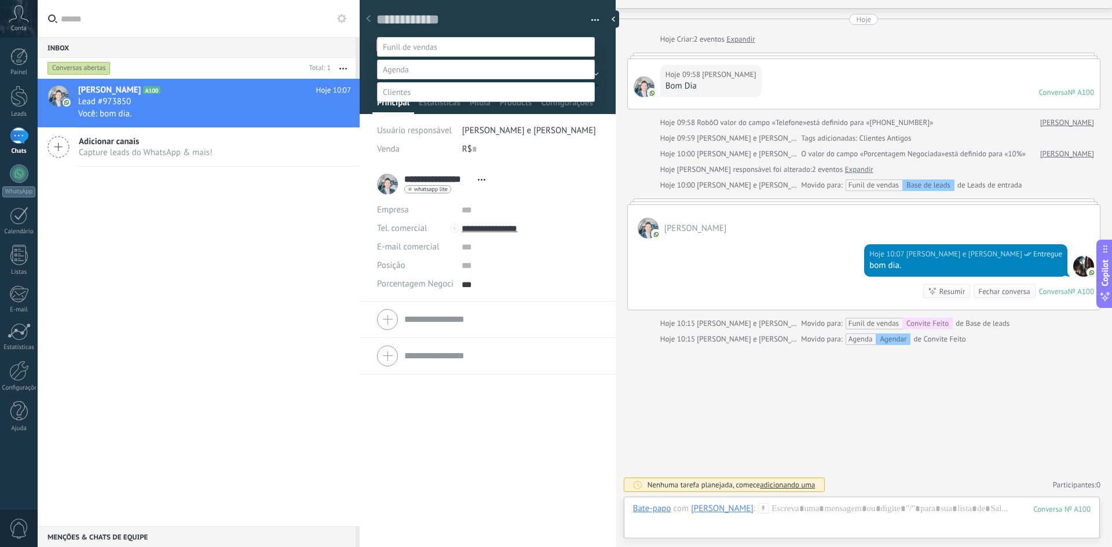
click at [0, 0] on label "Agendado" at bounding box center [0, 0] width 0 height 0
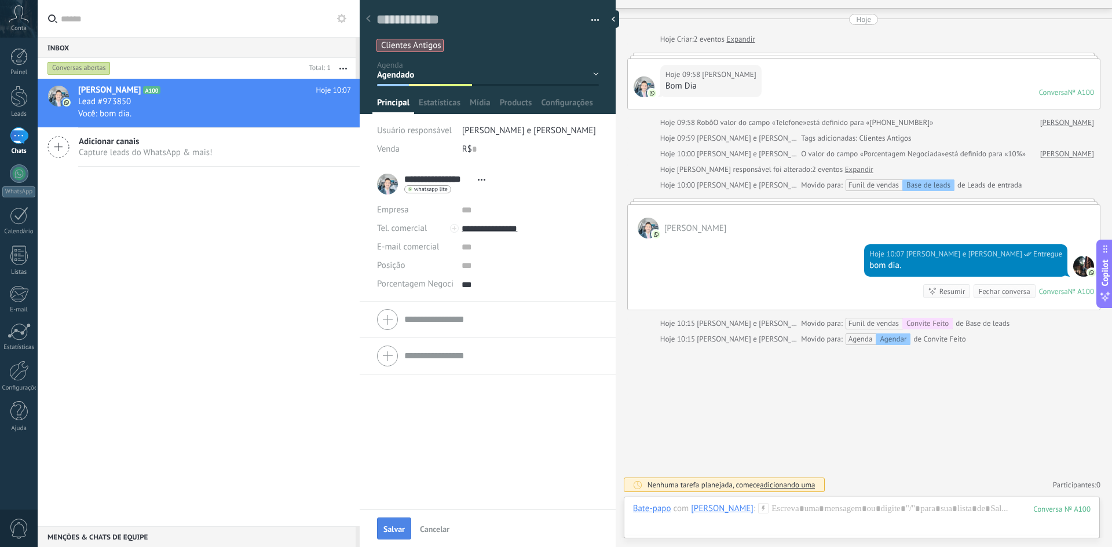
click at [389, 529] on span "Salvar" at bounding box center [393, 529] width 21 height 8
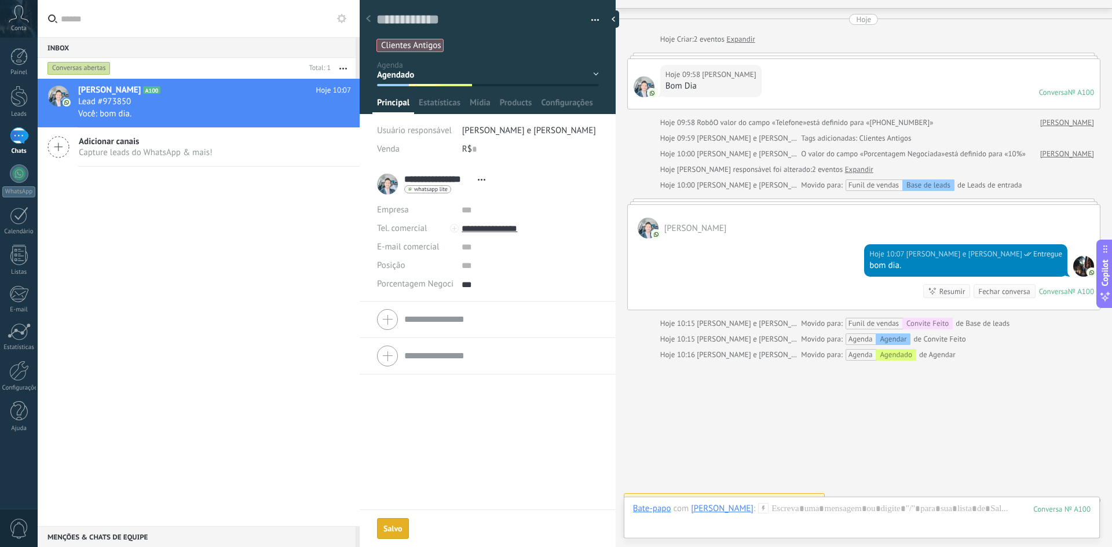
scroll to position [45, 0]
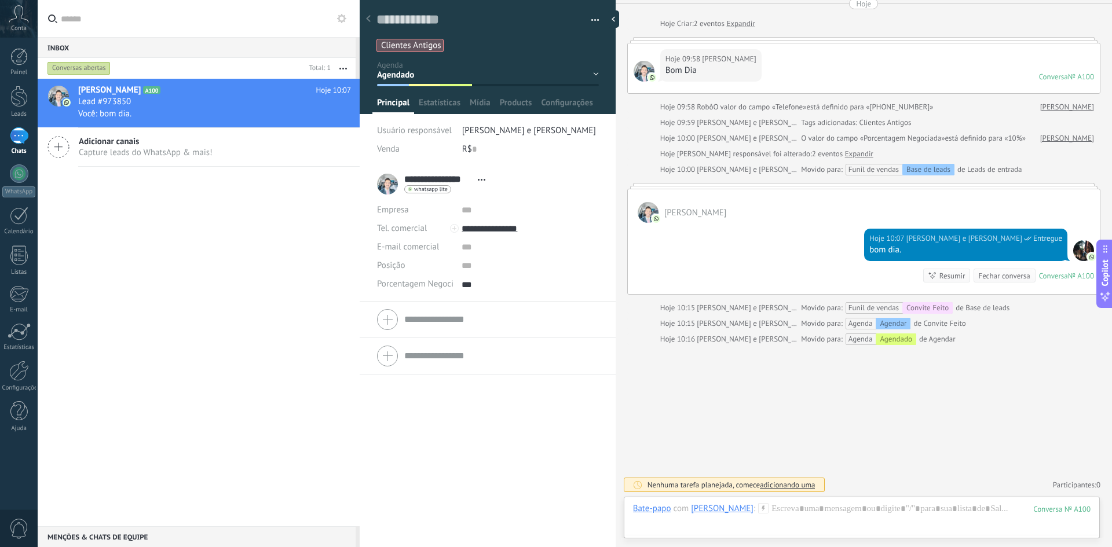
click at [0, 0] on div "Agendar Agendar #Fup [GEOGRAPHIC_DATA] Reunião Realizada [GEOGRAPHIC_DATA] Desq…" at bounding box center [0, 0] width 0 height 0
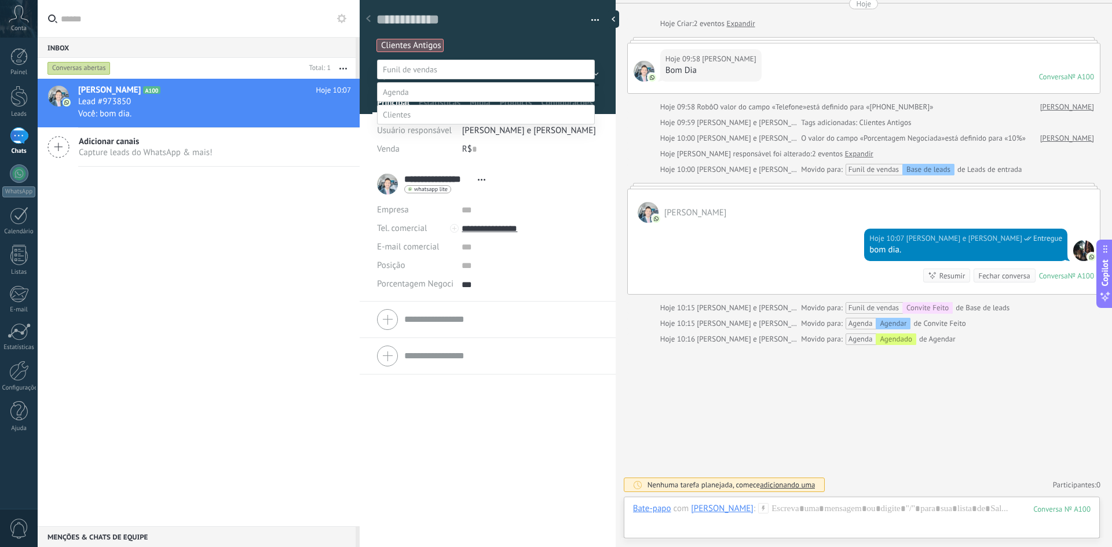
scroll to position [23, 0]
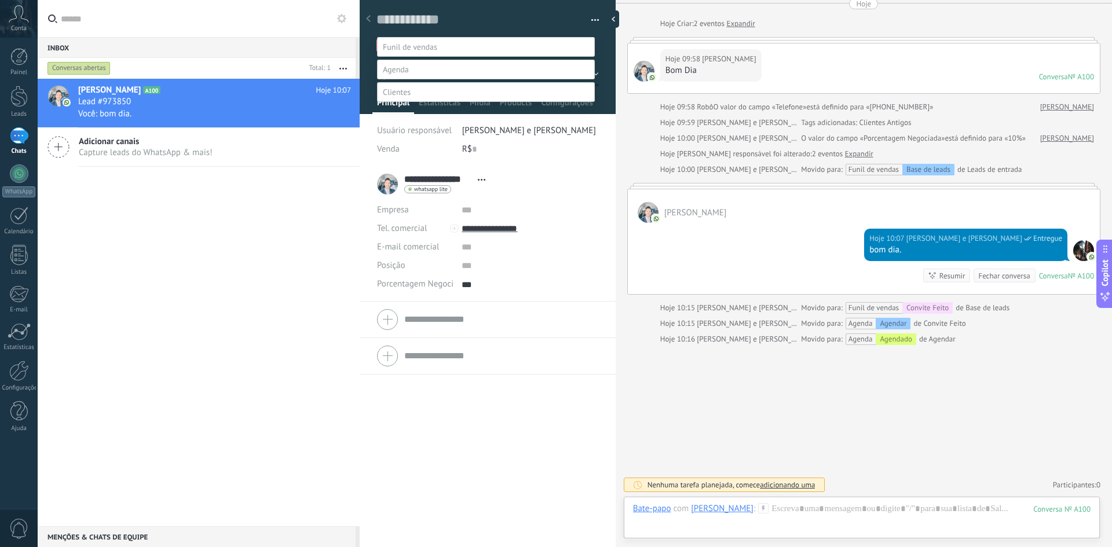
click at [0, 0] on label "Reunião Realizada" at bounding box center [0, 0] width 0 height 0
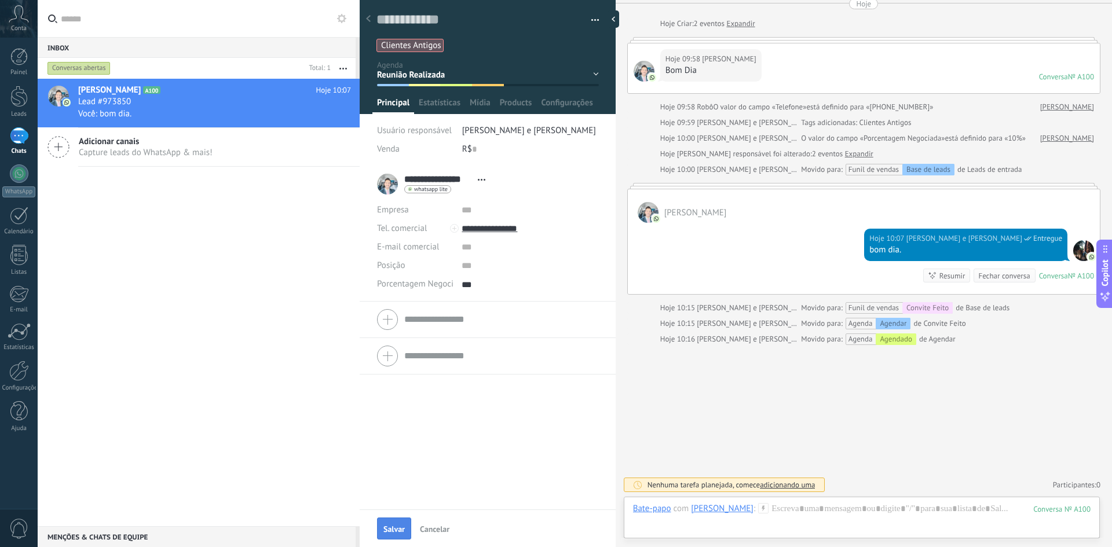
click at [407, 529] on button "Salvar" at bounding box center [394, 529] width 34 height 22
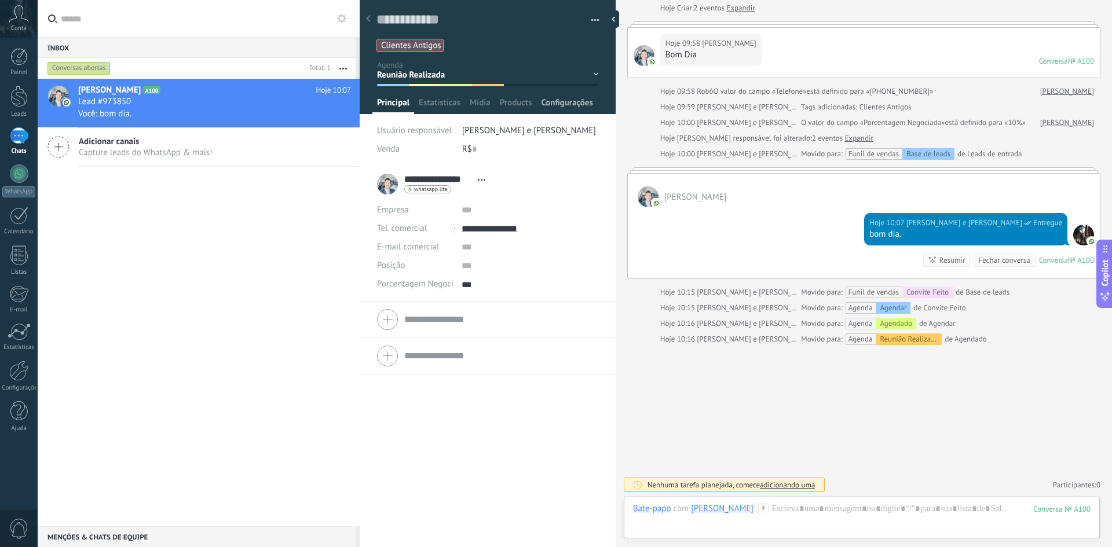
click at [566, 103] on span "Configurações" at bounding box center [567, 105] width 52 height 17
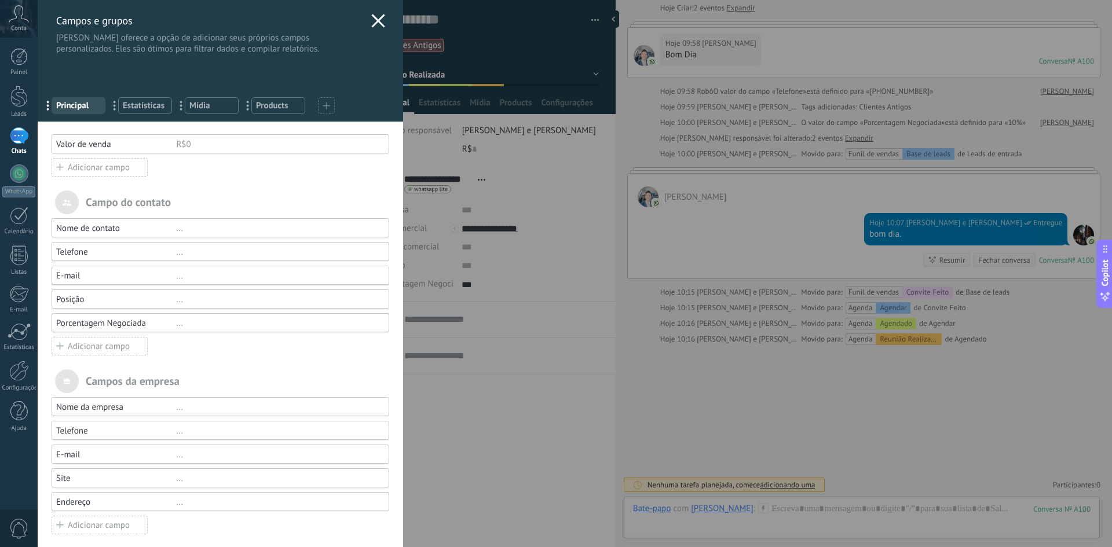
click at [85, 343] on div "Adicionar campo" at bounding box center [100, 346] width 96 height 19
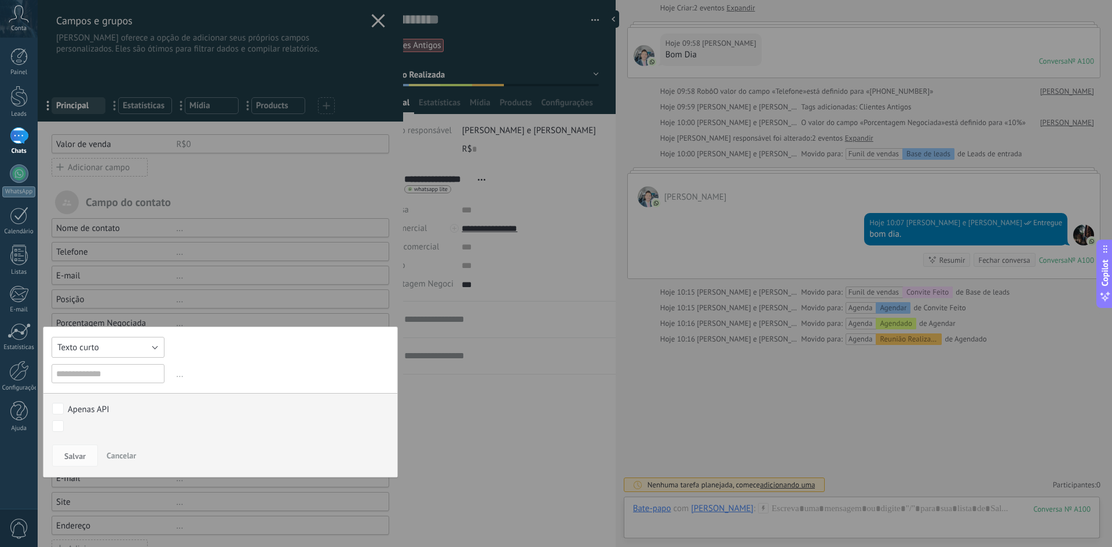
click at [96, 352] on span "Texto curto" at bounding box center [78, 347] width 42 height 11
click at [104, 423] on span "Texto longo" at bounding box center [103, 427] width 116 height 11
click at [109, 374] on input "text" at bounding box center [108, 373] width 113 height 19
type input "**********"
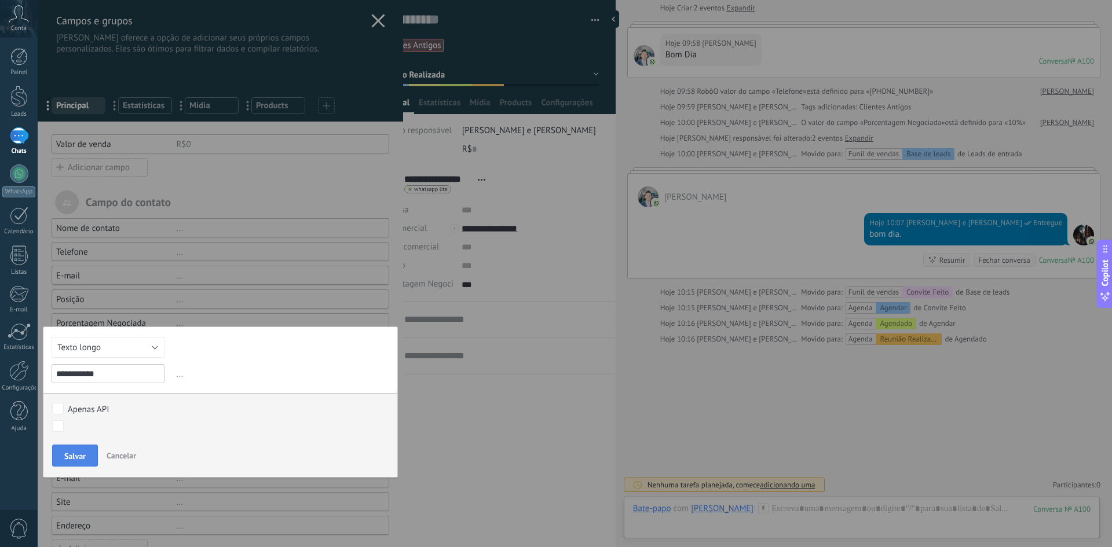
click at [68, 459] on span "Salvar" at bounding box center [74, 456] width 21 height 8
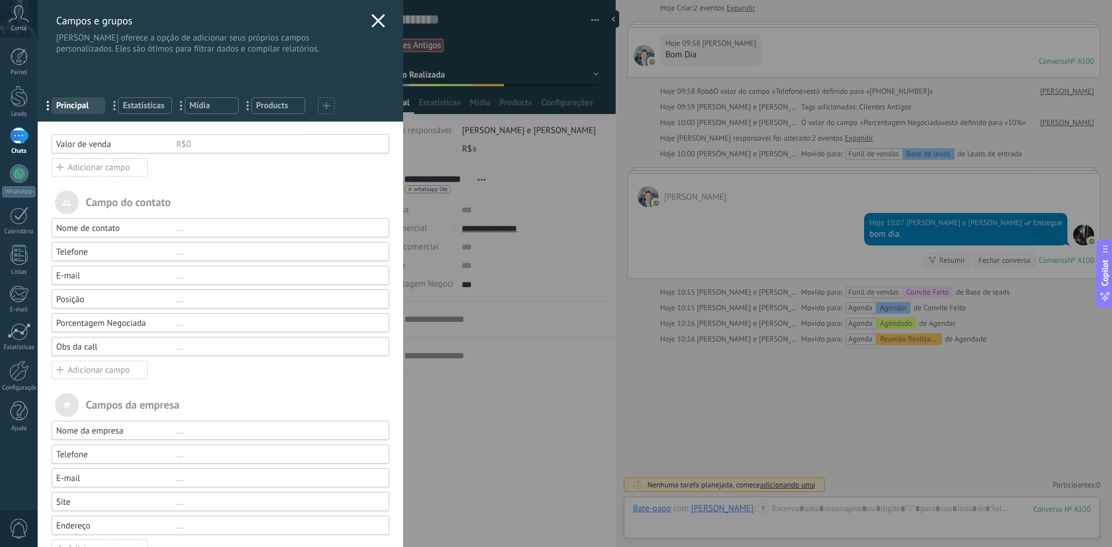
click at [371, 14] on icon at bounding box center [378, 21] width 14 height 14
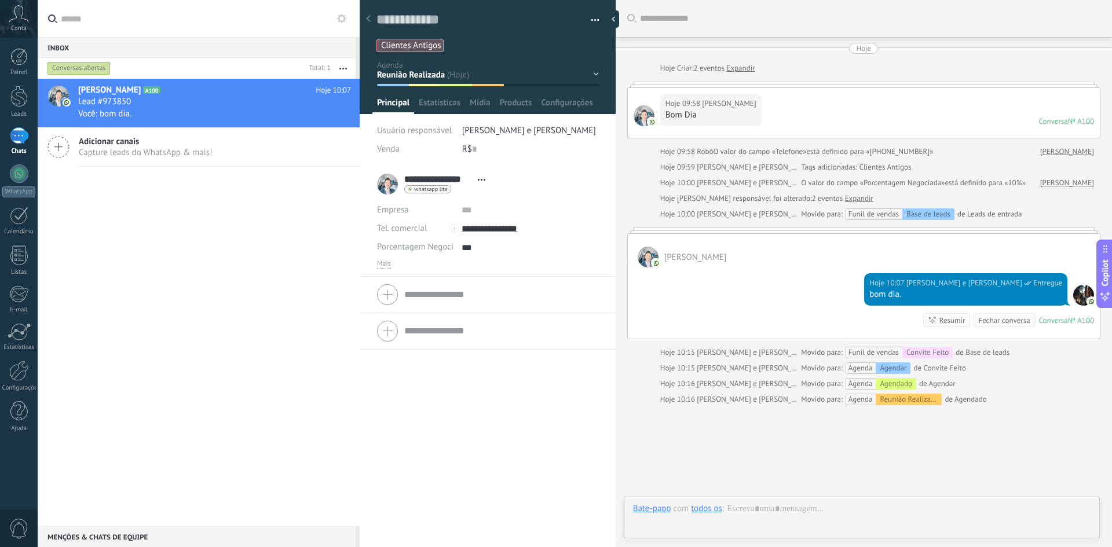
scroll to position [60, 0]
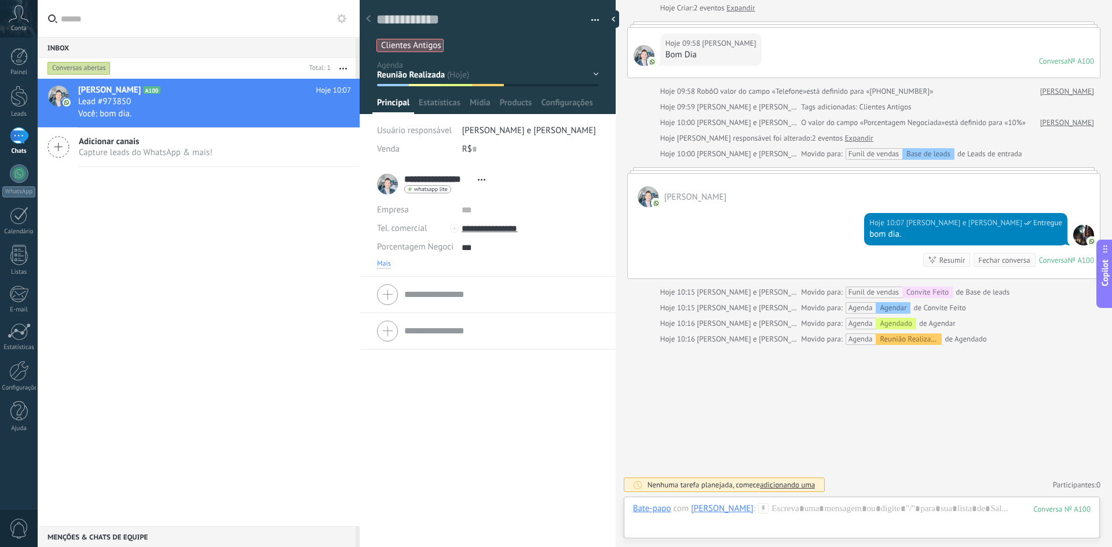
click at [383, 265] on span "Mais" at bounding box center [384, 263] width 14 height 9
type textarea "***"
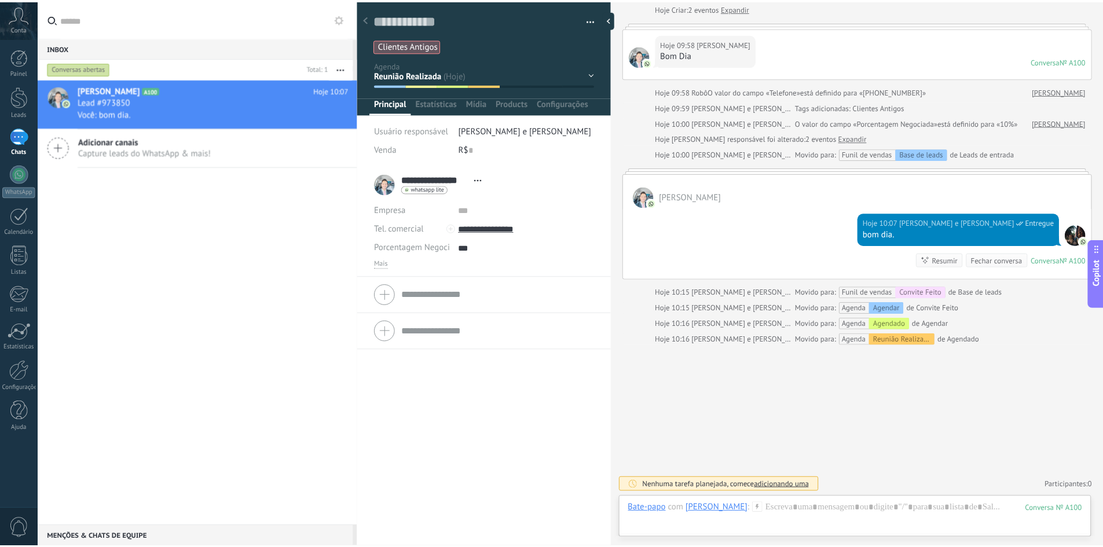
scroll to position [12, 0]
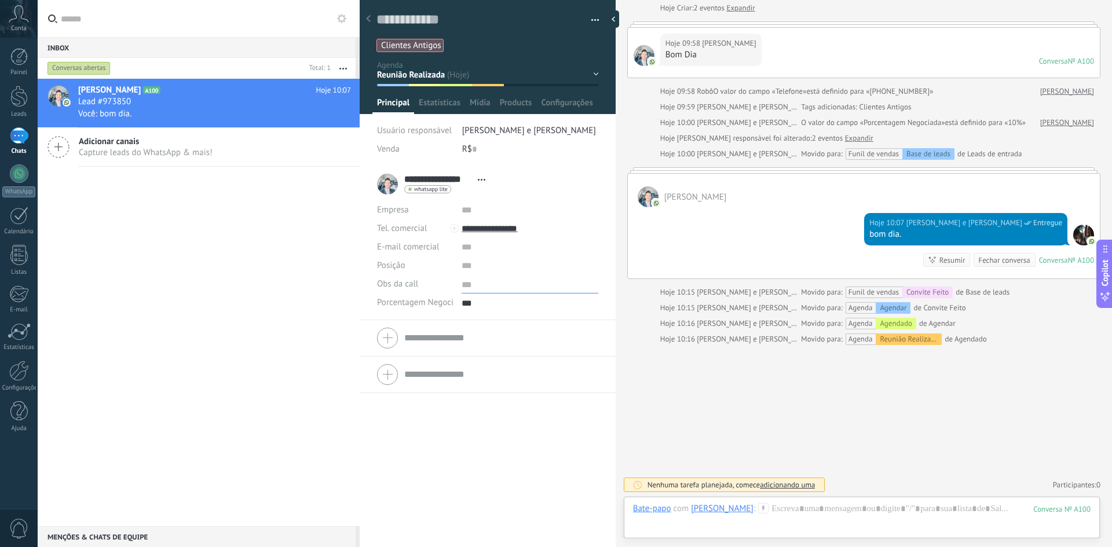
click at [478, 288] on textarea at bounding box center [530, 284] width 136 height 19
click at [503, 288] on textarea at bounding box center [530, 284] width 136 height 19
click at [495, 282] on textarea at bounding box center [530, 284] width 136 height 19
click at [484, 443] on div "**********" at bounding box center [488, 357] width 256 height 382
click at [496, 287] on textarea at bounding box center [530, 284] width 136 height 19
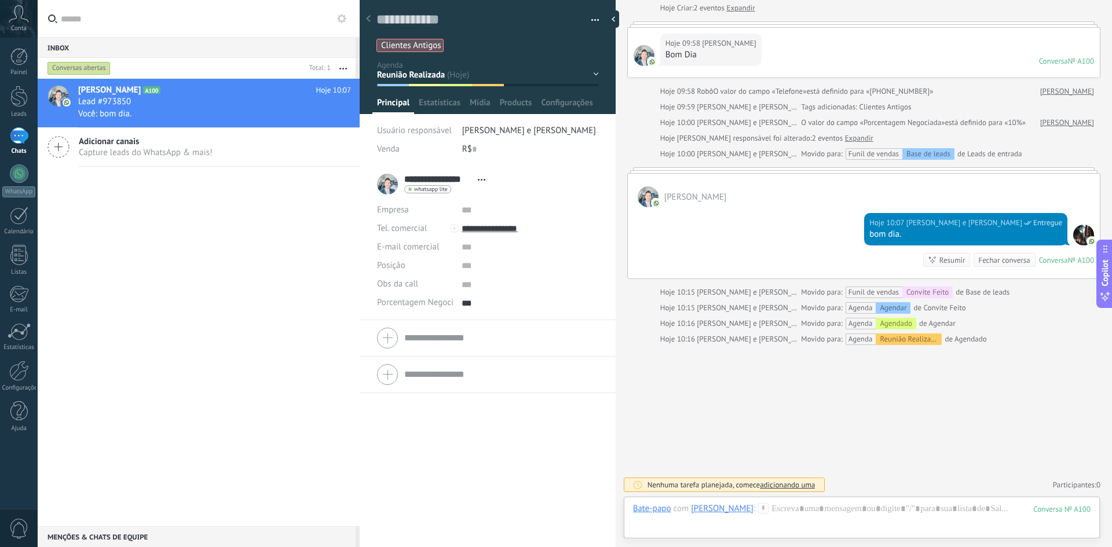
click at [495, 434] on div "**********" at bounding box center [488, 357] width 256 height 382
click at [487, 101] on span "Mídia" at bounding box center [480, 105] width 21 height 17
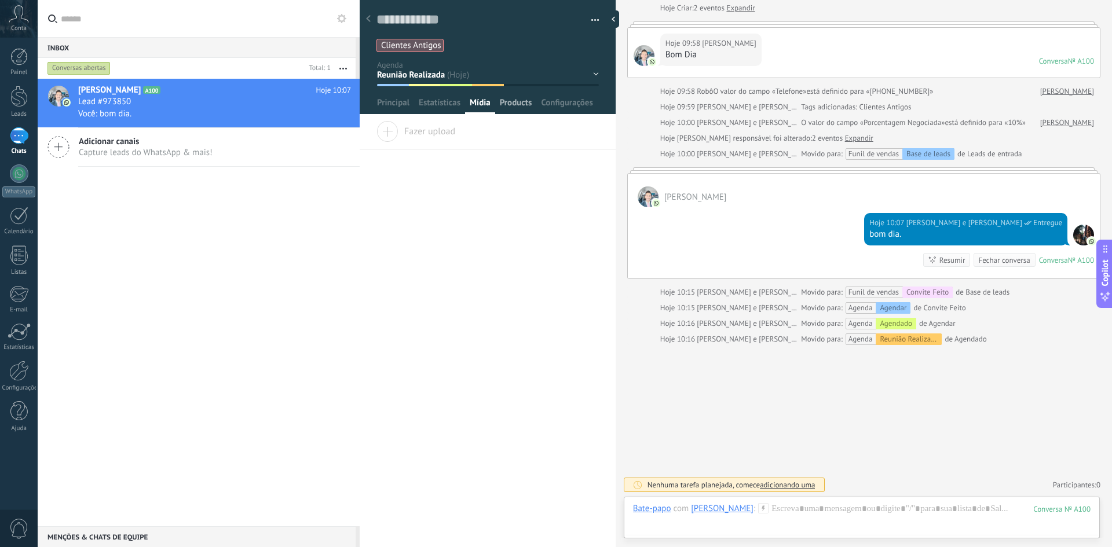
click at [516, 103] on span "Products" at bounding box center [516, 105] width 32 height 17
click at [566, 108] on span "Configurações" at bounding box center [567, 105] width 52 height 17
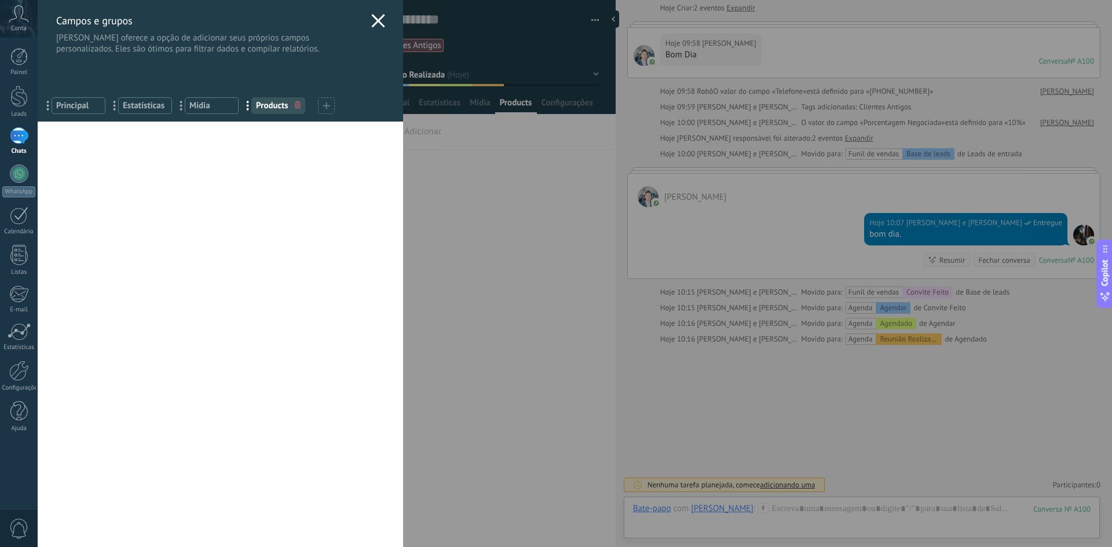
click at [72, 107] on span "Principal" at bounding box center [78, 105] width 45 height 11
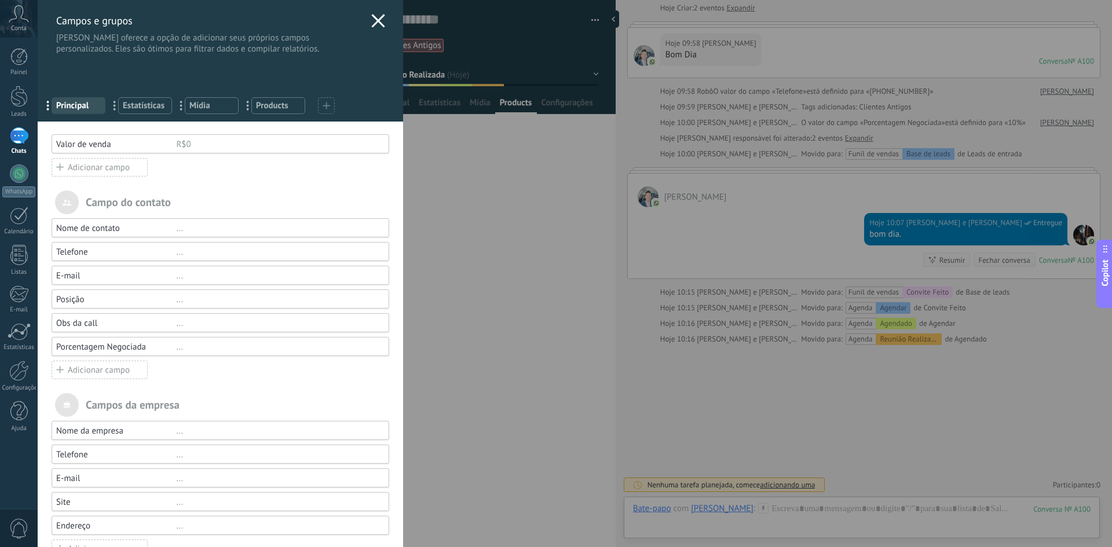
click at [265, 105] on span "Products" at bounding box center [278, 105] width 45 height 11
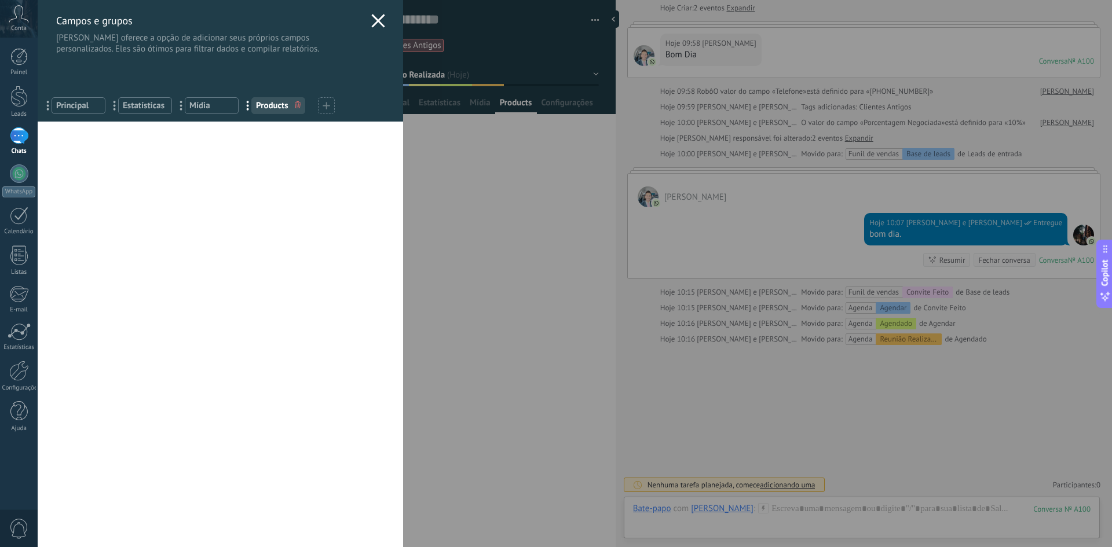
click at [272, 109] on span "Products" at bounding box center [278, 105] width 45 height 11
click at [243, 155] on div "Você atingiu o limite de campos personalizados no plano Período de teste. Valor…" at bounding box center [220, 335] width 365 height 426
click at [321, 112] on div at bounding box center [326, 105] width 17 height 17
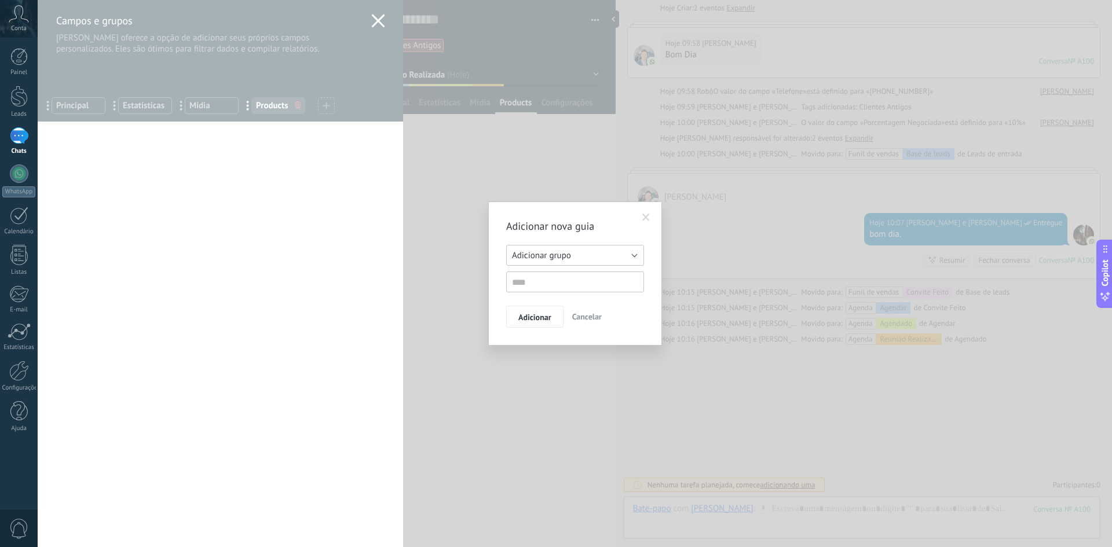
click at [546, 259] on span "Adicionar grupo" at bounding box center [541, 255] width 59 height 11
click at [575, 218] on div "Adicionar nova guia Adicionar grupo Listas Leads relacionados Adicionar grupo A…" at bounding box center [575, 274] width 174 height 144
click at [641, 215] on span at bounding box center [646, 218] width 19 height 20
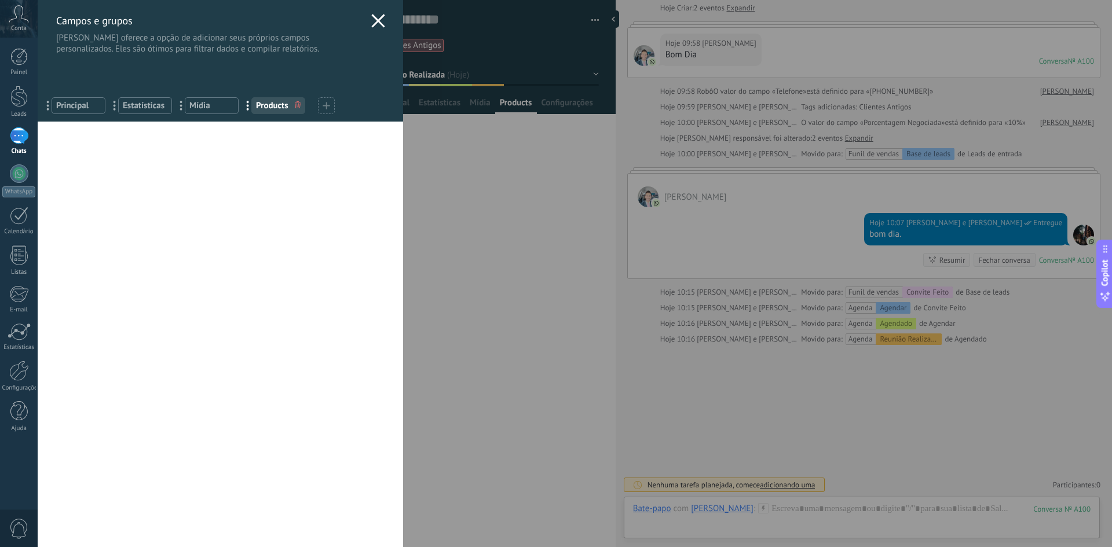
click at [378, 19] on icon at bounding box center [378, 21] width 14 height 14
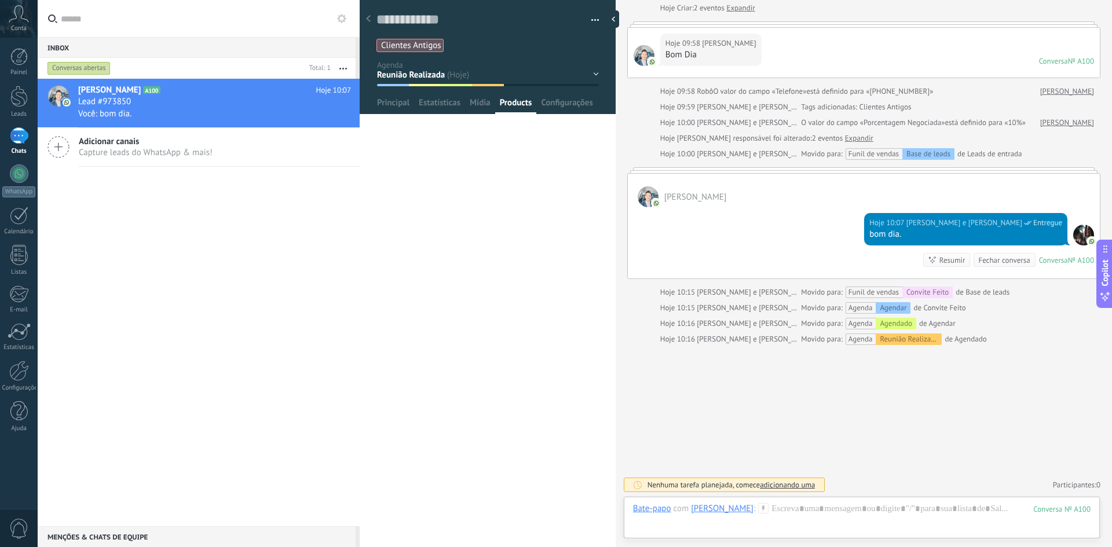
click at [369, 18] on use at bounding box center [368, 18] width 5 height 7
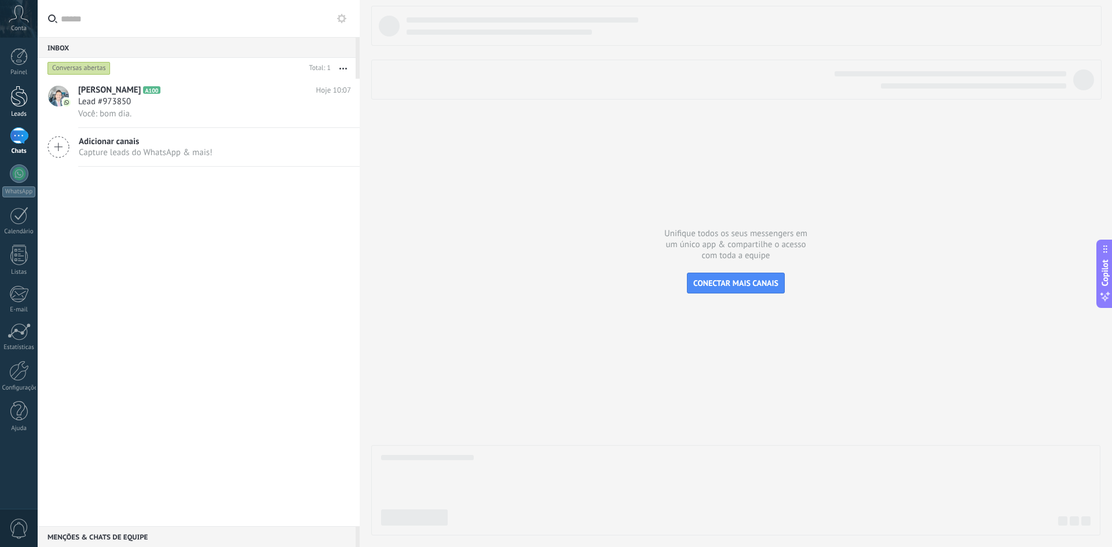
click at [17, 94] on div at bounding box center [18, 96] width 17 height 21
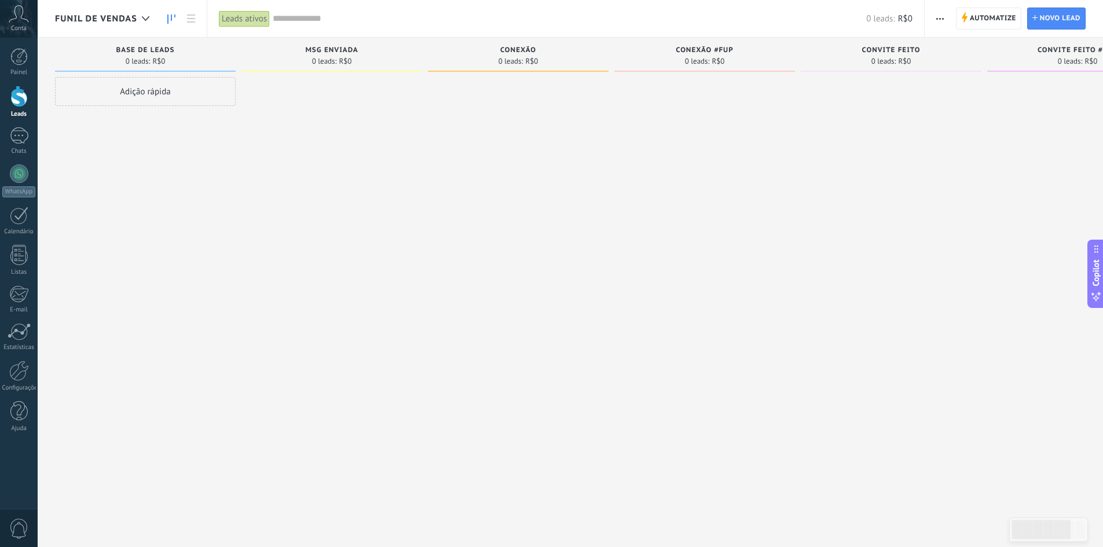
click at [943, 20] on span "button" at bounding box center [941, 19] width 8 height 22
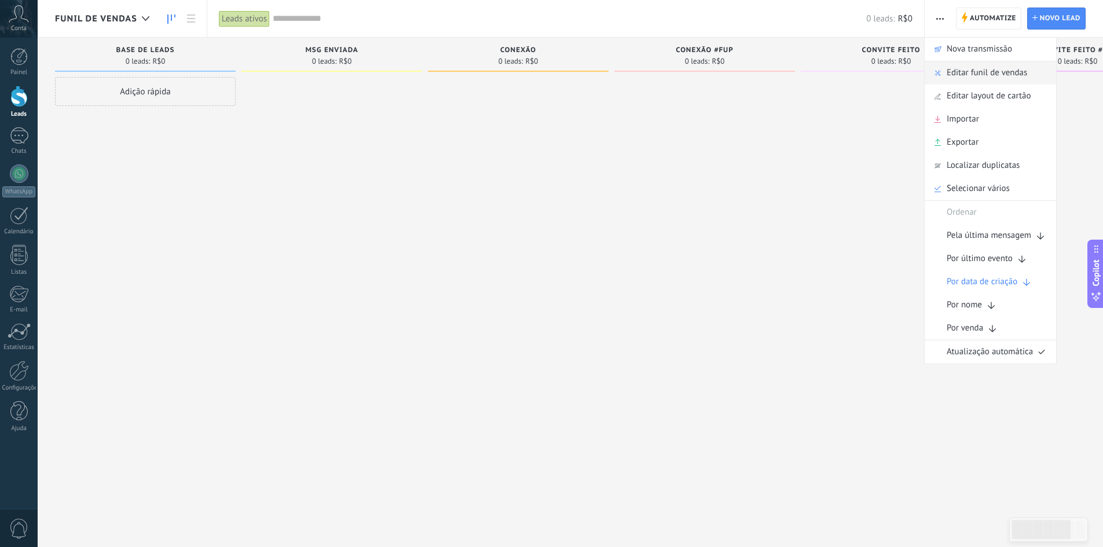
click at [963, 74] on span "Editar funil de vendas" at bounding box center [987, 72] width 81 height 23
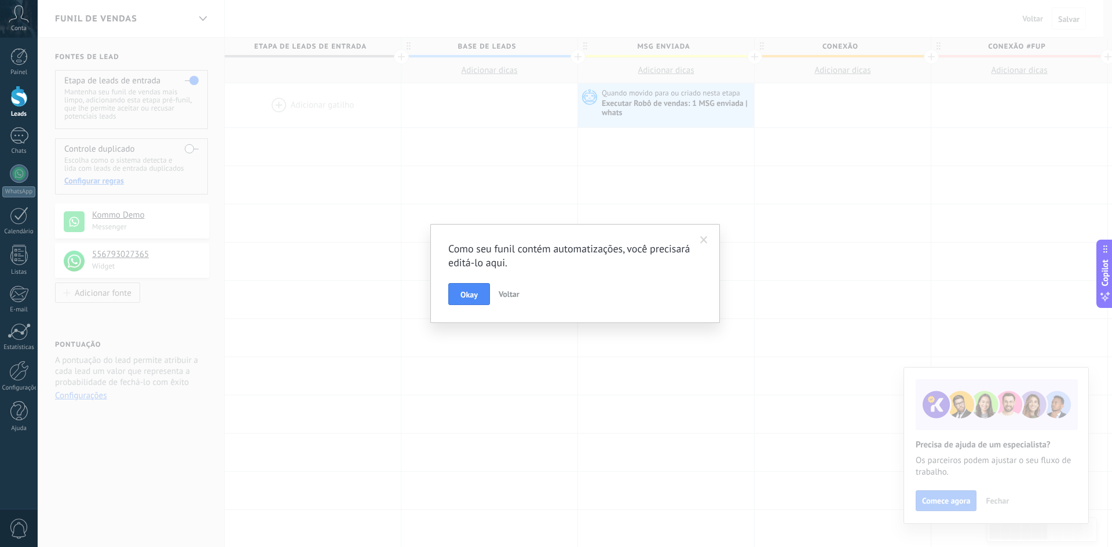
click at [710, 244] on span at bounding box center [703, 241] width 19 height 20
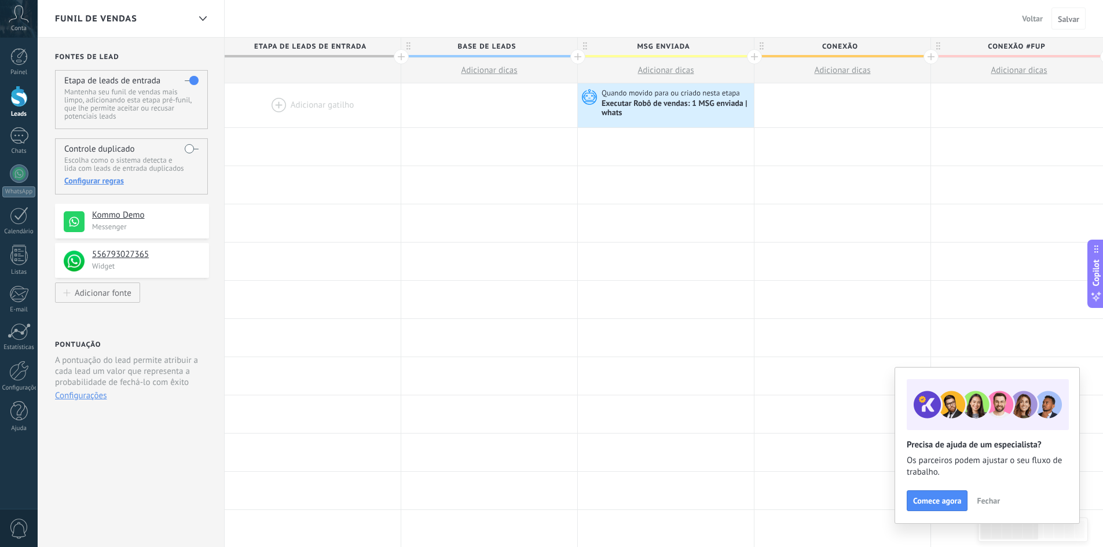
click at [985, 498] on span "Fechar" at bounding box center [988, 501] width 23 height 8
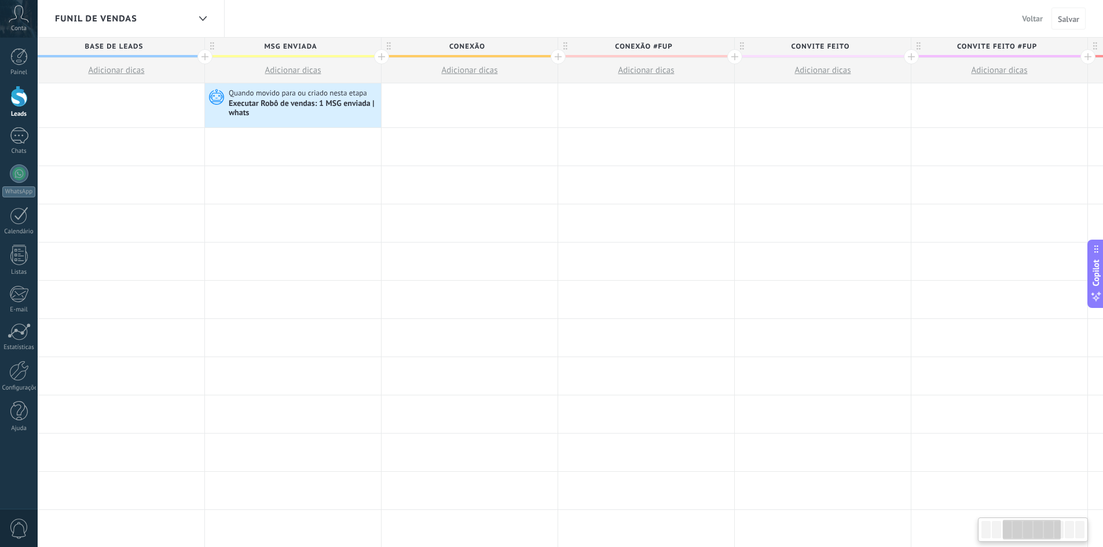
scroll to position [0, 319]
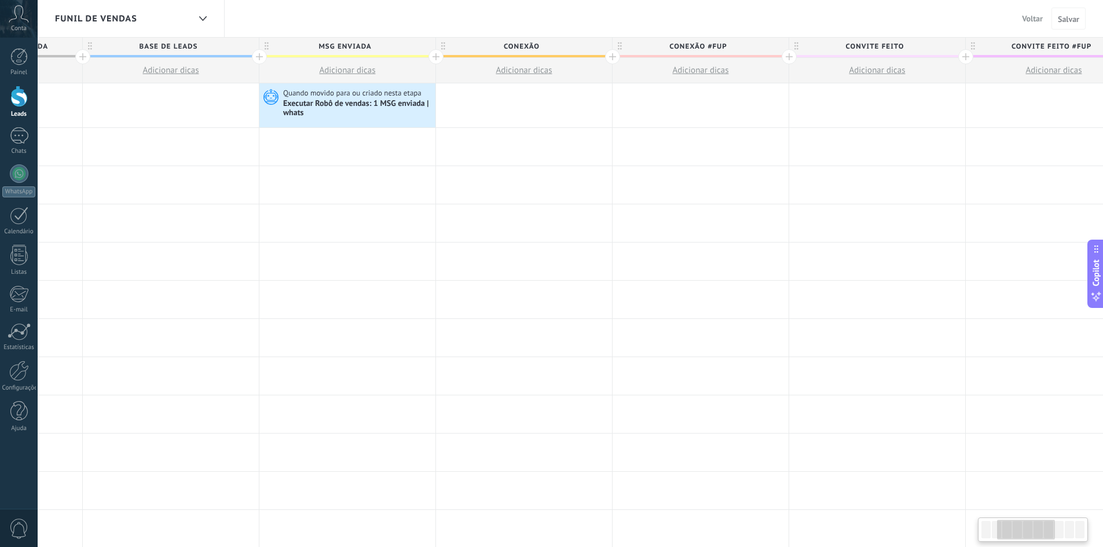
drag, startPoint x: 1000, startPoint y: 530, endPoint x: 1016, endPoint y: 529, distance: 15.6
click at [1016, 529] on div at bounding box center [1026, 530] width 58 height 20
click at [433, 56] on div at bounding box center [436, 56] width 15 height 15
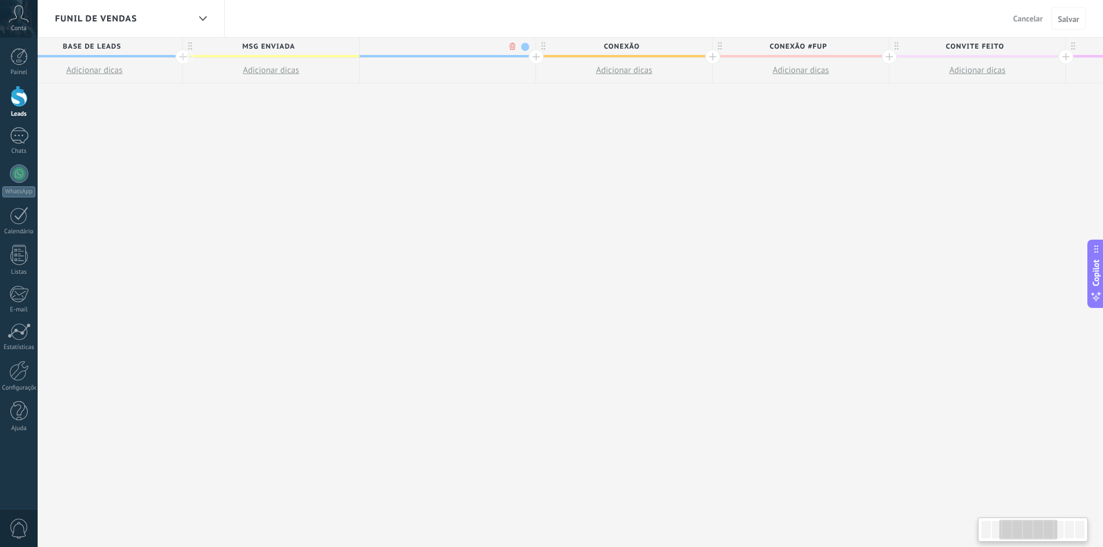
scroll to position [0, 404]
type input "**********"
click at [516, 49] on span at bounding box center [516, 47] width 8 height 8
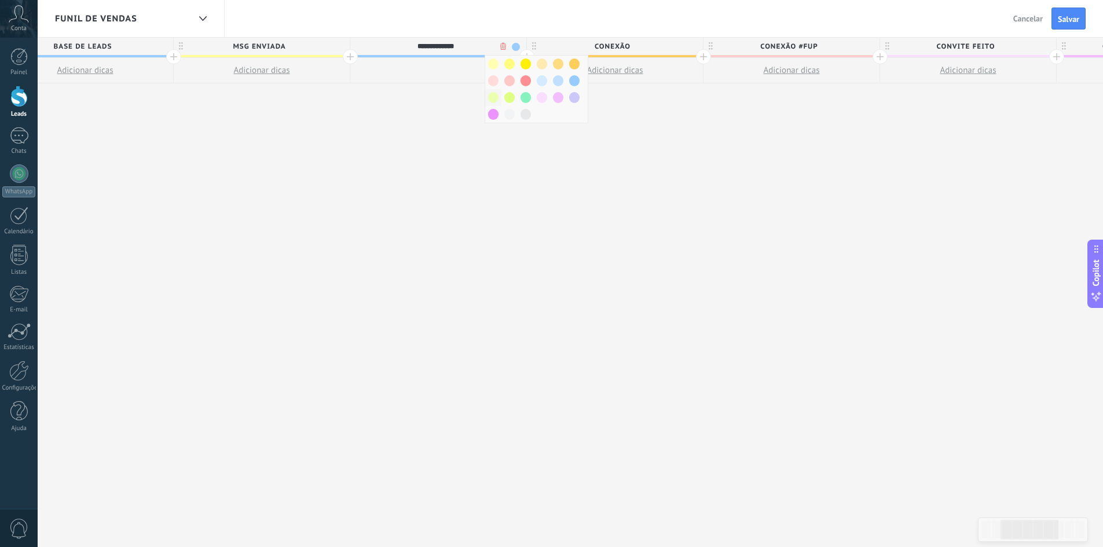
click at [498, 98] on span at bounding box center [493, 97] width 10 height 11
click at [500, 44] on body ".abccls-1,.abccls-2{fill-rule:evenodd}.abccls-2{fill:#fff} .abfcls-1{fill:none}…" at bounding box center [551, 273] width 1103 height 547
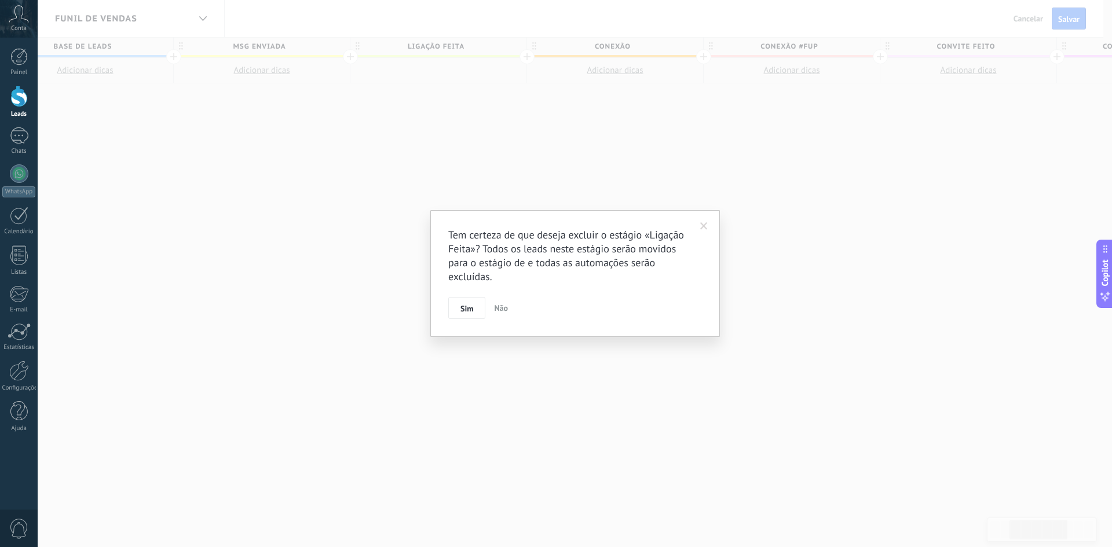
click at [503, 308] on span "Não" at bounding box center [501, 308] width 14 height 10
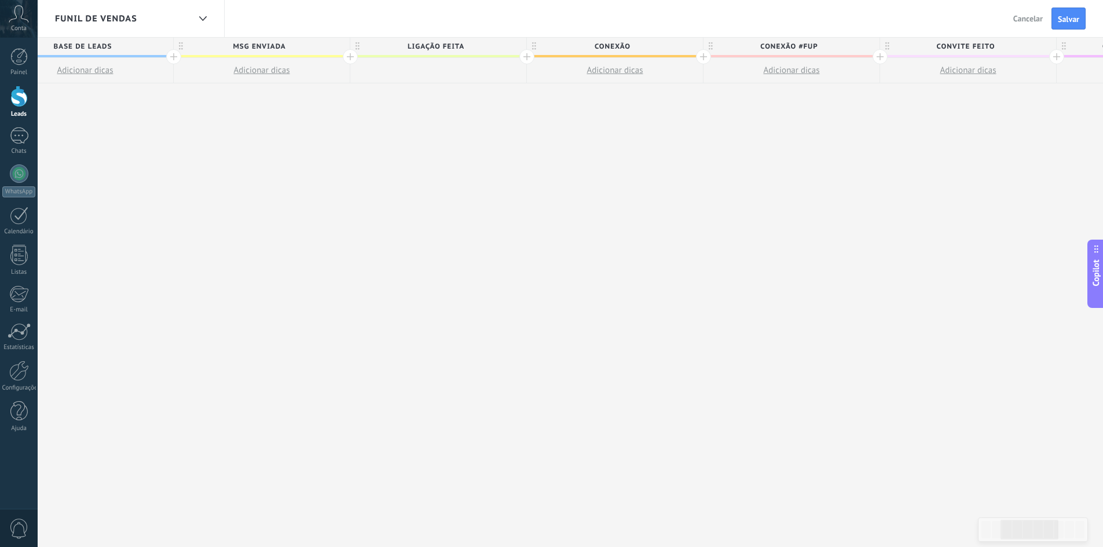
click at [514, 47] on span "Ligação Feita" at bounding box center [435, 47] width 170 height 18
click at [513, 46] on span at bounding box center [516, 47] width 8 height 8
click at [525, 98] on span at bounding box center [526, 97] width 10 height 11
click at [1065, 15] on span "Salvar" at bounding box center [1068, 19] width 21 height 8
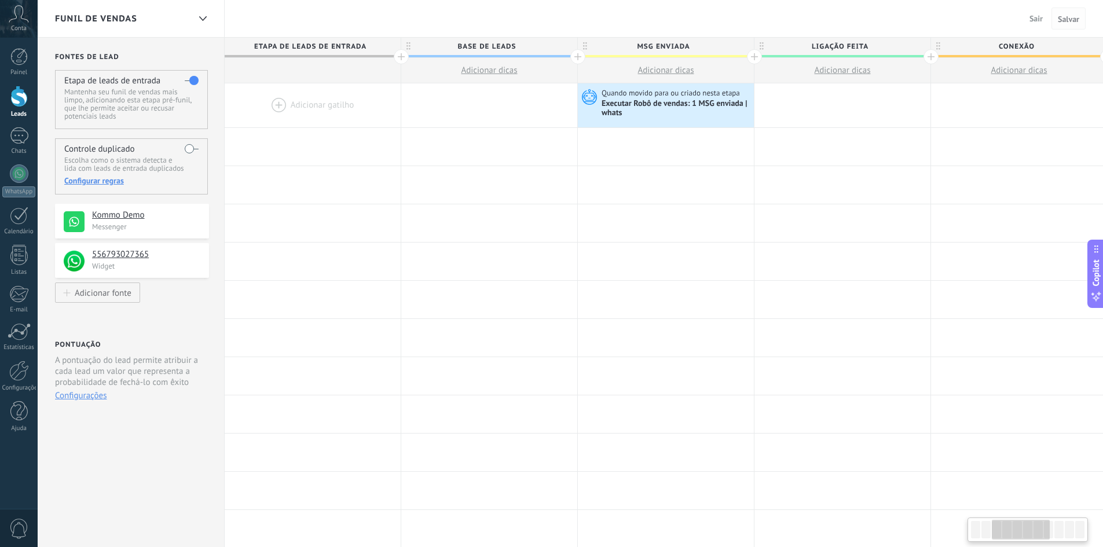
scroll to position [0, 404]
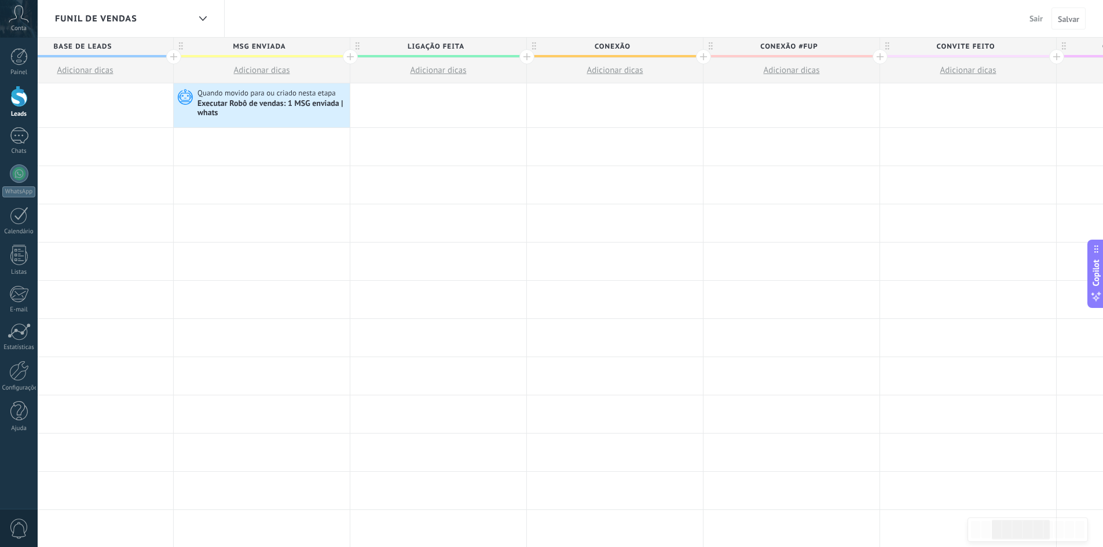
click at [1035, 14] on span "Sair" at bounding box center [1036, 18] width 13 height 10
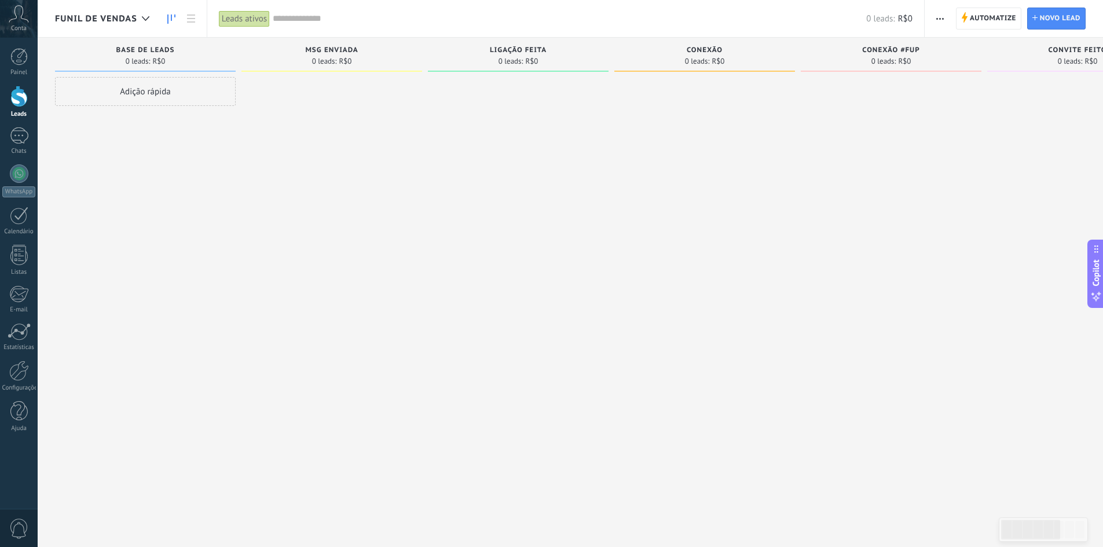
click at [330, 14] on input "text" at bounding box center [570, 19] width 594 height 12
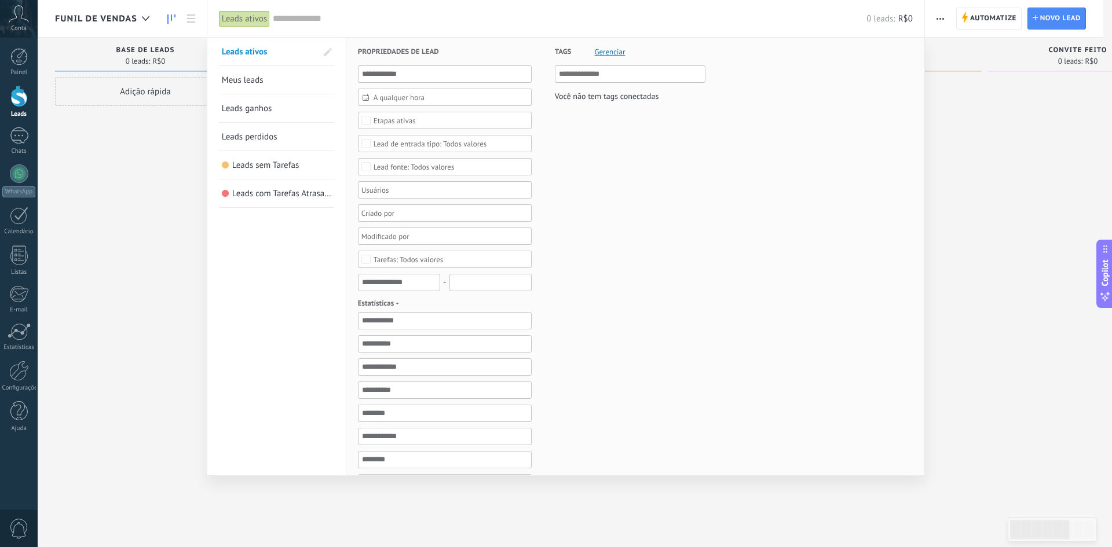
click at [613, 52] on span "Gerenciar" at bounding box center [610, 52] width 31 height 8
click at [608, 74] on input "text" at bounding box center [631, 74] width 144 height 14
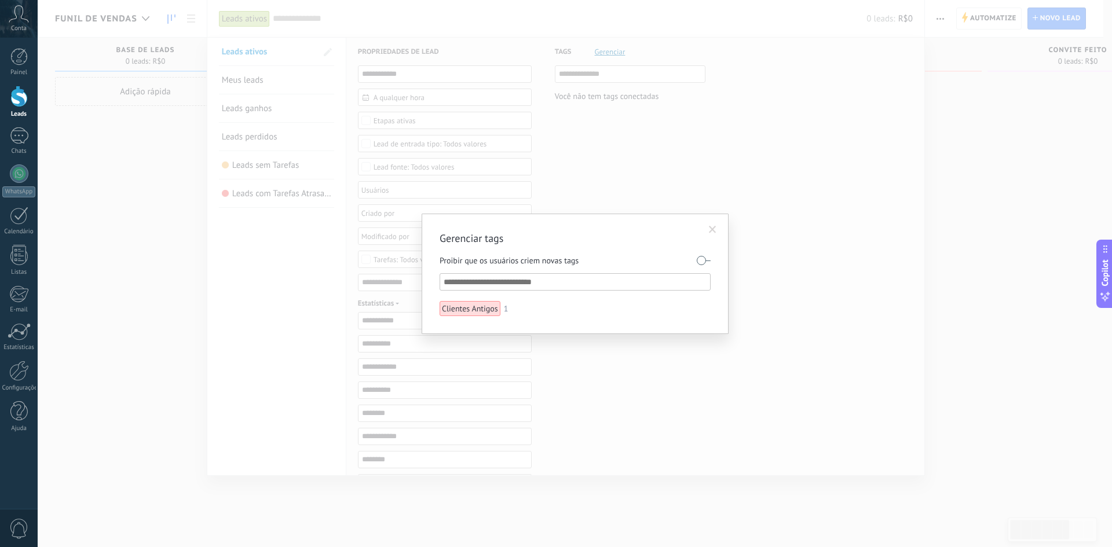
click at [520, 281] on input "text" at bounding box center [576, 282] width 264 height 14
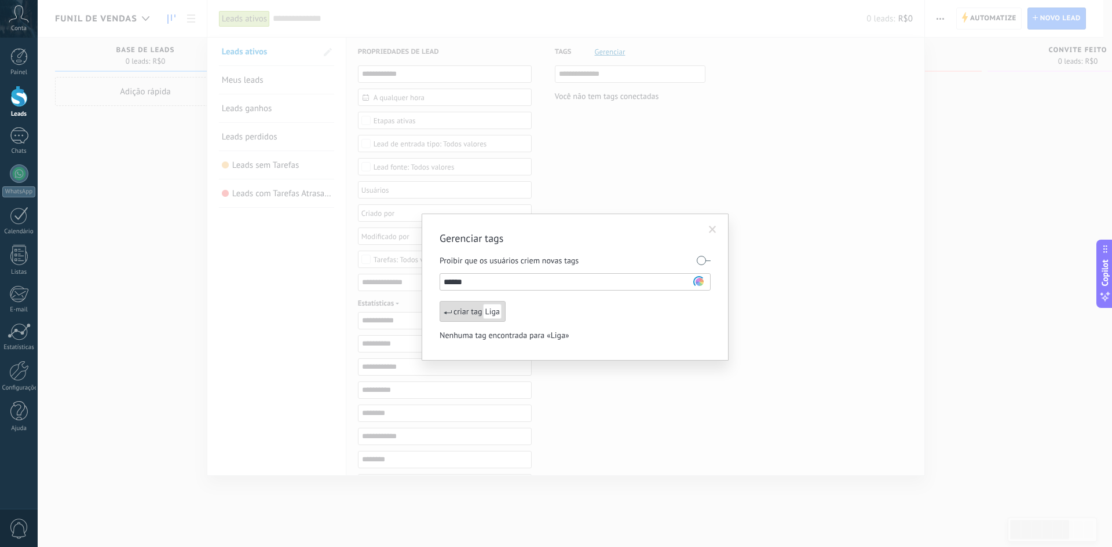
type input "*******"
click at [485, 328] on div at bounding box center [487, 330] width 8 height 8
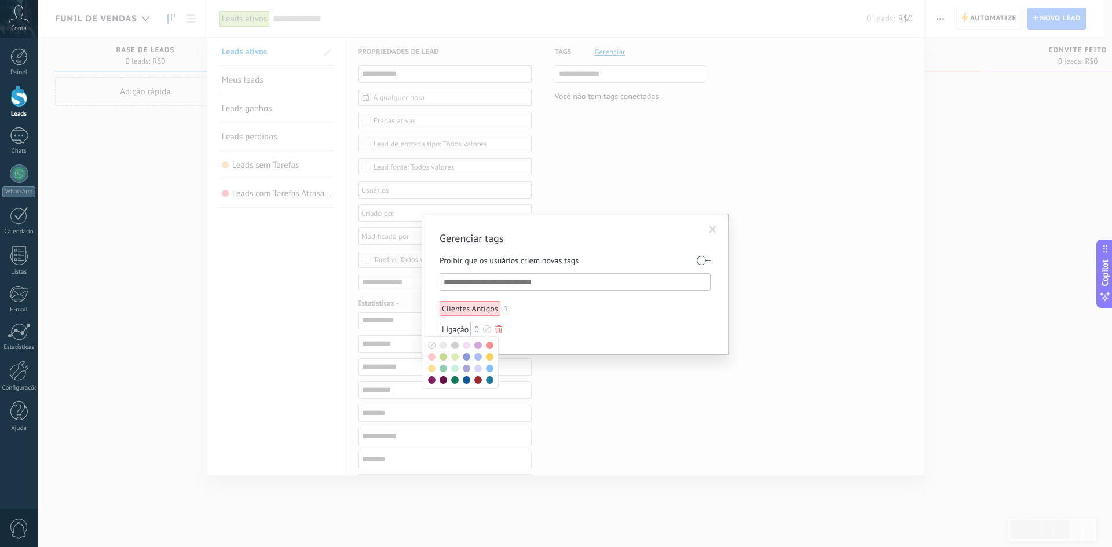
click at [442, 357] on span at bounding box center [444, 357] width 8 height 8
click at [531, 340] on div "Gerenciar tags Proibir que os usuários criem novas tags Clientes Antigos 1 Liga…" at bounding box center [575, 284] width 307 height 141
click at [474, 282] on input "text" at bounding box center [576, 282] width 264 height 14
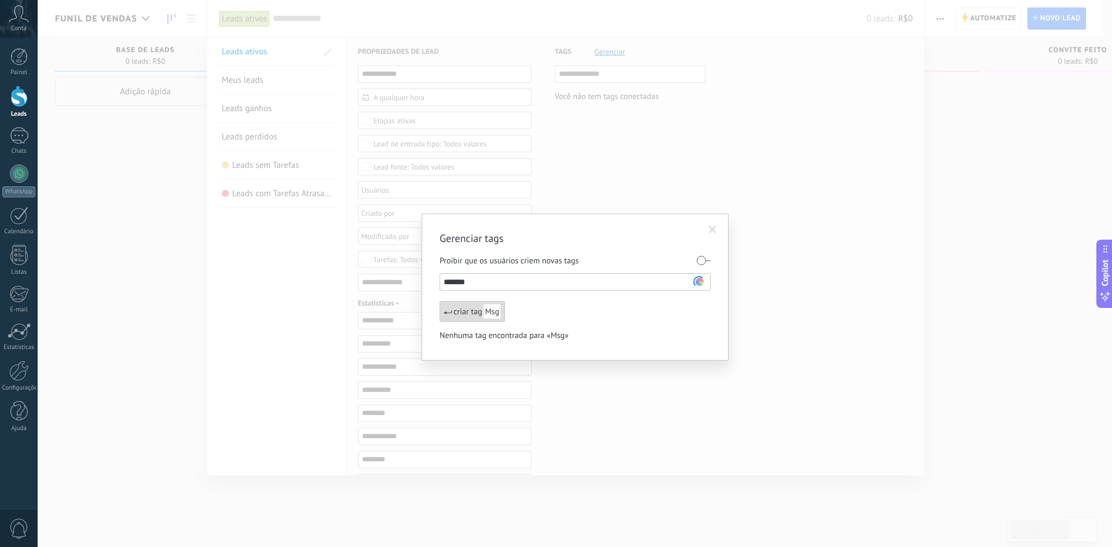
type input "********"
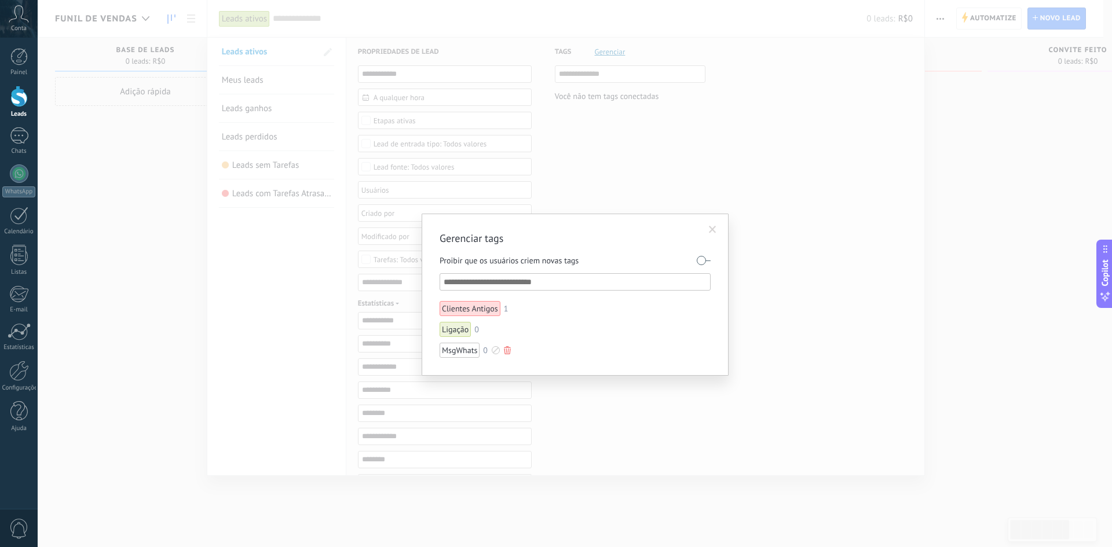
click at [492, 350] on div at bounding box center [496, 350] width 8 height 8
click at [466, 368] on span at bounding box center [464, 367] width 8 height 8
click at [497, 364] on div "Gerenciar tags Proibir que os usuários criem novas tags Clientes Antigos 1 Liga…" at bounding box center [575, 295] width 307 height 162
click at [468, 285] on input "text" at bounding box center [576, 282] width 264 height 14
type input "*****"
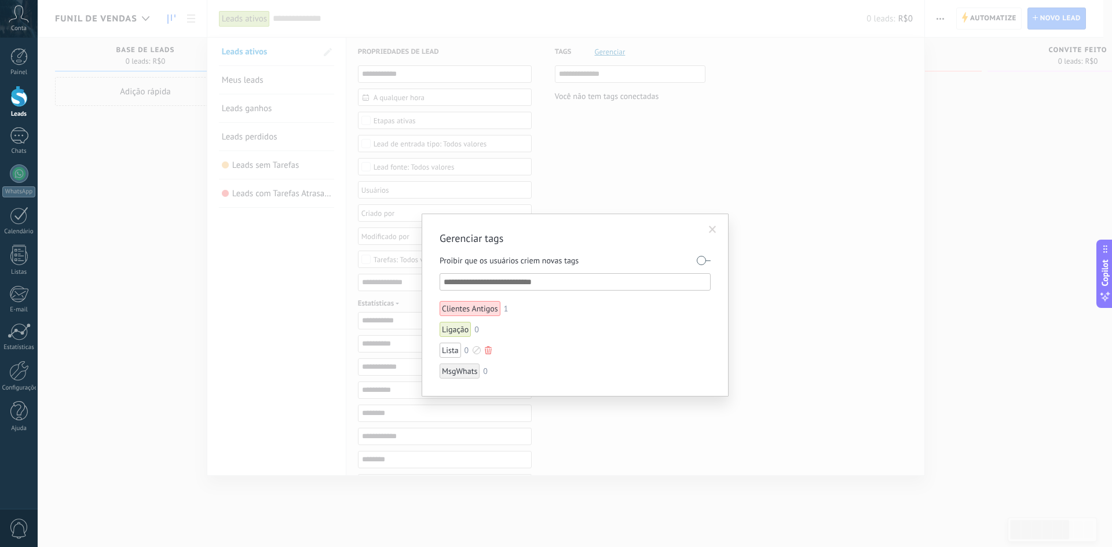
click at [476, 351] on div at bounding box center [477, 350] width 8 height 8
click at [480, 379] on span at bounding box center [480, 378] width 8 height 8
click at [520, 379] on div "Gerenciar tags Proibir que os usuários criem novas tags Clientes Antigos 1 Liga…" at bounding box center [575, 305] width 307 height 183
click at [511, 281] on input "text" at bounding box center [576, 282] width 264 height 14
click at [471, 281] on input "text" at bounding box center [576, 282] width 264 height 14
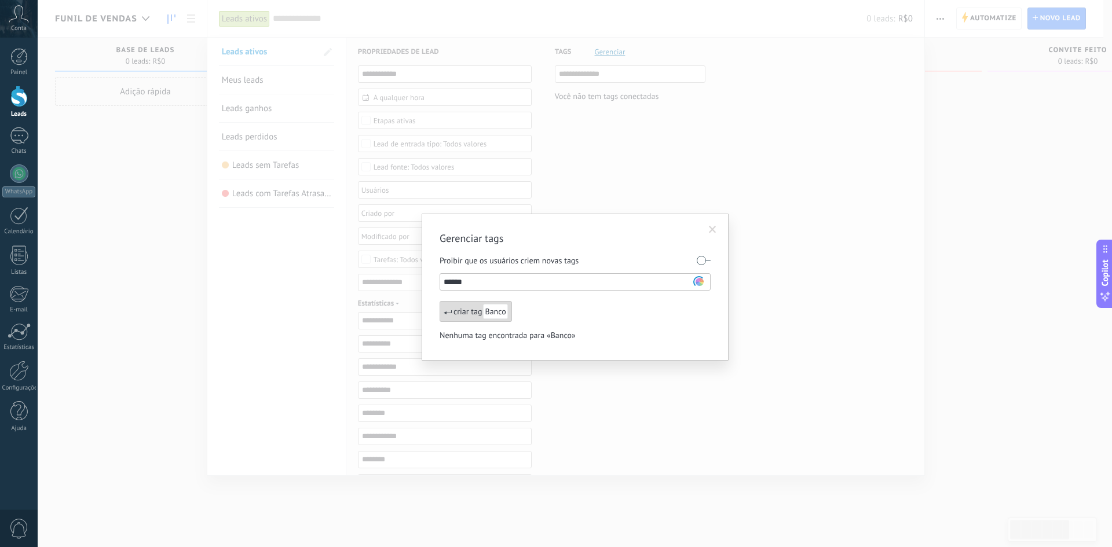
type input "*******"
click at [484, 287] on input "text" at bounding box center [570, 282] width 252 height 14
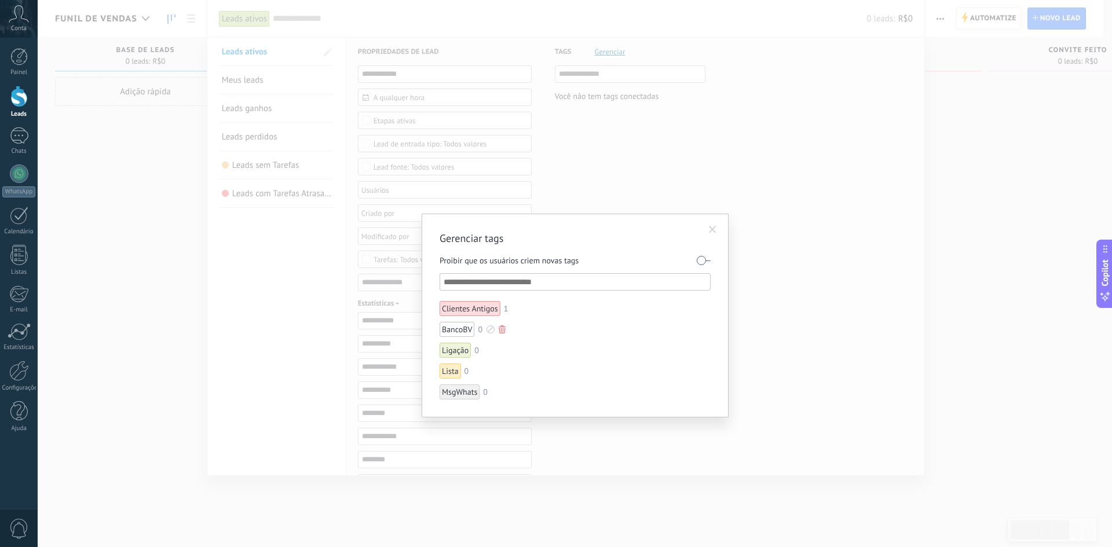
click at [489, 331] on div at bounding box center [491, 330] width 8 height 8
click at [496, 368] on span at bounding box center [493, 369] width 8 height 8
click at [522, 353] on li "Ligação 0" at bounding box center [535, 350] width 190 height 15
click at [473, 279] on input "text" at bounding box center [576, 282] width 264 height 14
type input "**********"
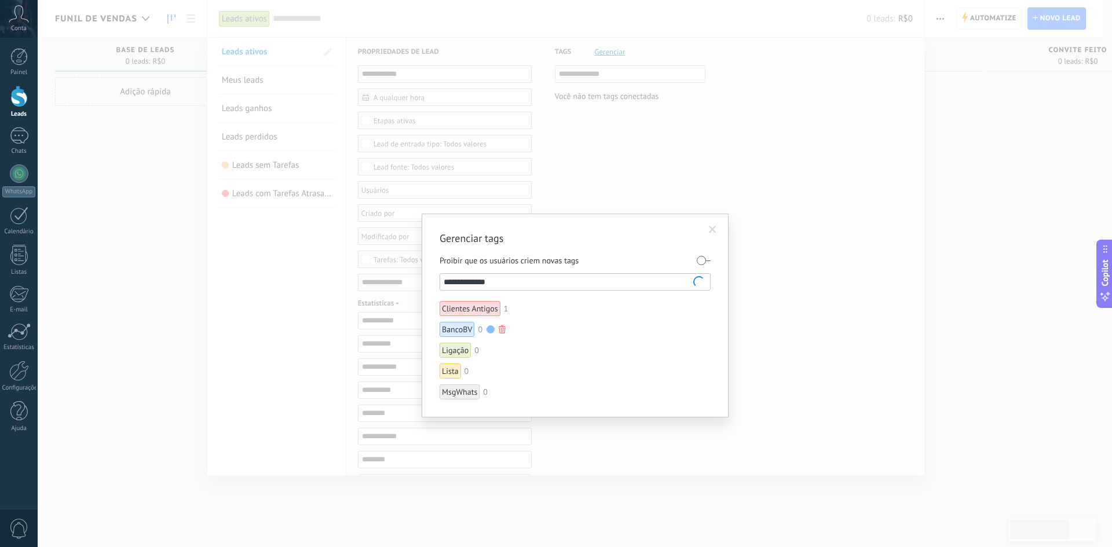
click at [513, 281] on input "**********" at bounding box center [576, 282] width 264 height 14
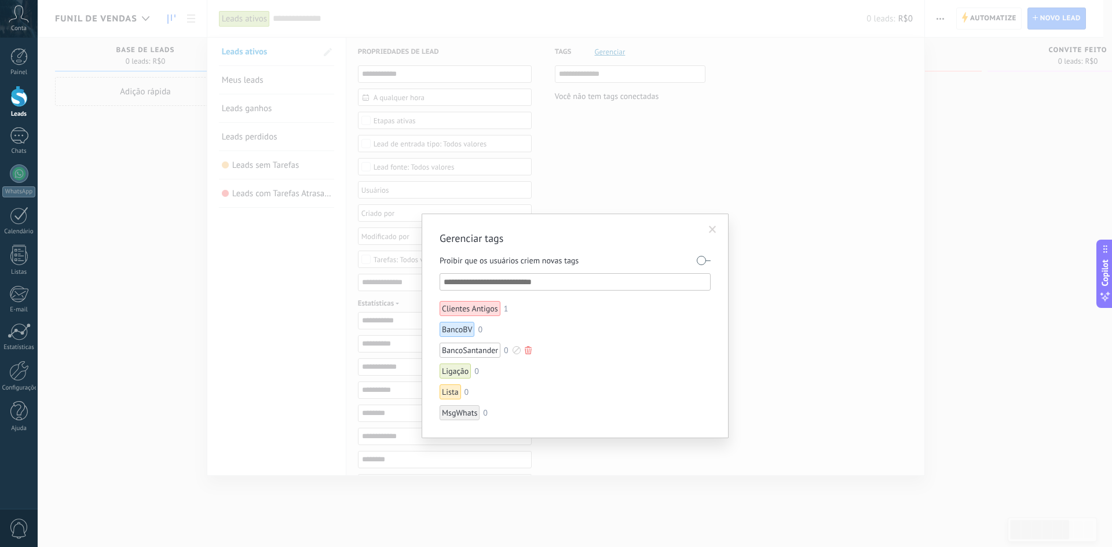
click at [516, 349] on div at bounding box center [517, 350] width 8 height 8
click at [508, 390] on span at bounding box center [508, 390] width 8 height 8
click at [461, 286] on input "text" at bounding box center [576, 282] width 264 height 14
drag, startPoint x: 509, startPoint y: 350, endPoint x: 500, endPoint y: 350, distance: 8.1
click at [500, 350] on li "BancoSantander 0" at bounding box center [535, 350] width 190 height 15
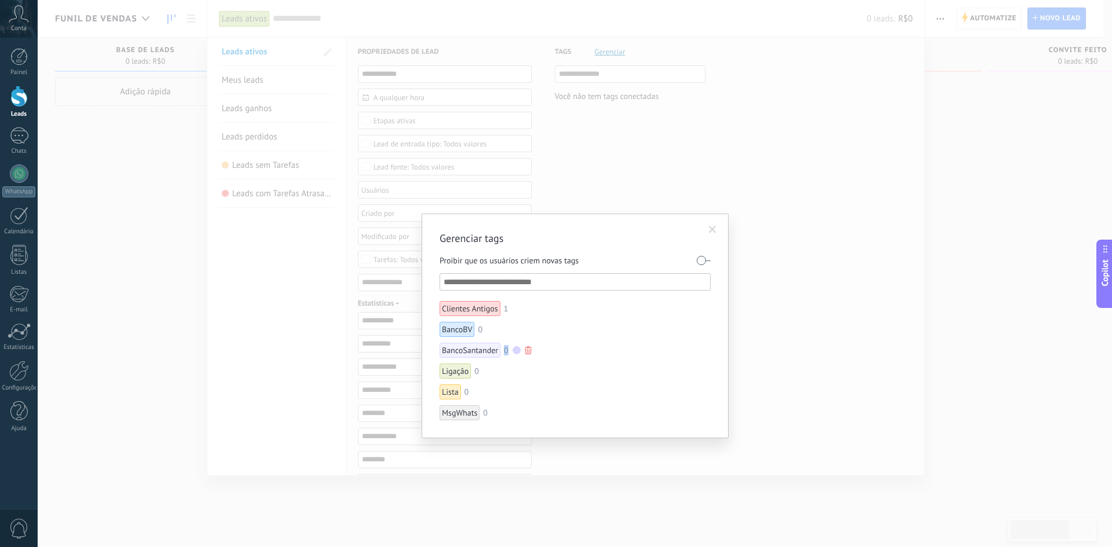
click at [506, 352] on div "0" at bounding box center [506, 350] width 5 height 8
click at [486, 283] on input "text" at bounding box center [576, 282] width 264 height 14
click at [711, 232] on span at bounding box center [713, 230] width 8 height 8
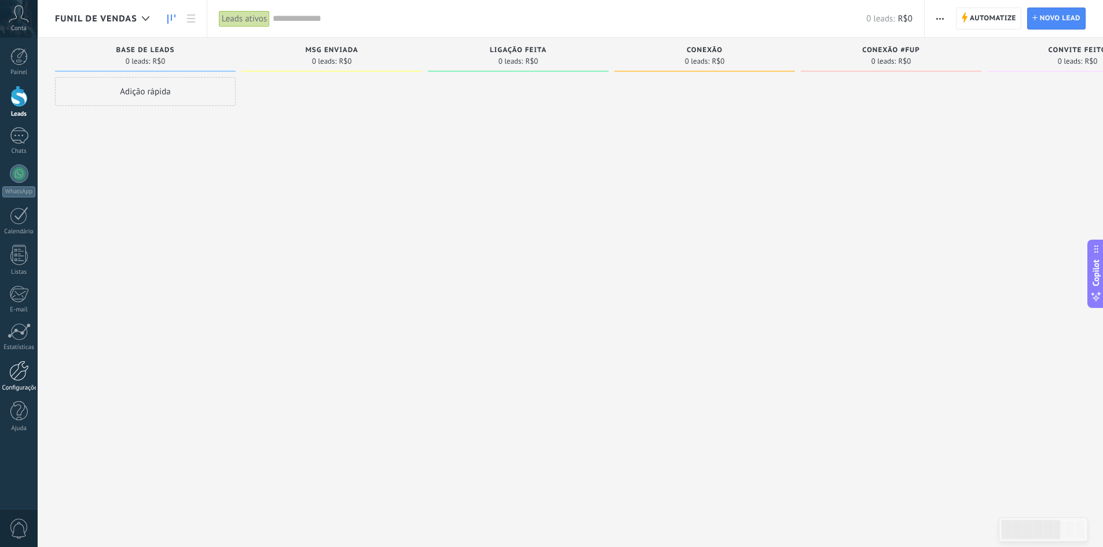
click at [12, 374] on div at bounding box center [19, 371] width 20 height 20
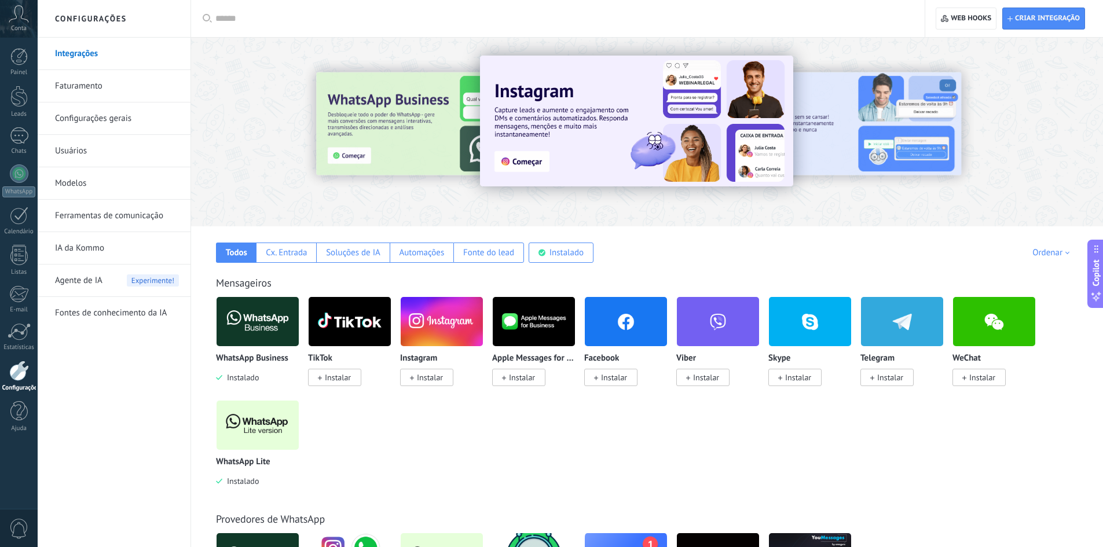
click at [108, 89] on link "Faturamento" at bounding box center [117, 86] width 124 height 32
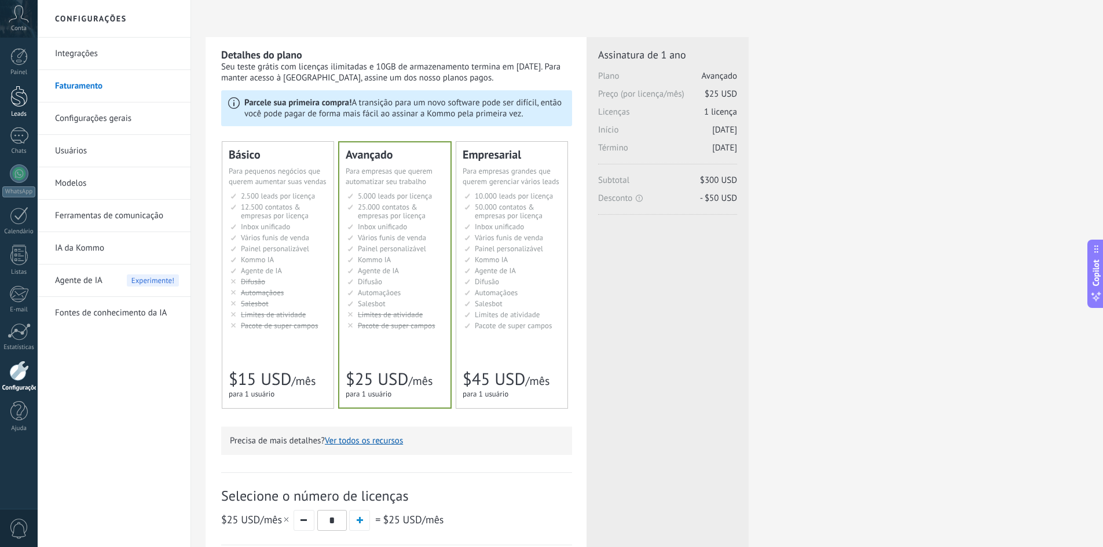
click at [25, 94] on div at bounding box center [18, 96] width 17 height 21
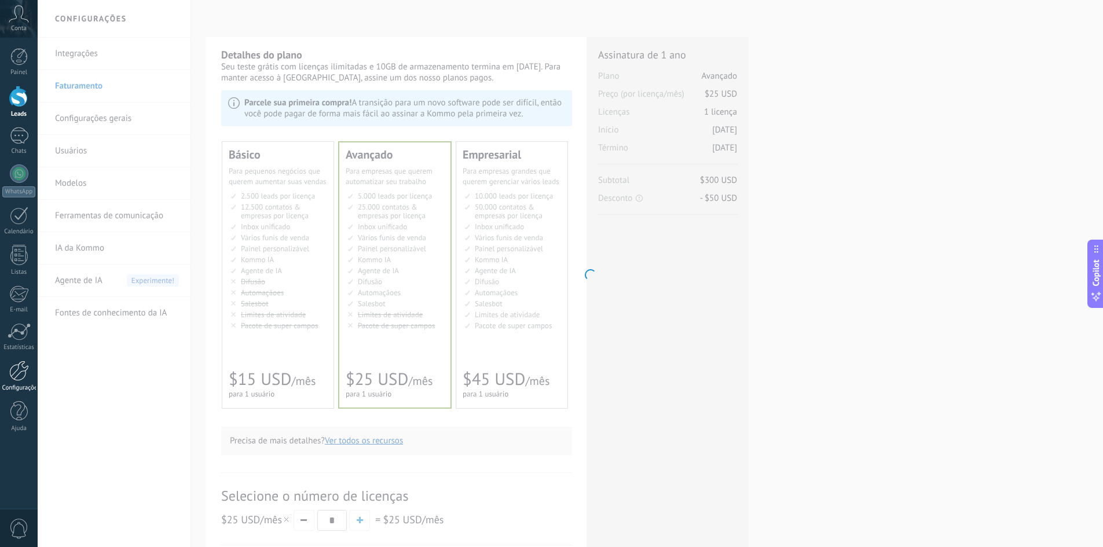
click at [18, 369] on div at bounding box center [19, 371] width 20 height 20
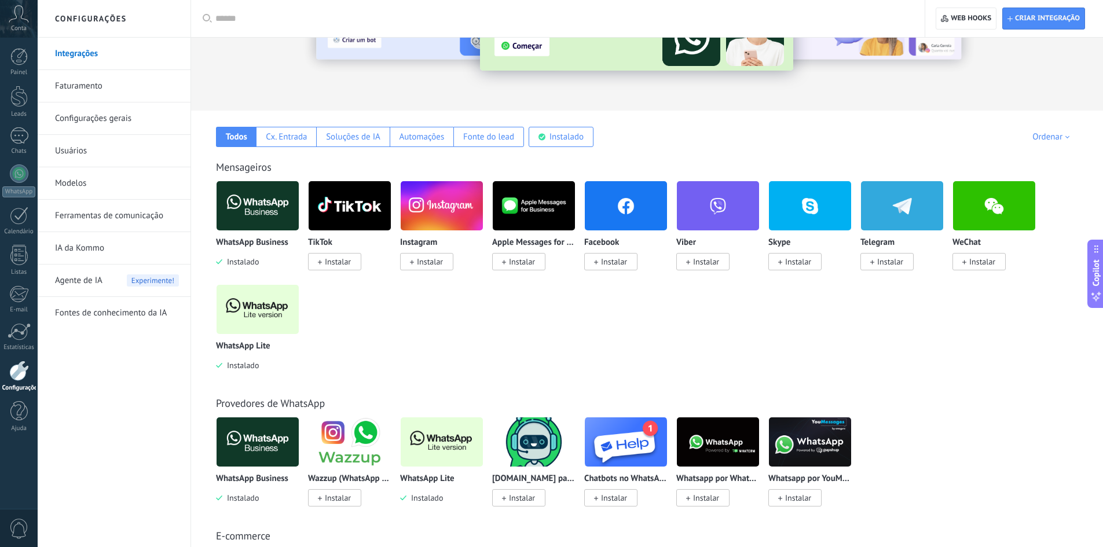
scroll to position [58, 0]
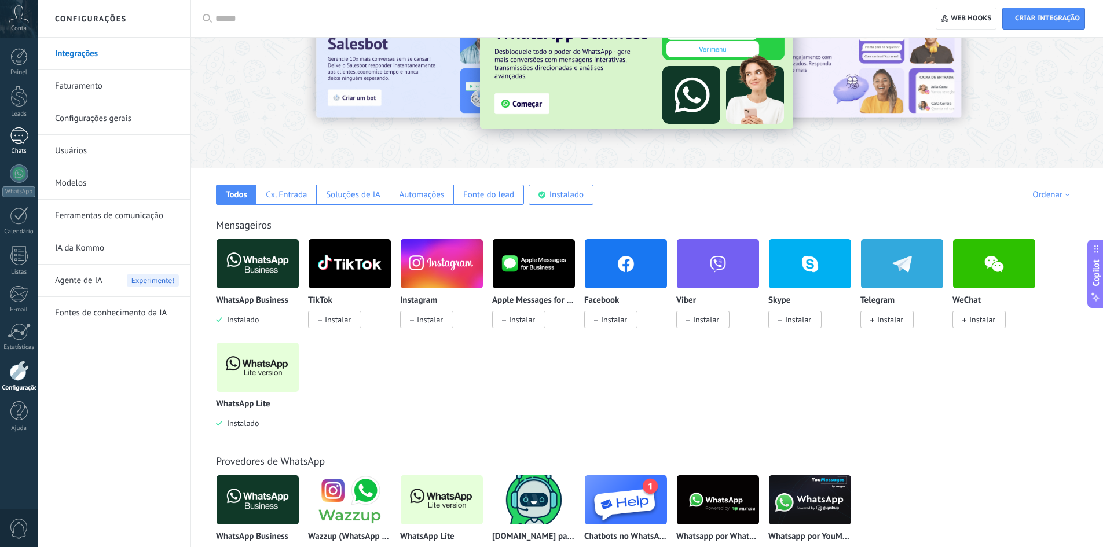
click at [23, 137] on div at bounding box center [19, 135] width 19 height 17
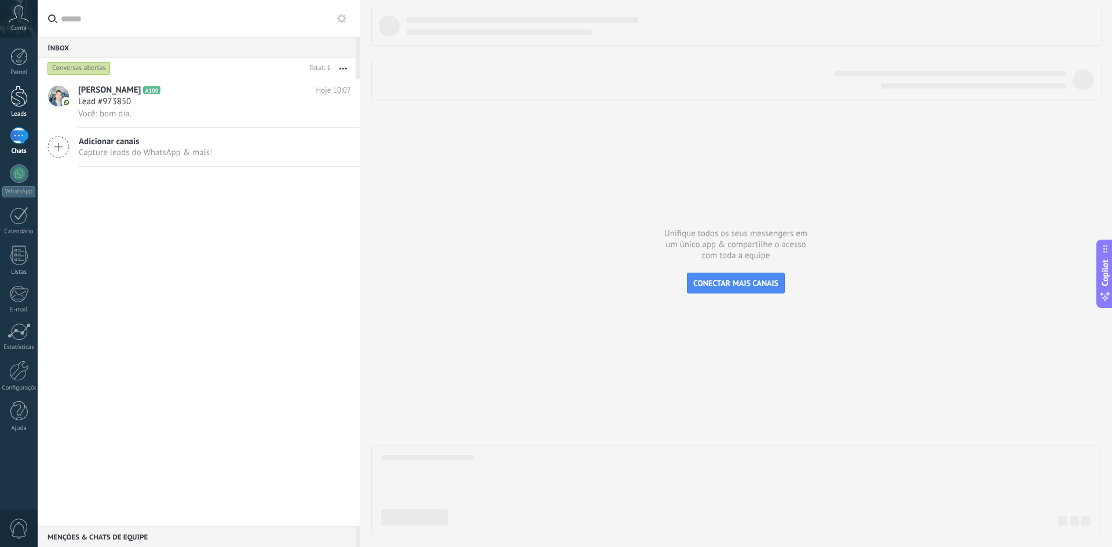
click at [22, 98] on div at bounding box center [18, 96] width 17 height 21
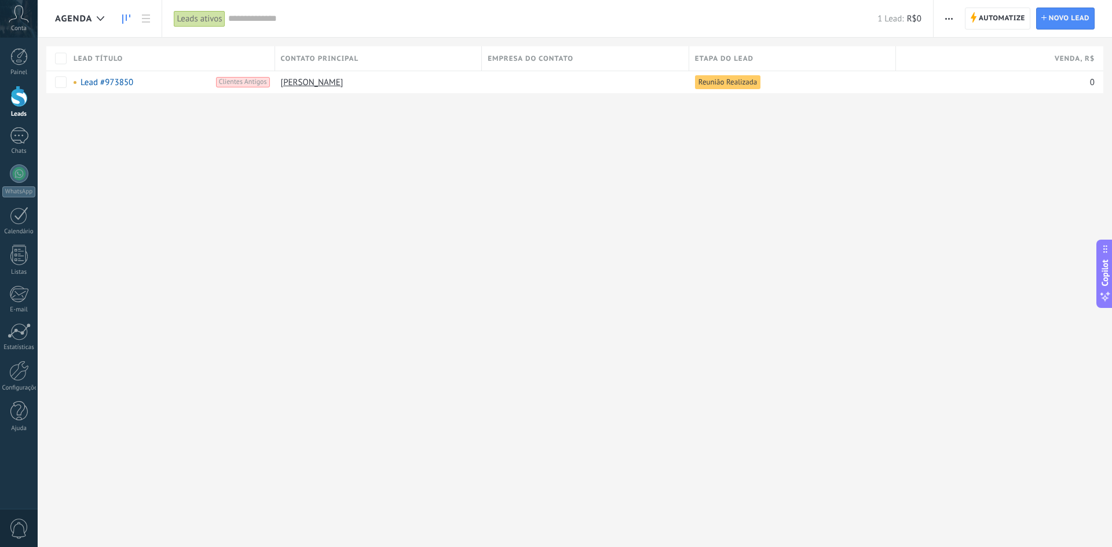
click at [127, 21] on icon at bounding box center [126, 18] width 8 height 9
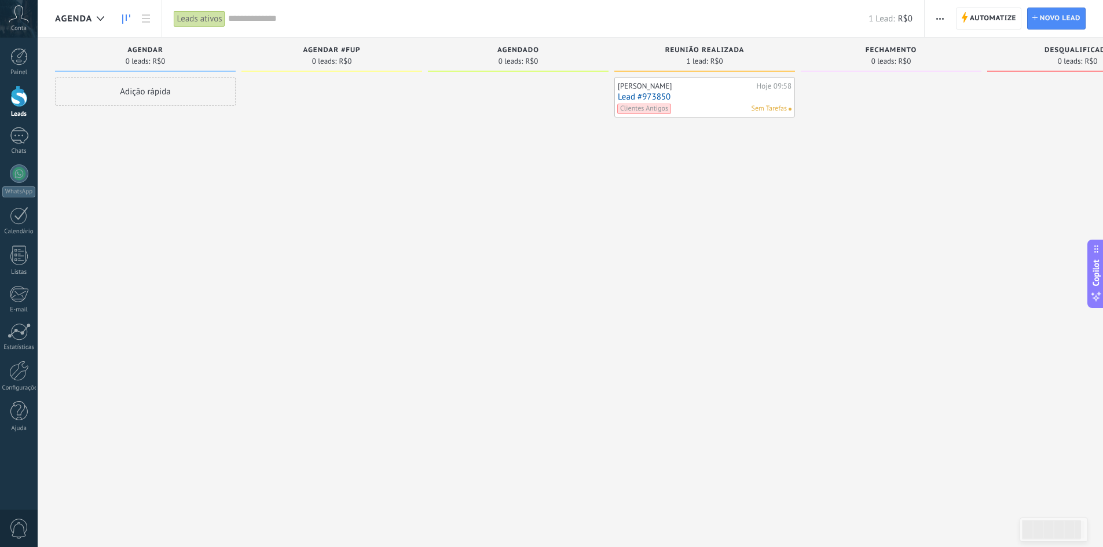
click at [83, 18] on span "Agenda" at bounding box center [73, 18] width 37 height 11
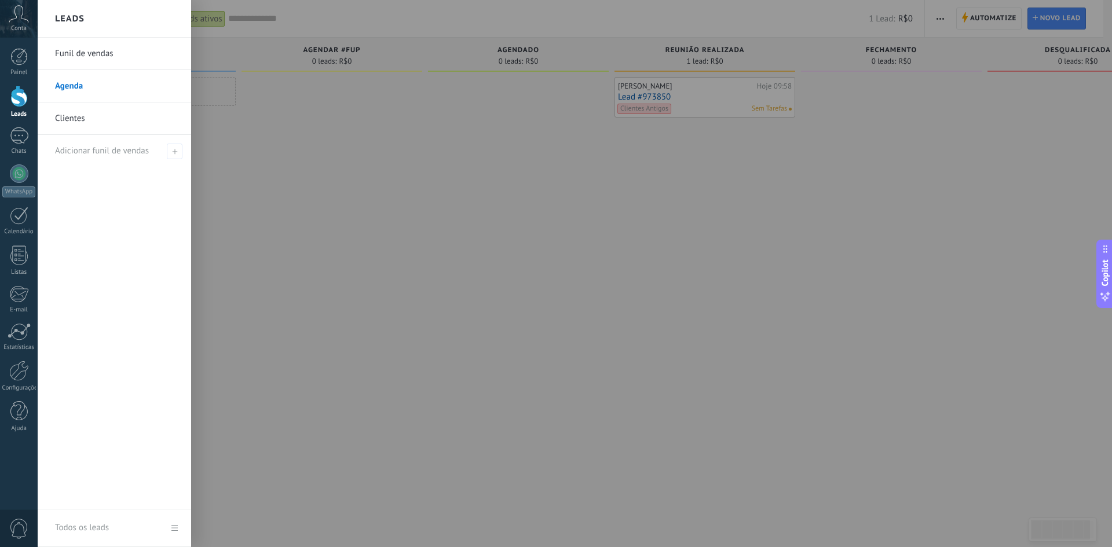
click at [98, 58] on link "Funil de vendas" at bounding box center [117, 54] width 125 height 32
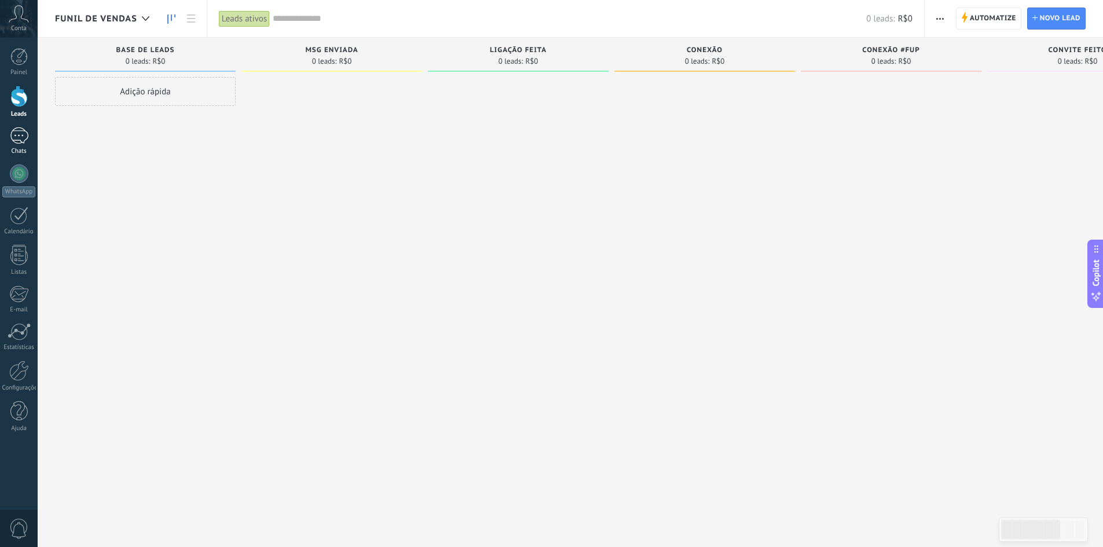
click at [14, 139] on div at bounding box center [19, 135] width 19 height 17
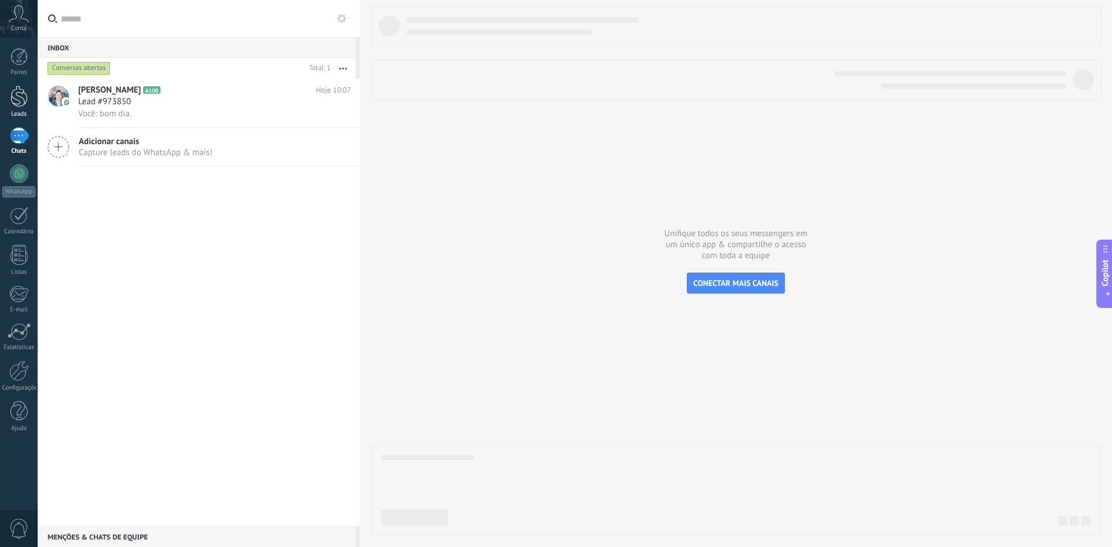
click at [16, 92] on div at bounding box center [18, 96] width 17 height 21
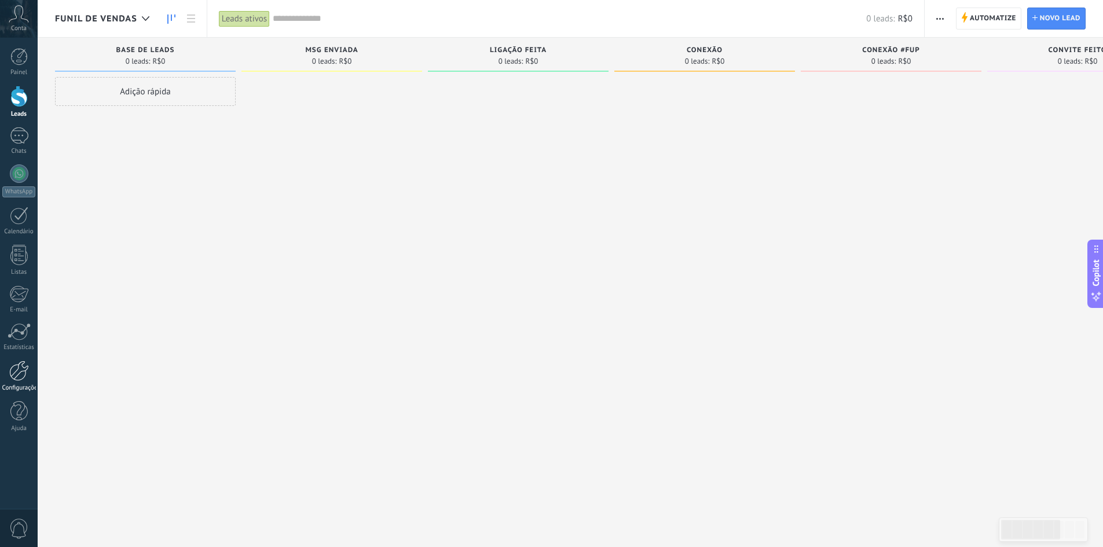
click at [14, 382] on link "Configurações" at bounding box center [19, 376] width 38 height 31
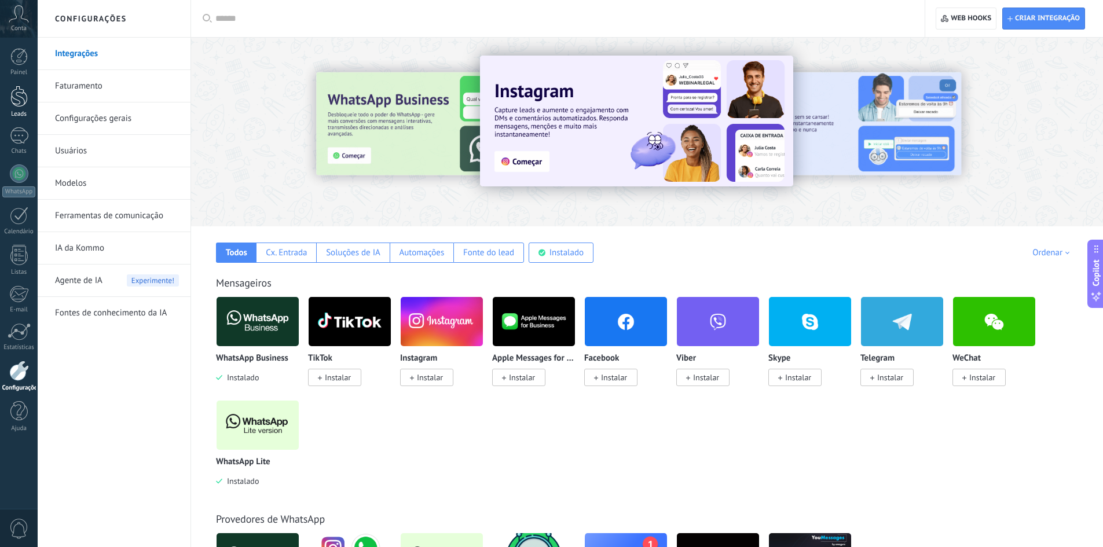
click at [30, 104] on link "Leads" at bounding box center [19, 102] width 38 height 32
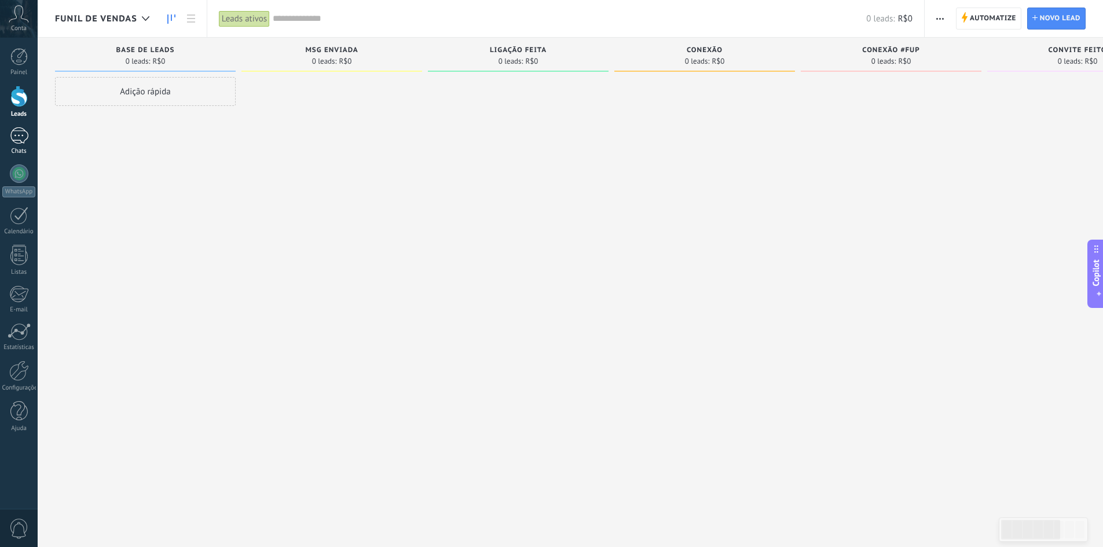
click at [15, 137] on div at bounding box center [19, 135] width 19 height 17
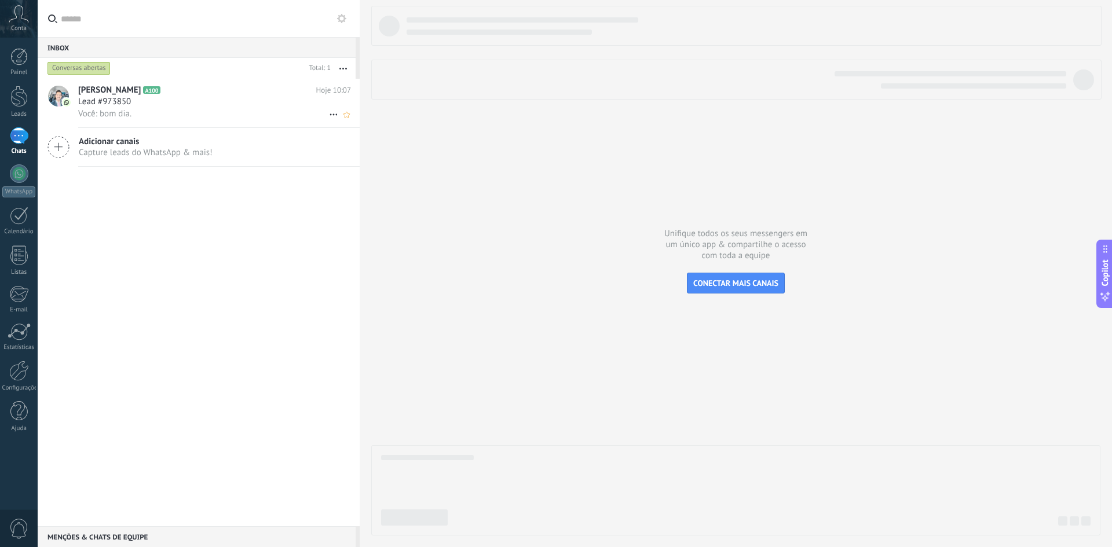
click at [114, 98] on span "Lead #973850" at bounding box center [104, 102] width 53 height 12
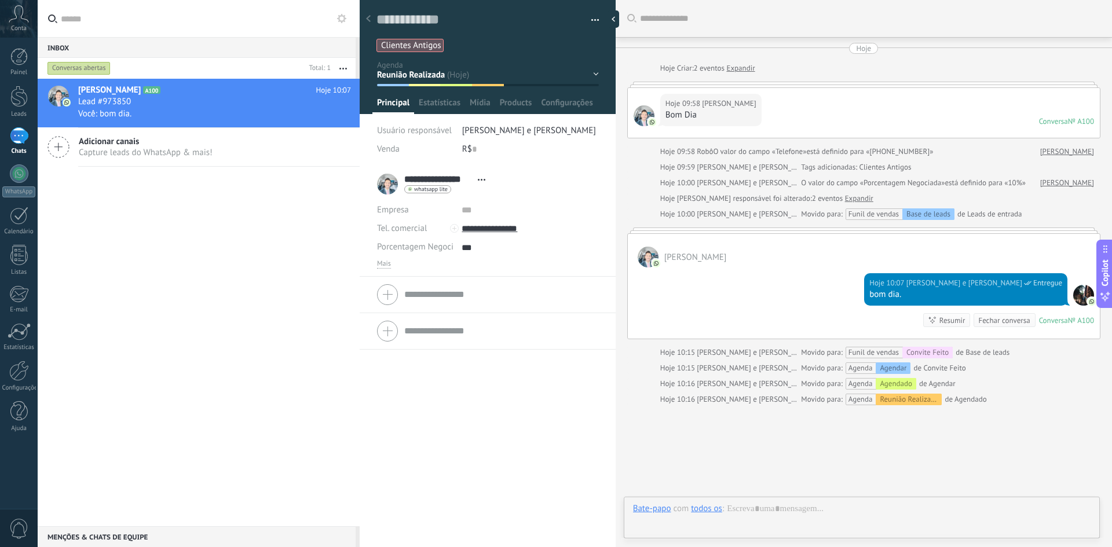
scroll to position [60, 0]
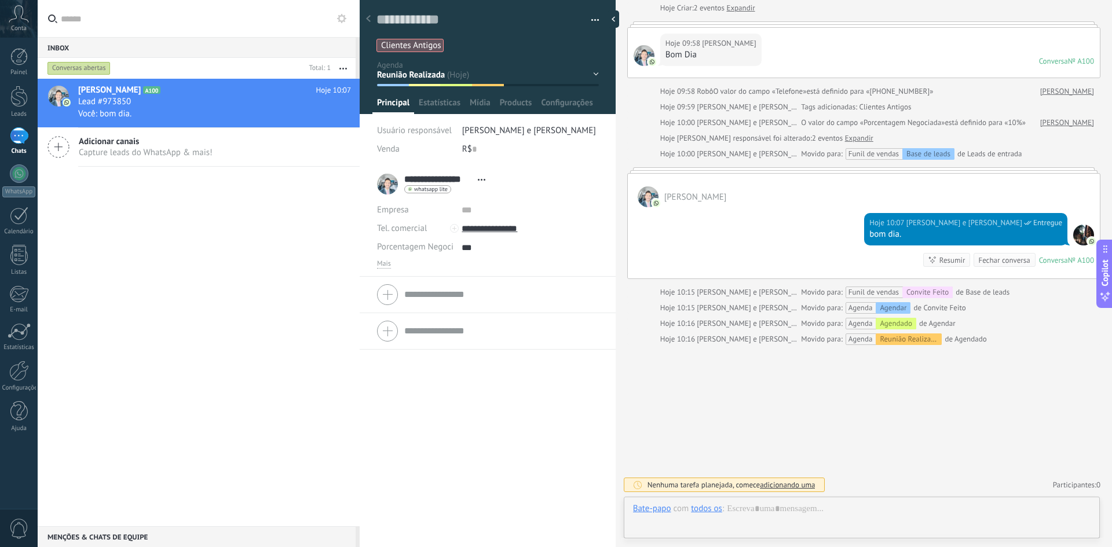
click at [0, 0] on div "Agendar Agendar #Fup [GEOGRAPHIC_DATA] Reunião Realizada [GEOGRAPHIC_DATA] Desq…" at bounding box center [0, 0] width 0 height 0
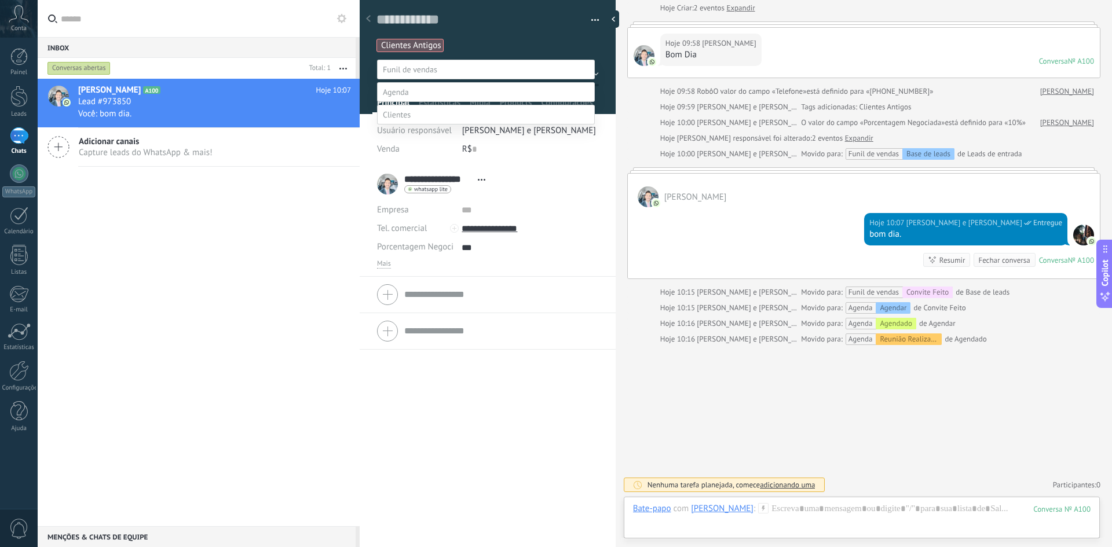
scroll to position [23, 0]
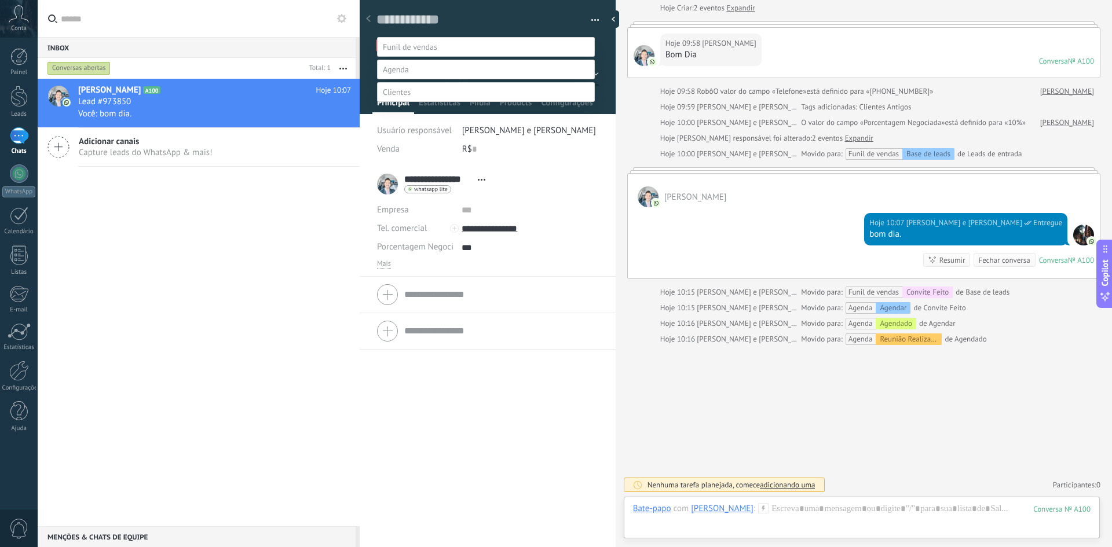
click at [400, 47] on span at bounding box center [410, 47] width 54 height 10
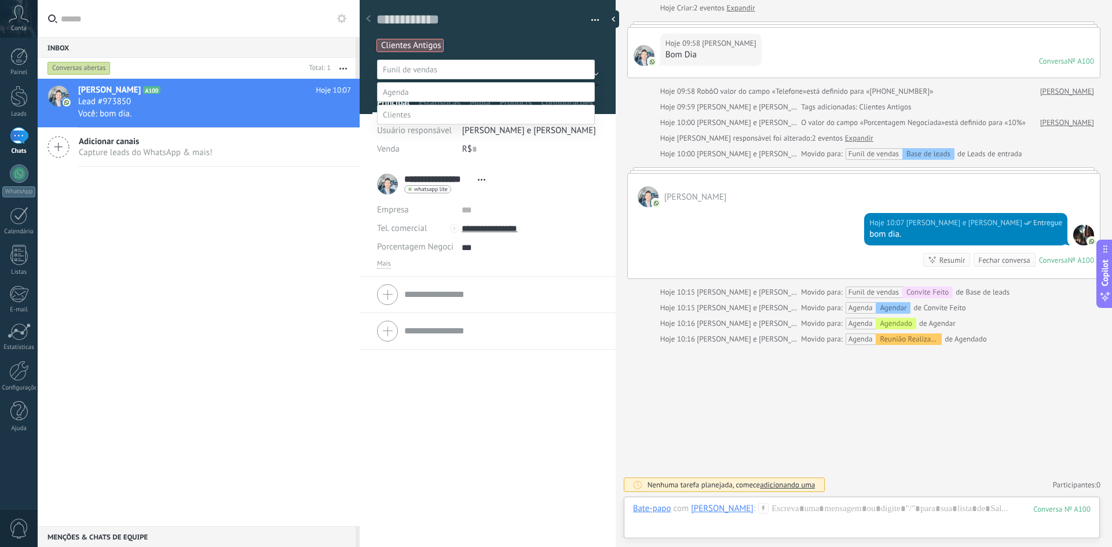
click at [0, 0] on label "Base de leads" at bounding box center [0, 0] width 0 height 0
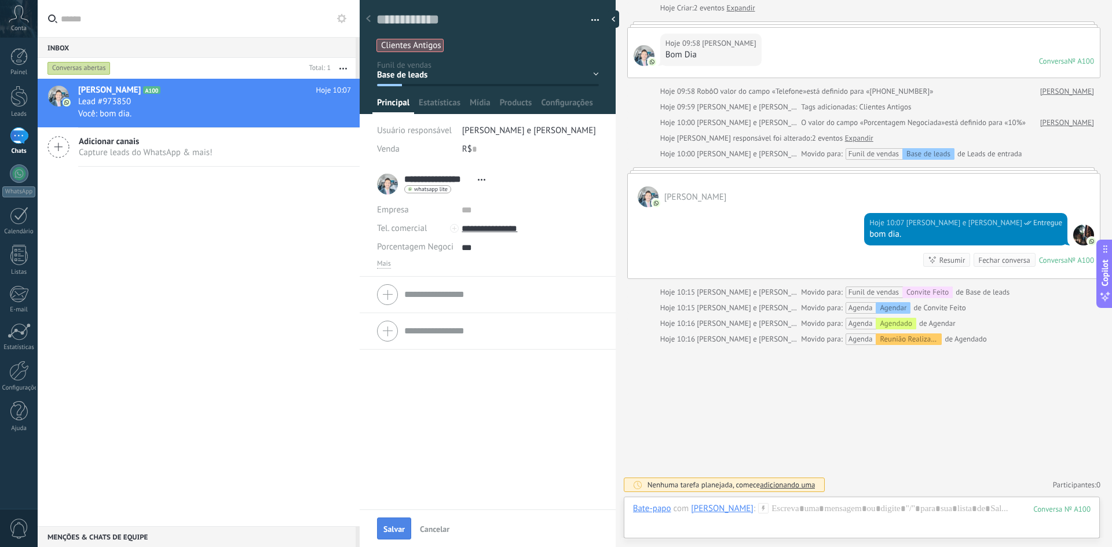
click at [393, 532] on span "Salvar" at bounding box center [393, 529] width 21 height 8
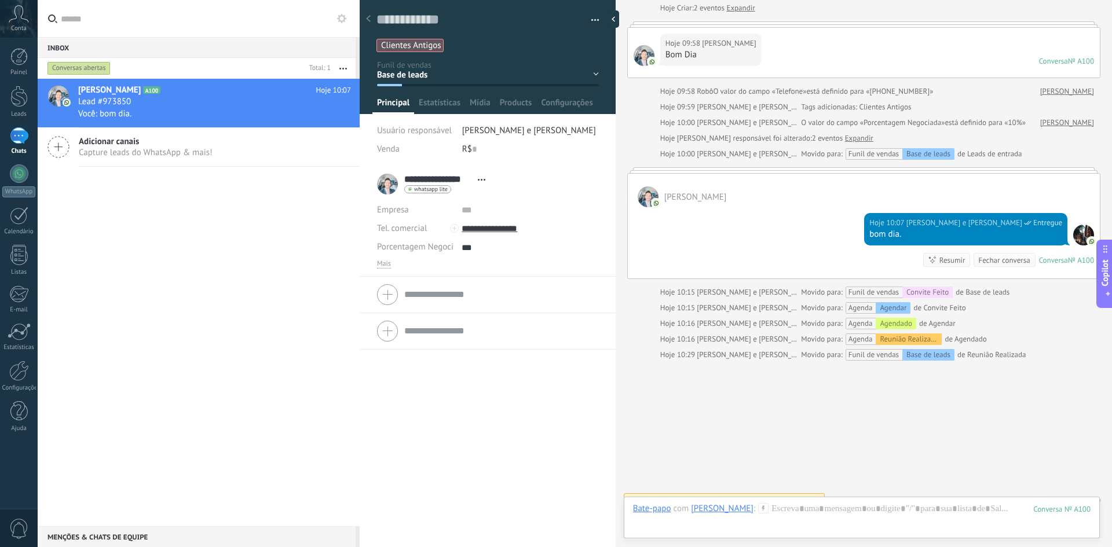
scroll to position [76, 0]
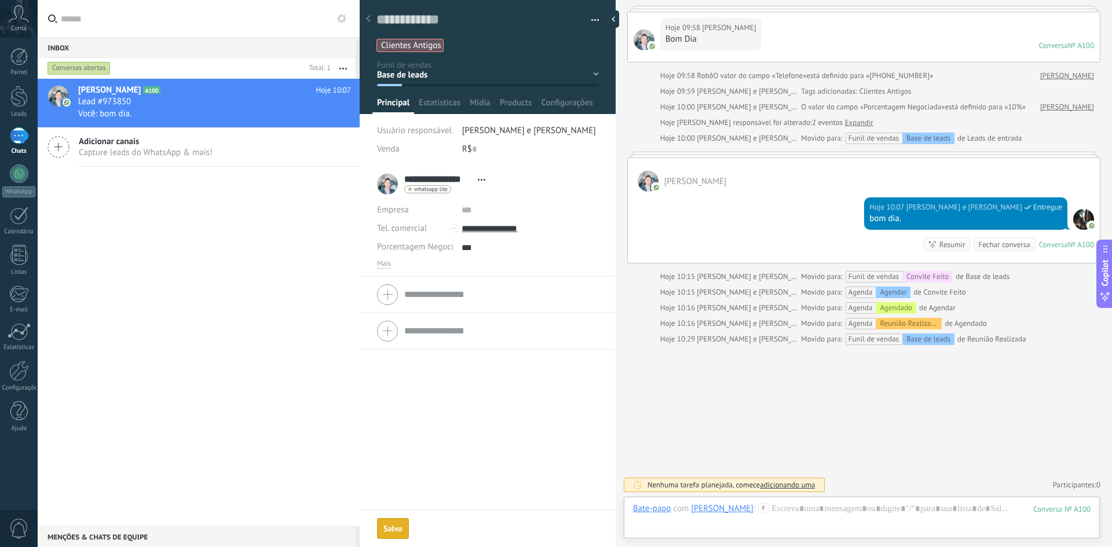
click at [514, 404] on div "**********" at bounding box center [488, 357] width 256 height 382
click at [485, 409] on div "**********" at bounding box center [488, 357] width 256 height 382
click at [0, 0] on div "Base de leads Msg Enviada Ligação Feita Conexão Conexão #Fup Convite Feito" at bounding box center [0, 0] width 0 height 0
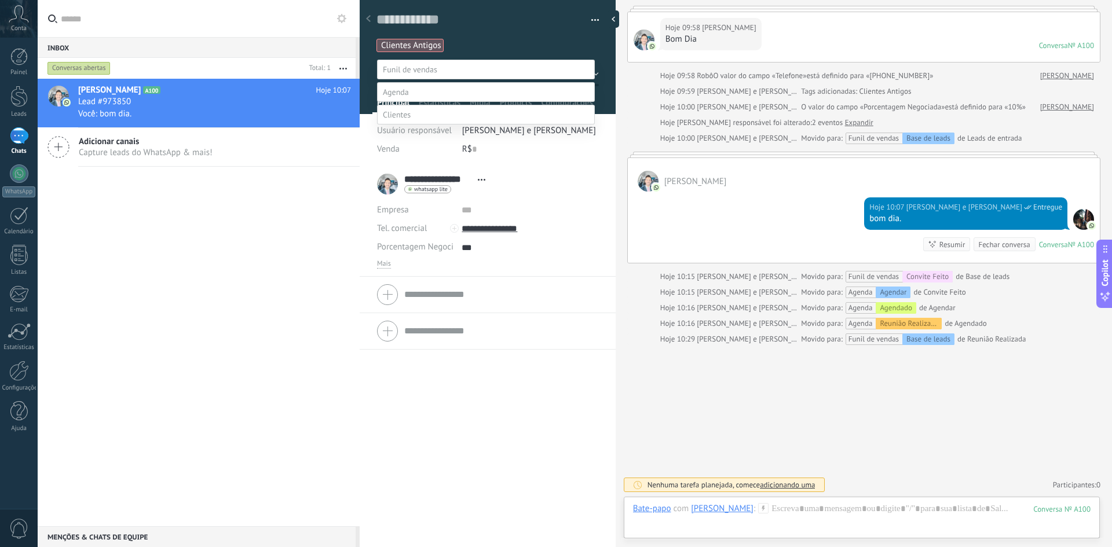
click at [0, 0] on label "Msg Enviada" at bounding box center [0, 0] width 0 height 0
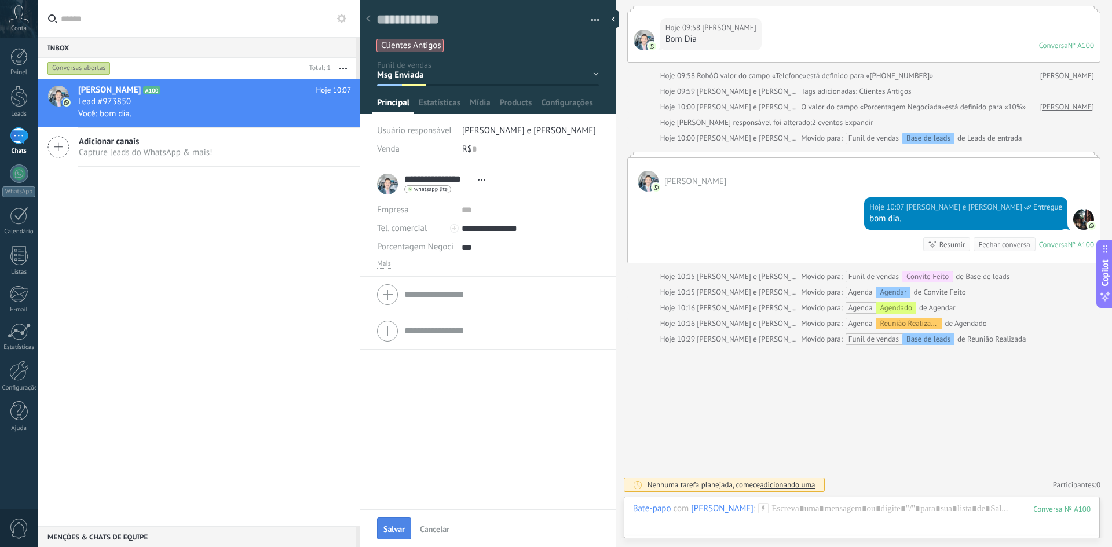
click at [394, 523] on button "Salvar" at bounding box center [394, 529] width 34 height 22
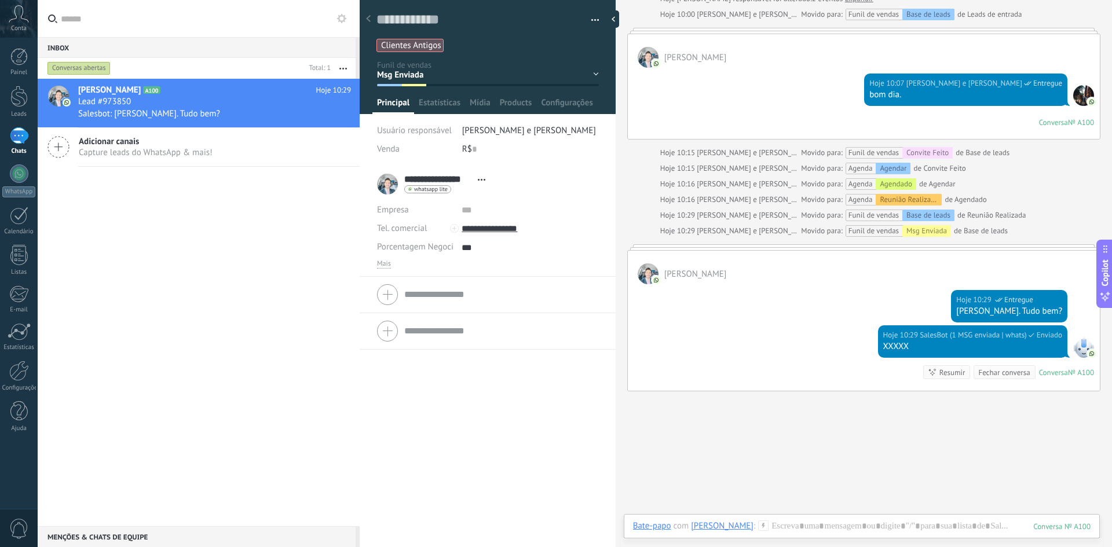
scroll to position [237, 0]
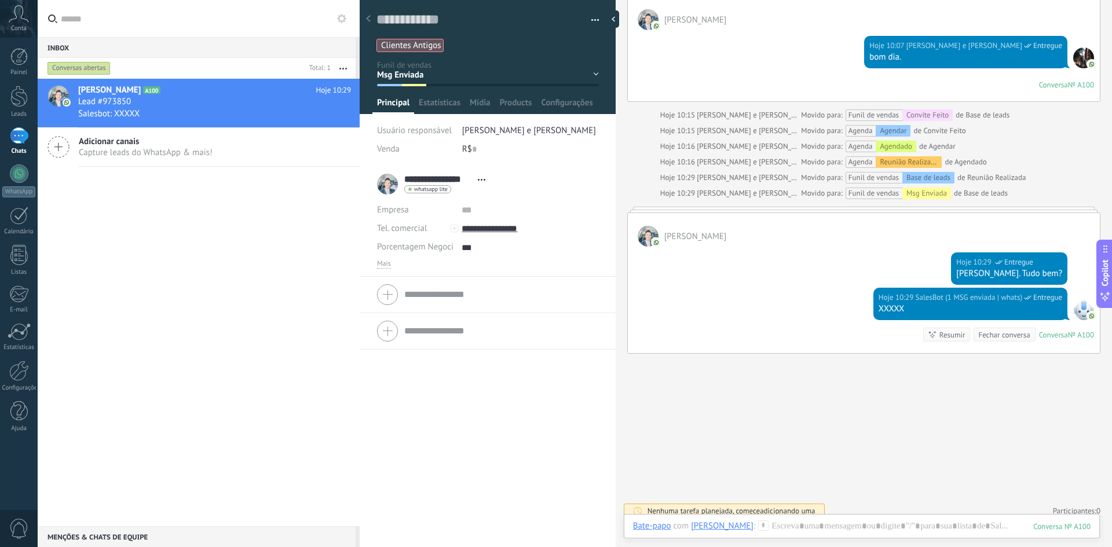
click at [445, 381] on div "**********" at bounding box center [488, 357] width 256 height 382
click at [511, 426] on div "**********" at bounding box center [488, 357] width 256 height 382
click at [387, 266] on span "Mais" at bounding box center [384, 263] width 14 height 9
click at [591, 19] on button "button" at bounding box center [591, 20] width 17 height 17
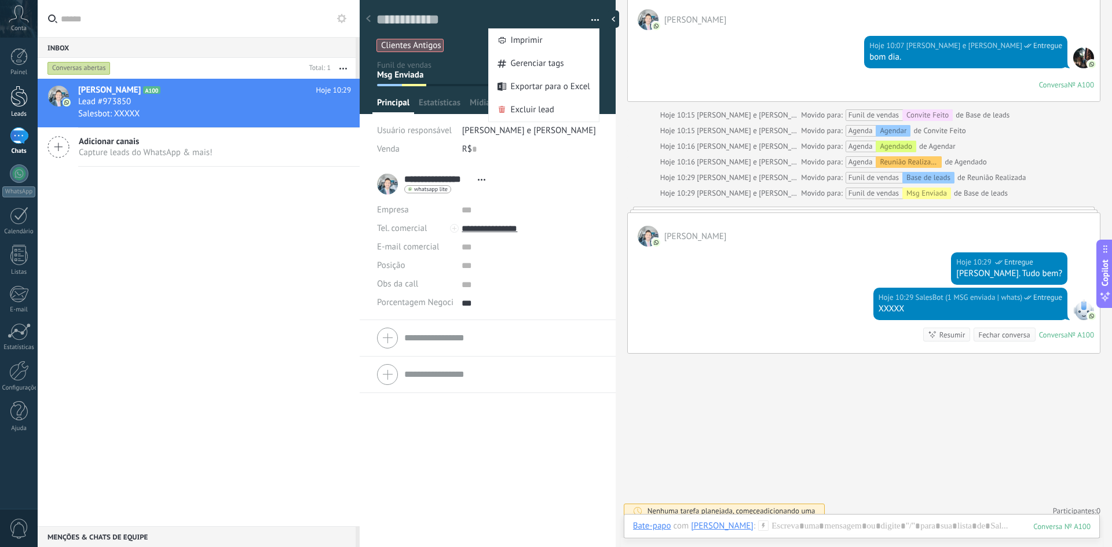
click at [23, 97] on div at bounding box center [18, 96] width 17 height 21
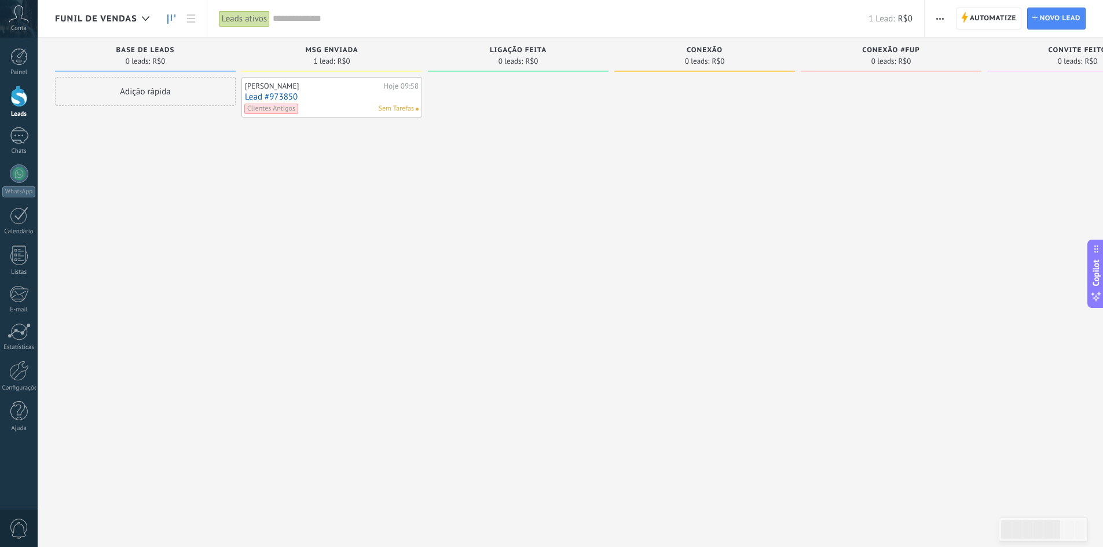
click at [340, 97] on link "Lead #973850" at bounding box center [332, 97] width 174 height 10
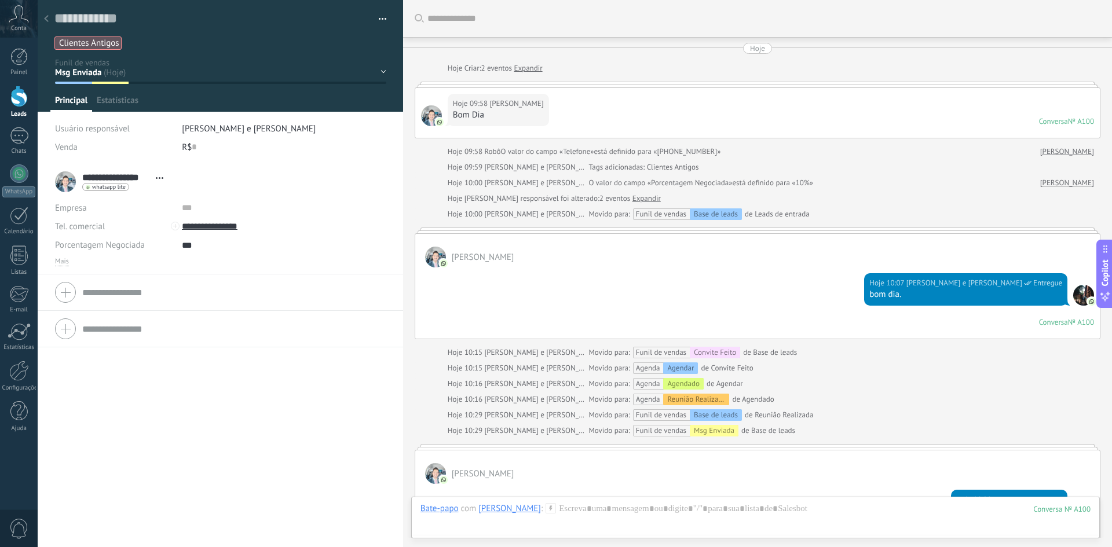
scroll to position [246, 0]
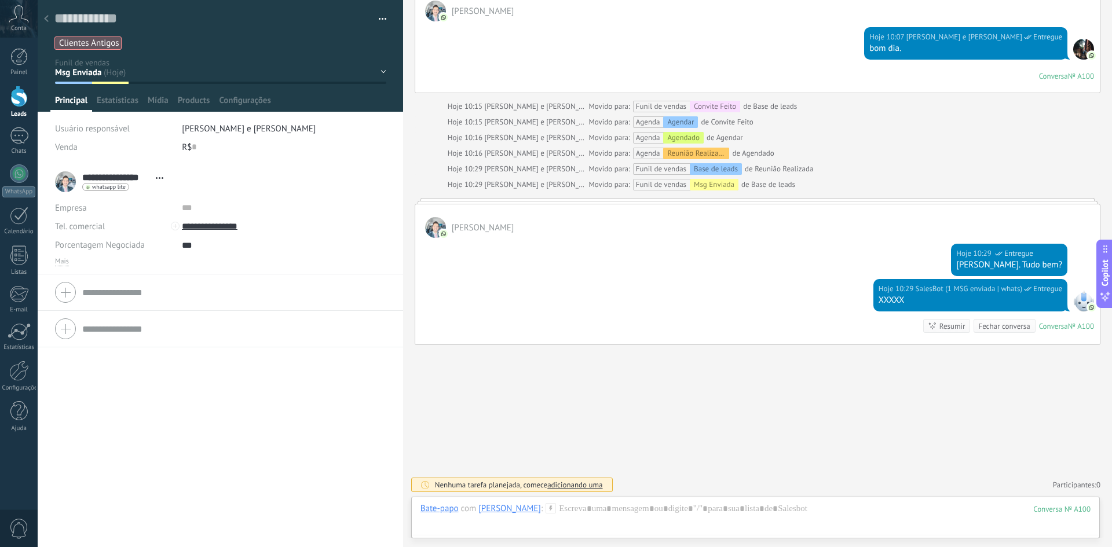
click at [379, 20] on button "button" at bounding box center [378, 18] width 17 height 17
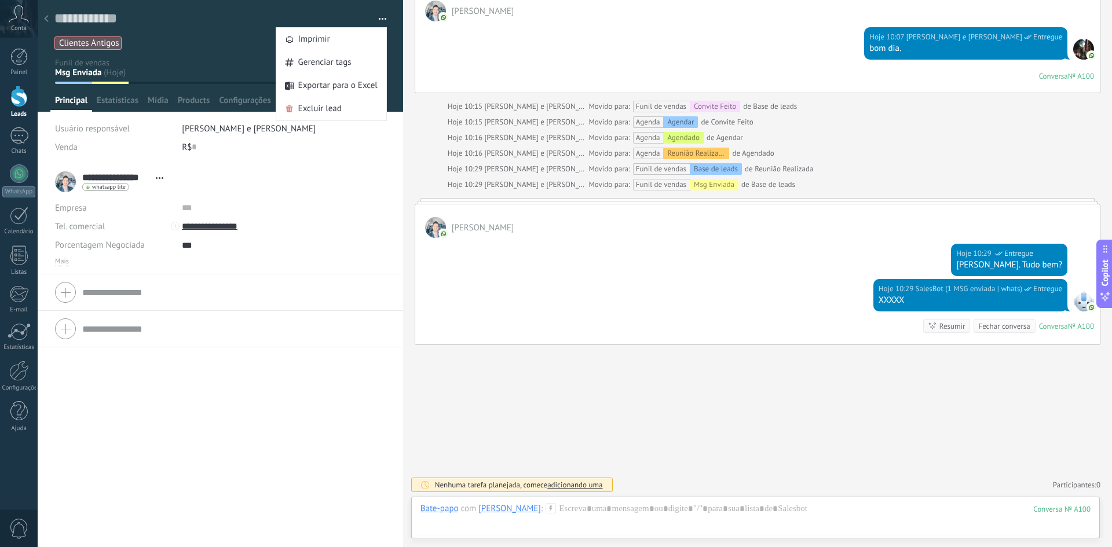
click at [46, 14] on div at bounding box center [46, 19] width 16 height 23
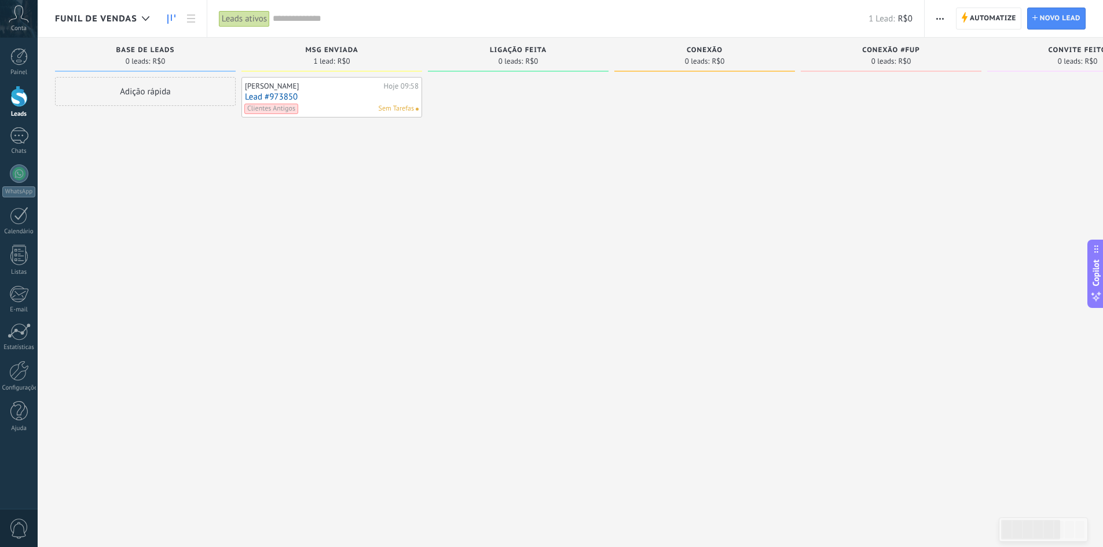
click at [938, 20] on span "button" at bounding box center [941, 19] width 8 height 22
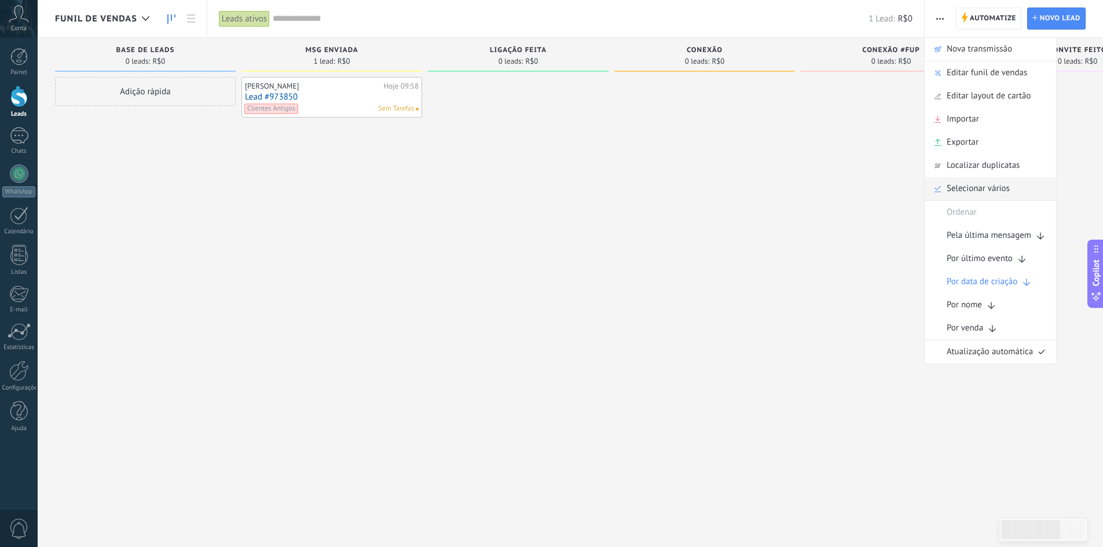
click at [982, 190] on span "Selecionar vários" at bounding box center [978, 188] width 63 height 23
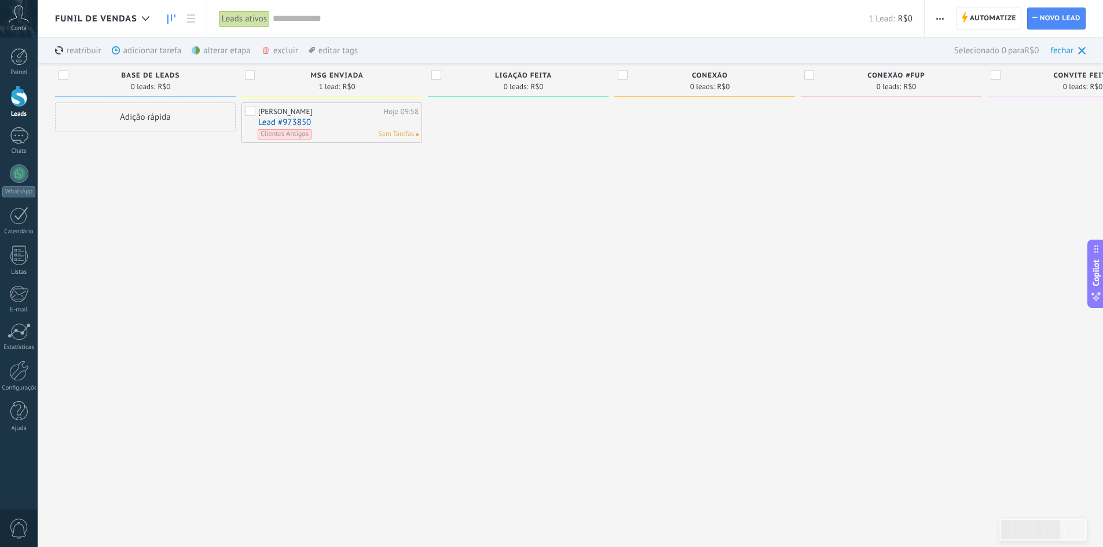
click at [251, 112] on label at bounding box center [252, 113] width 12 height 14
click at [219, 47] on div "alterar etapa mais" at bounding box center [242, 50] width 101 height 25
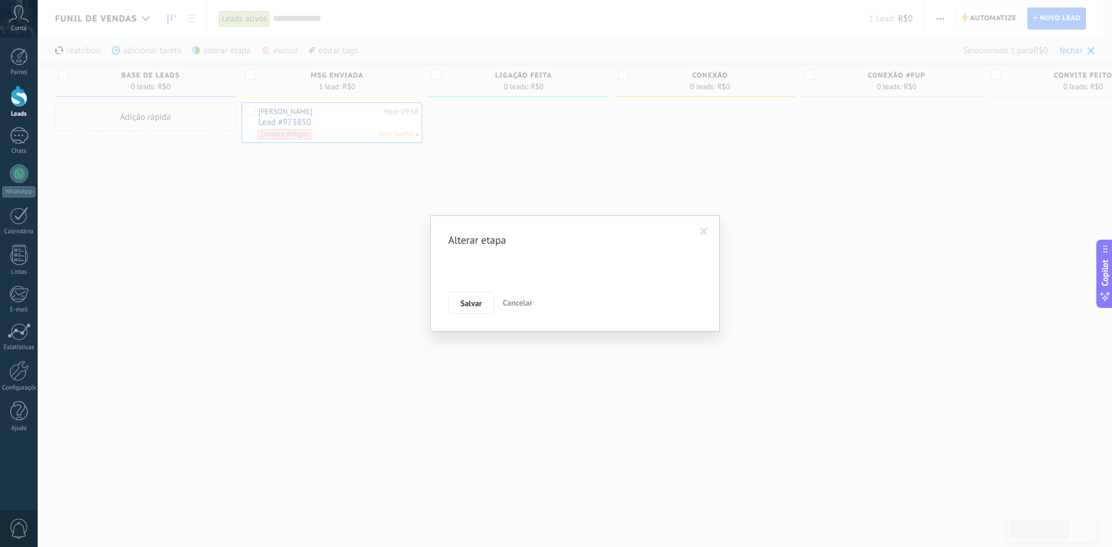
click at [219, 52] on div "Alterar etapa Base de leads Msg Enviada Ligação Feita Conexão Conexão #Fup Conv…" at bounding box center [575, 273] width 1074 height 547
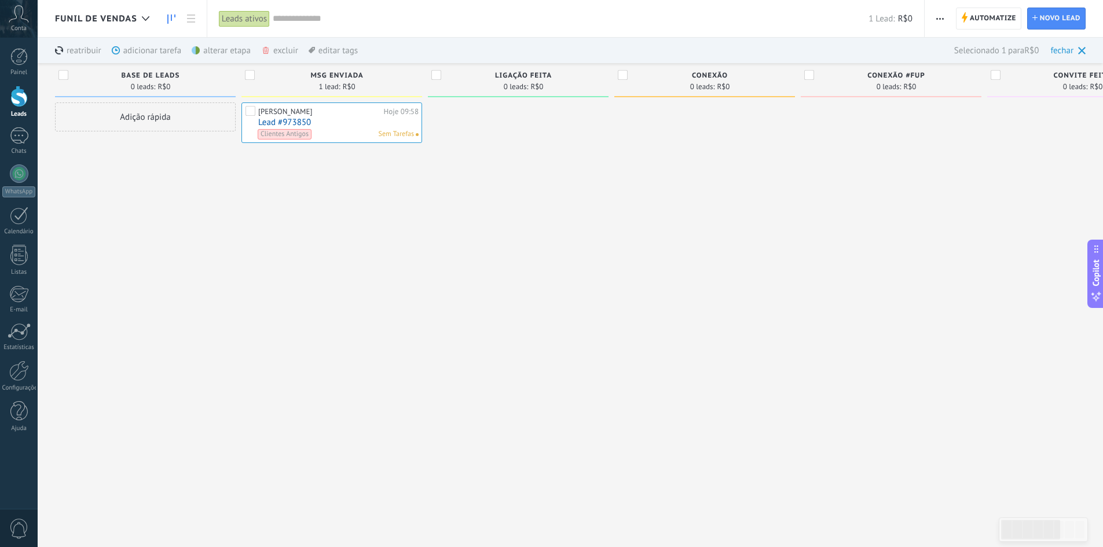
click at [219, 52] on div "alterar etapa mais" at bounding box center [242, 50] width 101 height 25
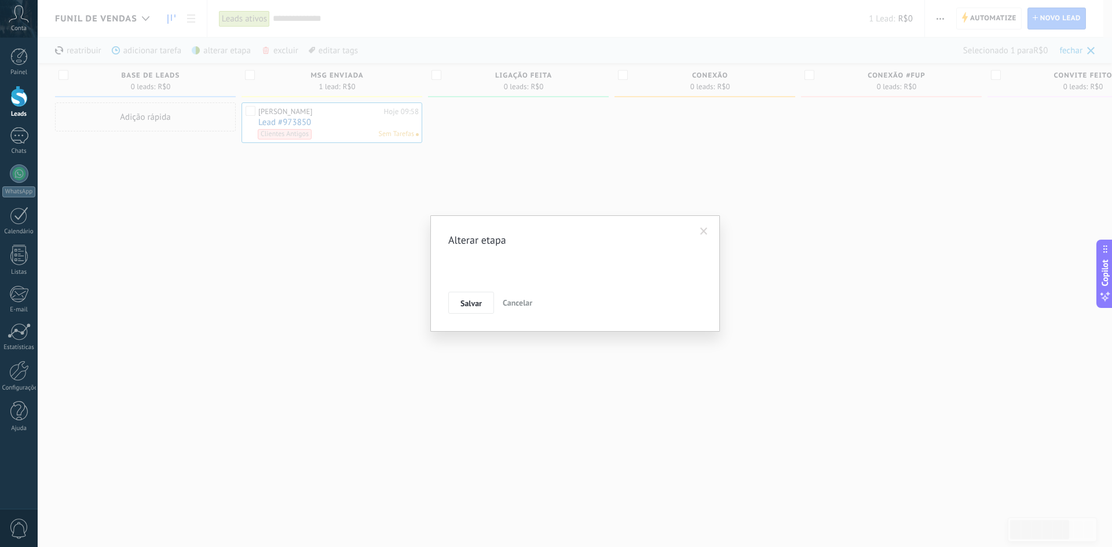
click at [0, 0] on div "Base de leads Msg Enviada Ligação Feita Conexão Conexão #Fup Convite Feito Conv…" at bounding box center [0, 0] width 0 height 0
click at [477, 296] on span at bounding box center [466, 291] width 24 height 10
click at [484, 301] on label at bounding box center [575, 291] width 254 height 20
click at [434, 257] on div at bounding box center [575, 230] width 1074 height 547
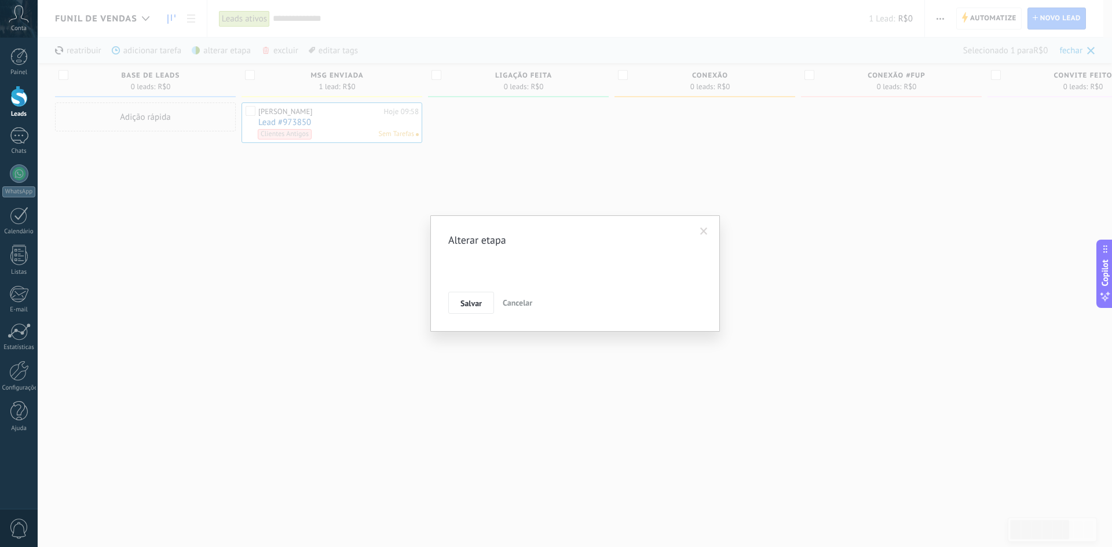
click at [514, 306] on span "Cancelar" at bounding box center [518, 303] width 30 height 10
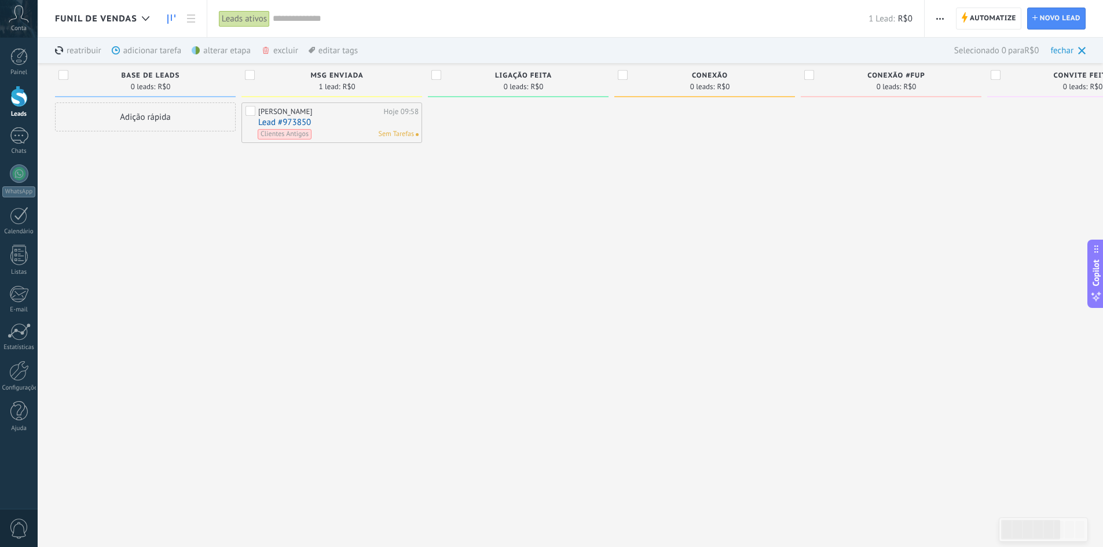
click at [246, 68] on div "Msg Enviada 1 lead: R$0" at bounding box center [332, 80] width 181 height 34
click at [347, 52] on div "editar tags mais" at bounding box center [333, 50] width 49 height 25
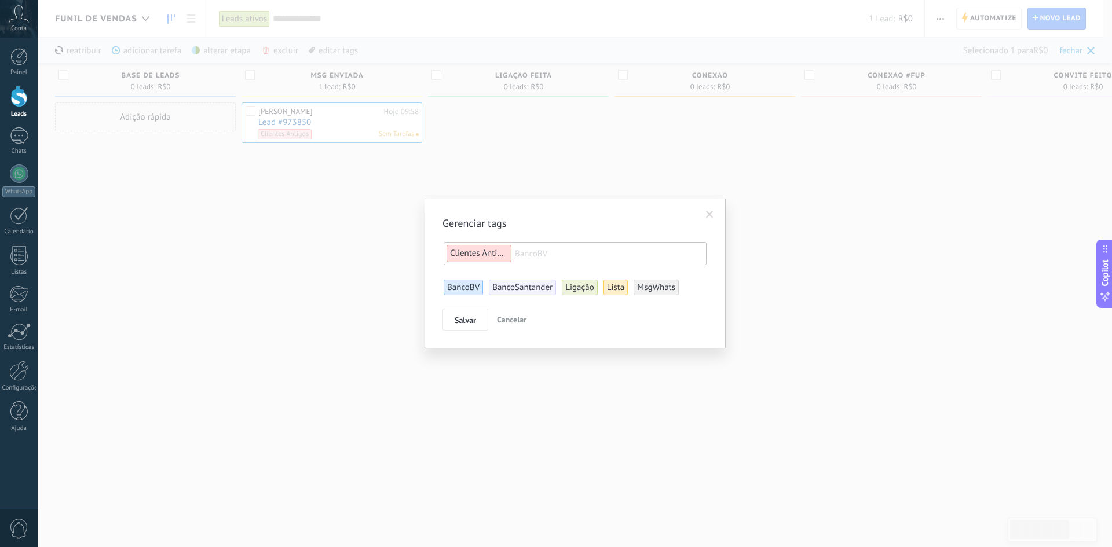
click at [479, 257] on span "Clientes Antigos" at bounding box center [480, 253] width 60 height 11
click at [482, 252] on span "Clientes Antigos" at bounding box center [480, 253] width 60 height 11
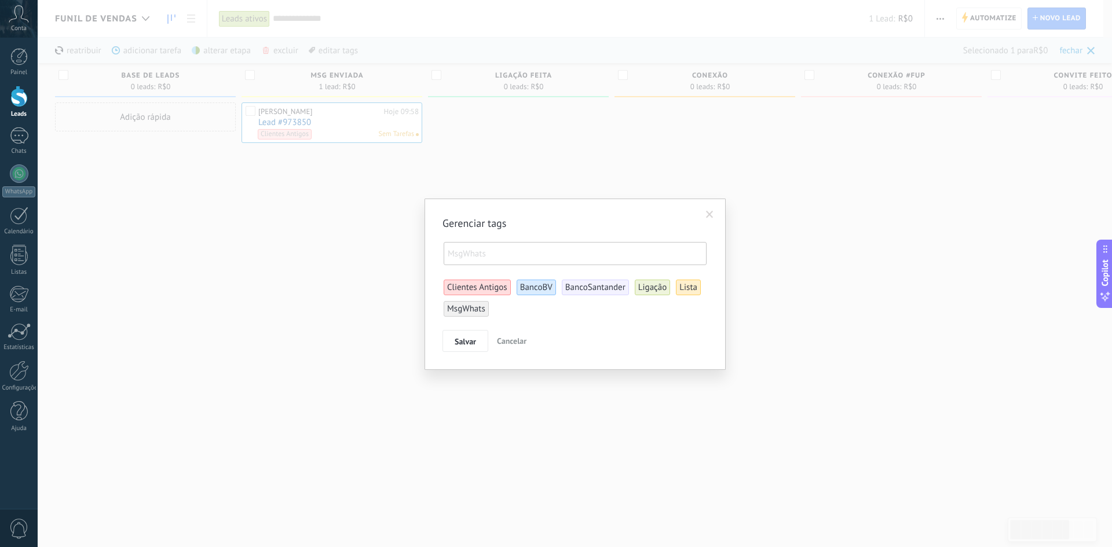
click at [481, 315] on li "MsgWhats" at bounding box center [466, 309] width 45 height 16
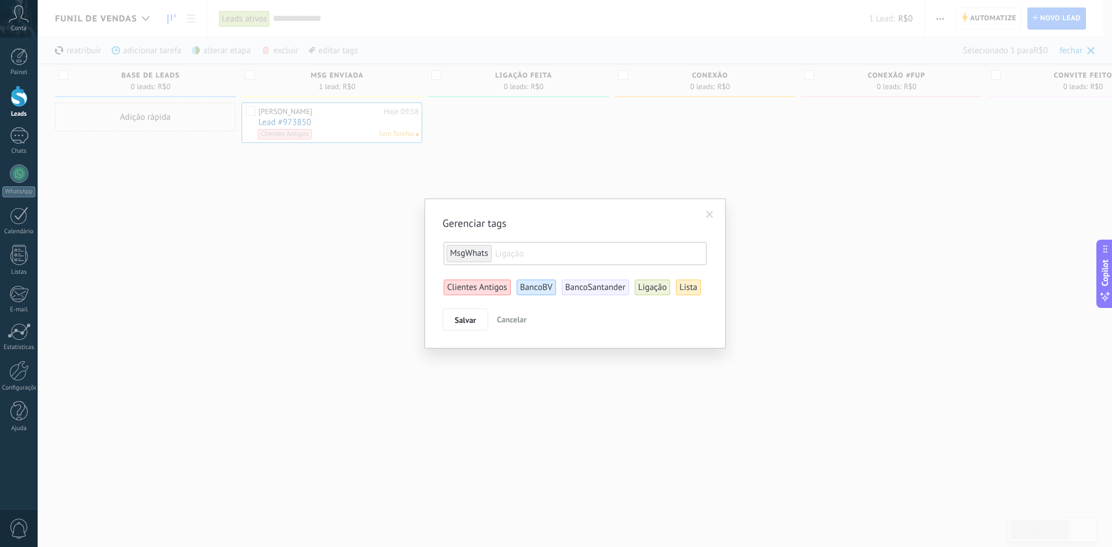
click at [678, 287] on li "Lista" at bounding box center [688, 288] width 25 height 16
click at [661, 287] on span "Ligação" at bounding box center [652, 287] width 29 height 11
click at [465, 320] on span "Salvar" at bounding box center [465, 320] width 21 height 8
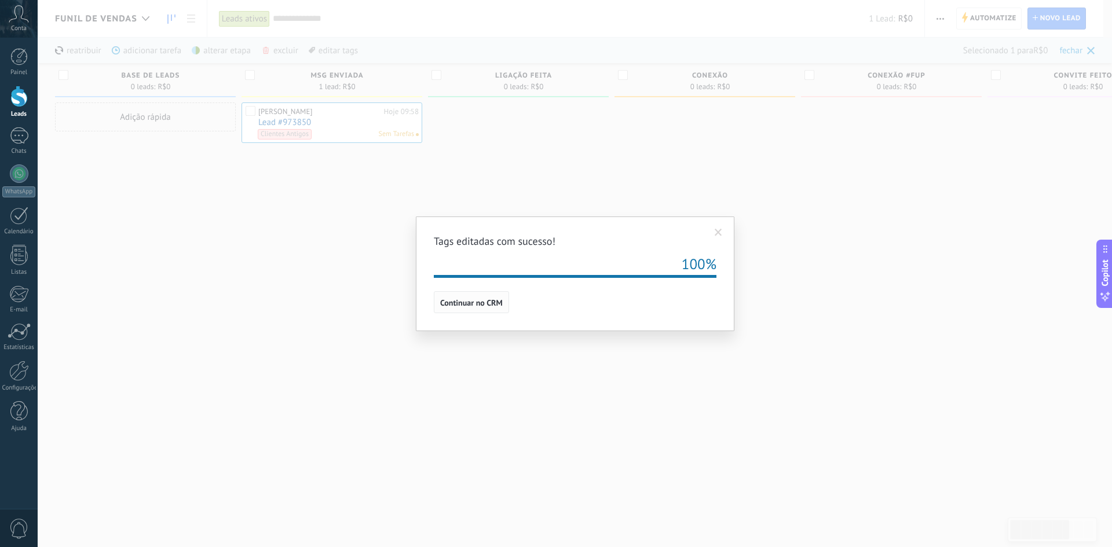
click at [478, 300] on span "Continuar no CRM" at bounding box center [471, 303] width 63 height 8
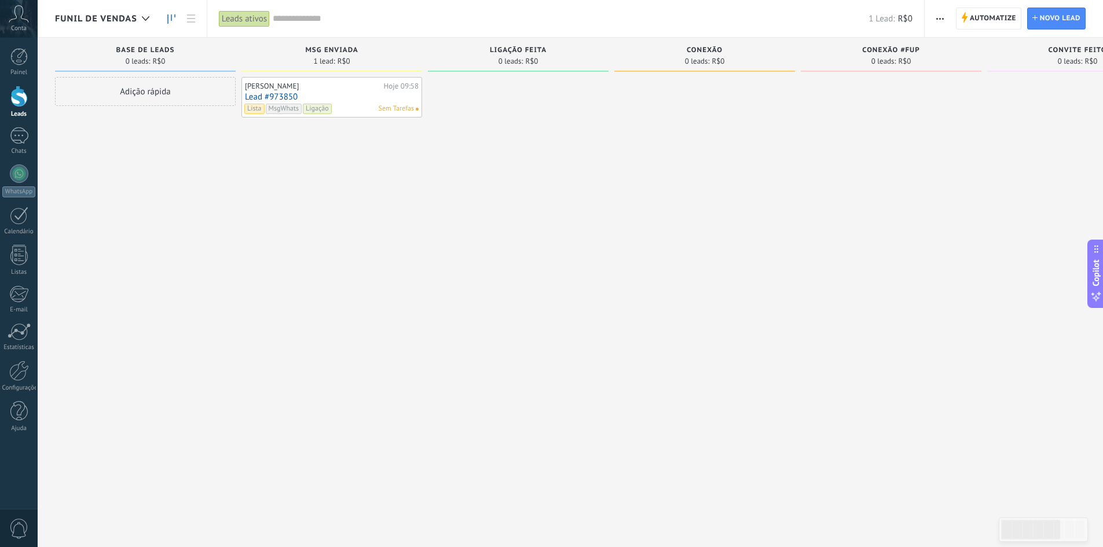
click at [287, 96] on link "Lead #973850" at bounding box center [332, 97] width 174 height 10
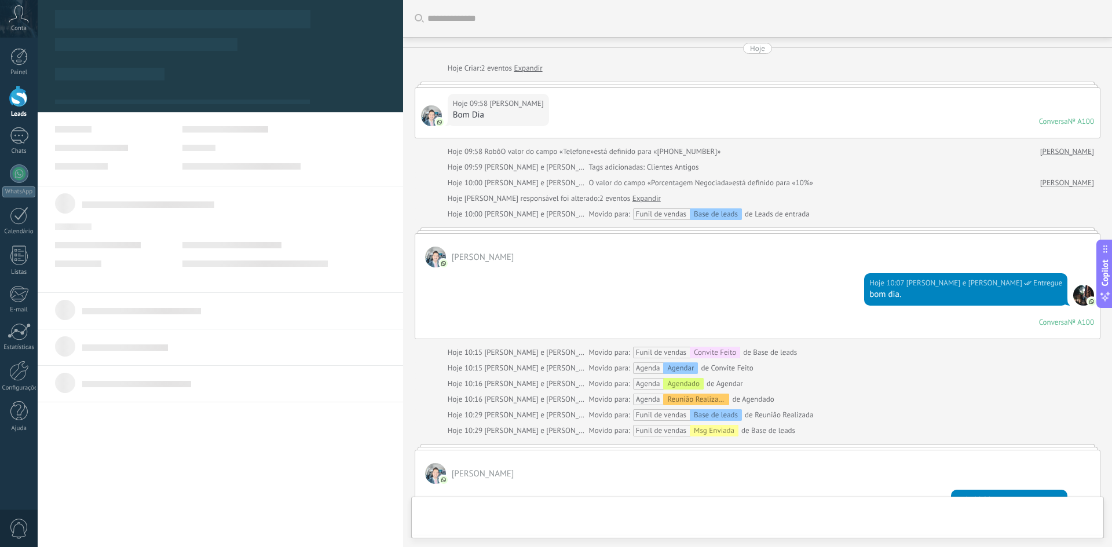
type textarea "***"
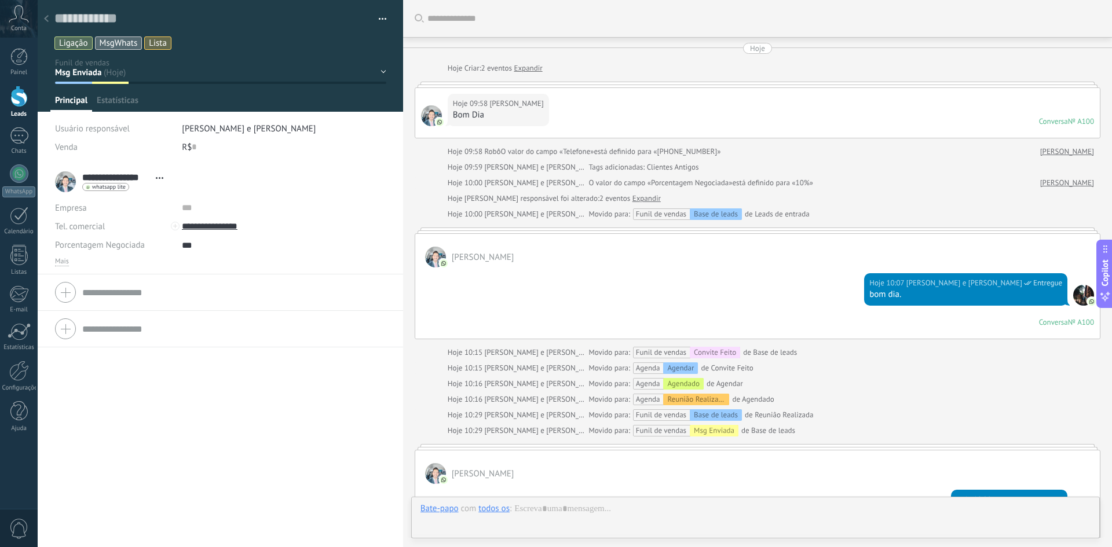
scroll to position [12, 0]
click at [379, 21] on span "button" at bounding box center [383, 21] width 8 height 2
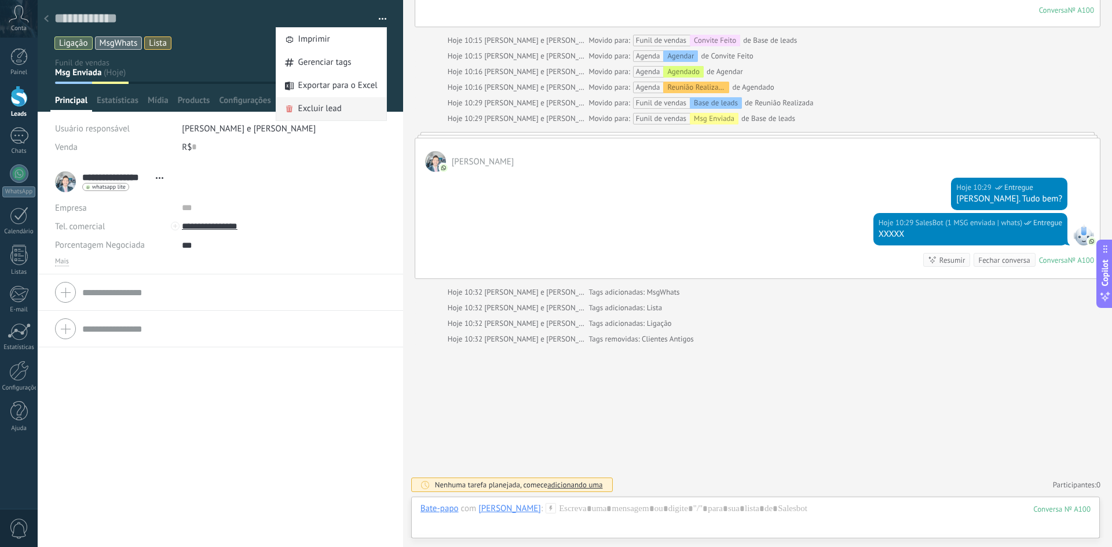
click at [316, 112] on span "Excluir lead" at bounding box center [319, 108] width 43 height 23
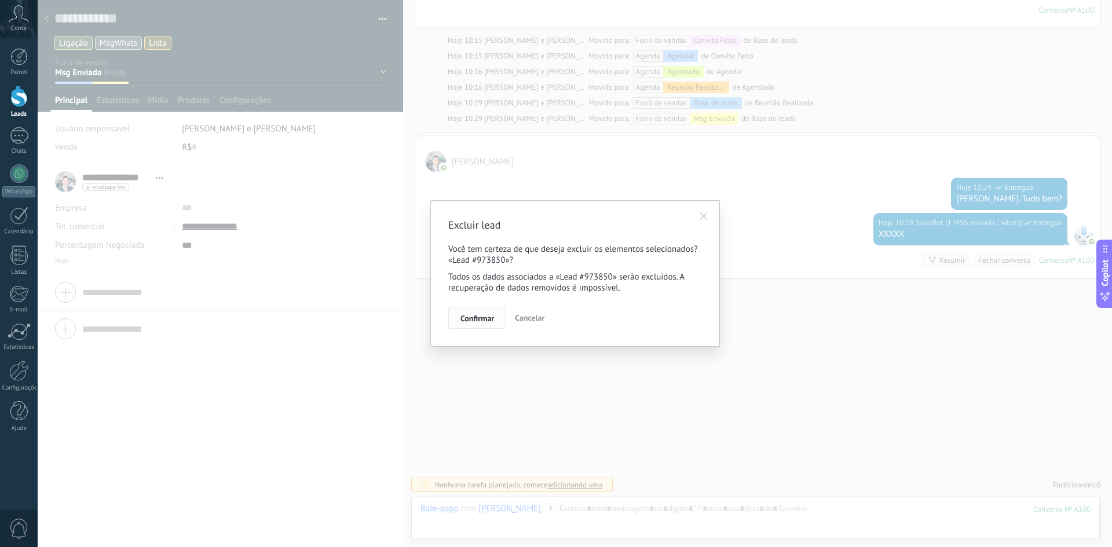
click at [477, 321] on span "Confirmar" at bounding box center [477, 319] width 34 height 8
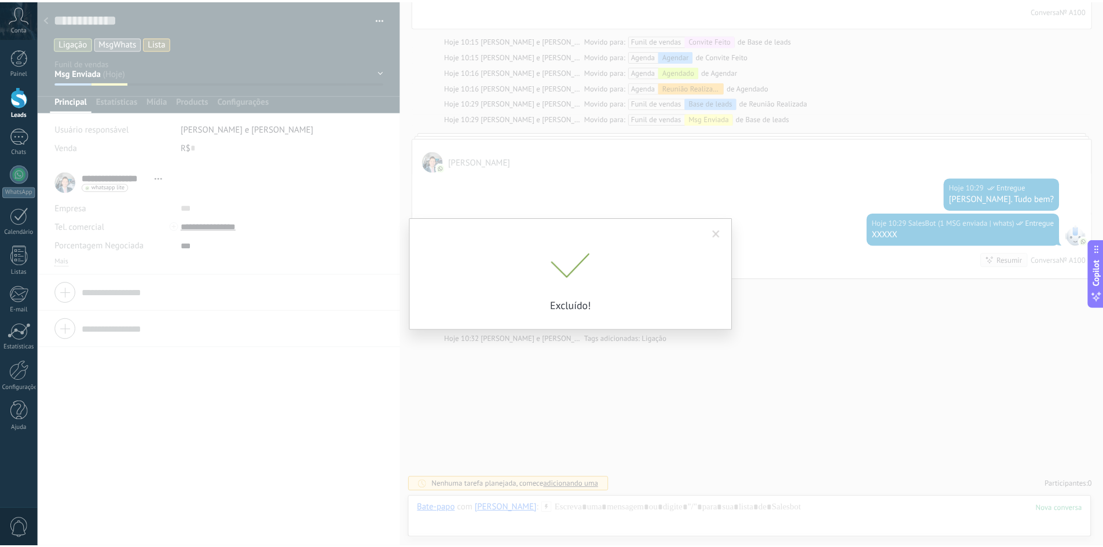
scroll to position [328, 0]
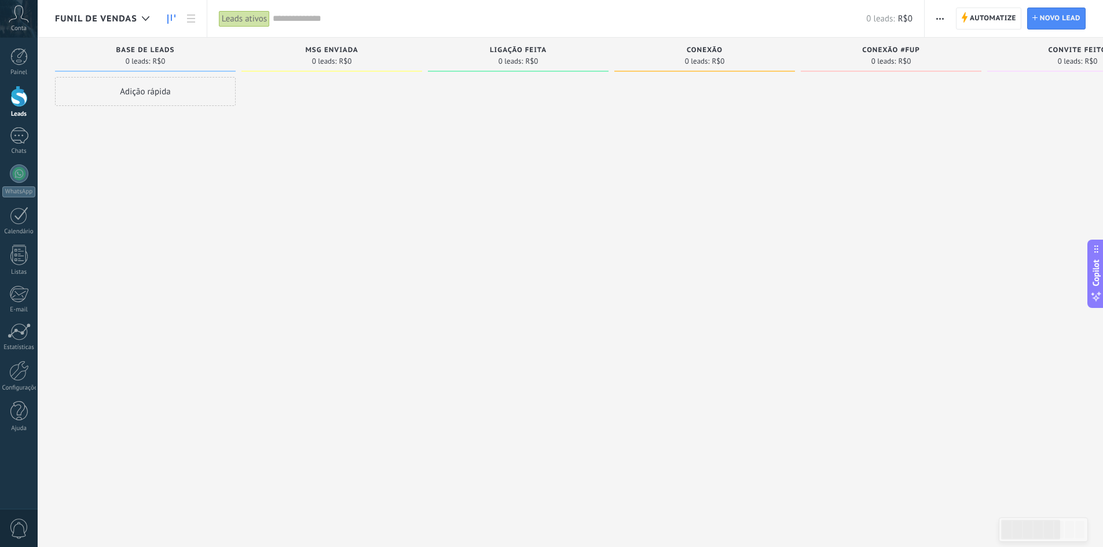
click at [286, 21] on input "text" at bounding box center [570, 19] width 594 height 12
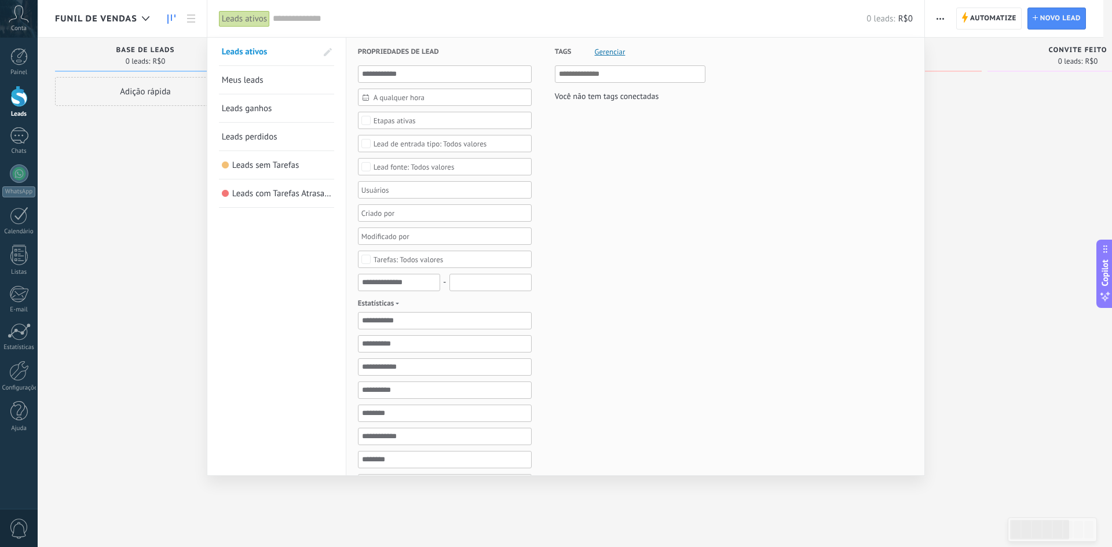
click at [320, 19] on input "text" at bounding box center [570, 19] width 594 height 12
click at [602, 76] on input "text" at bounding box center [631, 74] width 144 height 14
click at [159, 153] on div at bounding box center [556, 273] width 1112 height 547
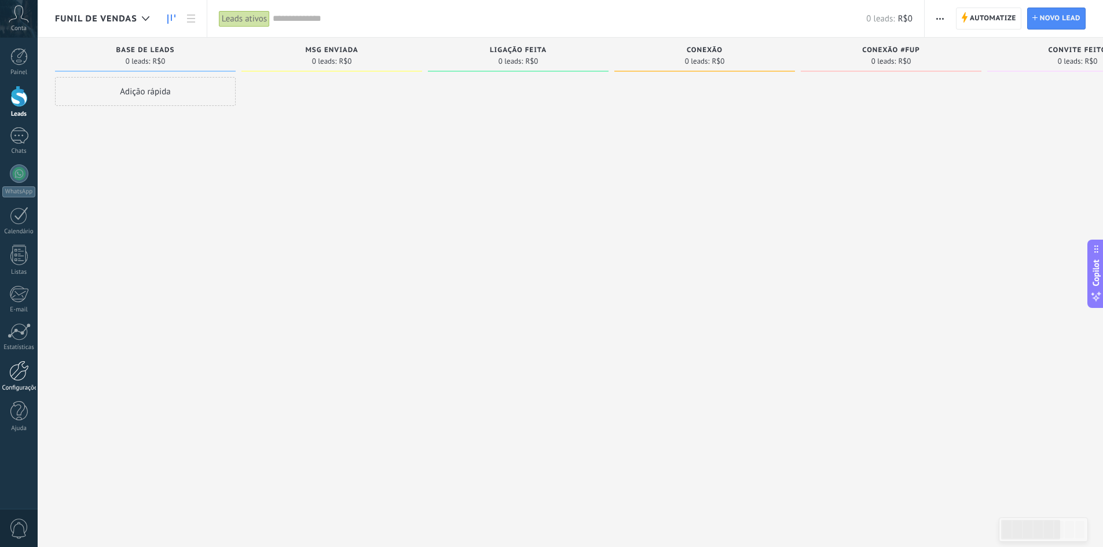
click at [25, 368] on div at bounding box center [19, 371] width 20 height 20
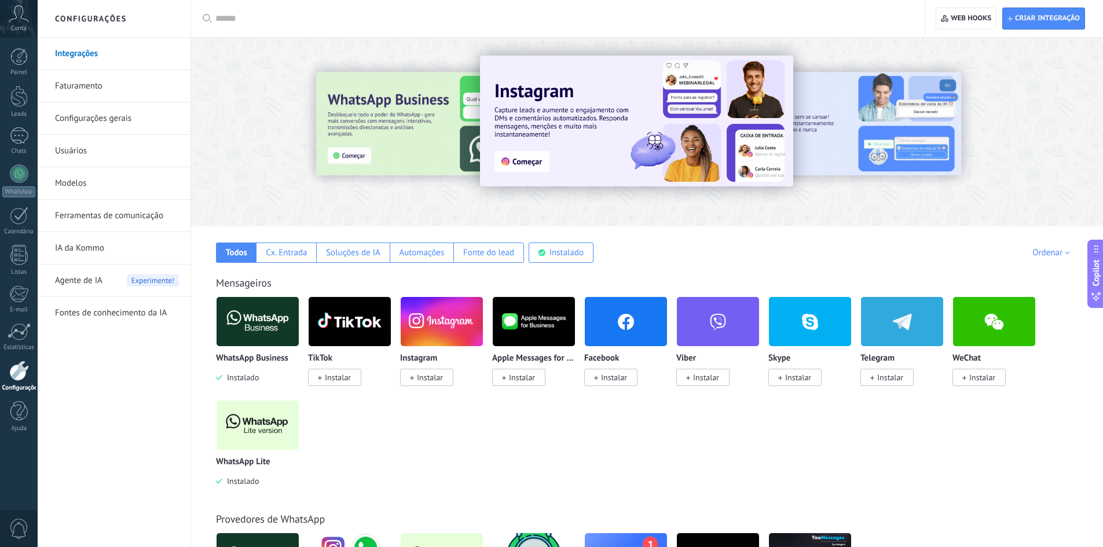
click at [126, 217] on link "Ferramentas de comunicação" at bounding box center [117, 216] width 124 height 32
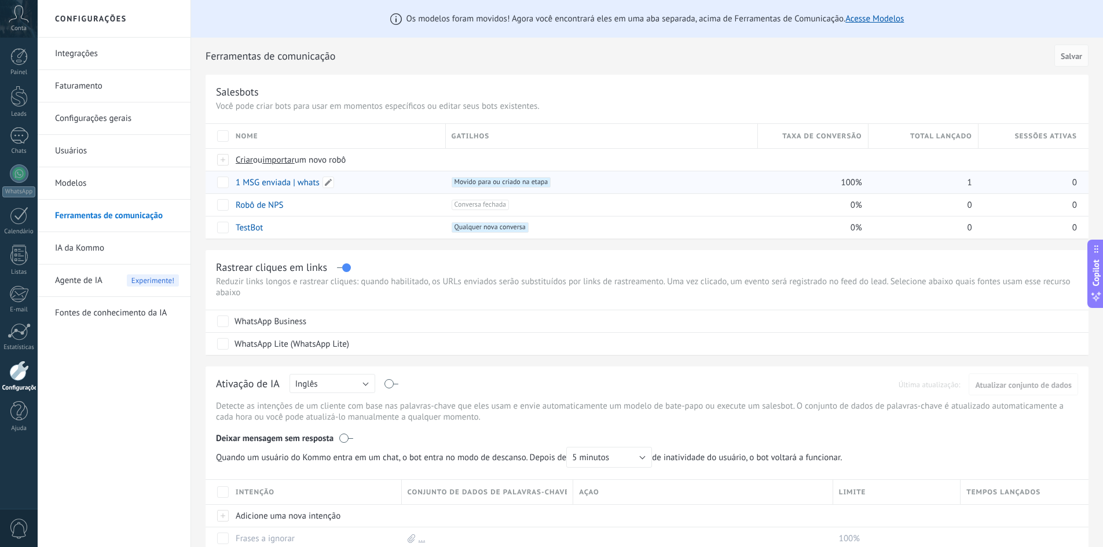
click at [258, 181] on link "1 MSG enviada | whats" at bounding box center [278, 182] width 84 height 11
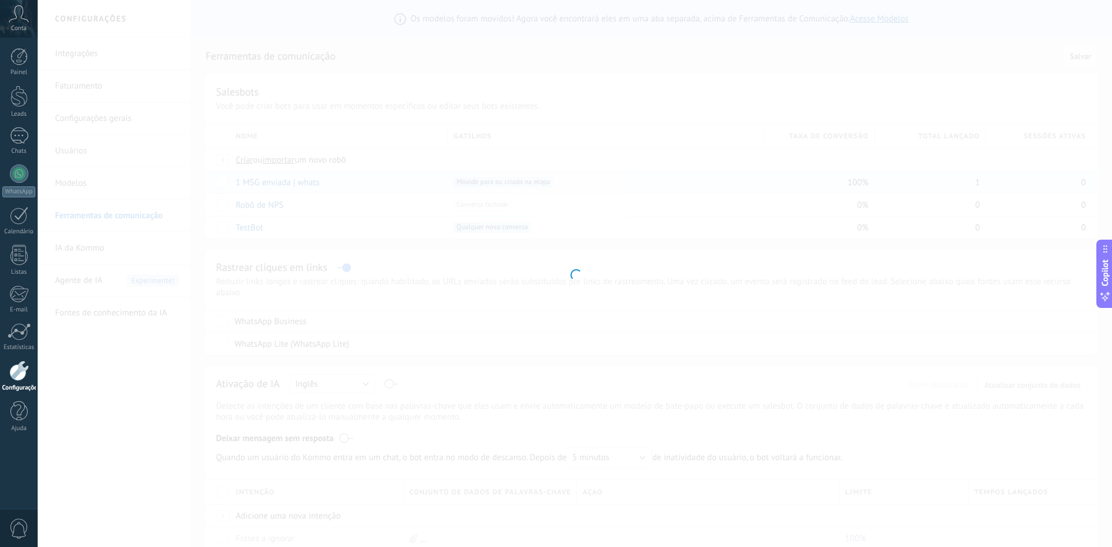
type input "**********"
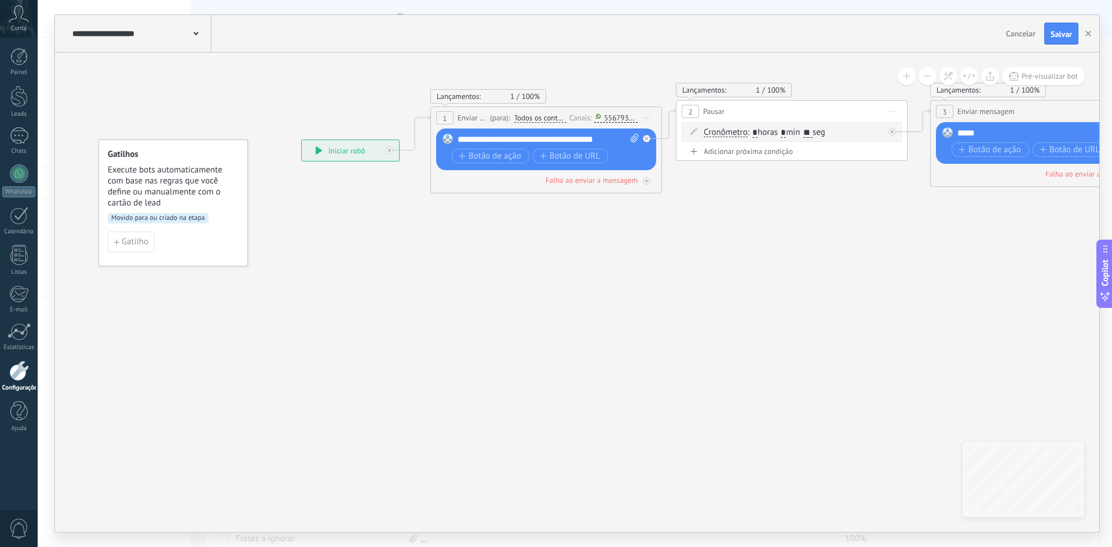
click at [605, 138] on div "**********" at bounding box center [548, 140] width 181 height 12
click at [637, 138] on icon at bounding box center [635, 138] width 8 height 9
click input "Upload" at bounding box center [0, 0] width 0 height 0
click at [612, 275] on icon at bounding box center [782, 147] width 1541 height 672
click at [595, 143] on div "**********" at bounding box center [548, 140] width 181 height 12
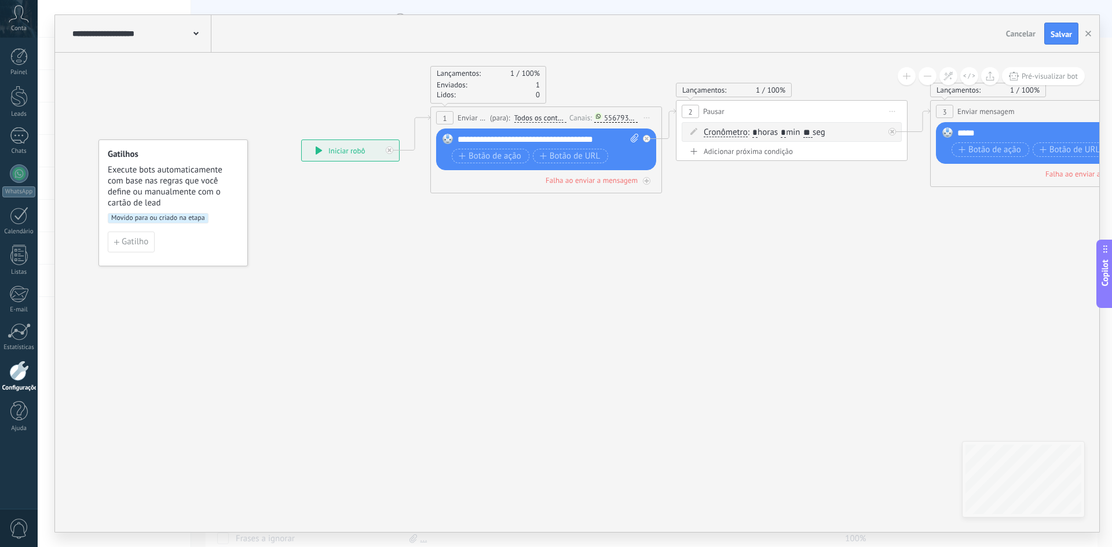
click at [605, 140] on div "**********" at bounding box center [548, 140] width 181 height 12
click at [610, 139] on div "**********" at bounding box center [548, 140] width 181 height 12
click at [630, 269] on icon at bounding box center [782, 147] width 1541 height 672
click at [606, 136] on div "**********" at bounding box center [548, 140] width 181 height 12
click at [609, 141] on div "**********" at bounding box center [548, 140] width 181 height 12
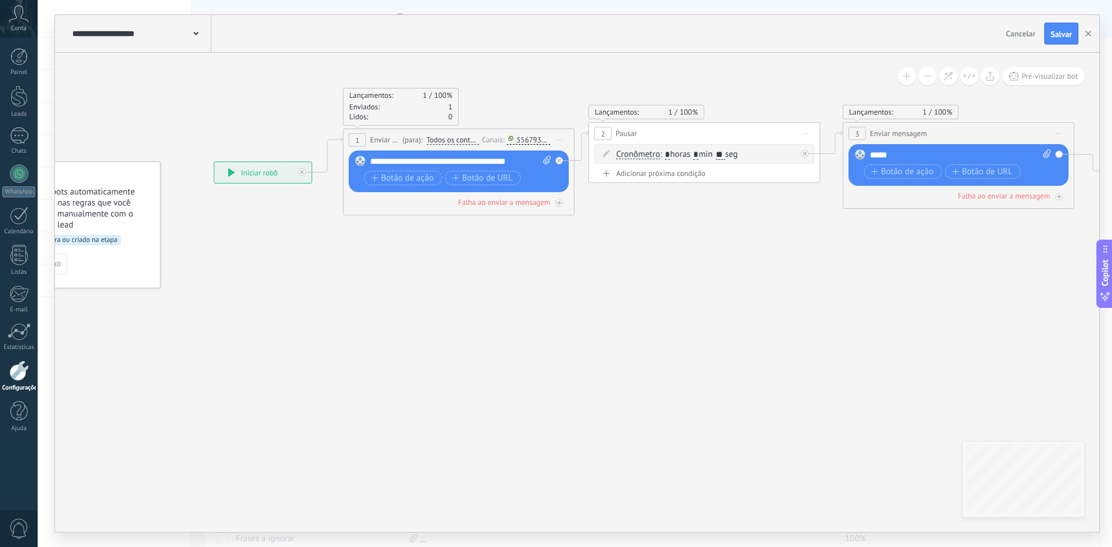
drag, startPoint x: 765, startPoint y: 258, endPoint x: 626, endPoint y: 280, distance: 140.7
click at [626, 280] on icon at bounding box center [694, 169] width 1541 height 672
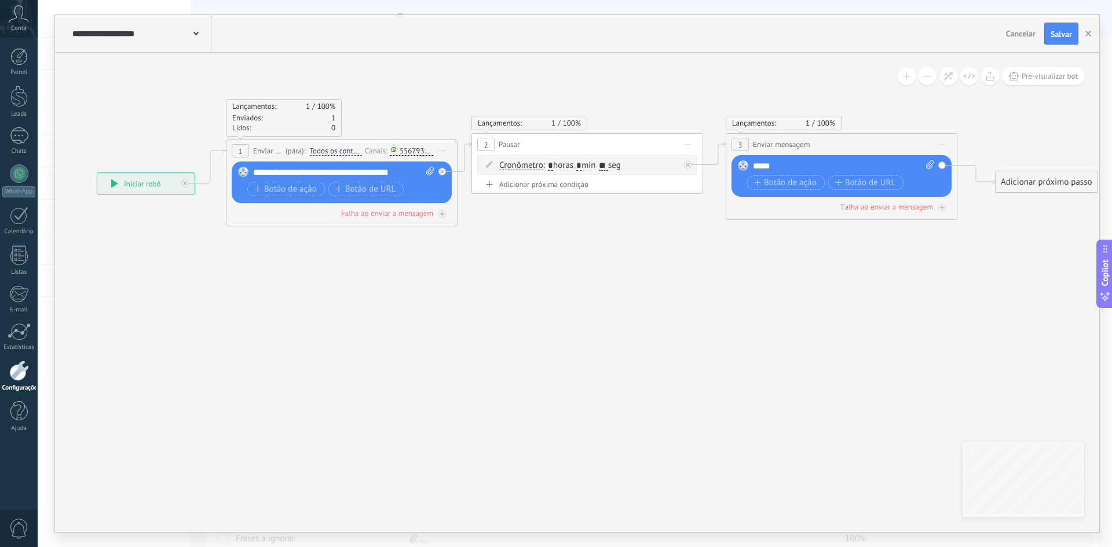
drag, startPoint x: 394, startPoint y: 322, endPoint x: 323, endPoint y: 333, distance: 72.7
click at [323, 333] on icon at bounding box center [577, 180] width 1541 height 672
click at [1058, 36] on span "Salvar" at bounding box center [1061, 34] width 21 height 8
click at [1095, 34] on button "button" at bounding box center [1088, 34] width 17 height 22
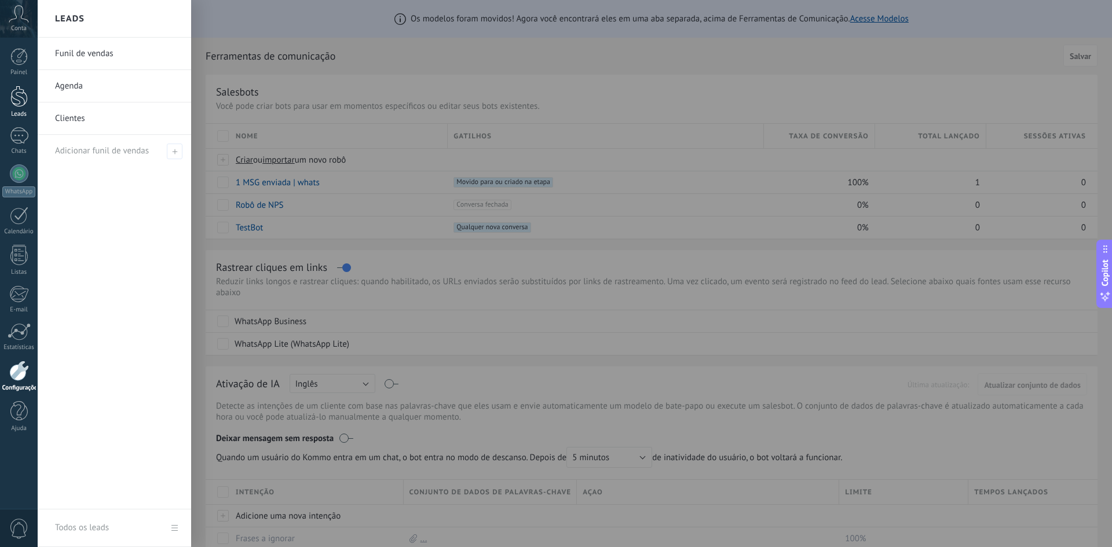
click at [20, 102] on div at bounding box center [18, 96] width 17 height 21
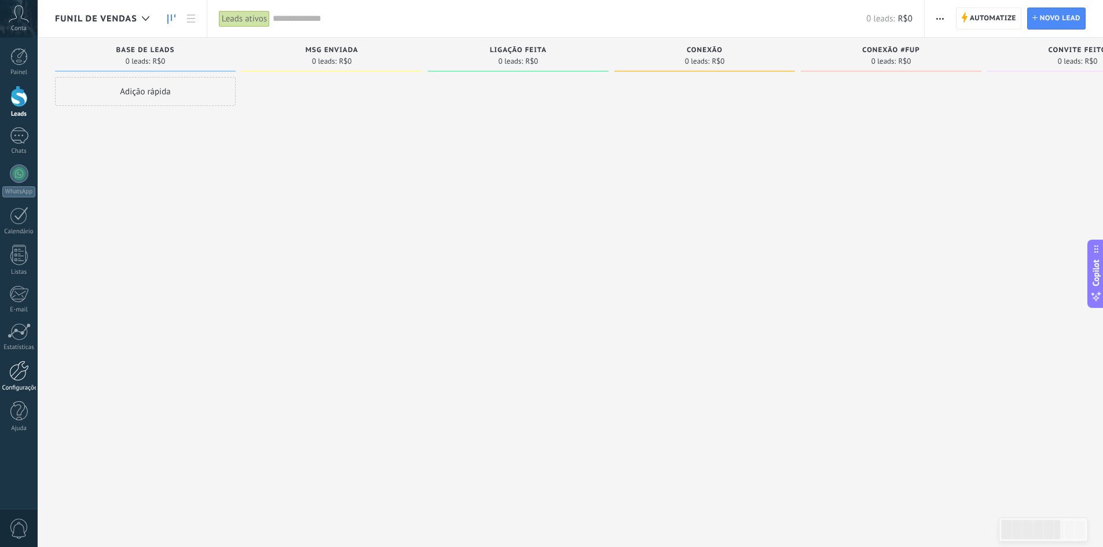
click at [21, 383] on link "Configurações" at bounding box center [19, 376] width 38 height 31
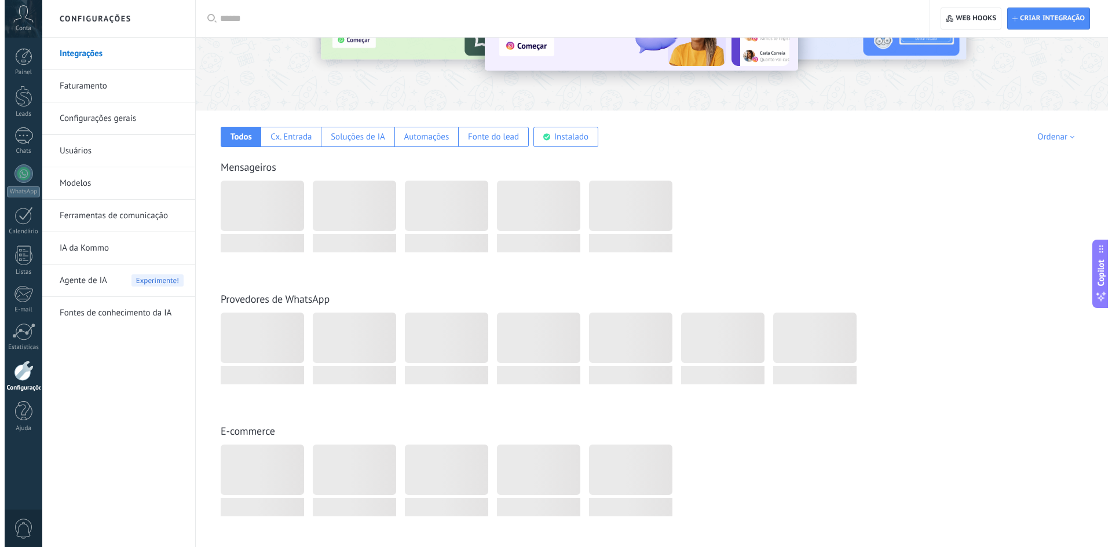
scroll to position [174, 0]
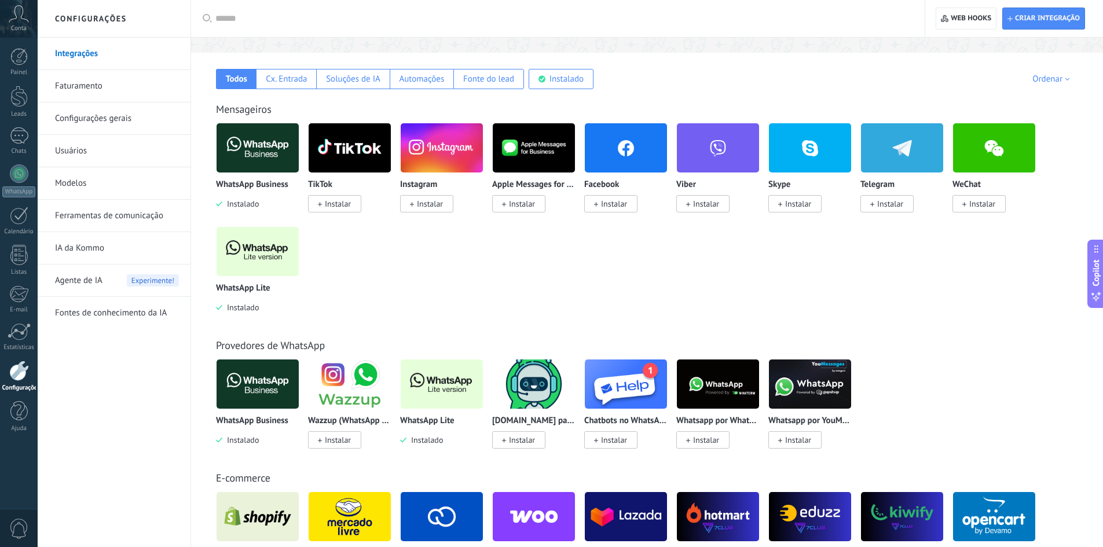
click at [418, 389] on img at bounding box center [442, 384] width 82 height 56
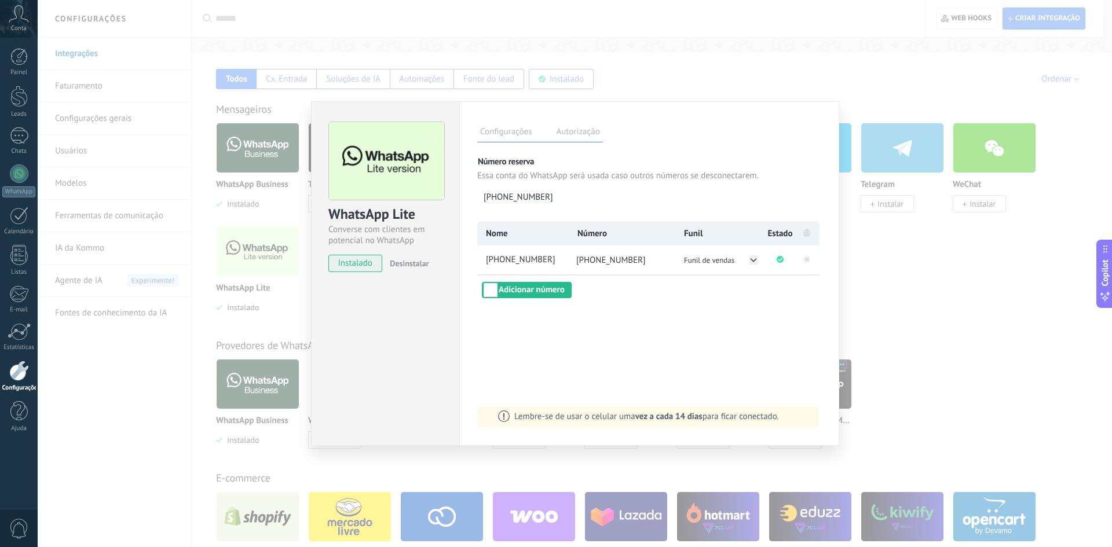
click at [596, 261] on span "[PHONE_NUMBER]" at bounding box center [611, 260] width 70 height 11
copy span "[PHONE_NUMBER]"
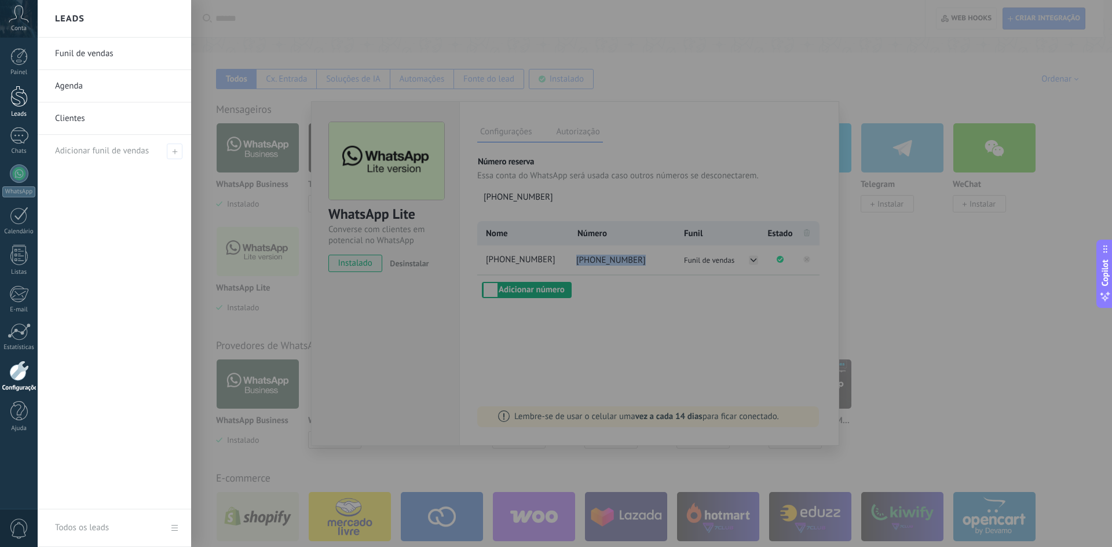
click at [21, 93] on div at bounding box center [18, 96] width 17 height 21
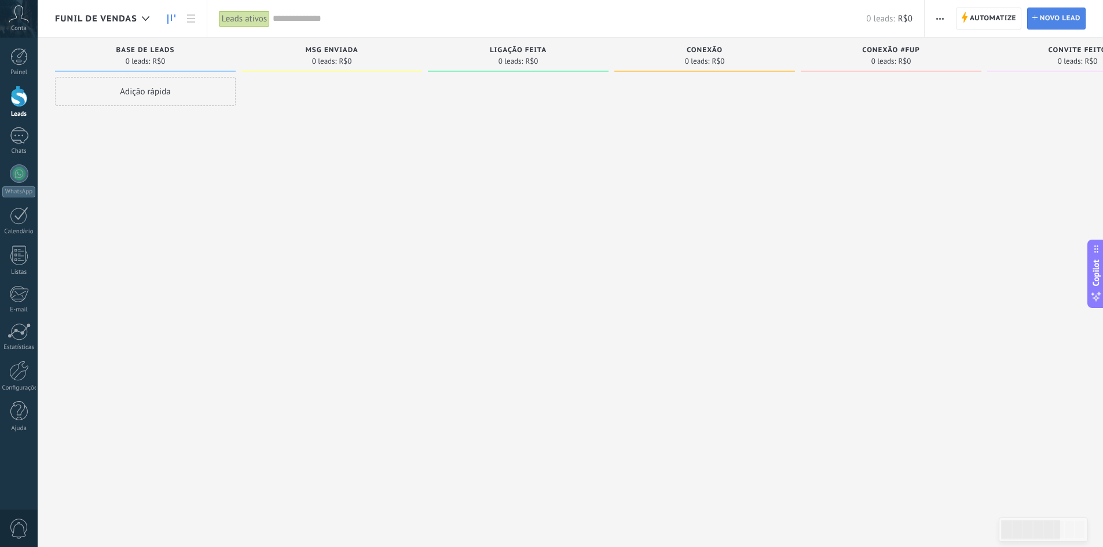
click at [1052, 20] on span "Novo lead" at bounding box center [1060, 18] width 41 height 21
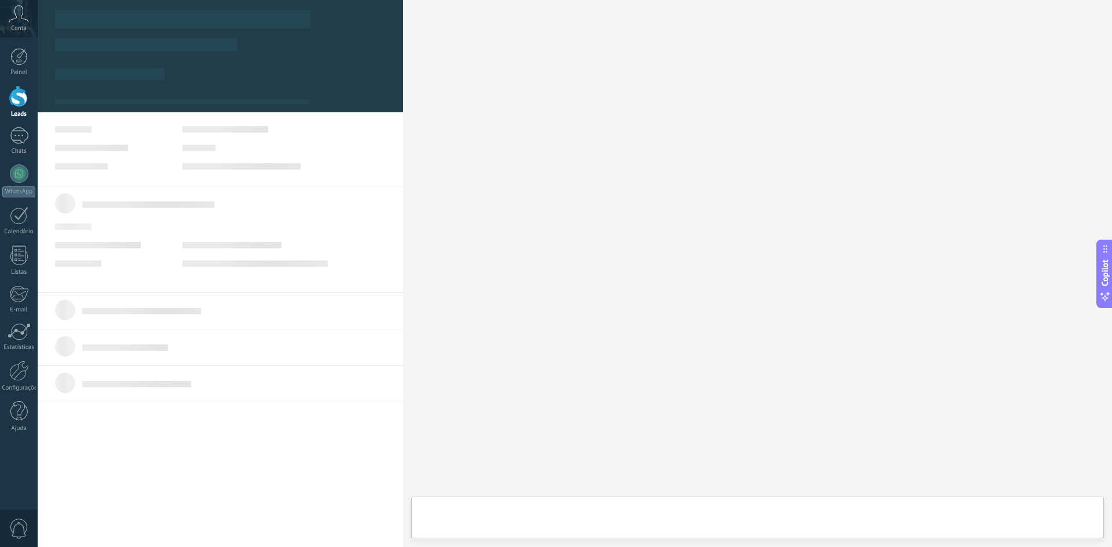
type textarea "***"
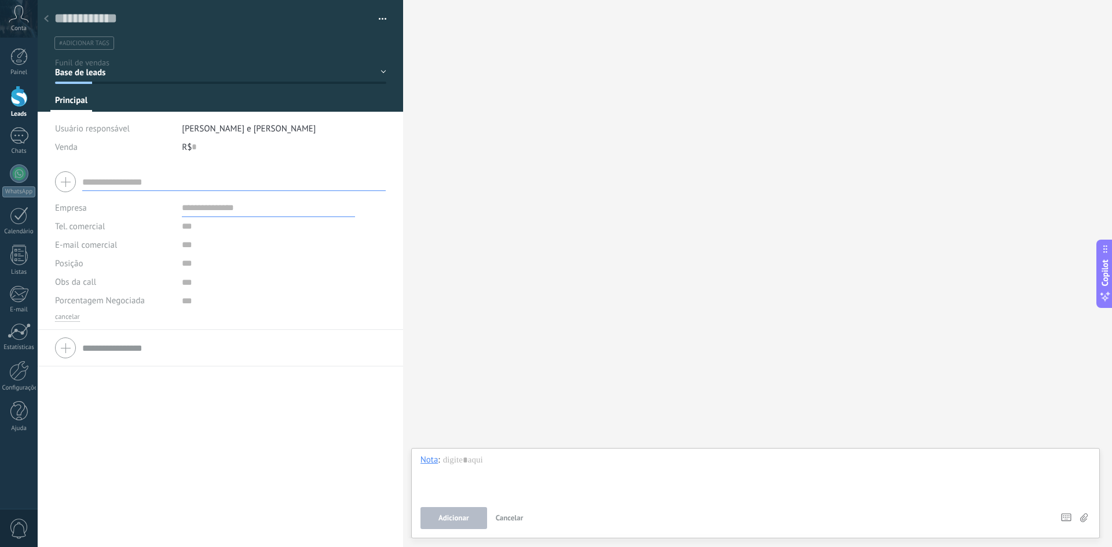
scroll to position [12, 0]
click at [155, 182] on input "text" at bounding box center [234, 182] width 304 height 19
type input "**********"
click at [215, 228] on input "text" at bounding box center [268, 226] width 173 height 19
type input "**********"
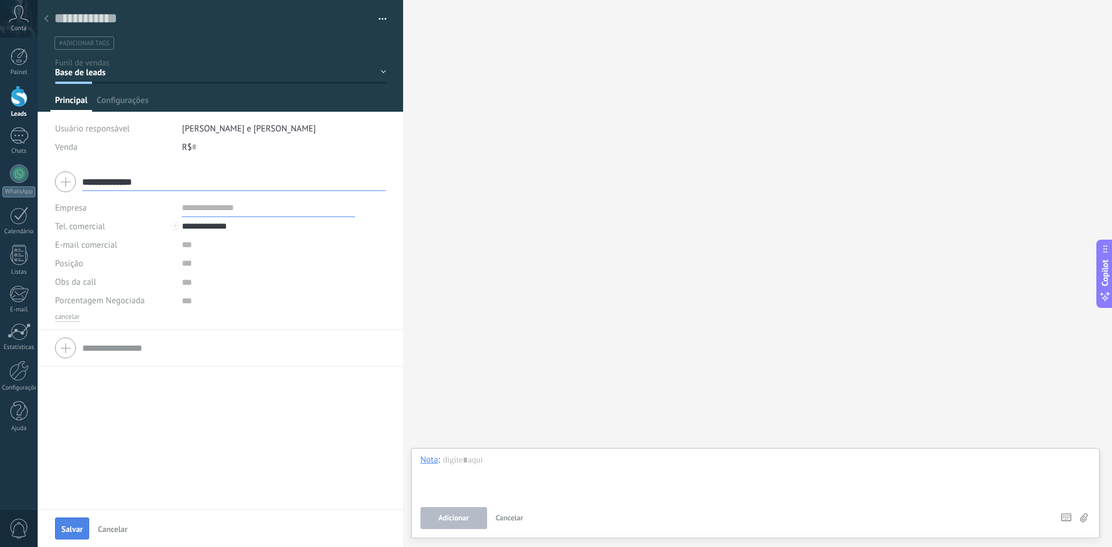
click at [73, 533] on span "Salvar" at bounding box center [71, 529] width 21 height 8
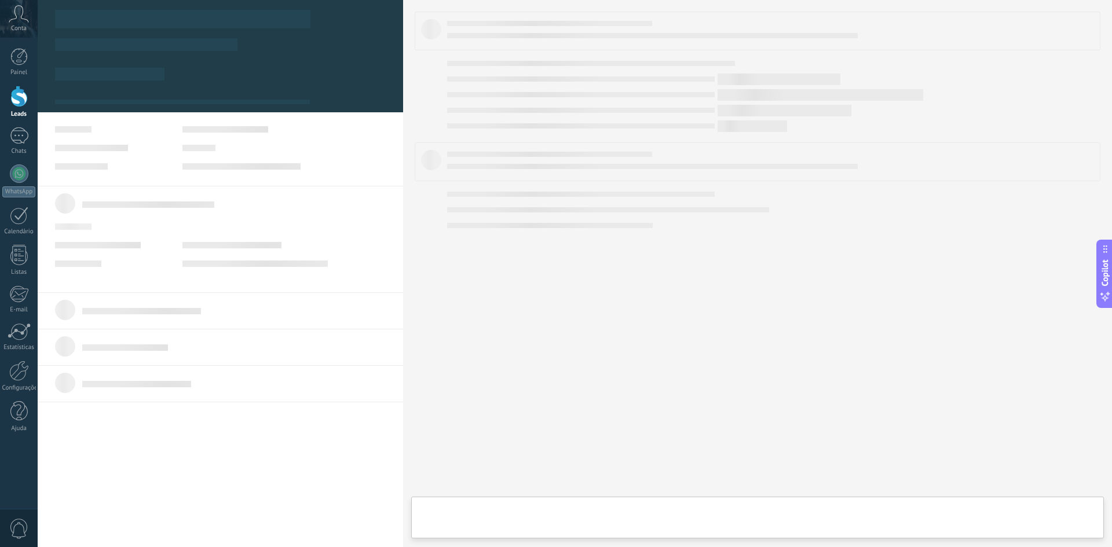
click at [191, 231] on div at bounding box center [220, 239] width 365 height 107
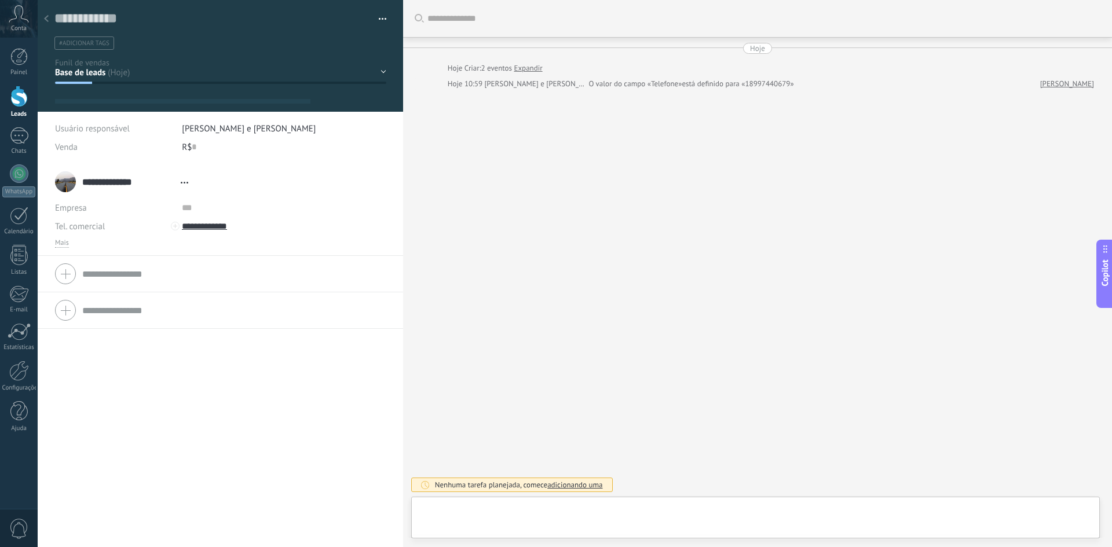
type textarea "**********"
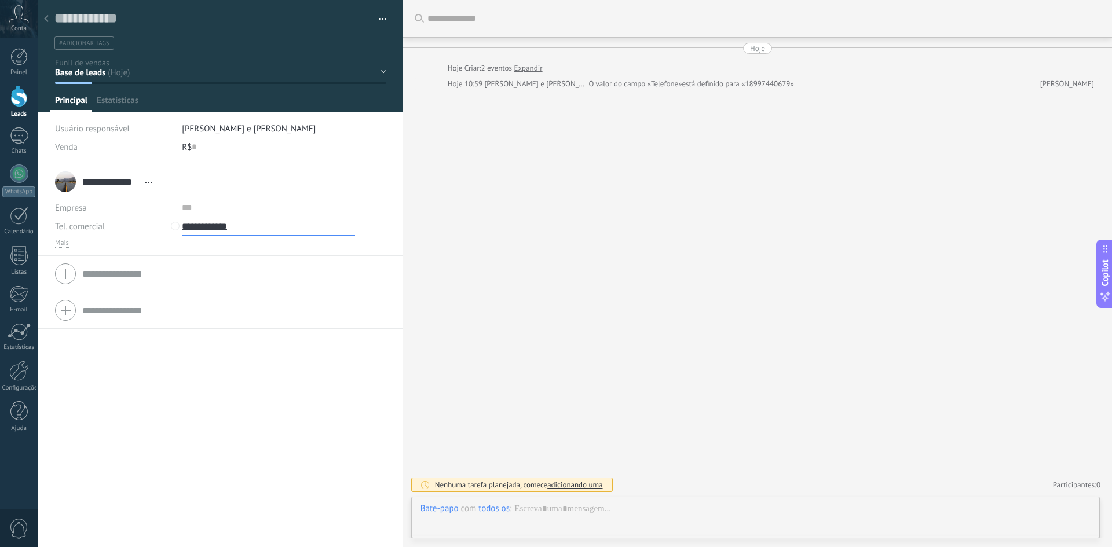
click at [202, 226] on input "**********" at bounding box center [268, 226] width 173 height 19
type input "**********"
click at [221, 264] on div "[PHONE_NUMBER] (WhatsApp)" at bounding box center [254, 266] width 144 height 20
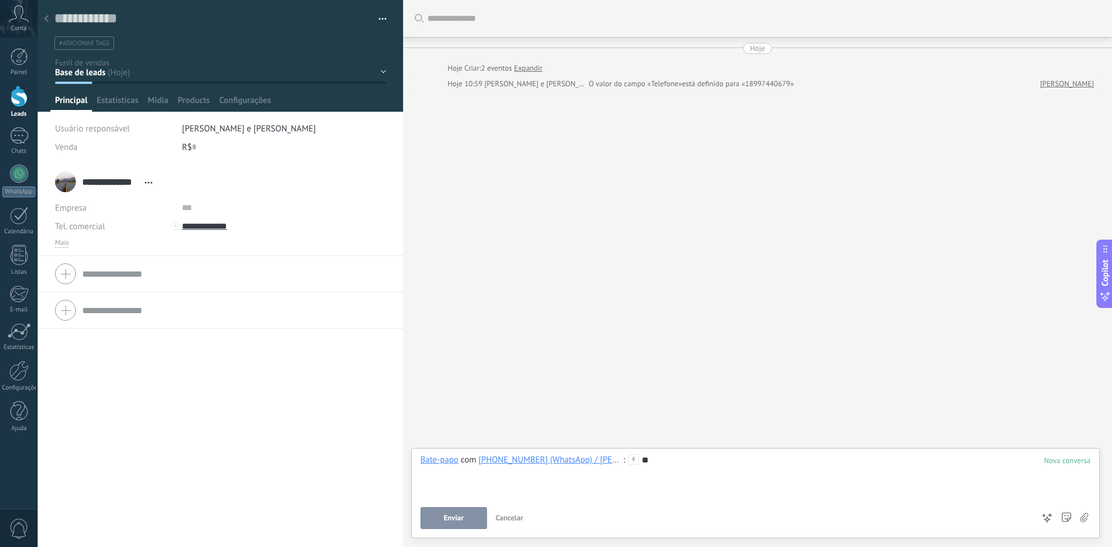
click at [466, 516] on button "Enviar" at bounding box center [454, 518] width 67 height 22
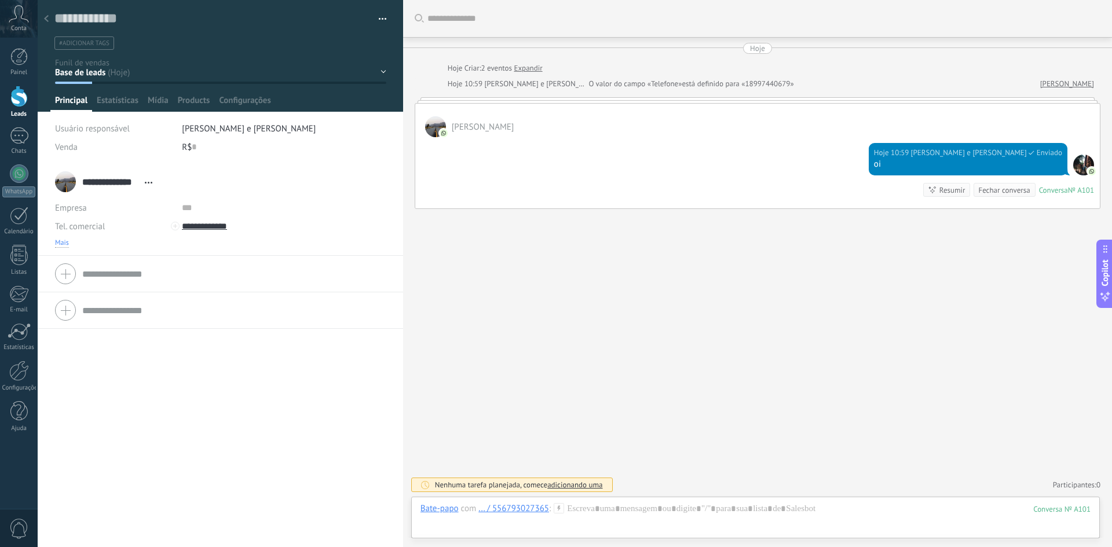
click at [64, 246] on span "Mais" at bounding box center [62, 243] width 14 height 9
click at [255, 102] on span "Configurações" at bounding box center [245, 103] width 52 height 17
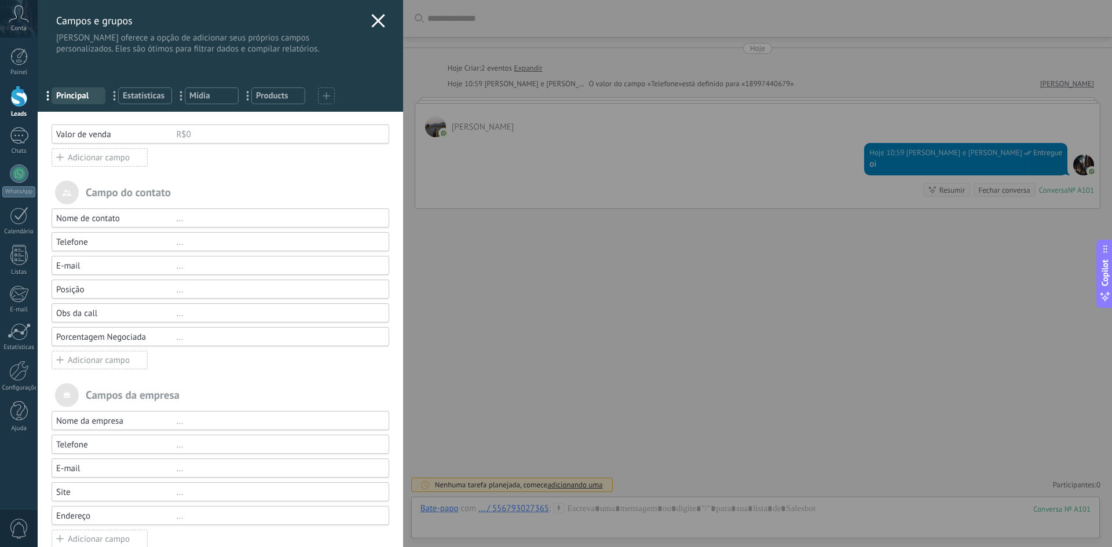
click at [100, 363] on div "Adicionar campo" at bounding box center [100, 360] width 96 height 19
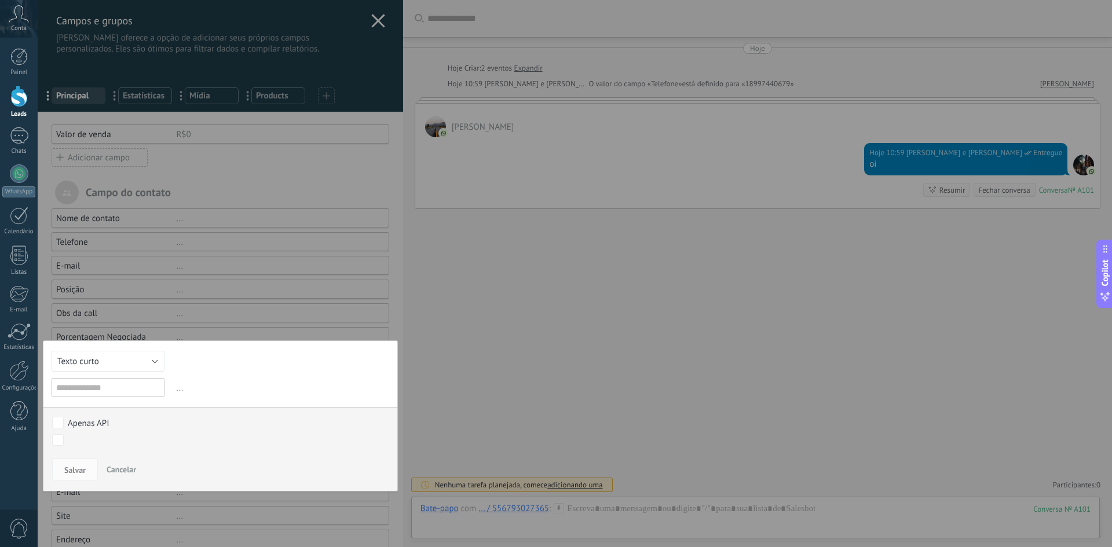
click at [102, 330] on div at bounding box center [220, 297] width 365 height 594
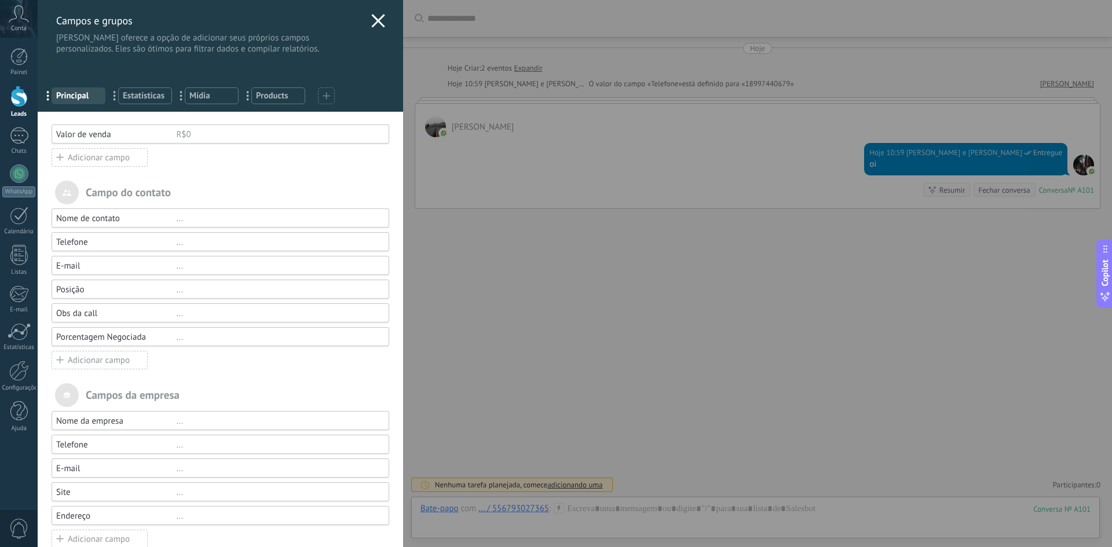
click at [103, 337] on div "Porcentagem Negociada" at bounding box center [116, 337] width 120 height 11
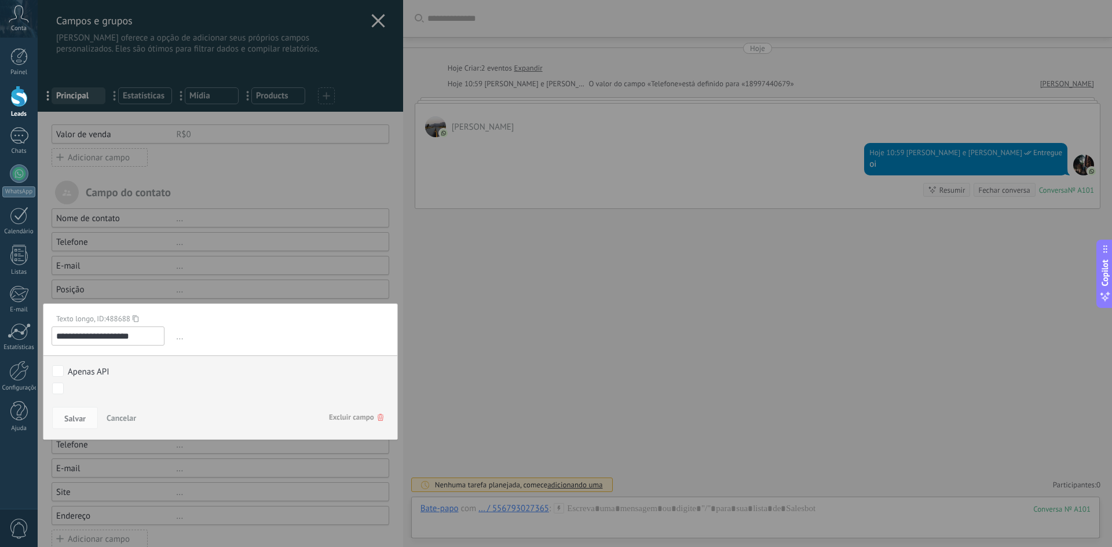
click at [107, 338] on input "**********" at bounding box center [108, 336] width 113 height 19
drag, startPoint x: 104, startPoint y: 337, endPoint x: 32, endPoint y: 337, distance: 71.2
click at [38, 337] on div "**********" at bounding box center [575, 273] width 1074 height 547
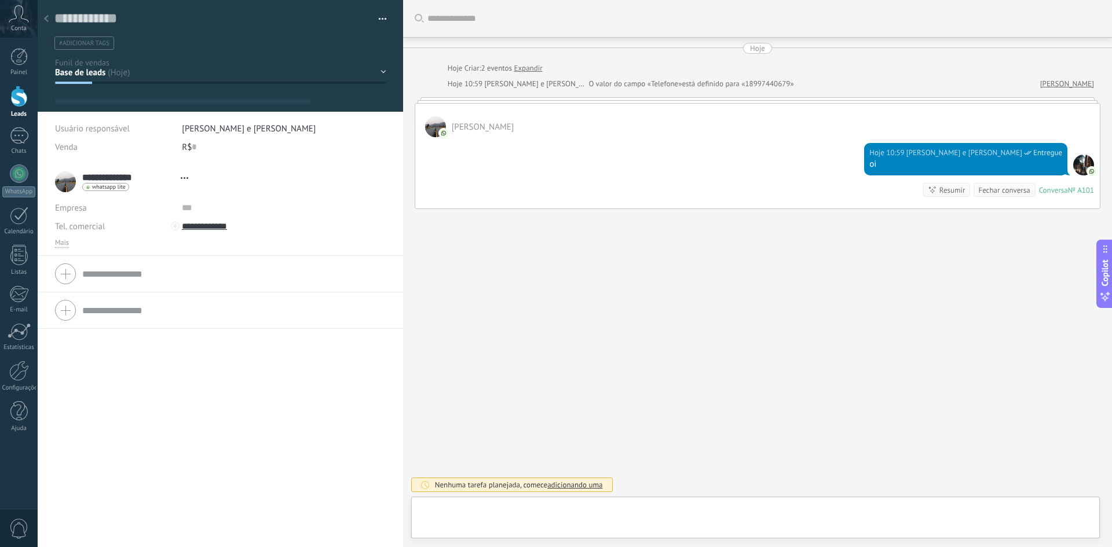
type textarea "**********"
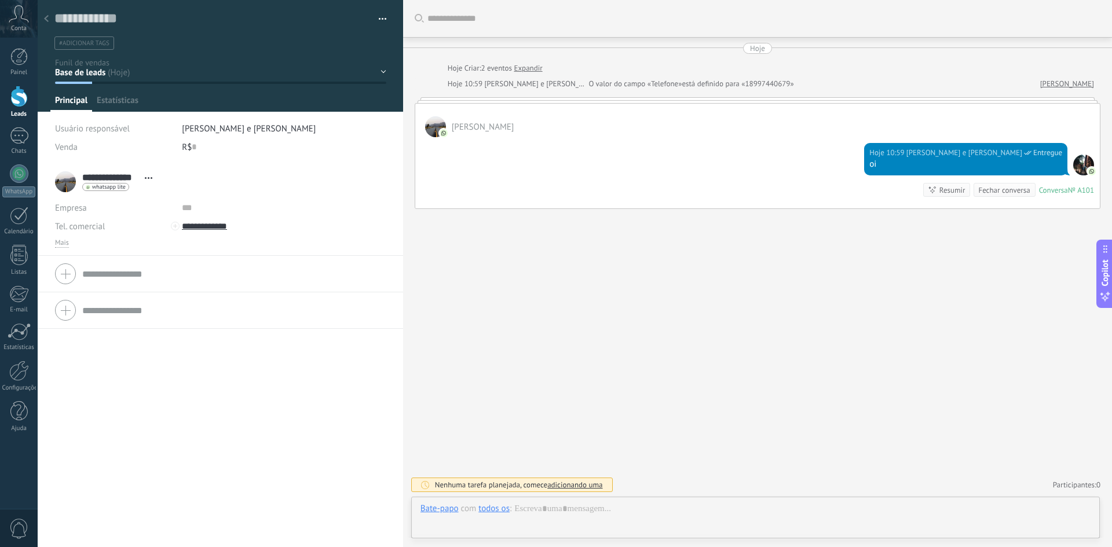
scroll to position [17, 0]
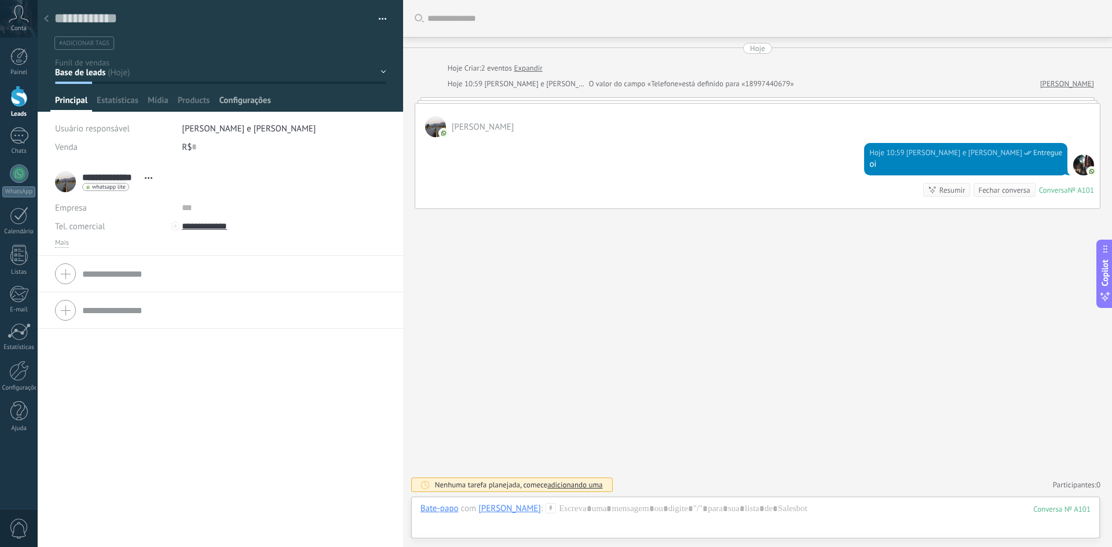
click at [261, 104] on span "Configurações" at bounding box center [245, 103] width 52 height 17
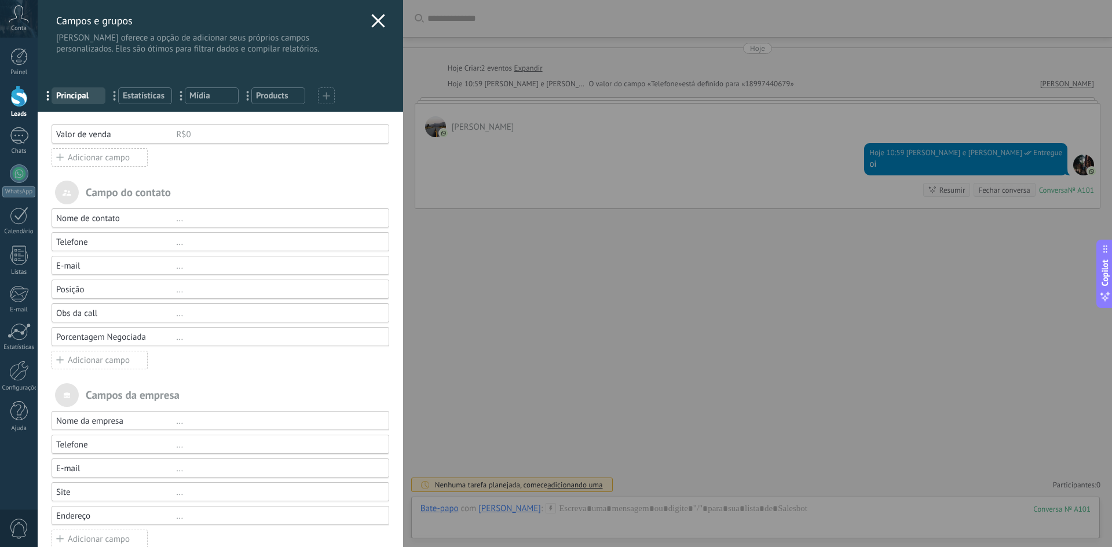
click at [85, 334] on div "Porcentagem Negociada" at bounding box center [116, 337] width 120 height 11
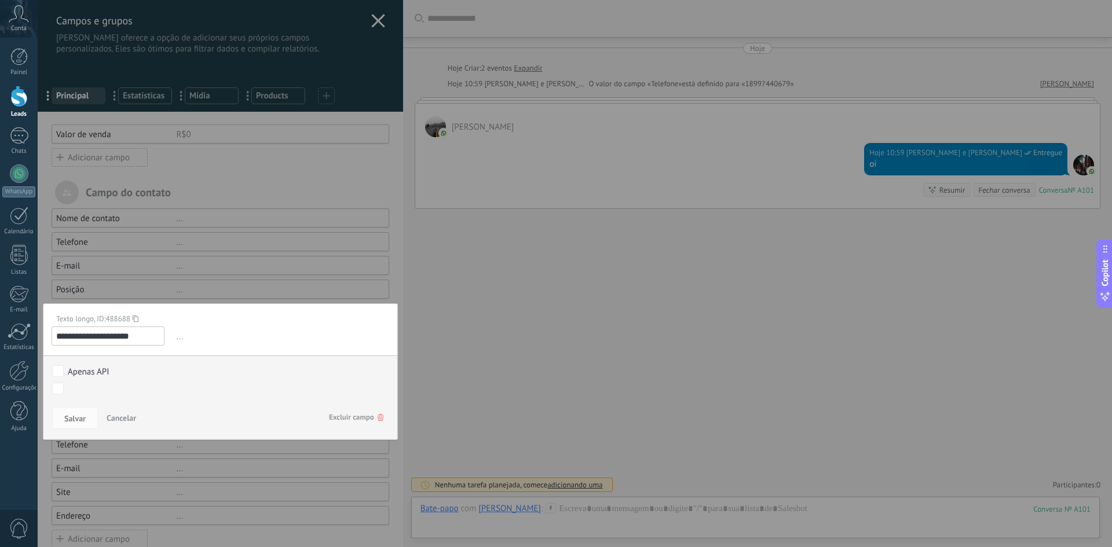
click at [85, 334] on input "**********" at bounding box center [108, 336] width 113 height 19
click at [97, 337] on input "**********" at bounding box center [108, 336] width 113 height 19
drag, startPoint x: 103, startPoint y: 336, endPoint x: 57, endPoint y: 335, distance: 45.8
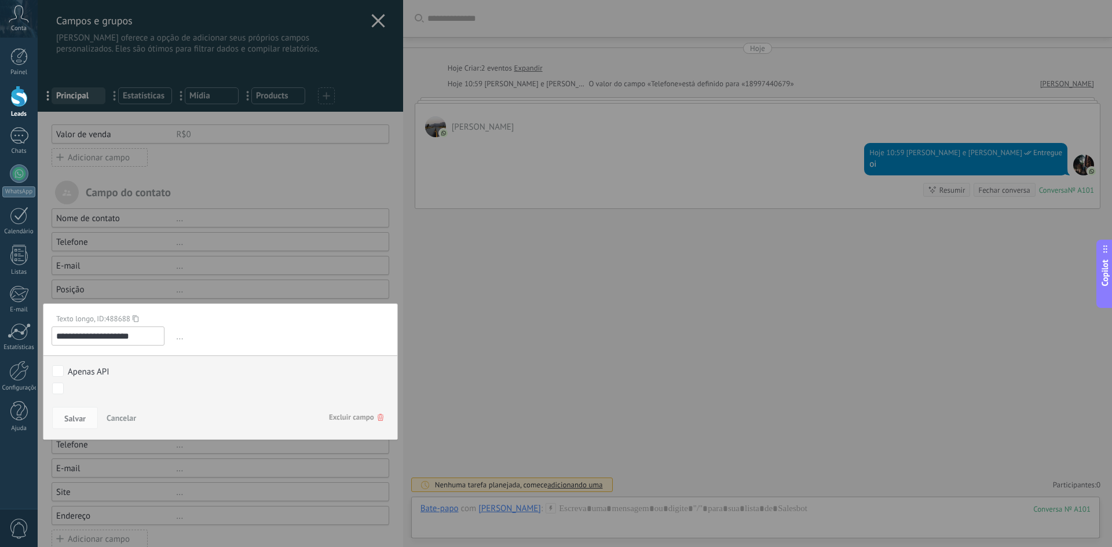
click at [57, 335] on input "**********" at bounding box center [108, 336] width 113 height 19
type input "**********"
click at [75, 425] on button "Salvar" at bounding box center [75, 418] width 46 height 22
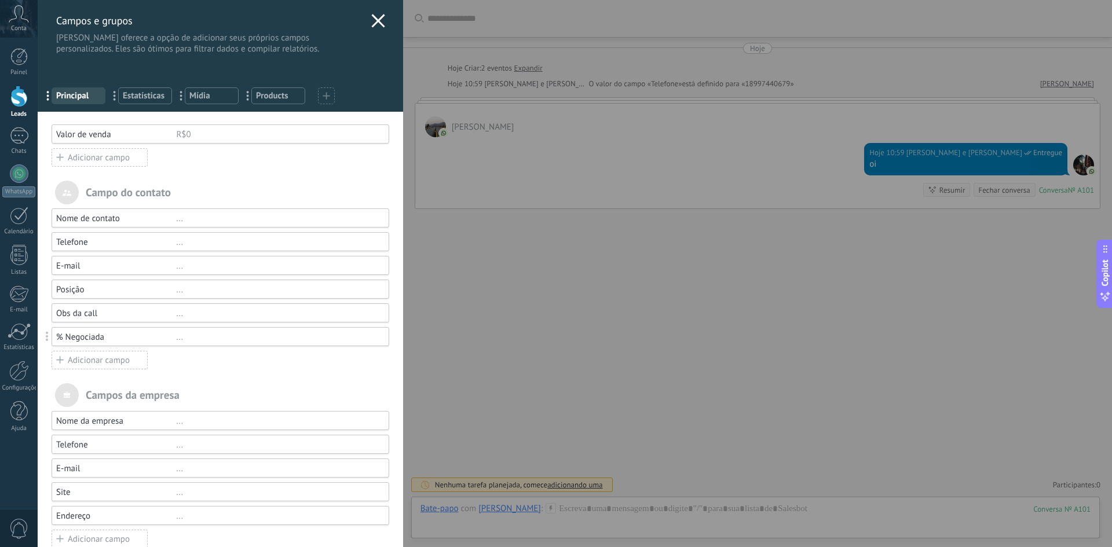
click at [84, 362] on div "Adicionar campo" at bounding box center [100, 360] width 96 height 19
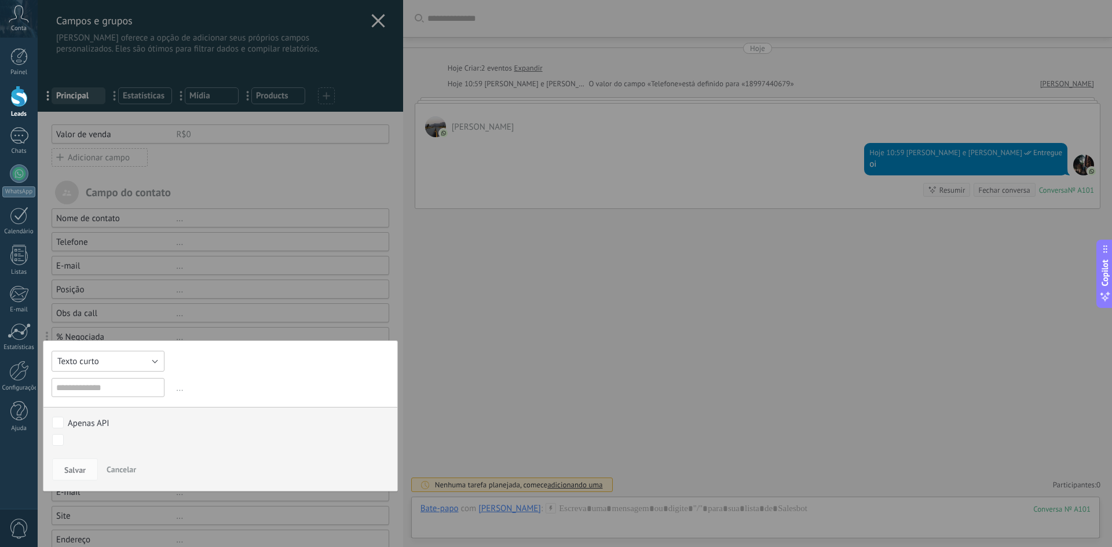
click at [91, 365] on span "Texto curto" at bounding box center [78, 361] width 42 height 11
click at [443, 387] on div "[PERSON_NAME] e grupos Kommo oferece a opção de adicionar seus próprios campos …" at bounding box center [575, 273] width 1074 height 547
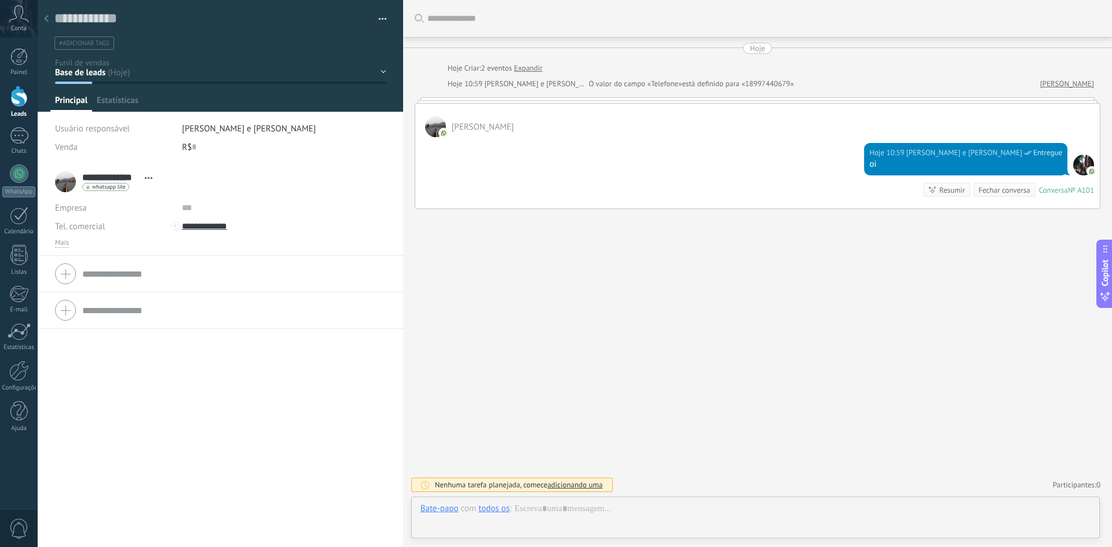
scroll to position [17, 0]
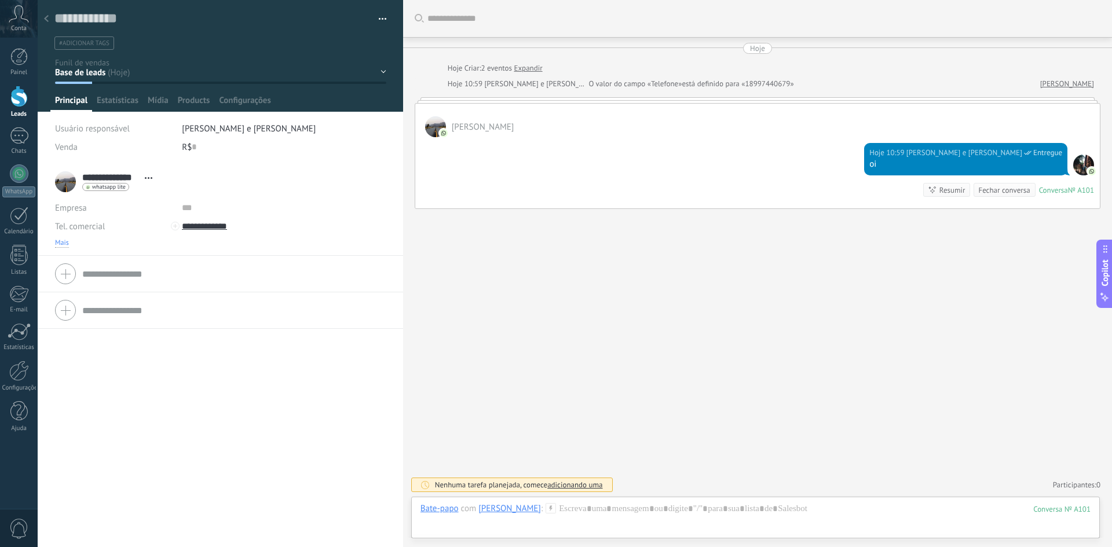
click at [64, 246] on span "Mais" at bounding box center [62, 243] width 14 height 9
type textarea "***"
click at [243, 106] on span "Configurações" at bounding box center [245, 103] width 52 height 17
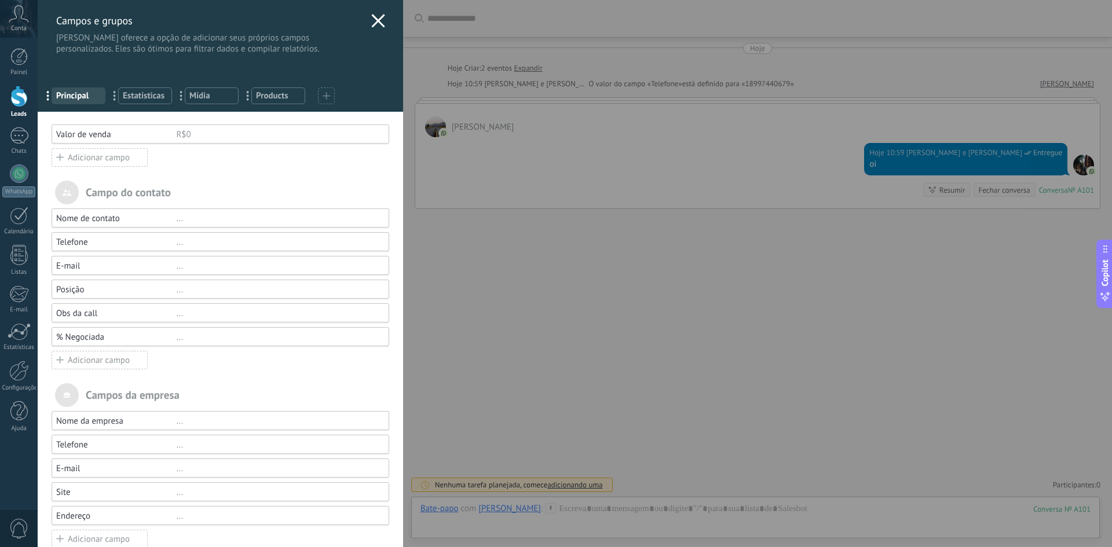
click at [92, 354] on div "Adicionar campo" at bounding box center [100, 360] width 96 height 19
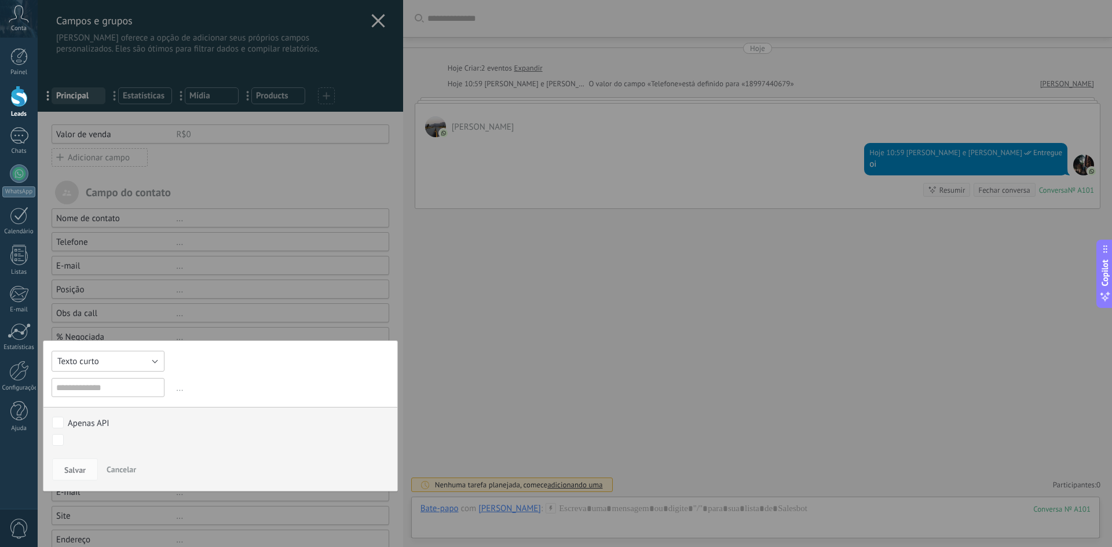
click at [102, 363] on button "Texto curto" at bounding box center [108, 361] width 113 height 21
click at [101, 441] on span "Texto longo" at bounding box center [103, 441] width 116 height 11
click at [107, 398] on div "Texto curto Numérico Interruptor Selecionar Seleção múltipla Data Url Texto lon…" at bounding box center [220, 416] width 355 height 151
click at [105, 394] on input "text" at bounding box center [108, 387] width 113 height 19
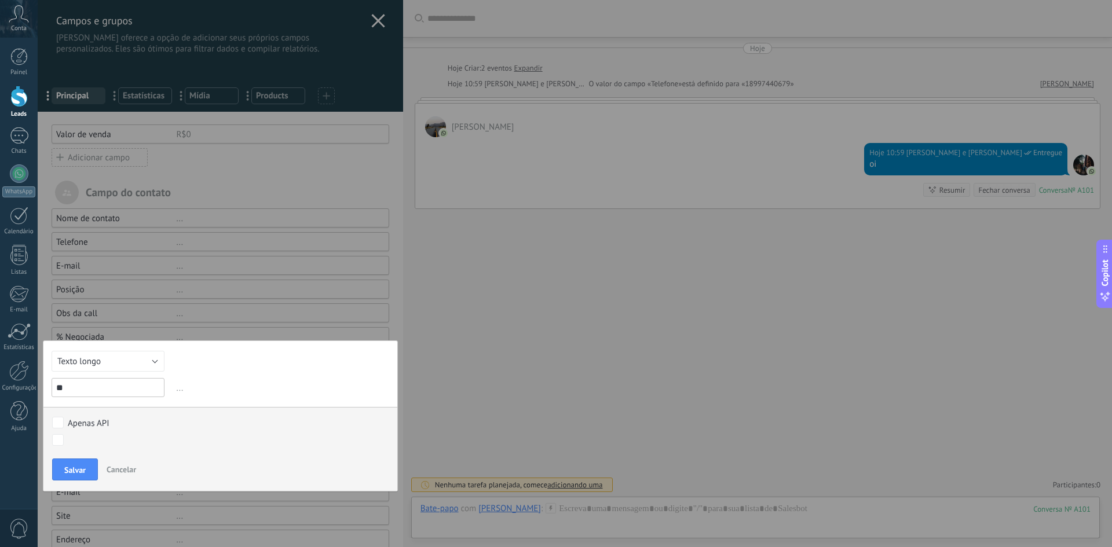
type input "*"
type input "********"
click at [76, 467] on span "Salvar" at bounding box center [74, 470] width 21 height 8
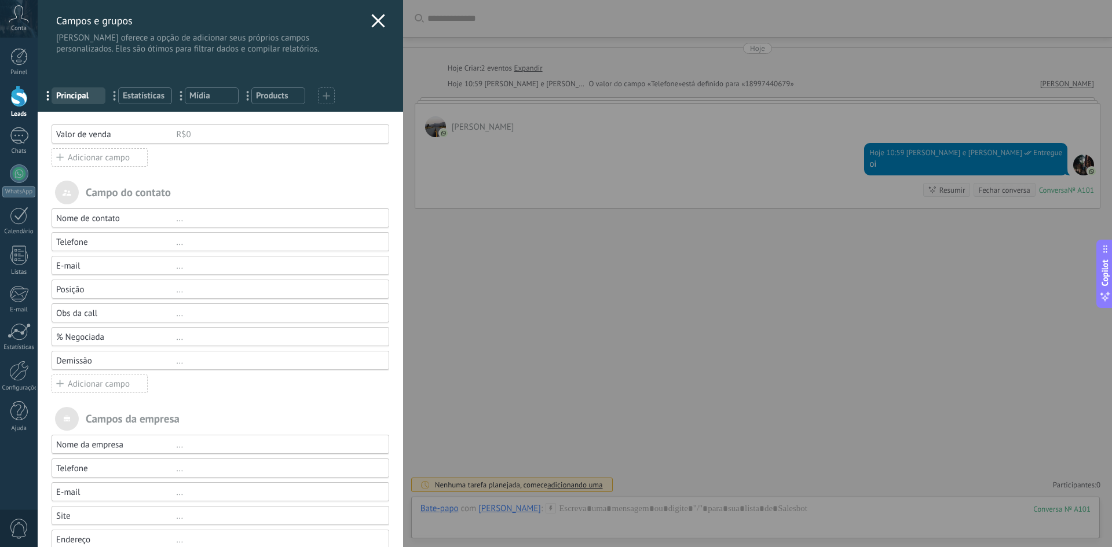
click at [90, 407] on div "Campos da empresa" at bounding box center [221, 419] width 338 height 24
drag, startPoint x: 91, startPoint y: 396, endPoint x: 92, endPoint y: 389, distance: 7.0
click at [91, 396] on div "Campo do contato Nome de contato ... Telefone ... E-mail ... Posição ... Obs da…" at bounding box center [221, 377] width 338 height 392
click at [92, 389] on div "Adicionar campo" at bounding box center [100, 384] width 96 height 19
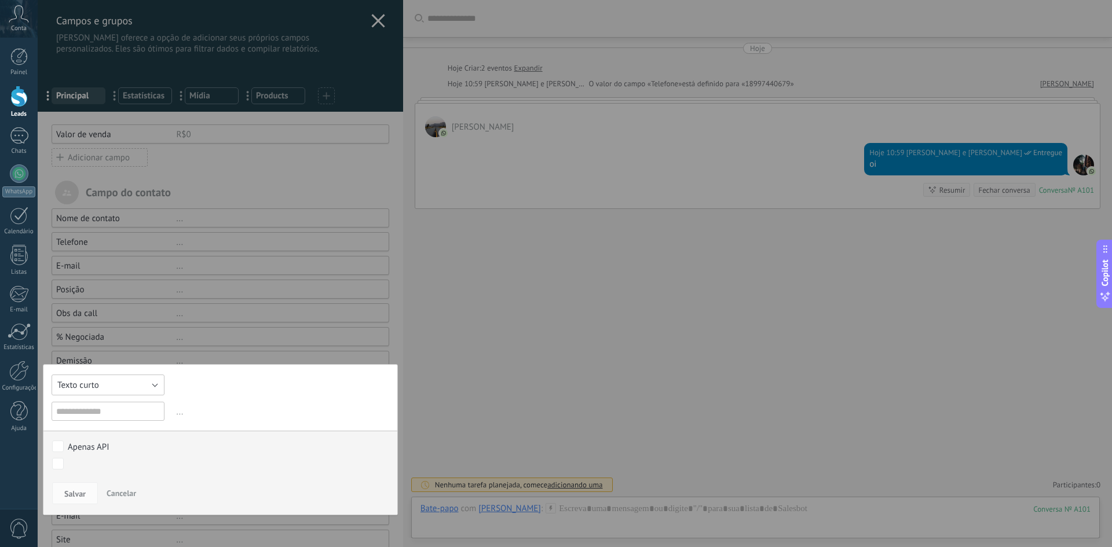
click at [115, 375] on button "Texto curto" at bounding box center [108, 385] width 113 height 21
click at [97, 444] on span "CPF" at bounding box center [103, 448] width 116 height 11
type input "***"
click at [93, 412] on input "***" at bounding box center [108, 411] width 113 height 19
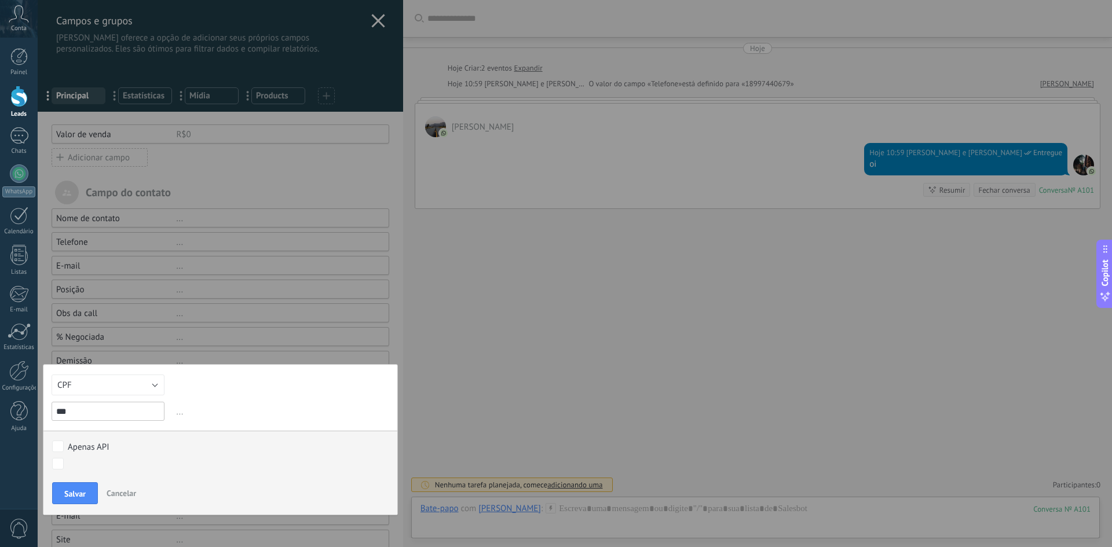
click at [93, 412] on input "***" at bounding box center [108, 411] width 113 height 19
click at [85, 497] on span "Salvar" at bounding box center [74, 494] width 21 height 8
click at [89, 410] on input "text" at bounding box center [108, 411] width 113 height 19
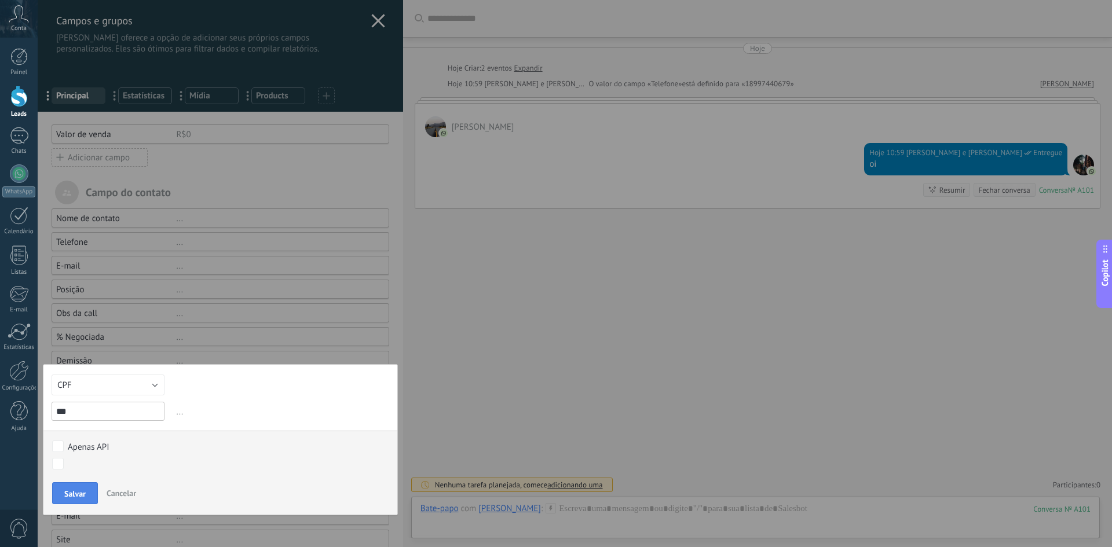
type input "***"
click at [80, 495] on span "Salvar" at bounding box center [74, 494] width 21 height 8
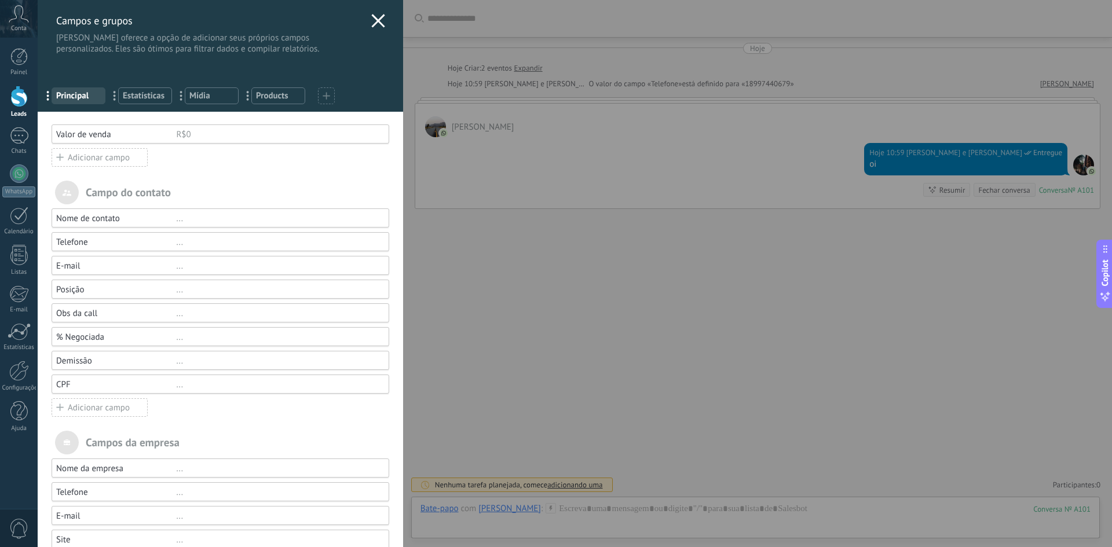
click at [87, 407] on div "Adicionar campo" at bounding box center [100, 408] width 96 height 19
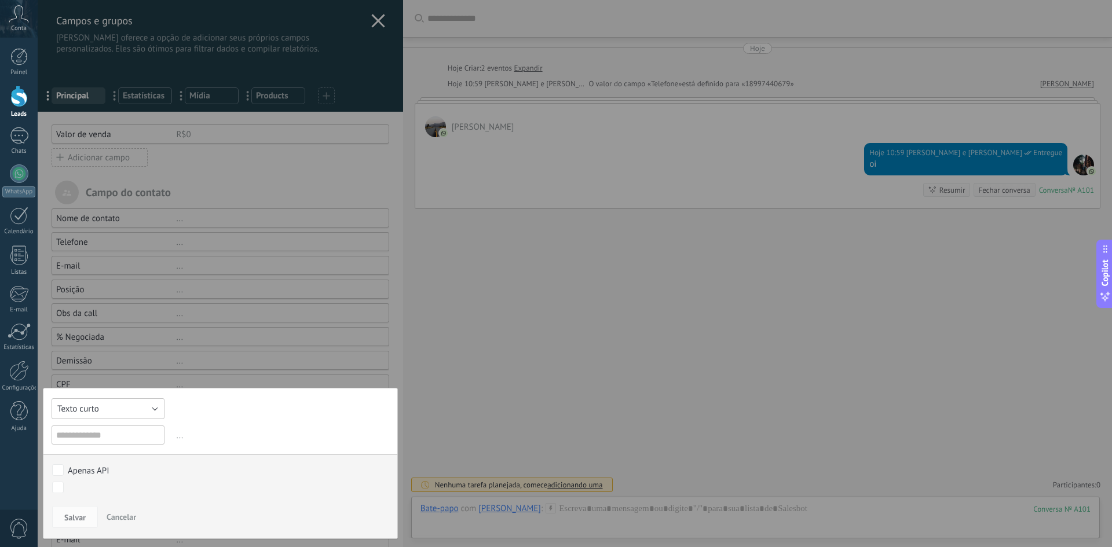
click at [112, 414] on button "Texto curto" at bounding box center [108, 409] width 113 height 21
click at [108, 432] on span "Texto longo" at bounding box center [103, 431] width 116 height 11
click at [108, 430] on input "text" at bounding box center [108, 435] width 113 height 19
type input "******"
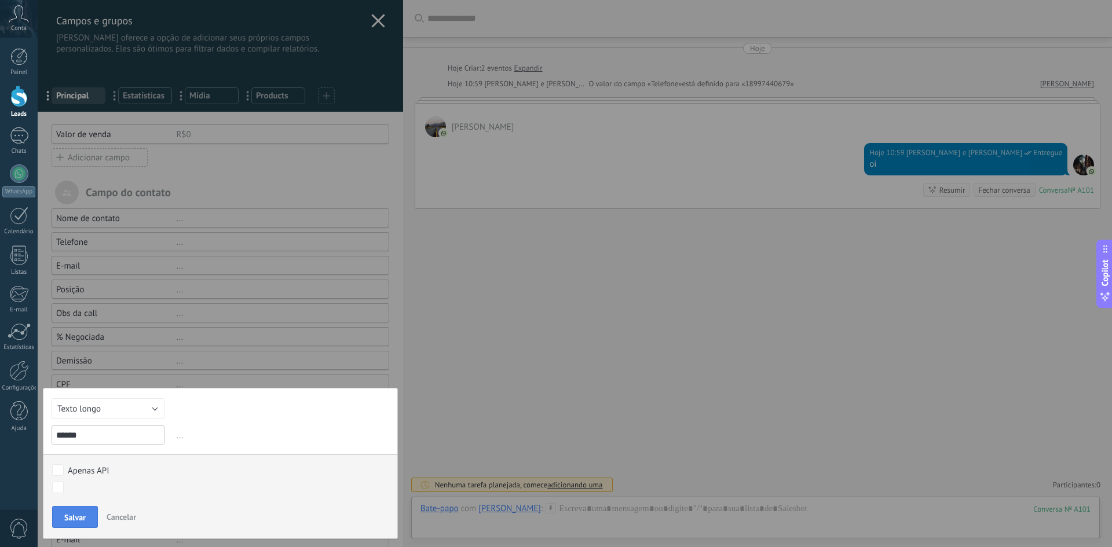
click at [81, 520] on span "Salvar" at bounding box center [74, 518] width 21 height 8
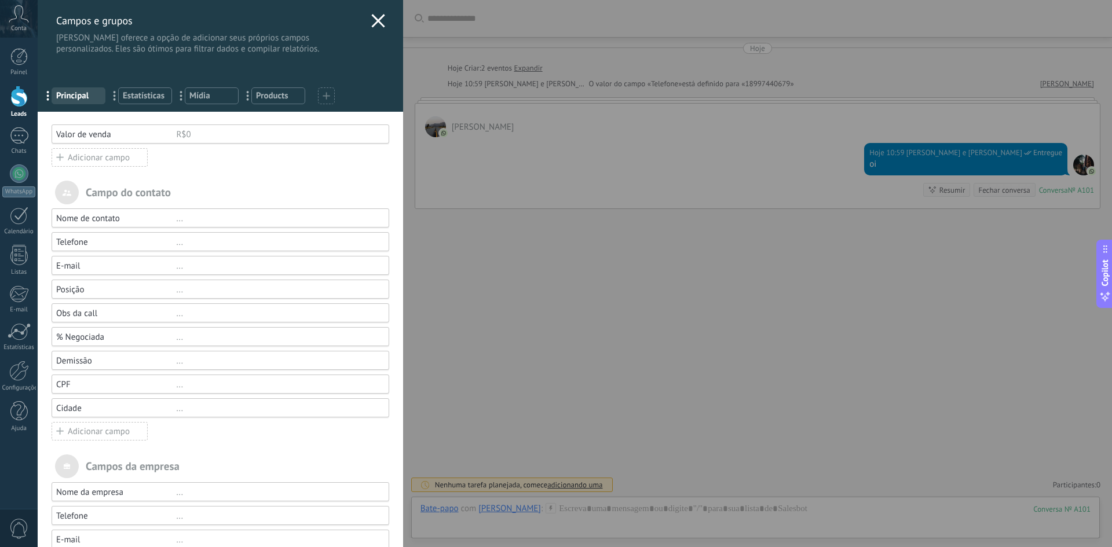
click at [94, 429] on div "Adicionar campo" at bounding box center [100, 431] width 96 height 19
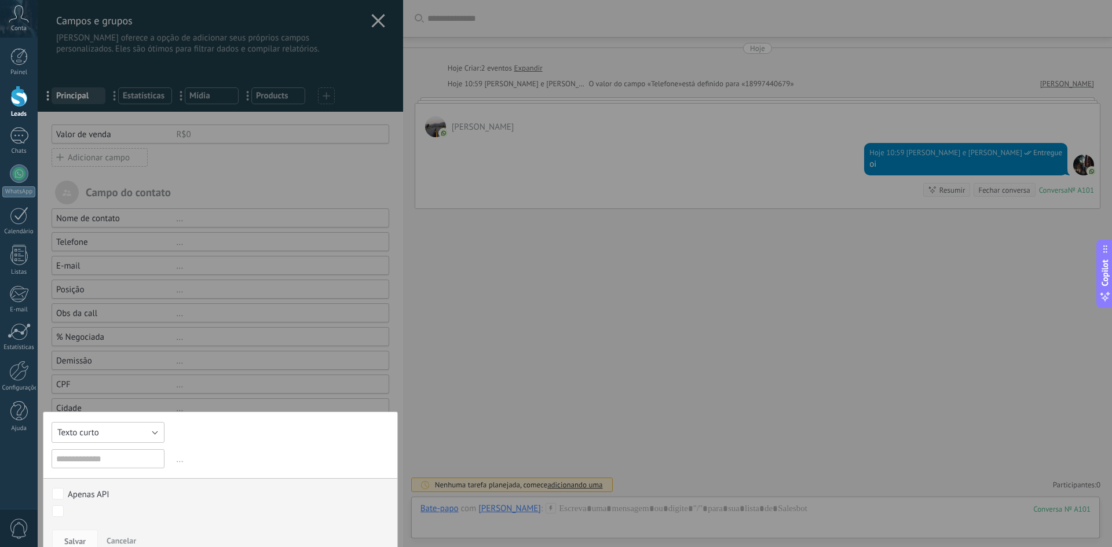
click at [93, 433] on span "Texto curto" at bounding box center [78, 432] width 42 height 11
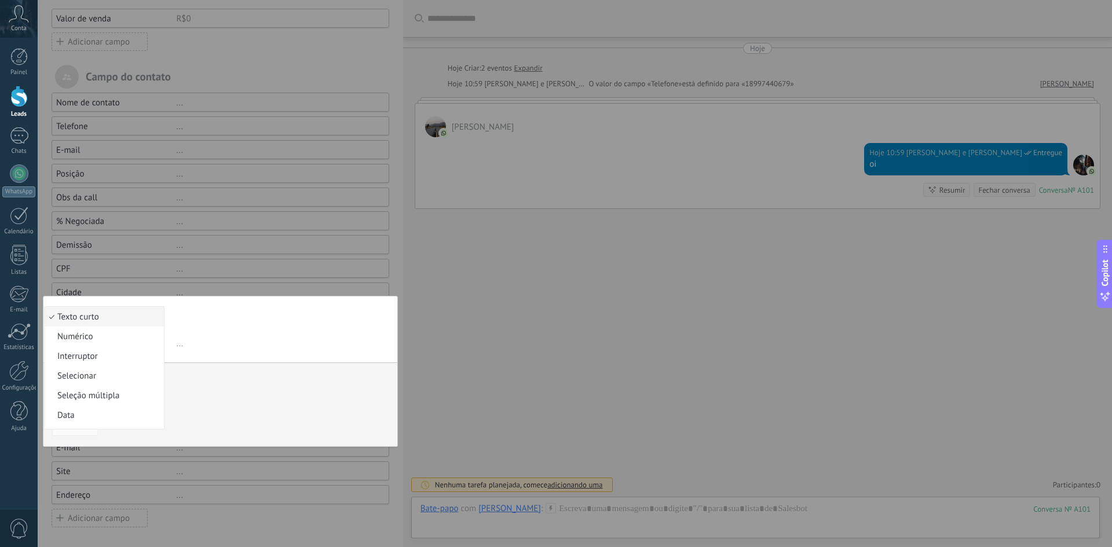
scroll to position [58, 0]
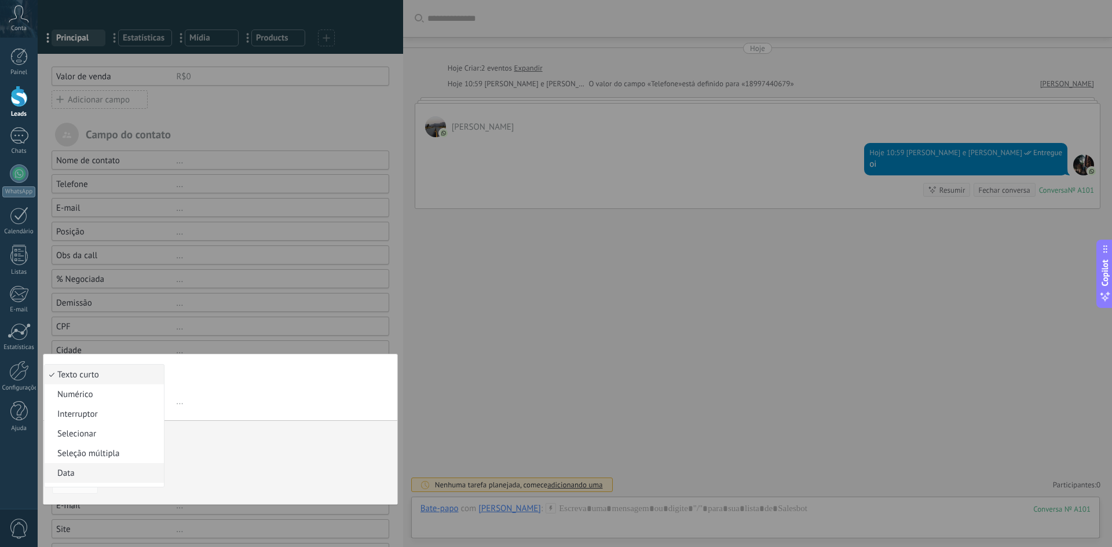
click at [100, 468] on span "Data" at bounding box center [103, 473] width 116 height 11
click at [100, 398] on input "text" at bounding box center [108, 401] width 113 height 19
type input "**********"
click at [78, 482] on span "Salvar" at bounding box center [74, 484] width 21 height 8
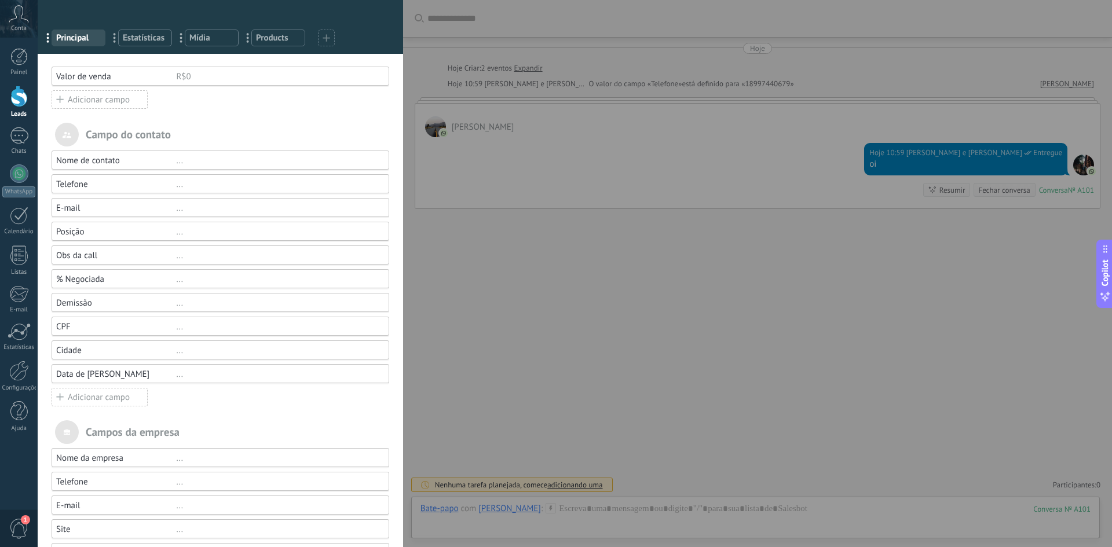
click at [106, 399] on div "Adicionar campo" at bounding box center [100, 397] width 96 height 19
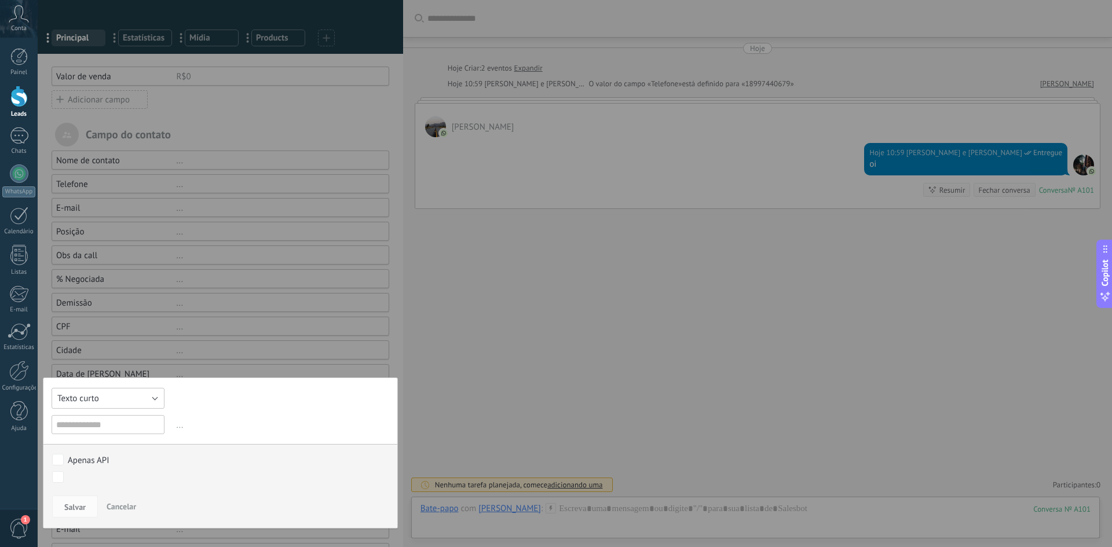
click at [88, 395] on span "Texto curto" at bounding box center [78, 398] width 42 height 11
click at [103, 419] on span "Numérico" at bounding box center [103, 418] width 116 height 11
click at [94, 430] on input "text" at bounding box center [108, 424] width 113 height 19
click at [67, 425] on input "*****" at bounding box center [108, 424] width 113 height 19
type input "*****"
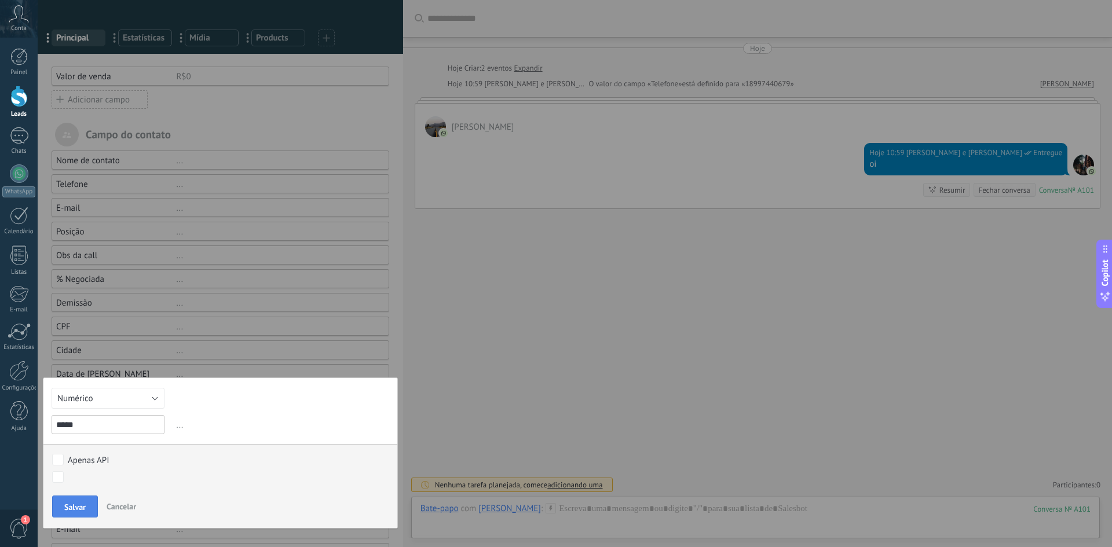
click at [78, 507] on span "Salvar" at bounding box center [74, 507] width 21 height 8
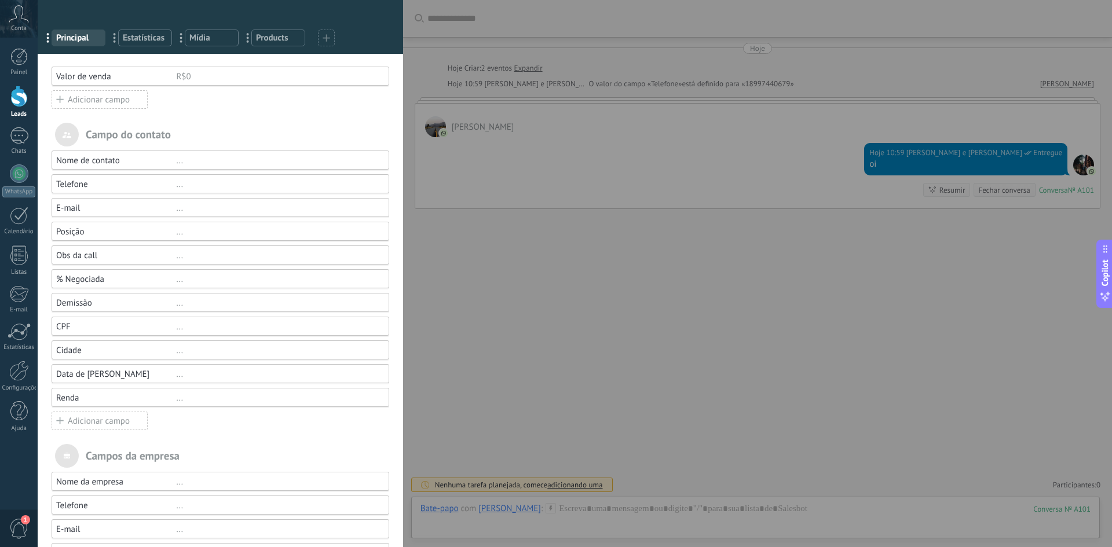
click at [87, 419] on div "Adicionar campo" at bounding box center [100, 421] width 96 height 19
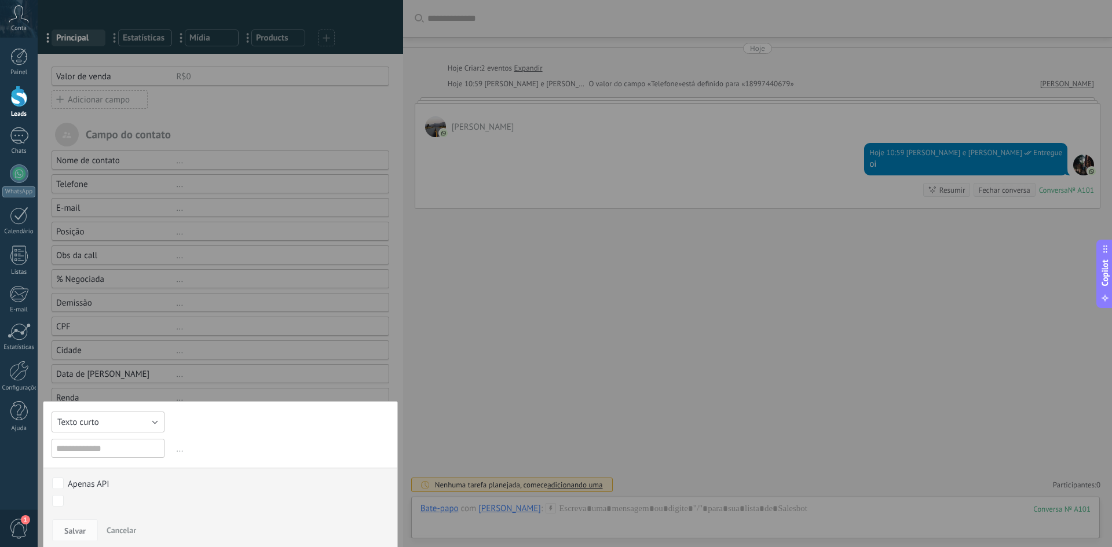
click at [102, 424] on button "Texto curto" at bounding box center [108, 422] width 113 height 21
click at [101, 452] on li "Texto longo" at bounding box center [104, 444] width 119 height 20
click at [89, 445] on input "text" at bounding box center [108, 448] width 113 height 19
type input "******"
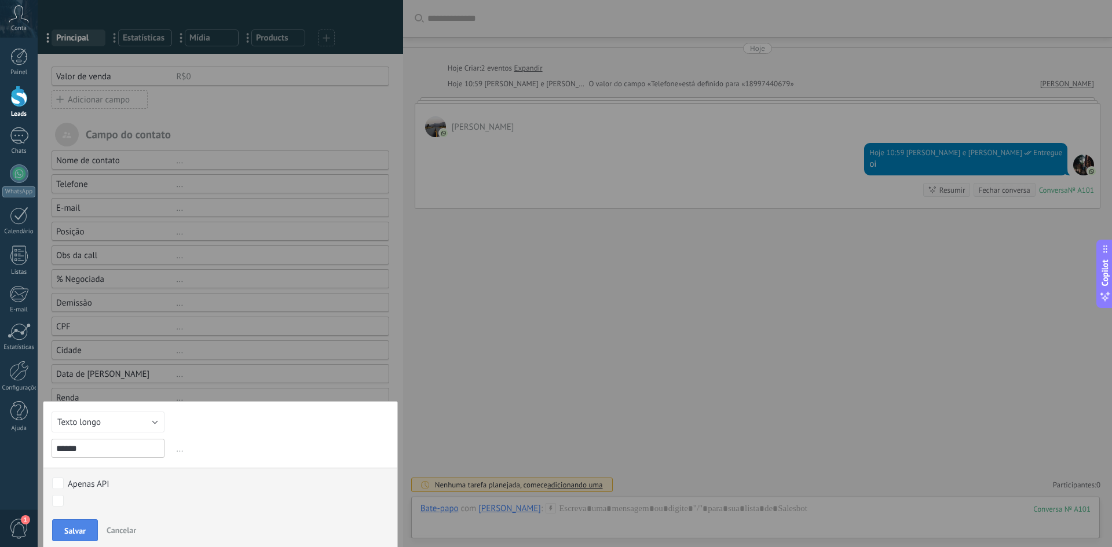
click at [61, 533] on button "Salvar" at bounding box center [75, 531] width 46 height 22
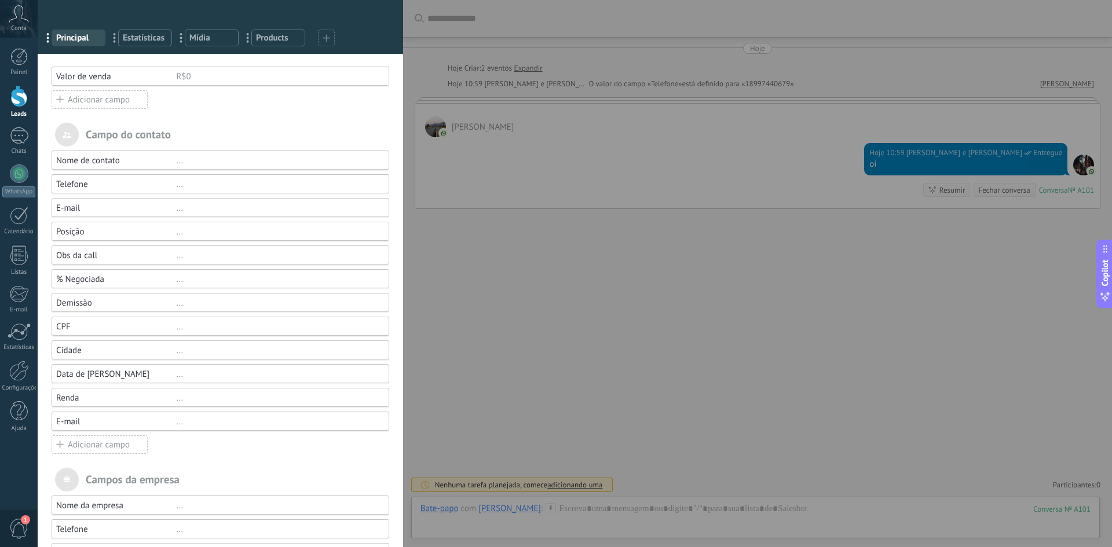
click at [89, 449] on div "Adicionar campo" at bounding box center [100, 445] width 96 height 19
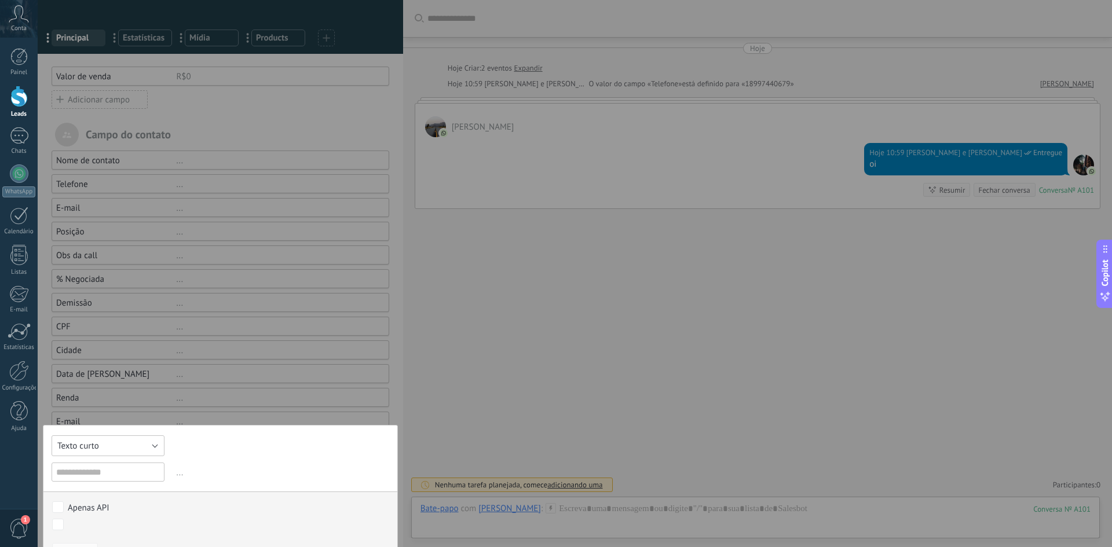
click at [115, 447] on button "Texto curto" at bounding box center [108, 446] width 113 height 21
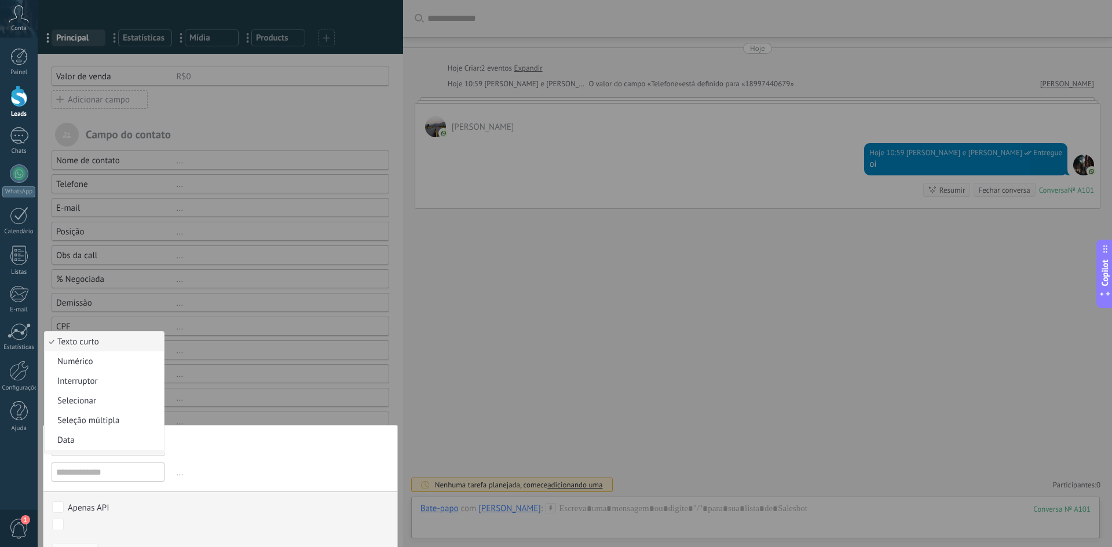
scroll to position [58, 0]
click at [102, 419] on span "Texto longo" at bounding box center [103, 421] width 116 height 11
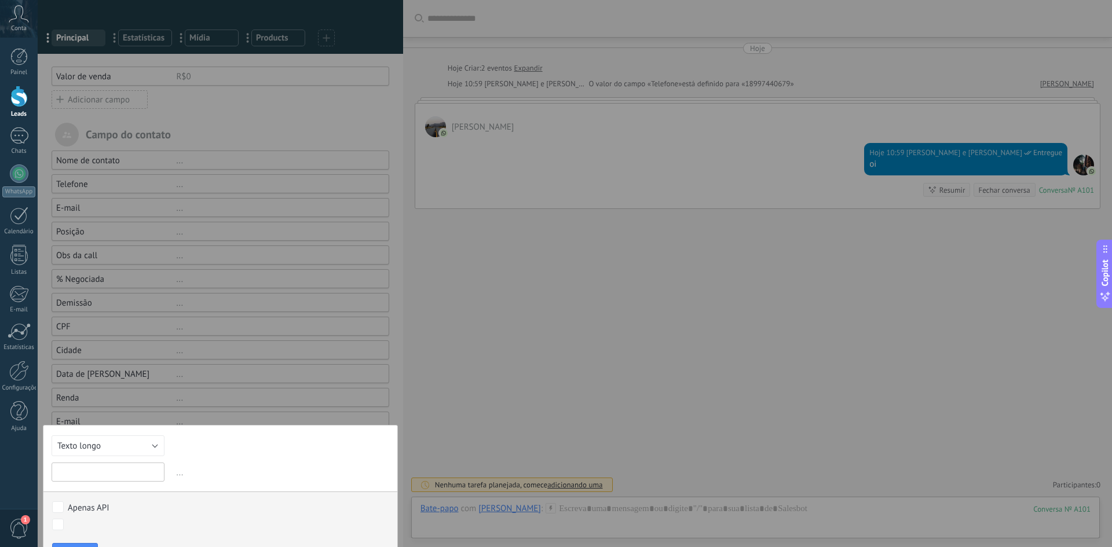
click at [94, 473] on input "text" at bounding box center [108, 472] width 113 height 19
type input "********"
click at [73, 547] on button "Salvar" at bounding box center [75, 554] width 46 height 22
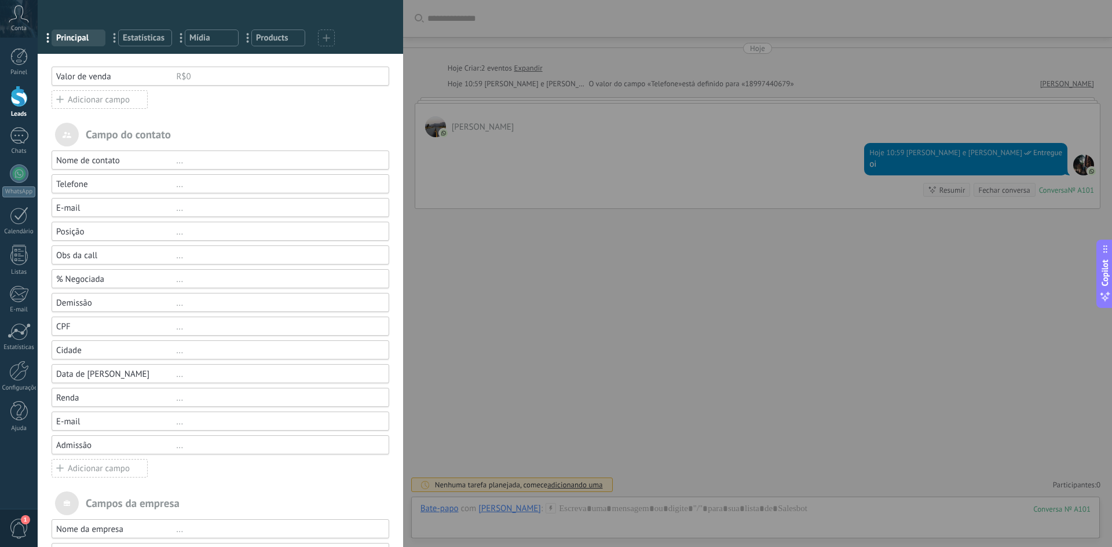
click at [97, 475] on div "Adicionar campo" at bounding box center [100, 468] width 96 height 19
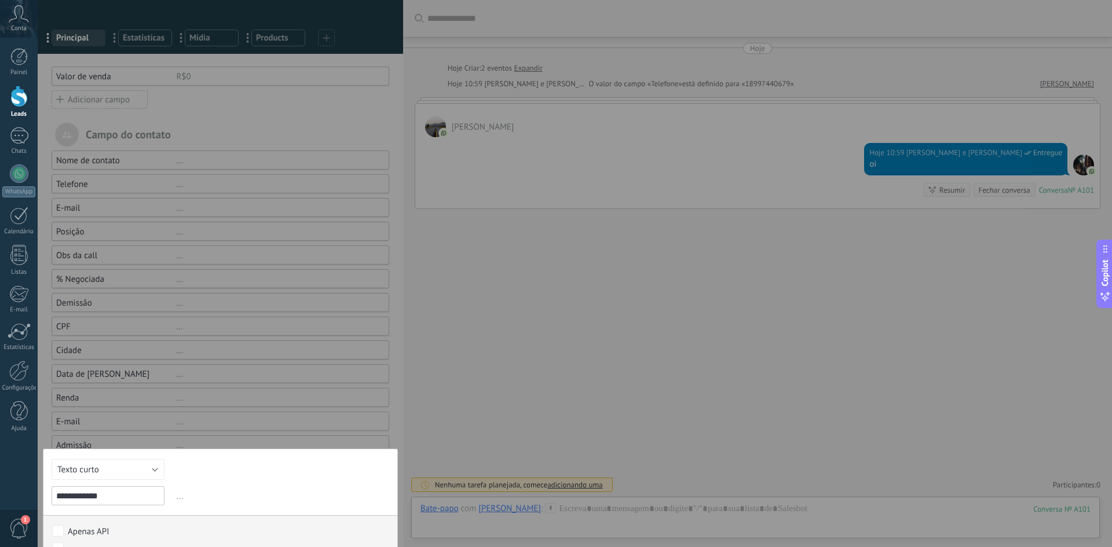
type input "**********"
click at [93, 474] on span "Texto curto" at bounding box center [78, 470] width 42 height 11
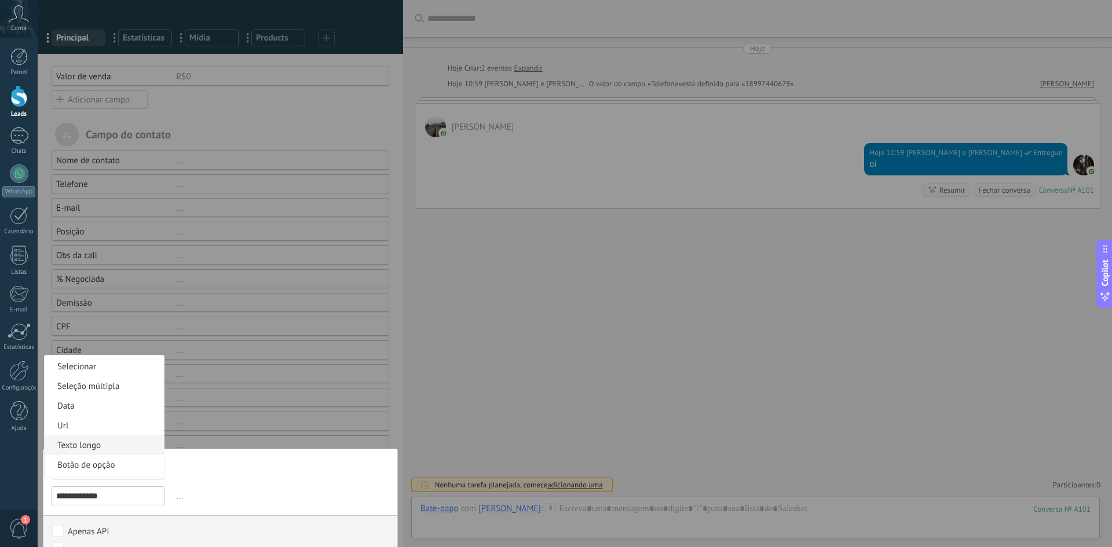
click at [103, 446] on span "Texto longo" at bounding box center [103, 445] width 116 height 11
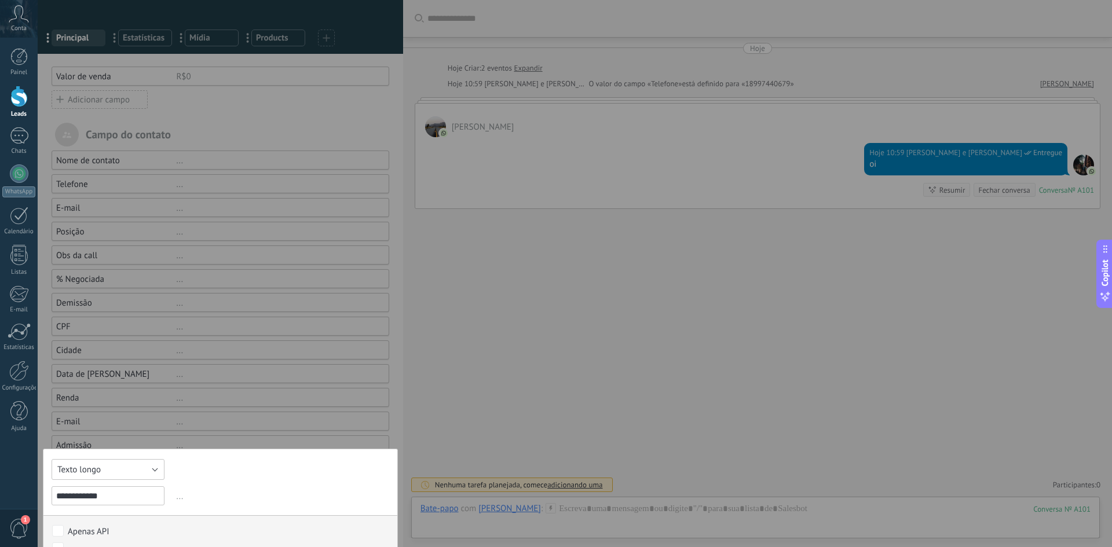
scroll to position [116, 0]
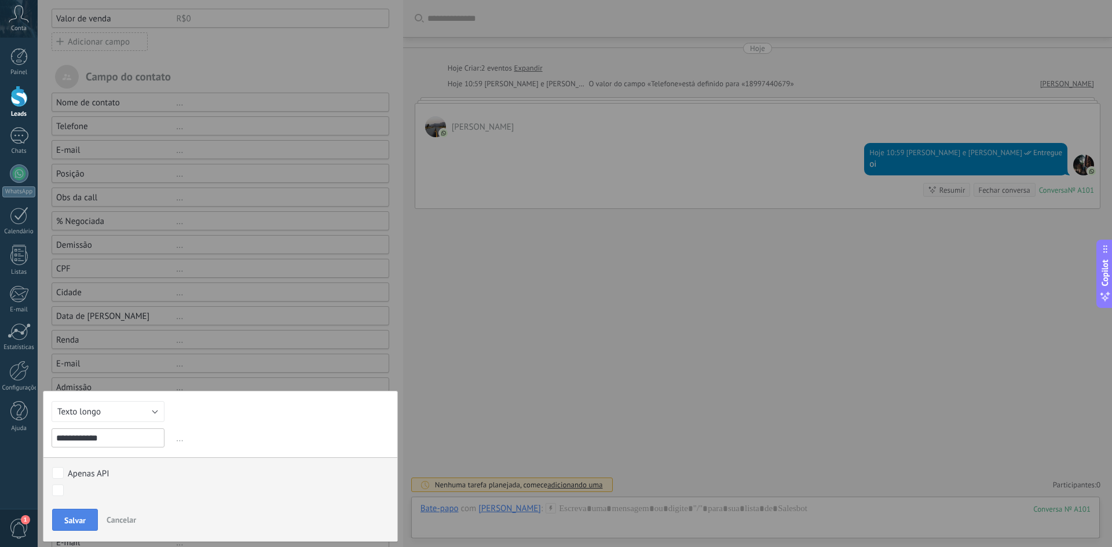
click at [79, 517] on span "Salvar" at bounding box center [74, 521] width 21 height 8
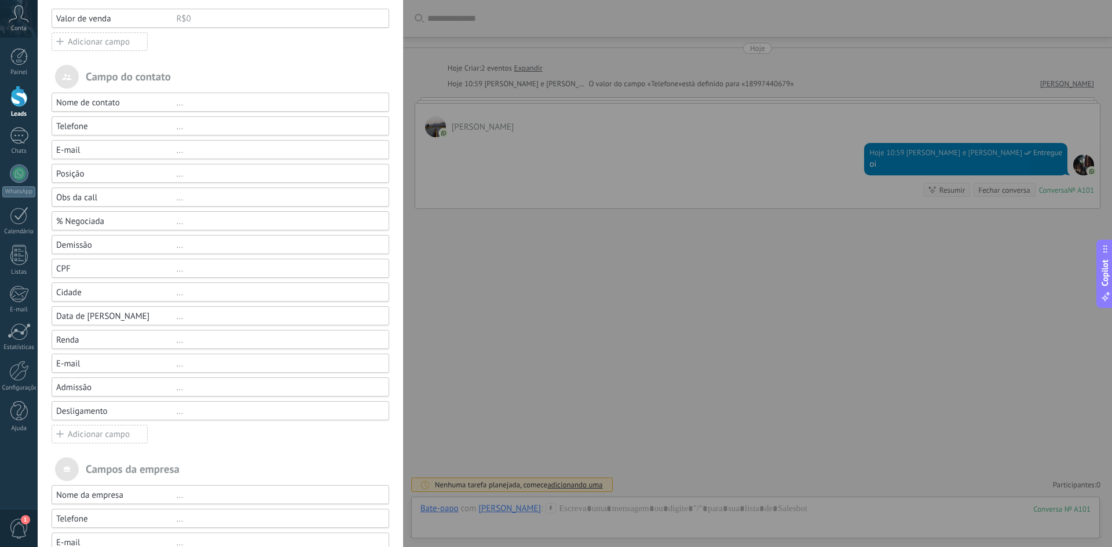
click at [84, 290] on div "Cidade" at bounding box center [116, 292] width 120 height 11
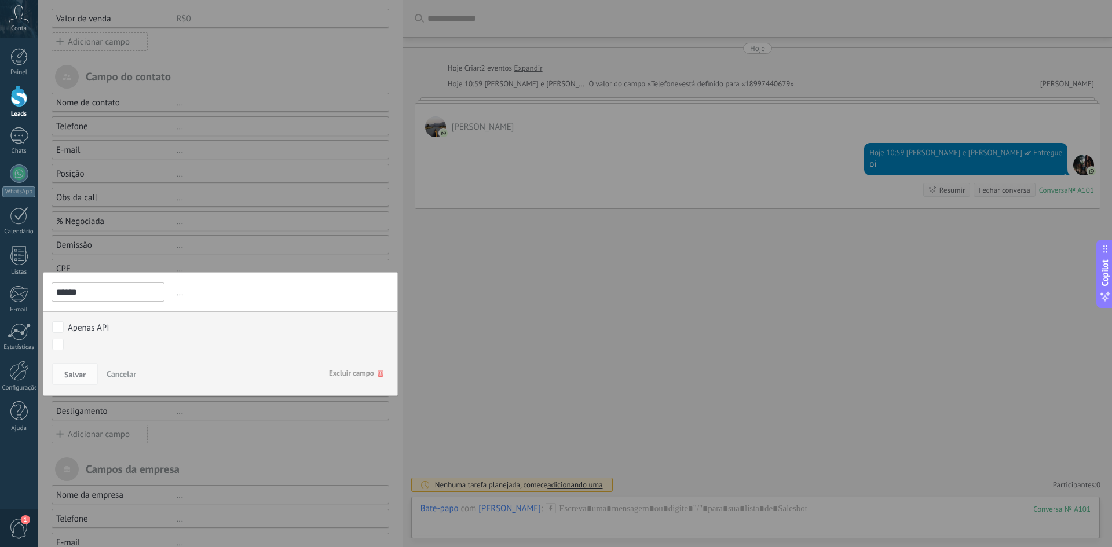
click at [86, 297] on input "******" at bounding box center [108, 292] width 113 height 19
type input "**********"
click at [80, 374] on span "Salvar" at bounding box center [74, 375] width 21 height 8
